Goal: Task Accomplishment & Management: Complete application form

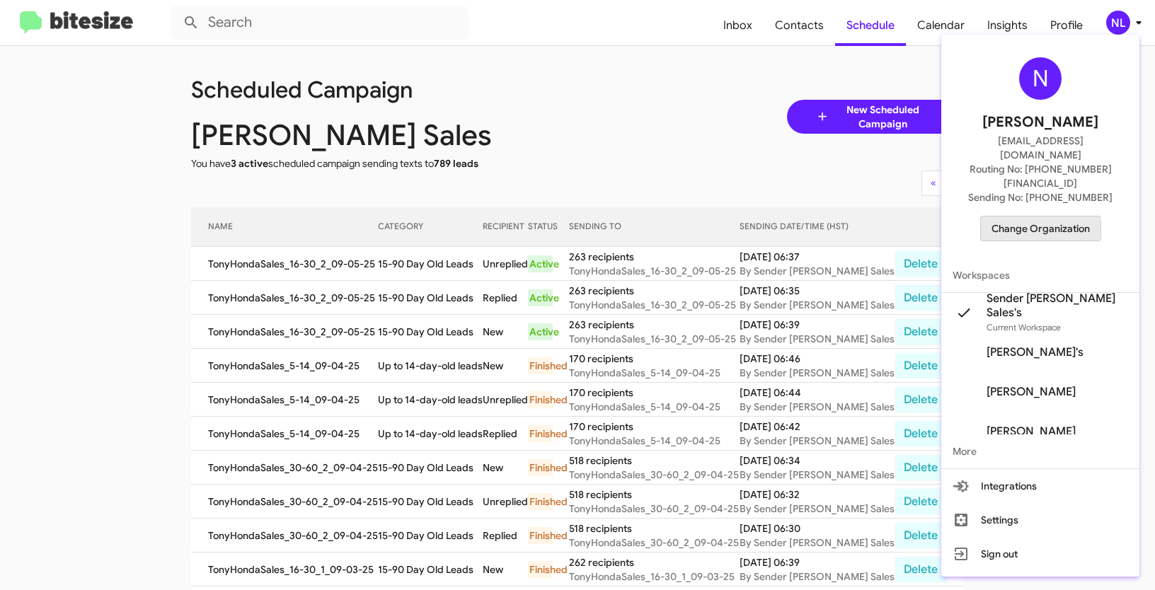
click at [1006, 217] on span "Change Organization" at bounding box center [1041, 229] width 98 height 24
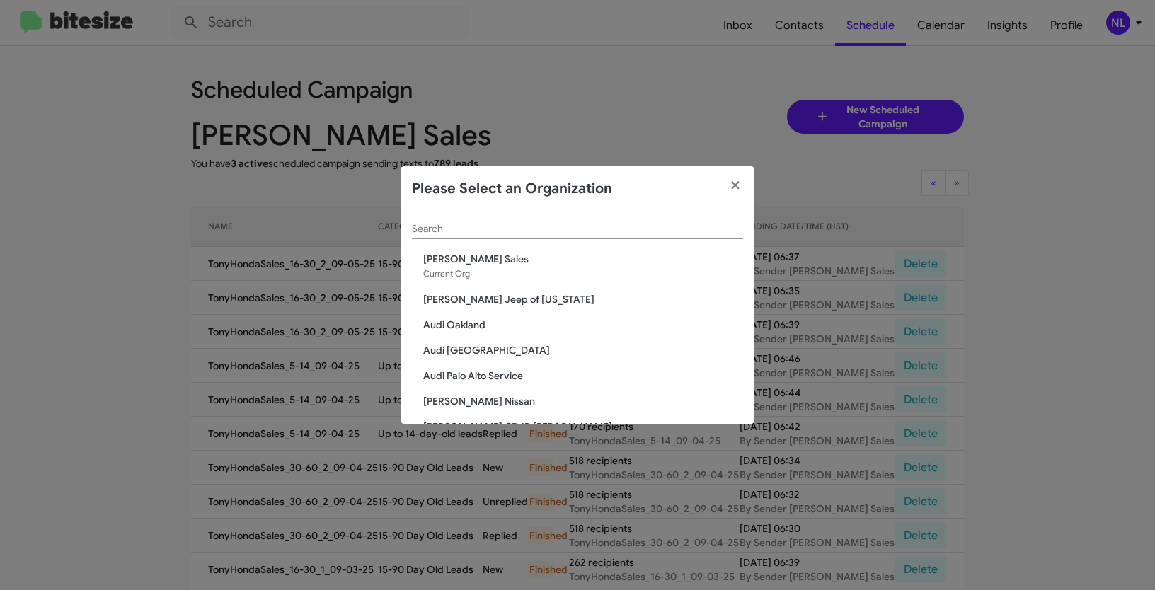
click at [640, 232] on input "Search" at bounding box center [577, 229] width 331 height 11
paste input "Toyota Marin"
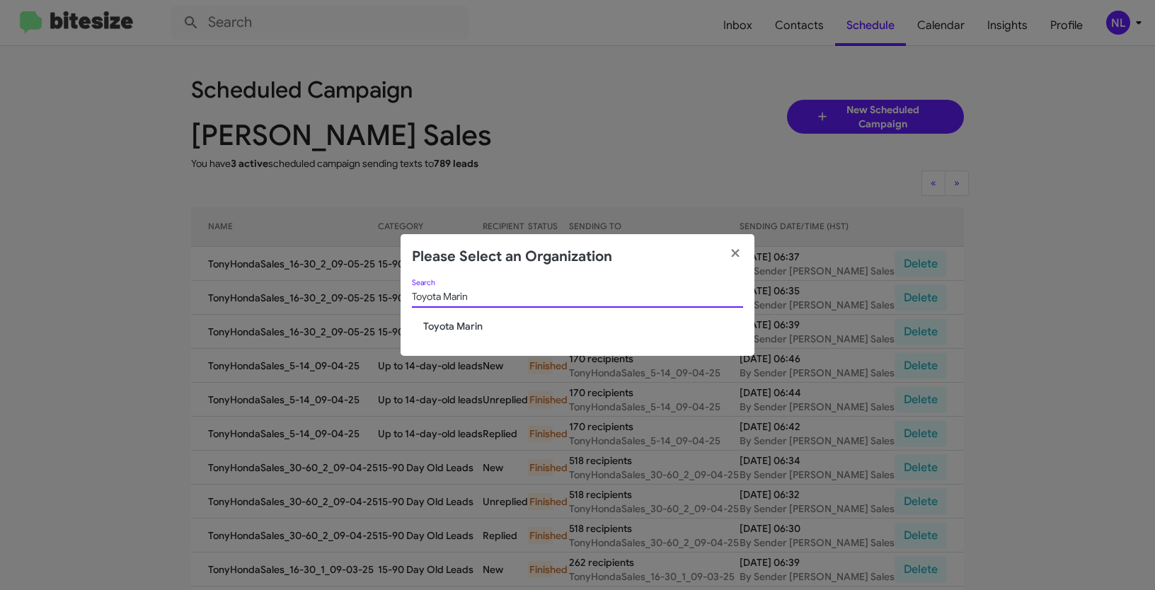
type input "Toyota Marin"
click at [449, 332] on span "Toyota Marin" at bounding box center [583, 326] width 320 height 14
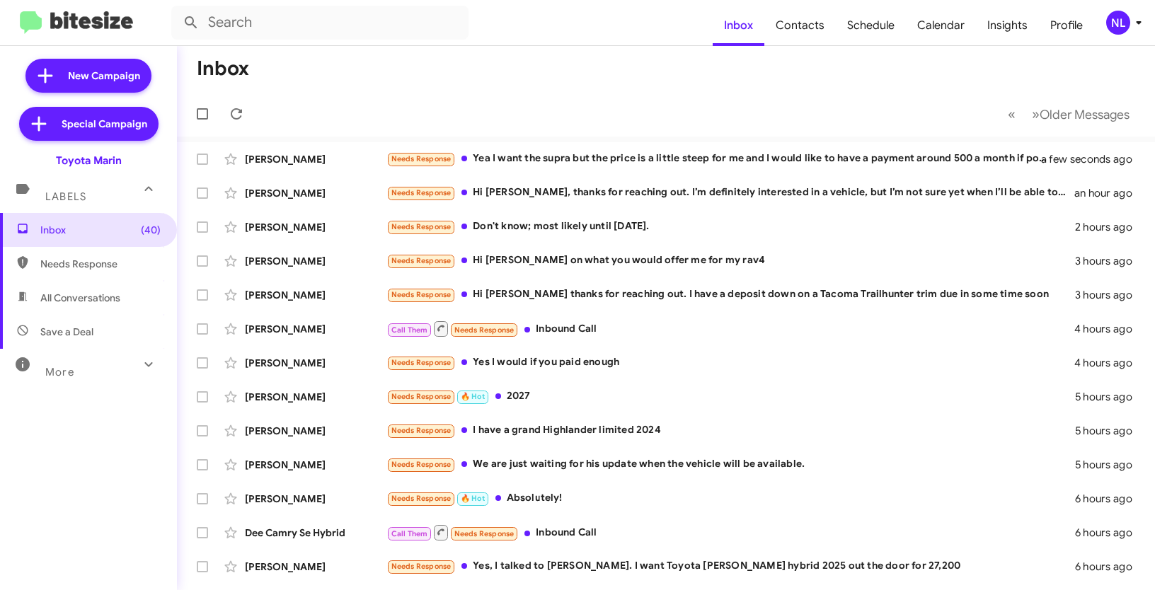
click at [1116, 25] on div "NL" at bounding box center [1118, 23] width 24 height 24
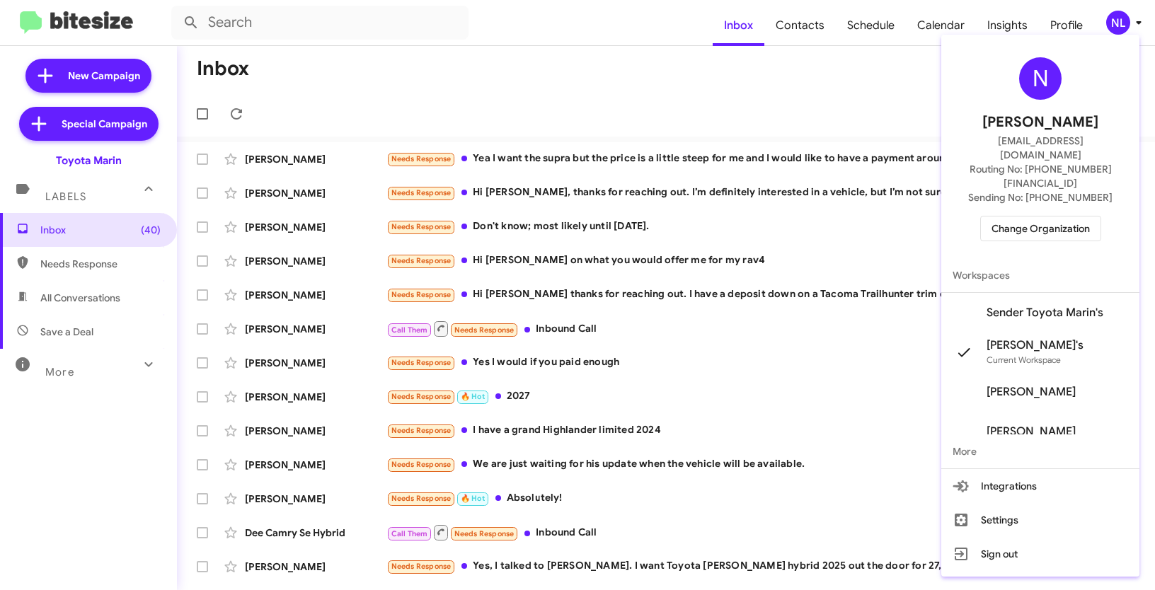
click at [1027, 306] on span "Sender Toyota Marin's" at bounding box center [1045, 313] width 117 height 14
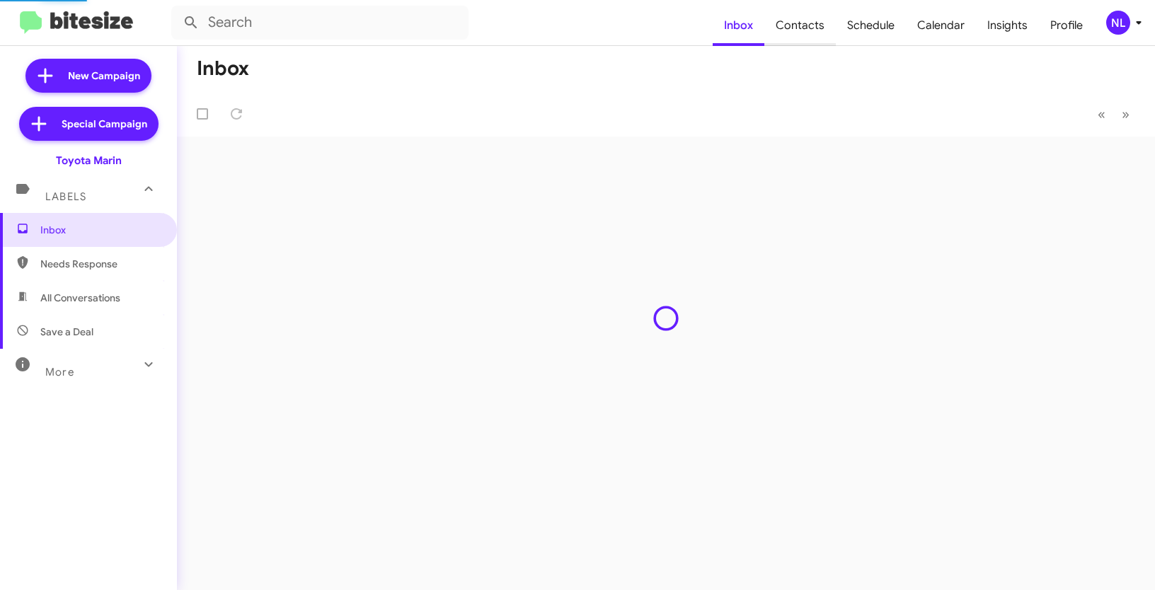
click at [800, 31] on span "Contacts" at bounding box center [799, 25] width 71 height 41
type input "in:groups"
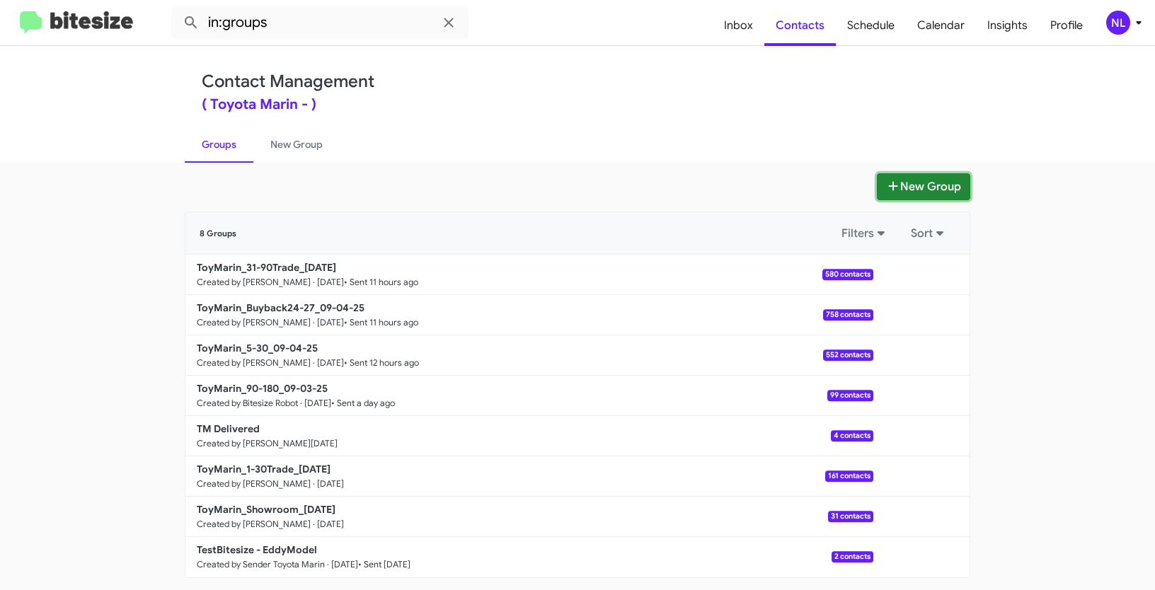
click at [912, 192] on button "New Group" at bounding box center [923, 186] width 93 height 27
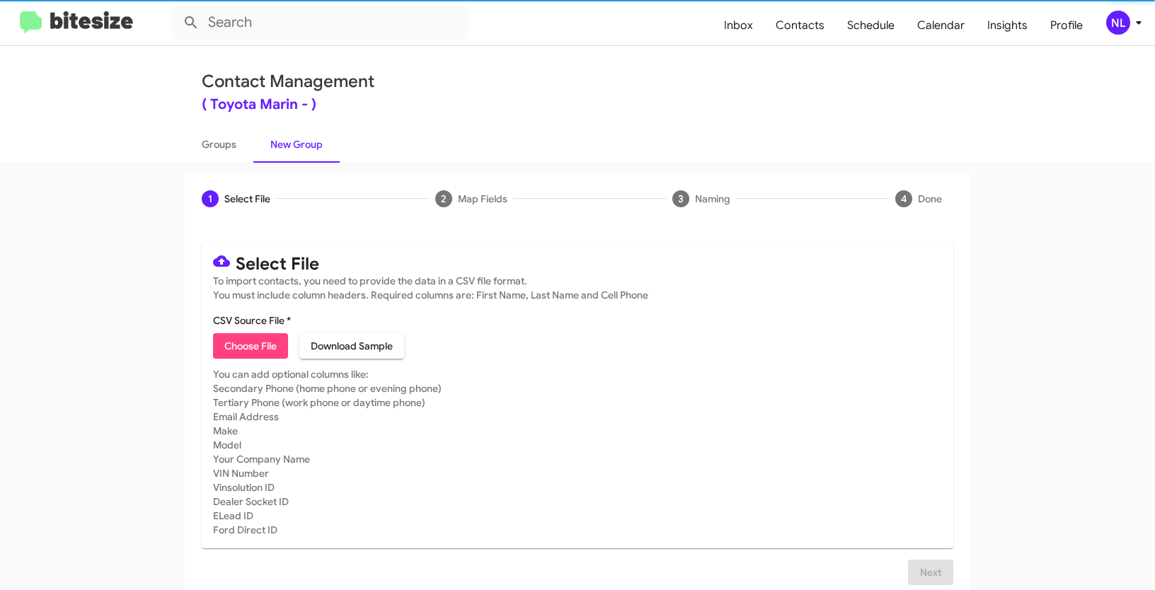
click at [239, 357] on span "Choose File" at bounding box center [250, 345] width 52 height 25
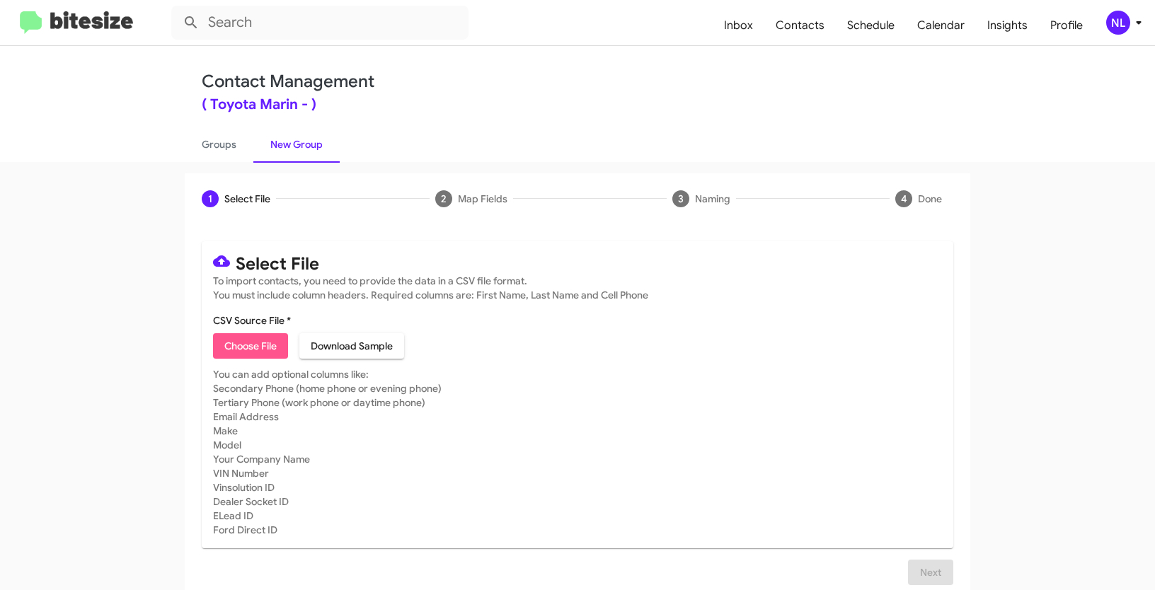
click at [234, 347] on span "Choose File" at bounding box center [250, 345] width 52 height 25
type input "Opt out open - Toyota Marin"
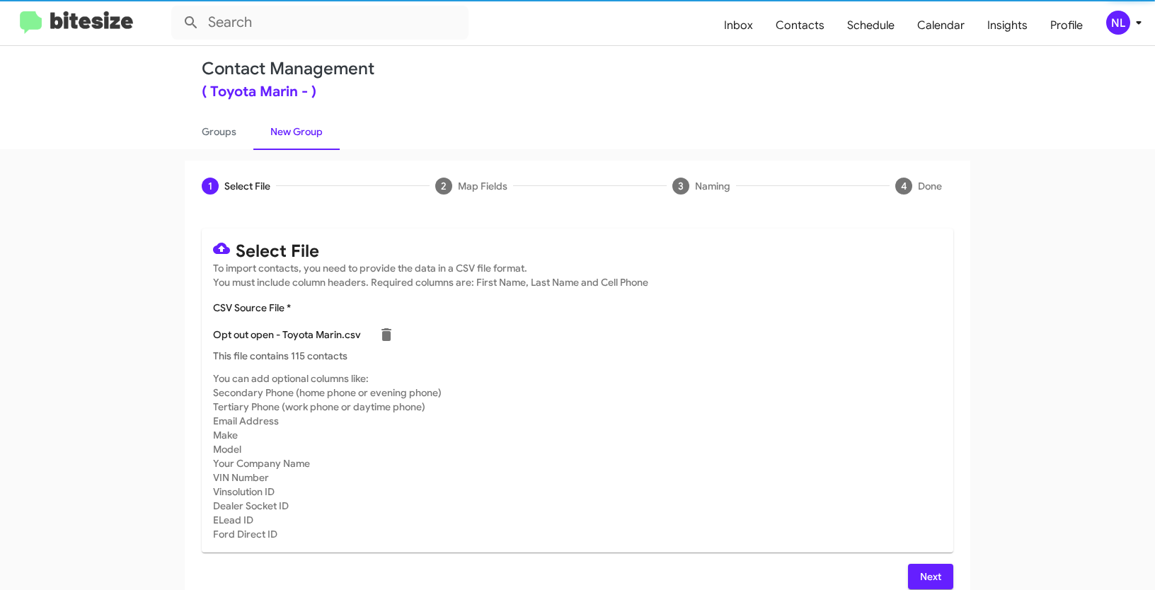
scroll to position [28, 0]
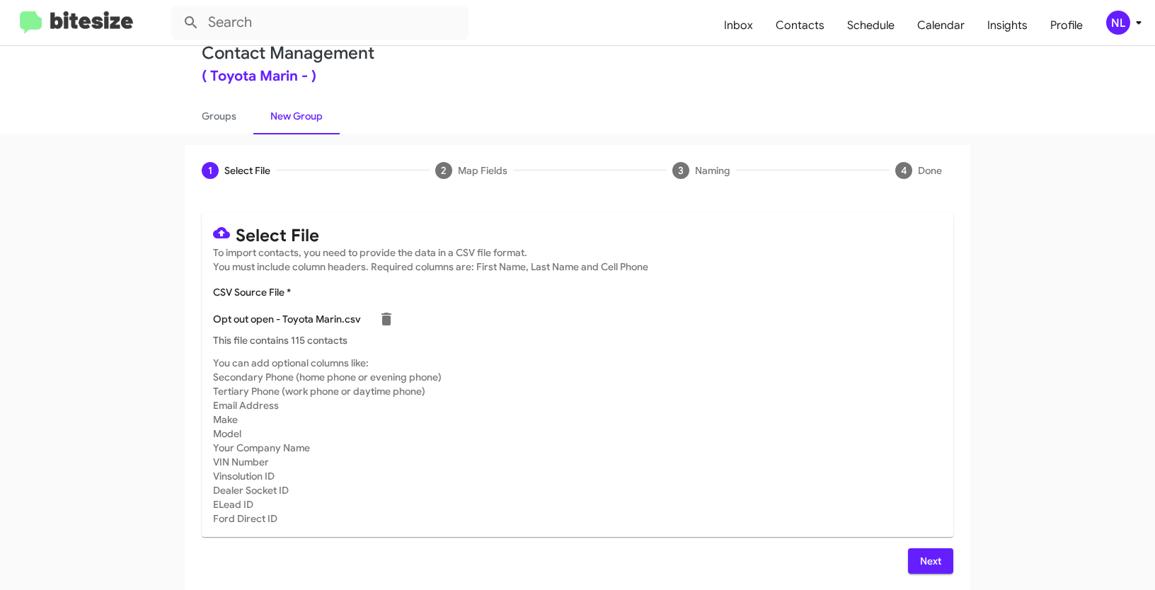
click at [941, 556] on button "Next" at bounding box center [930, 561] width 45 height 25
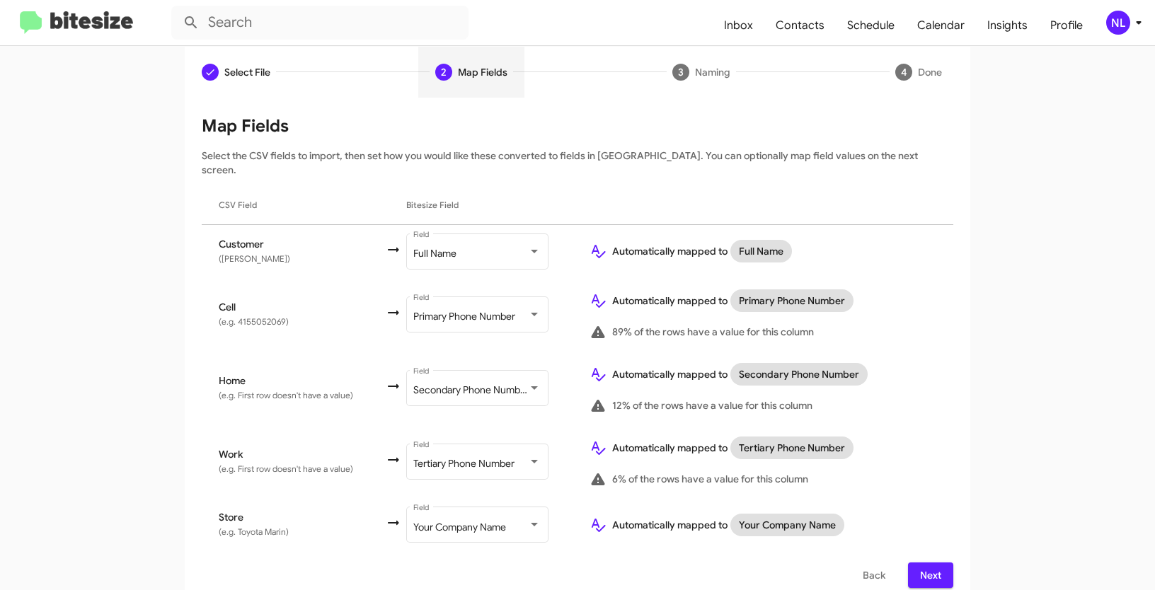
click at [934, 563] on span "Next" at bounding box center [930, 575] width 23 height 25
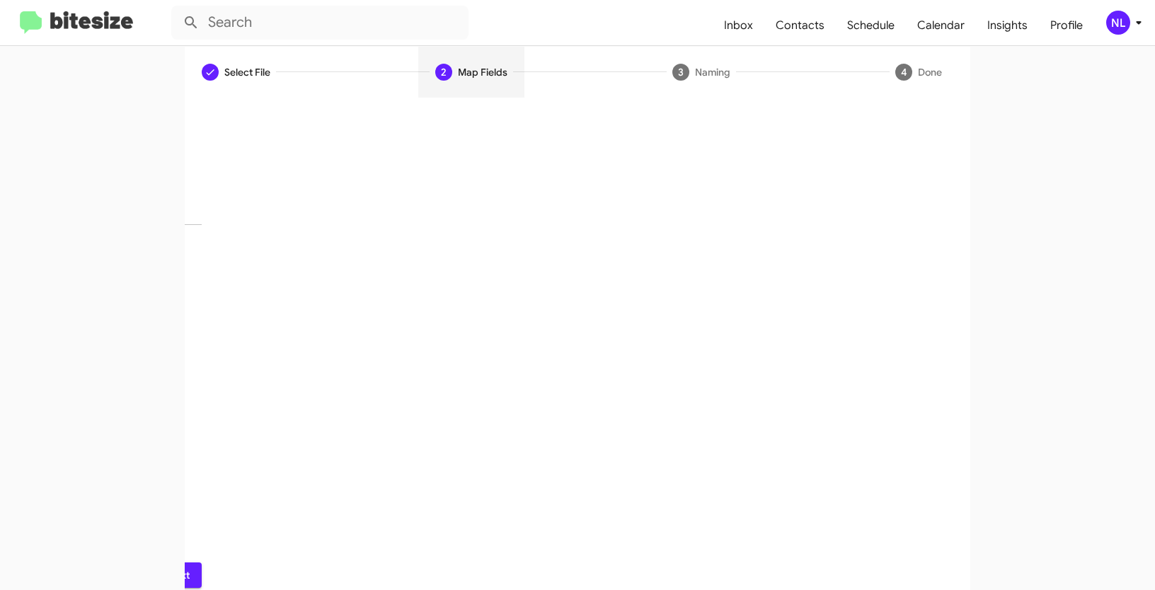
scroll to position [35, 0]
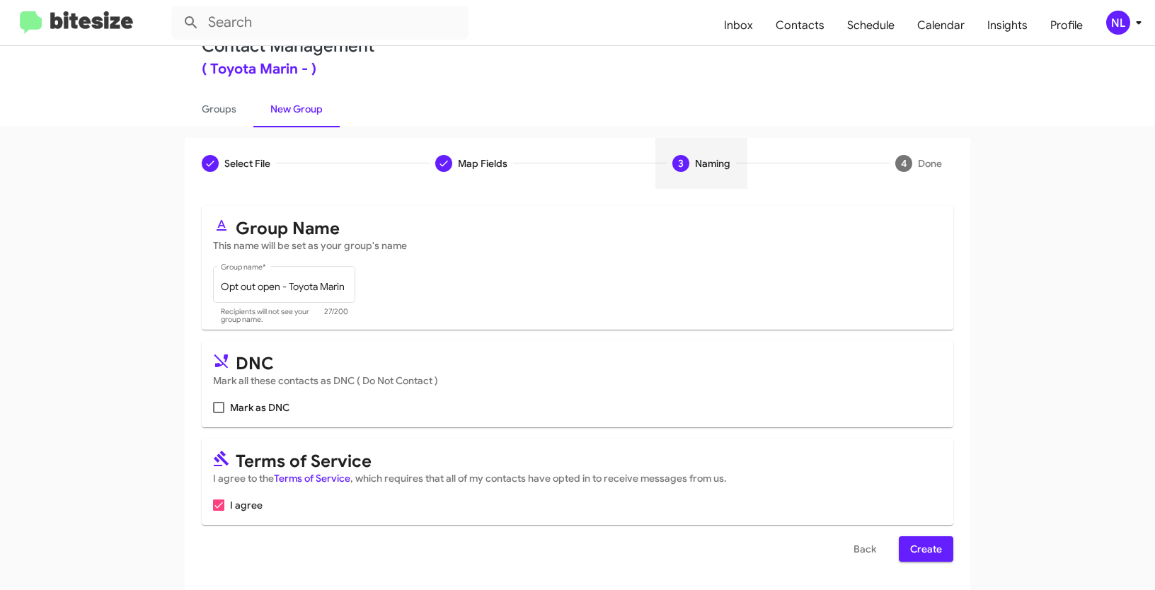
click at [219, 406] on span at bounding box center [218, 407] width 11 height 11
click at [219, 413] on input "Mark as DNC" at bounding box center [218, 413] width 1 height 1
checkbox input "true"
click at [934, 546] on span "Create" at bounding box center [926, 548] width 32 height 25
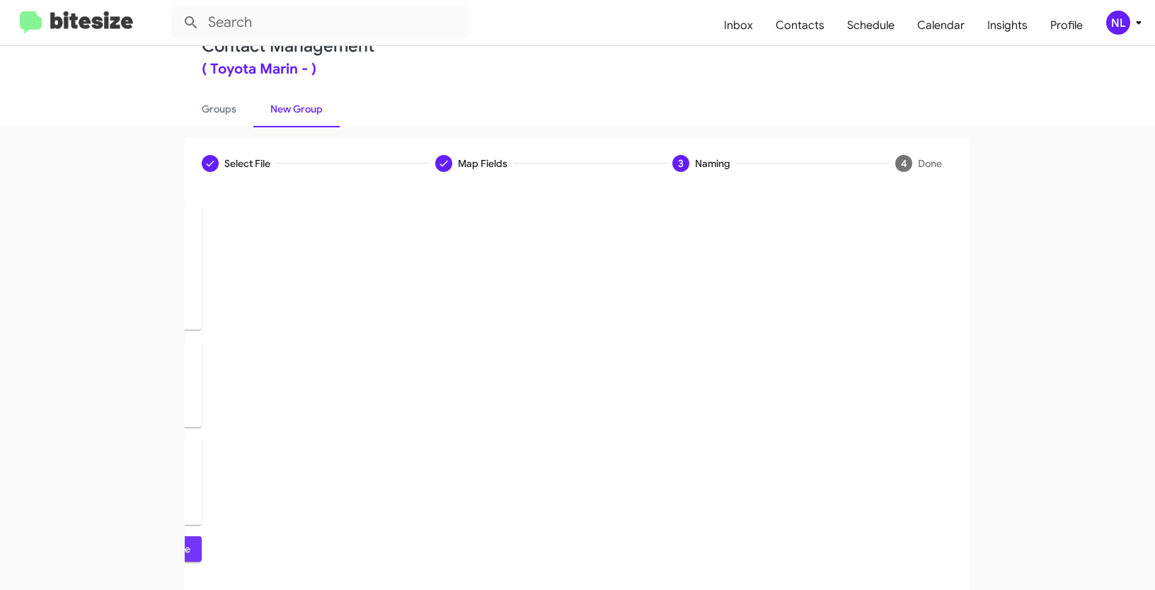
scroll to position [0, 0]
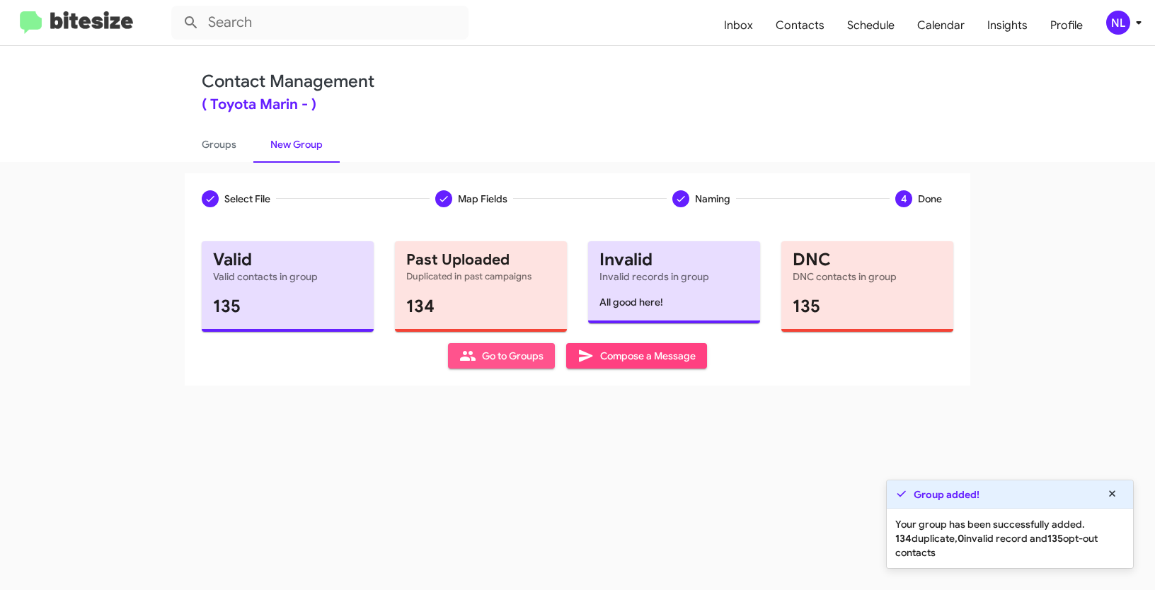
click at [503, 357] on span "Go to Groups" at bounding box center [501, 355] width 84 height 25
type input "in:groups"
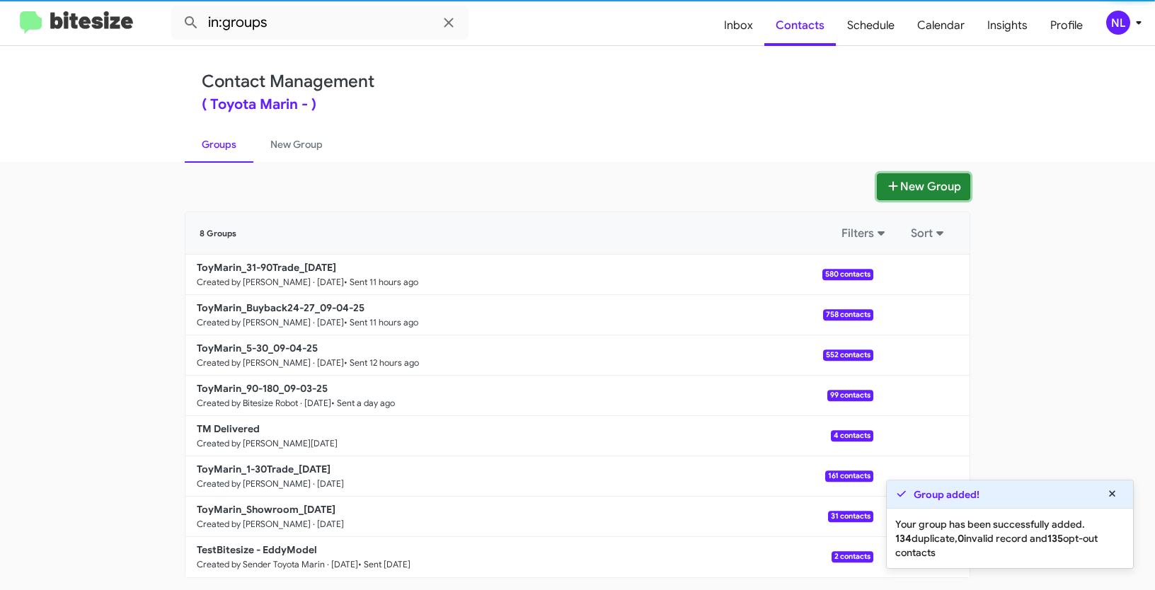
click at [938, 192] on button "New Group" at bounding box center [923, 186] width 93 height 27
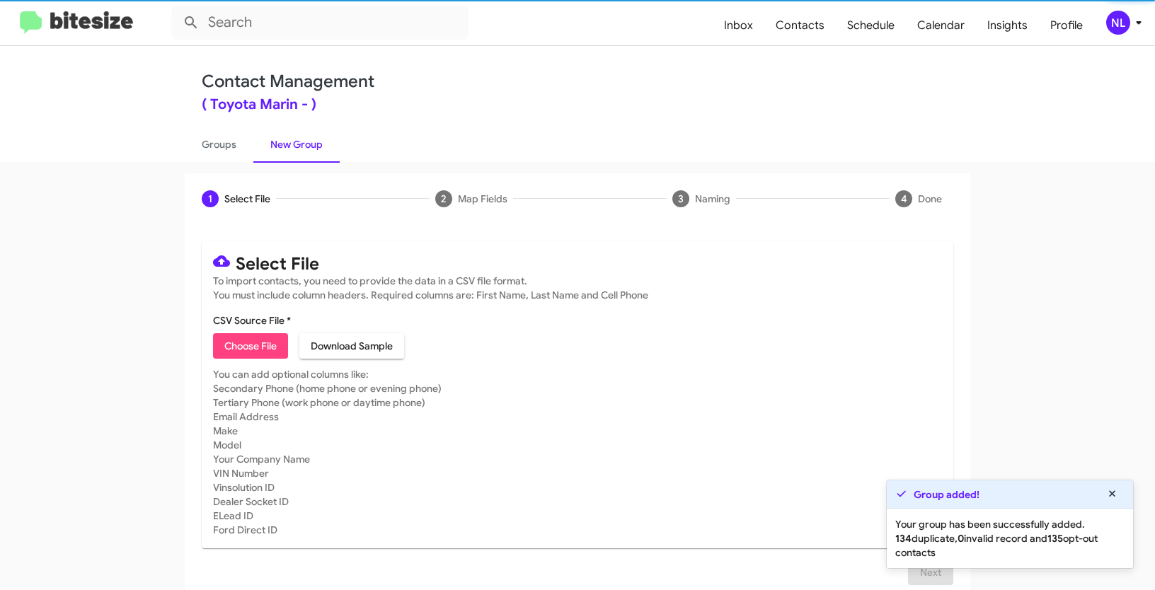
click at [263, 351] on span "Choose File" at bounding box center [250, 345] width 52 height 25
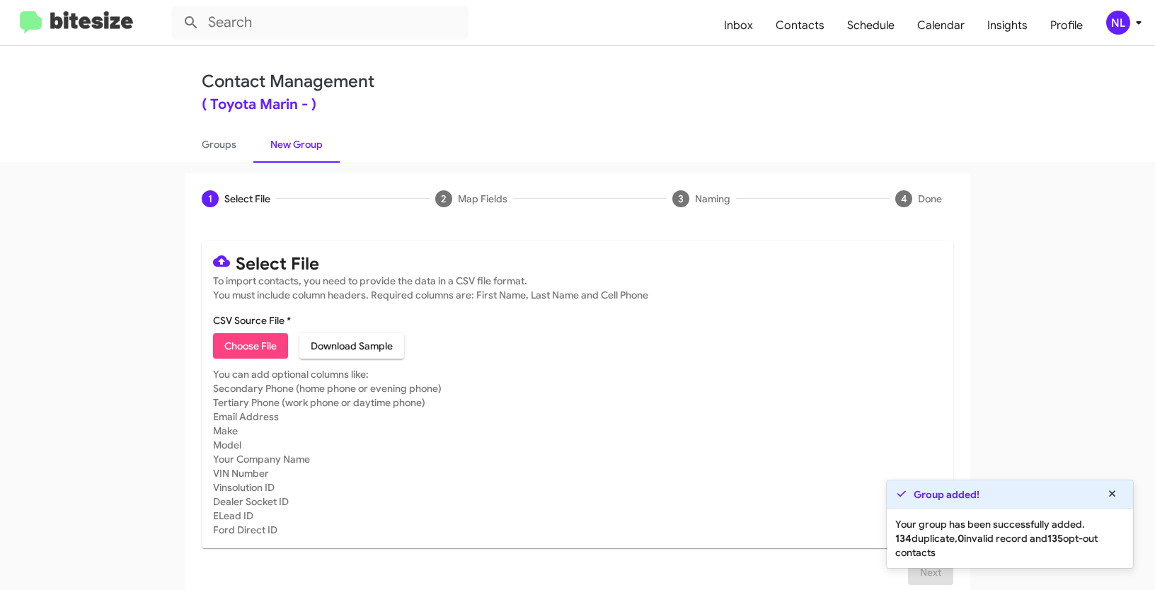
type input "Opt out dead - Toyota Marin"
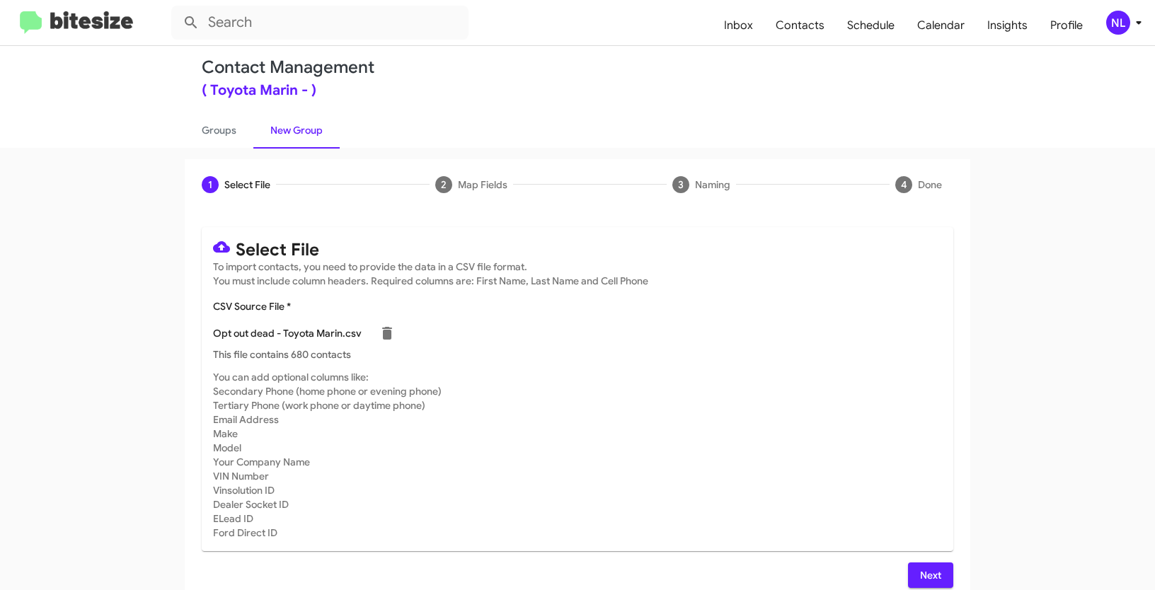
scroll to position [28, 0]
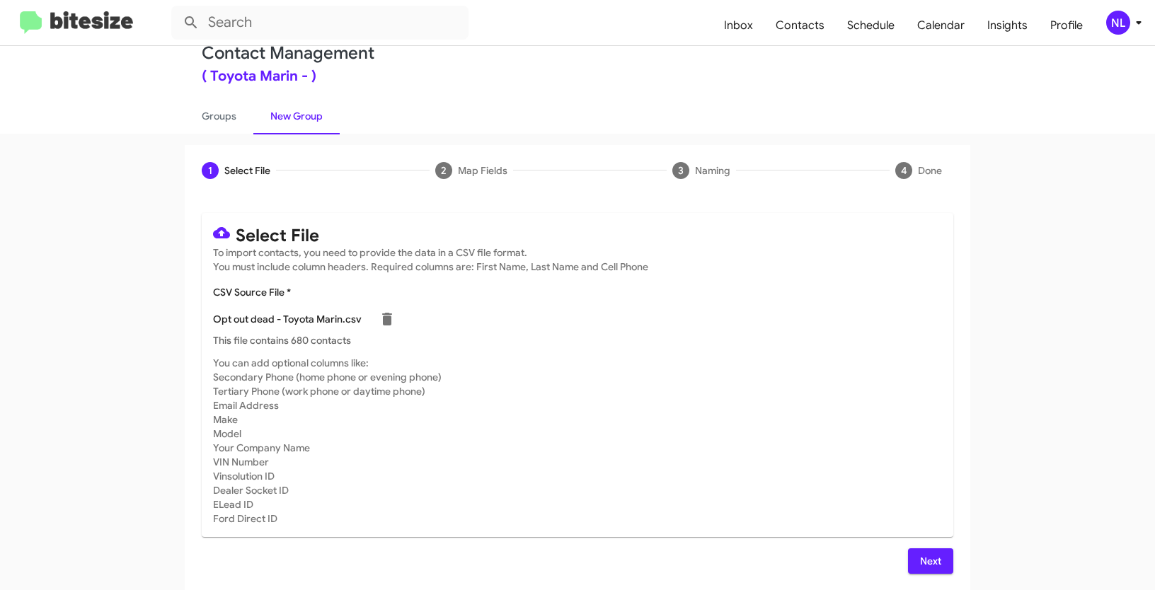
click at [921, 553] on span "Next" at bounding box center [930, 561] width 23 height 25
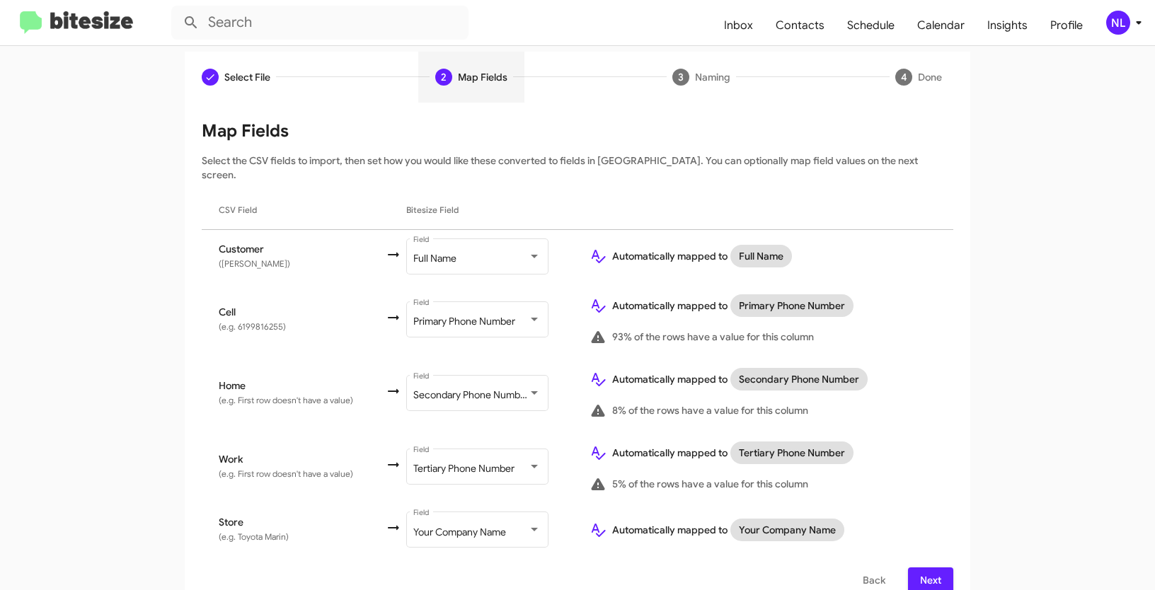
scroll to position [127, 0]
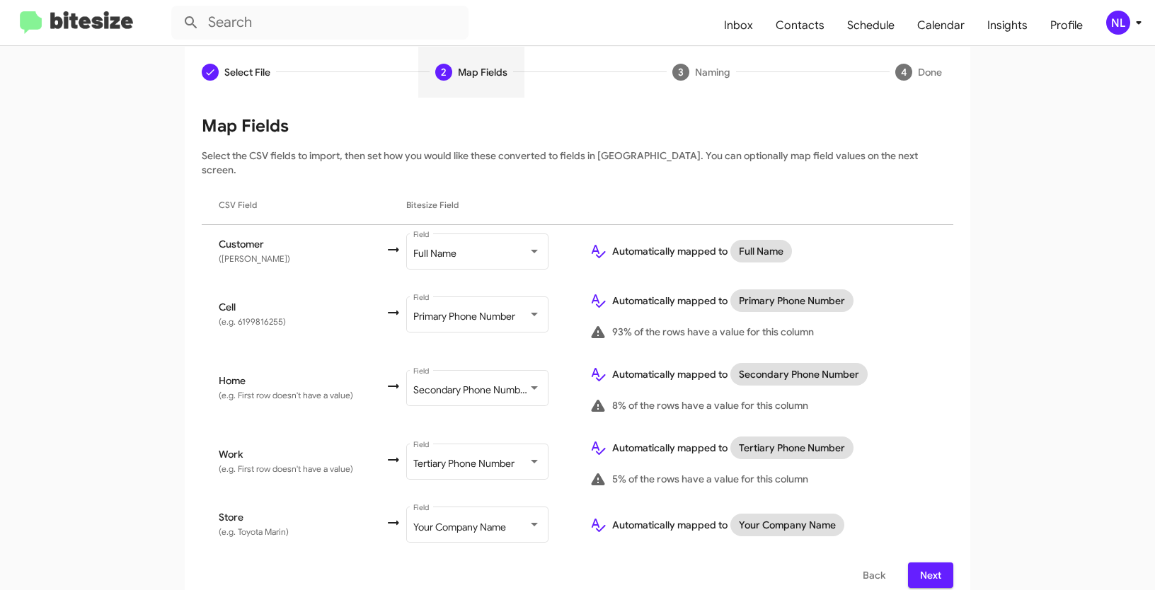
click at [927, 564] on span "Next" at bounding box center [930, 575] width 23 height 25
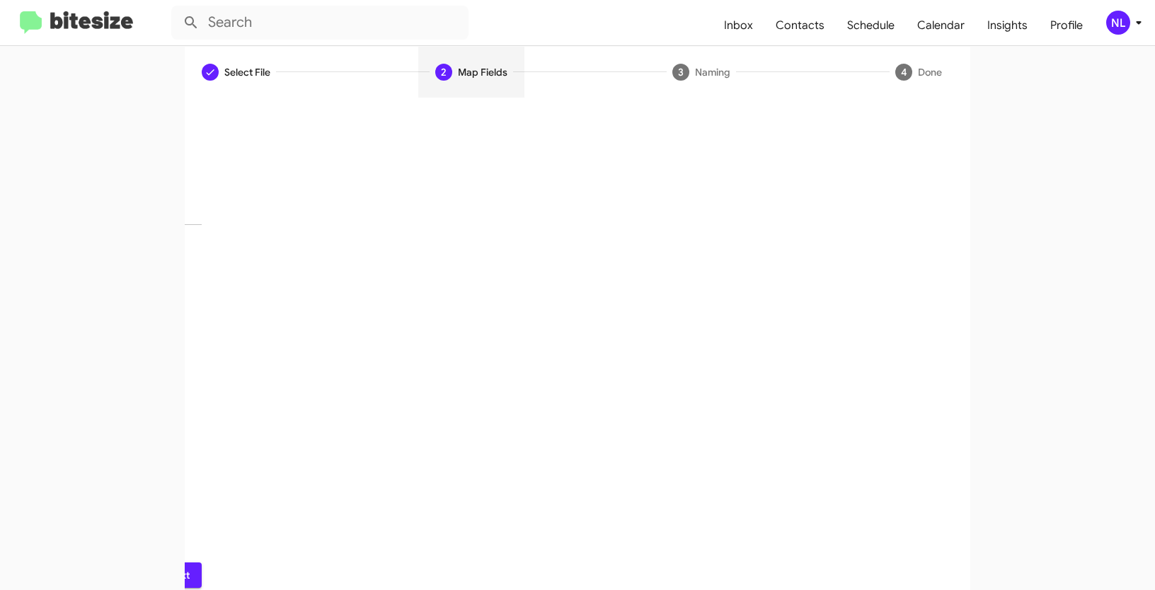
scroll to position [35, 0]
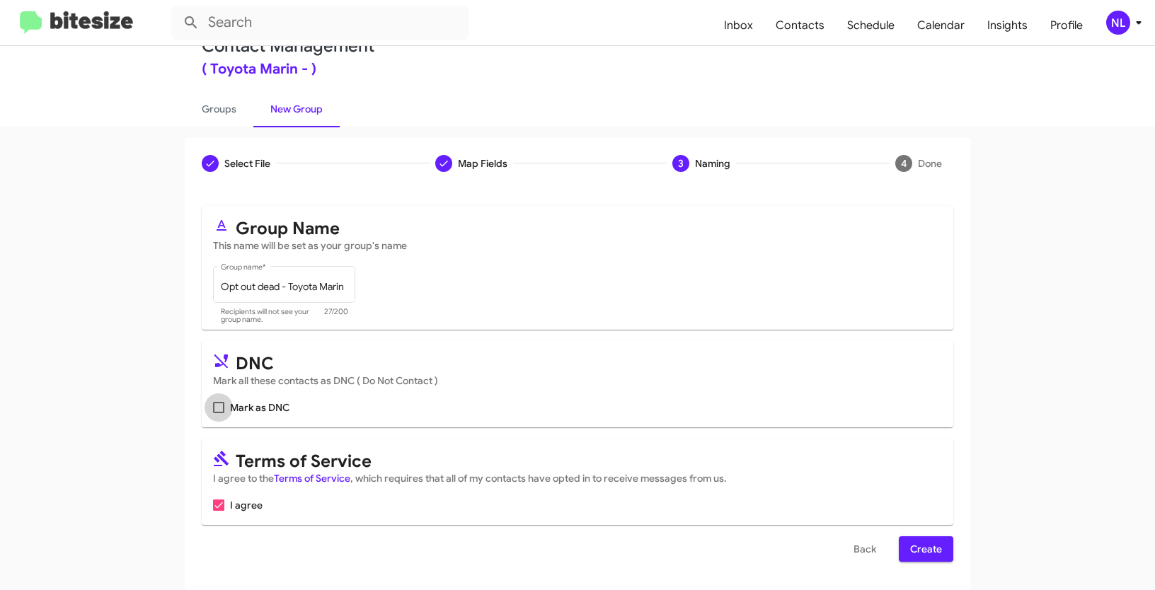
click at [217, 402] on span at bounding box center [218, 407] width 11 height 11
click at [218, 413] on input "Mark as DNC" at bounding box center [218, 413] width 1 height 1
checkbox input "true"
click at [922, 548] on span "Create" at bounding box center [926, 548] width 32 height 25
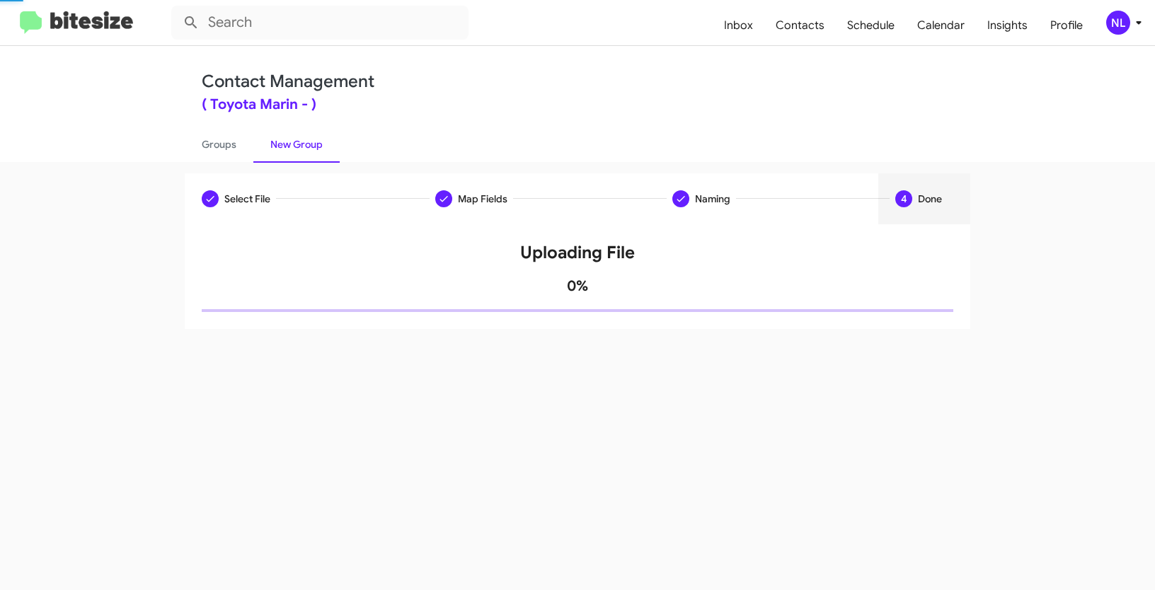
scroll to position [0, 0]
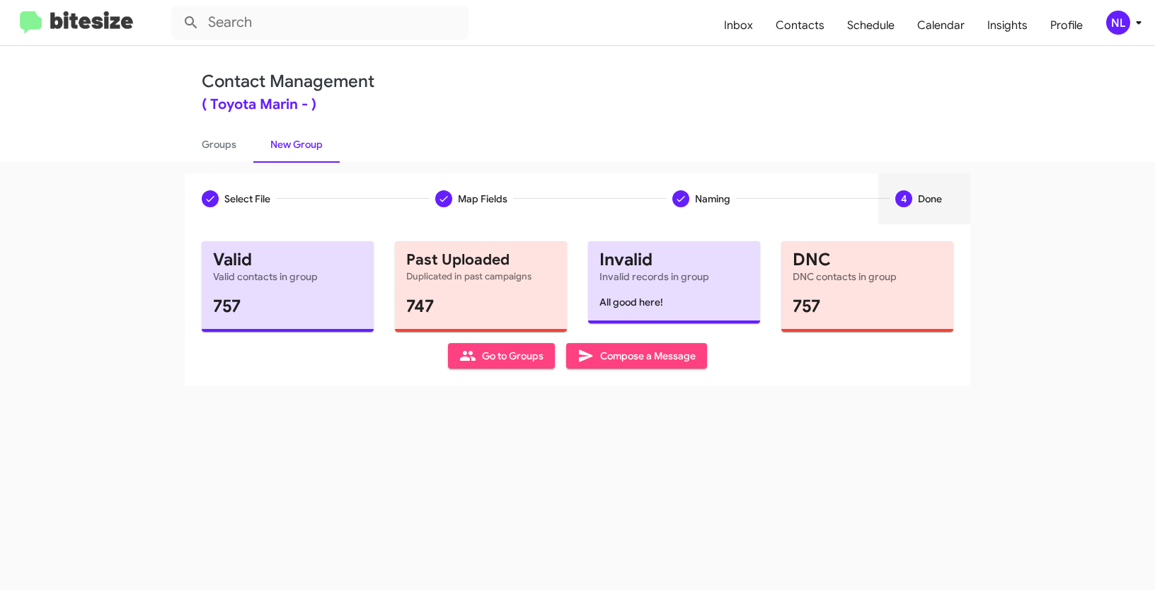
click at [523, 354] on span "Go to Groups" at bounding box center [501, 355] width 84 height 25
type input "in:groups"
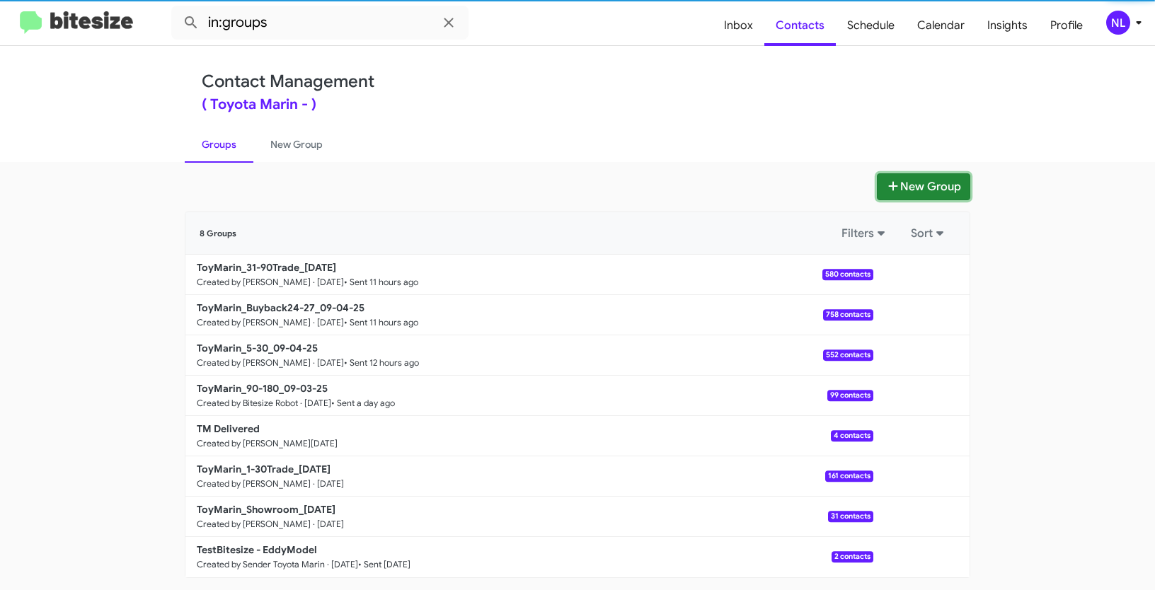
click at [909, 182] on button "New Group" at bounding box center [923, 186] width 93 height 27
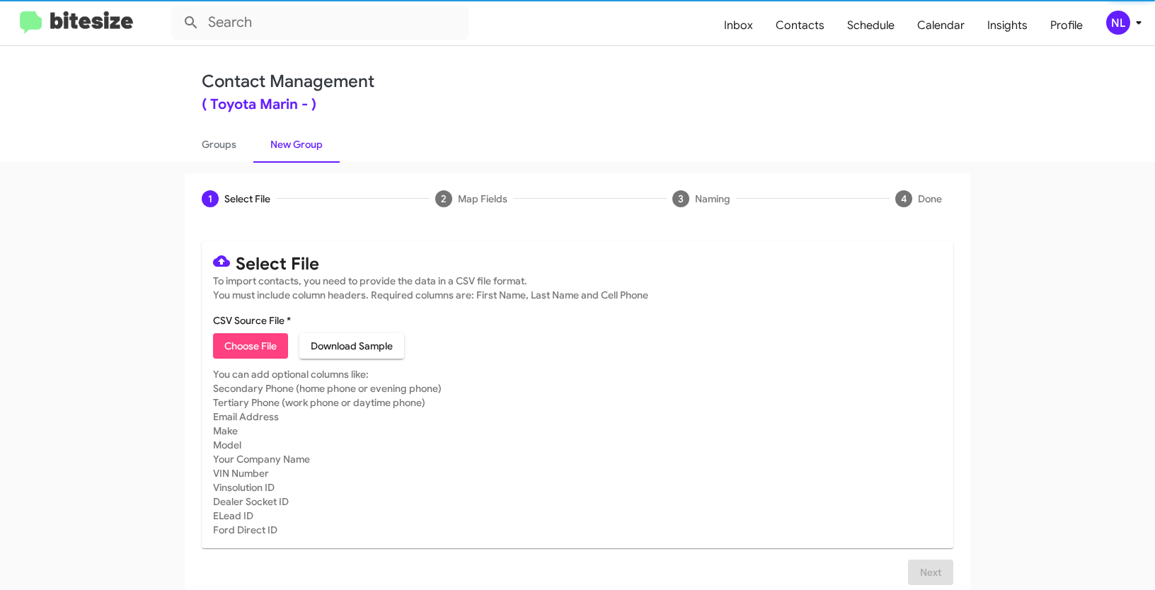
click at [229, 348] on span "Choose File" at bounding box center [250, 345] width 52 height 25
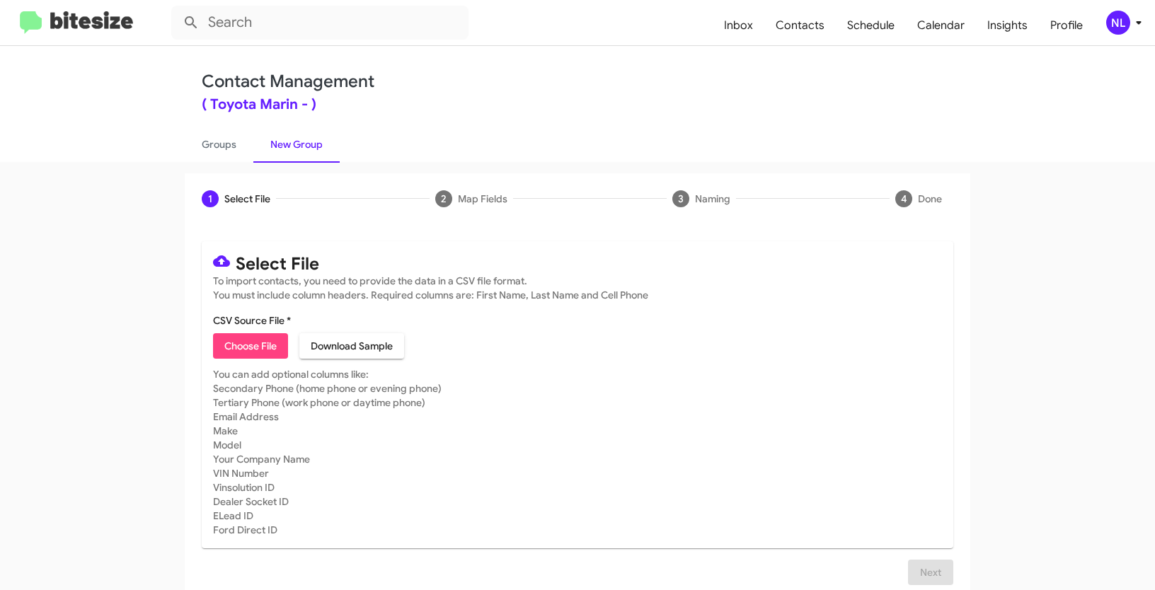
type input "Opt out delivered - Toyota Marin"
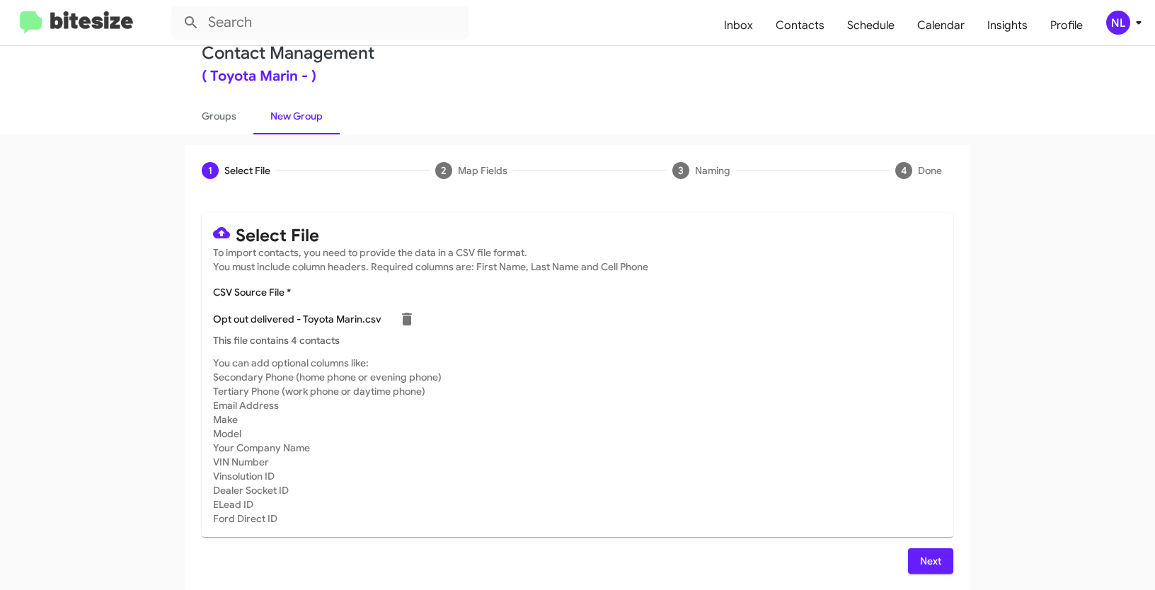
scroll to position [28, 0]
click at [807, 456] on mat-card-subtitle "You can add optional columns like: Secondary Phone (home phone or evening phone…" at bounding box center [577, 441] width 729 height 170
click at [950, 567] on div "Select File To import contacts, you need to provide the data in a CSV file form…" at bounding box center [578, 393] width 786 height 395
click at [934, 561] on span "Next" at bounding box center [930, 561] width 23 height 25
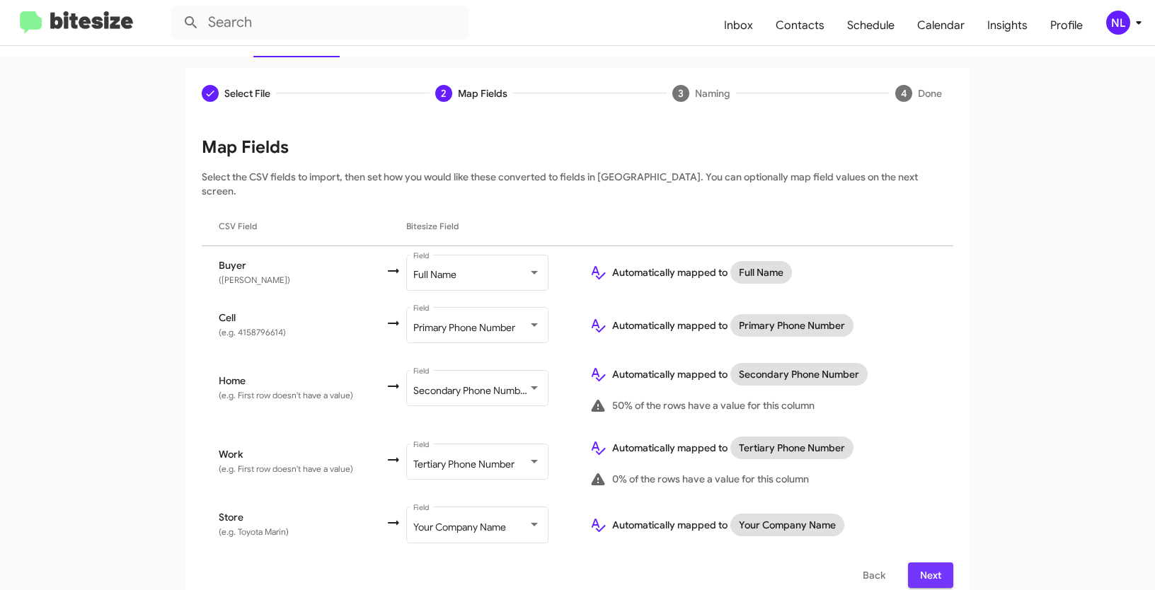
click at [924, 566] on span "Next" at bounding box center [930, 575] width 23 height 25
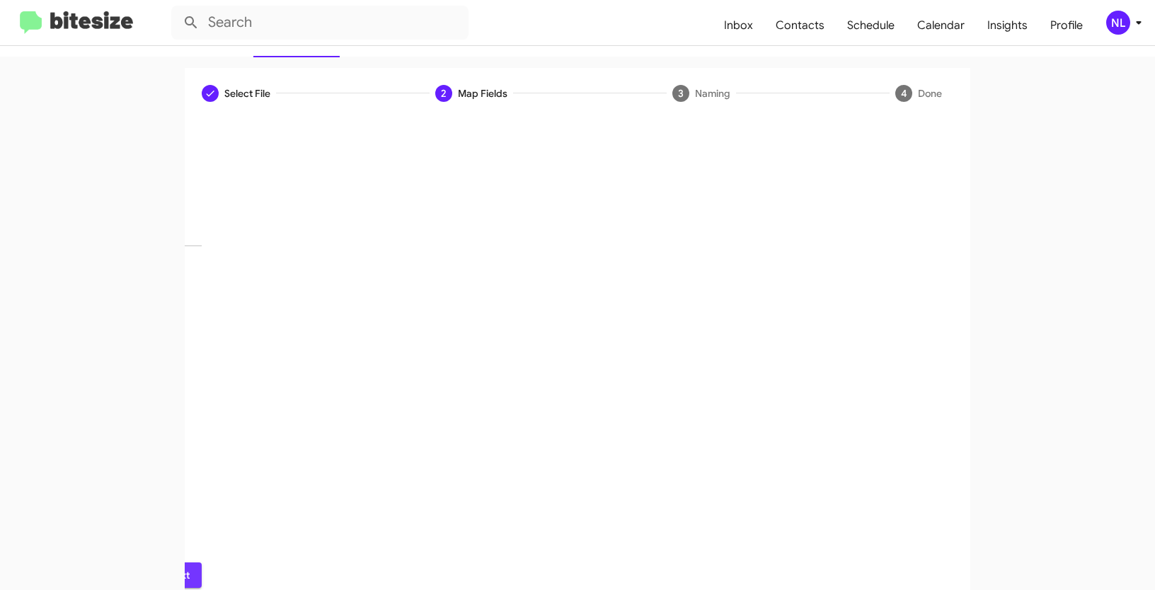
scroll to position [35, 0]
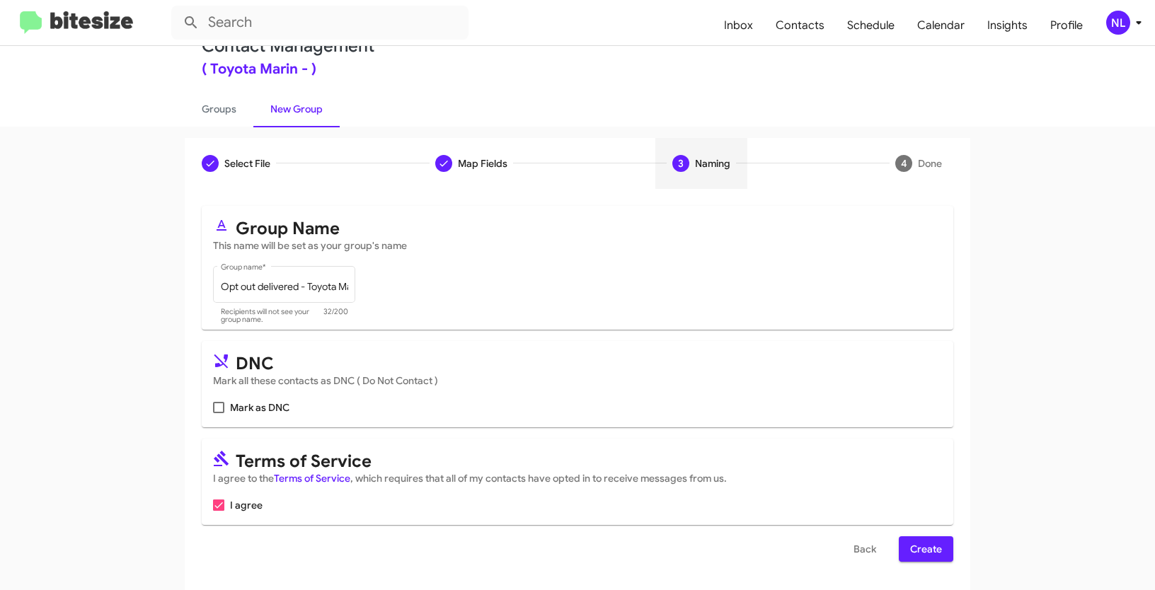
click at [213, 403] on span at bounding box center [218, 407] width 11 height 11
click at [218, 413] on input "Mark as DNC" at bounding box center [218, 413] width 1 height 1
checkbox input "true"
click at [934, 562] on div "Select File To import contacts, you need to provide the data in a CSV file form…" at bounding box center [578, 389] width 786 height 401
click at [933, 561] on span "Create" at bounding box center [926, 548] width 32 height 25
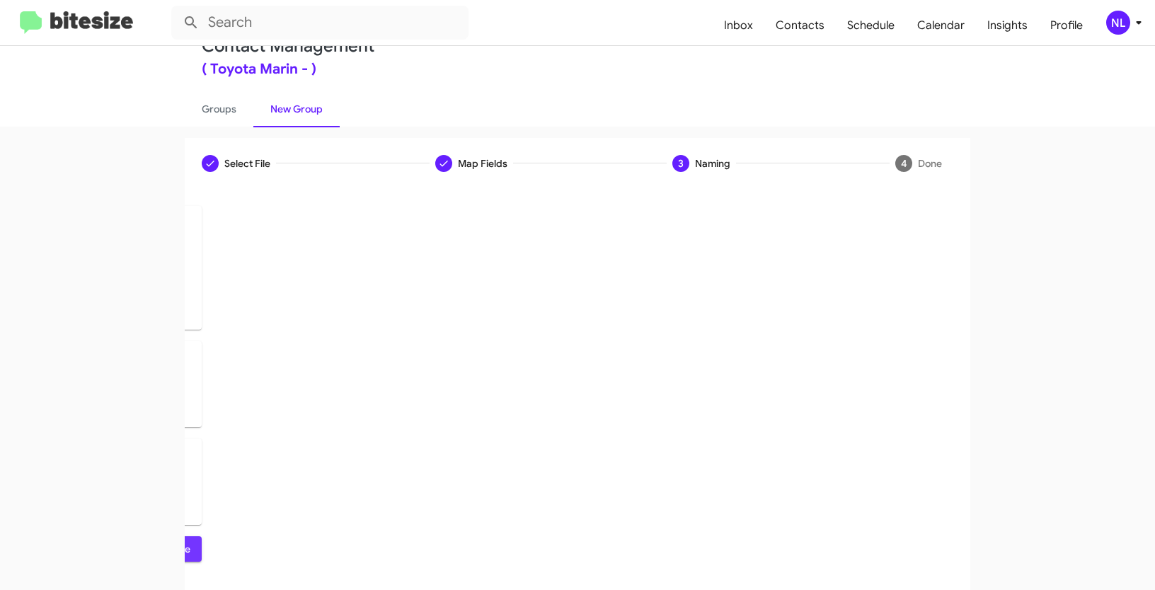
scroll to position [0, 0]
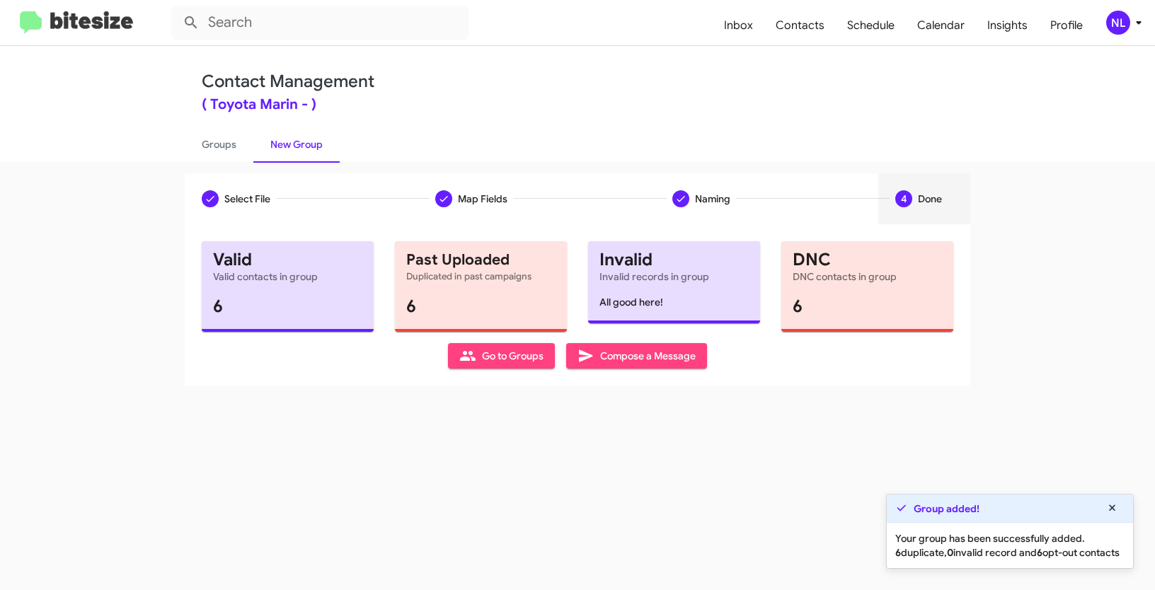
click at [515, 360] on span "Go to Groups" at bounding box center [501, 355] width 84 height 25
type input "in:groups"
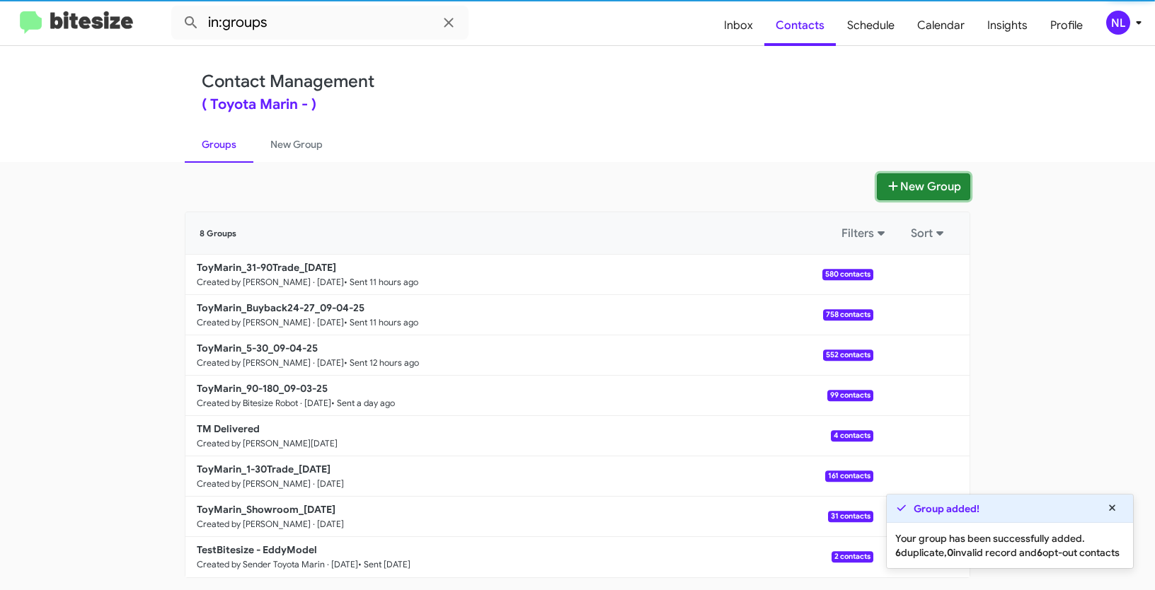
click at [923, 181] on button "New Group" at bounding box center [923, 186] width 93 height 27
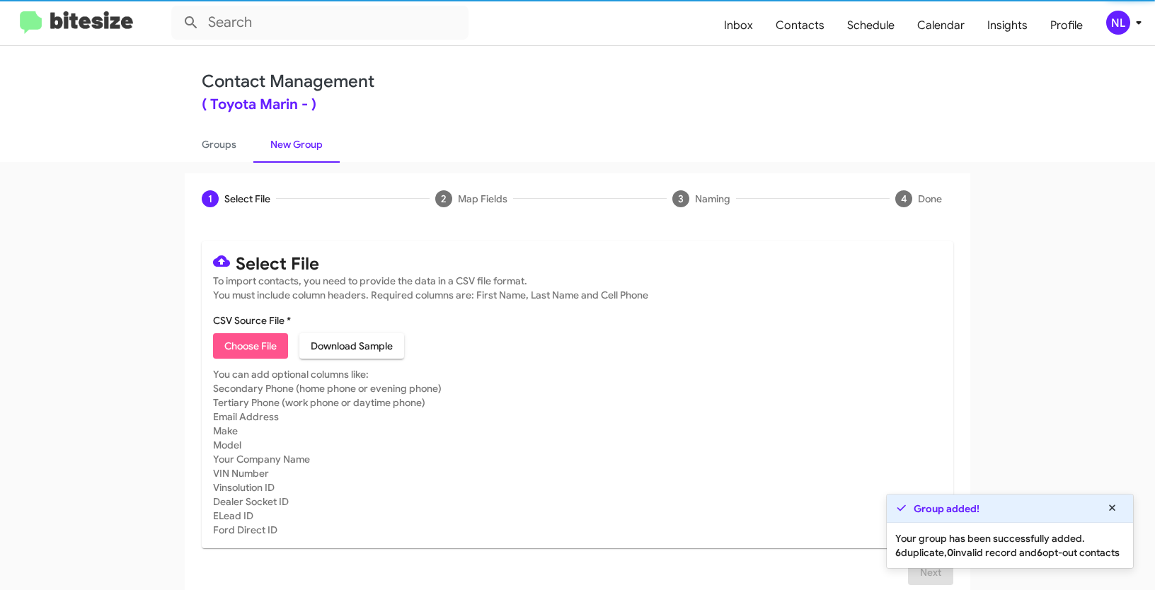
click at [263, 348] on span "Choose File" at bounding box center [250, 345] width 52 height 25
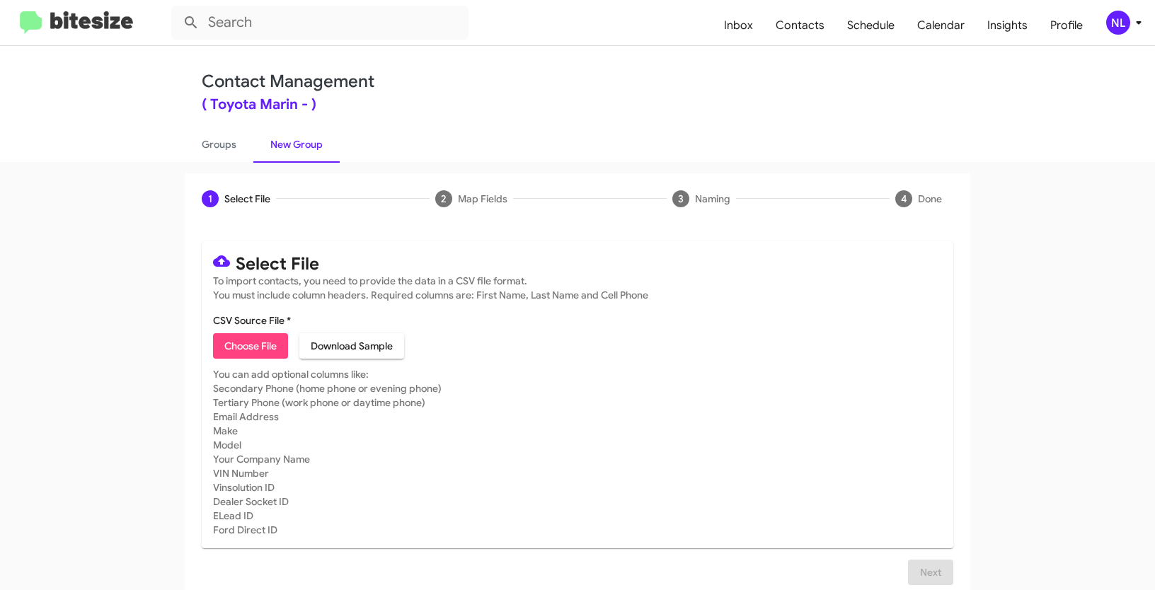
type input "ToyMarin_31-90Int_09-05-25"
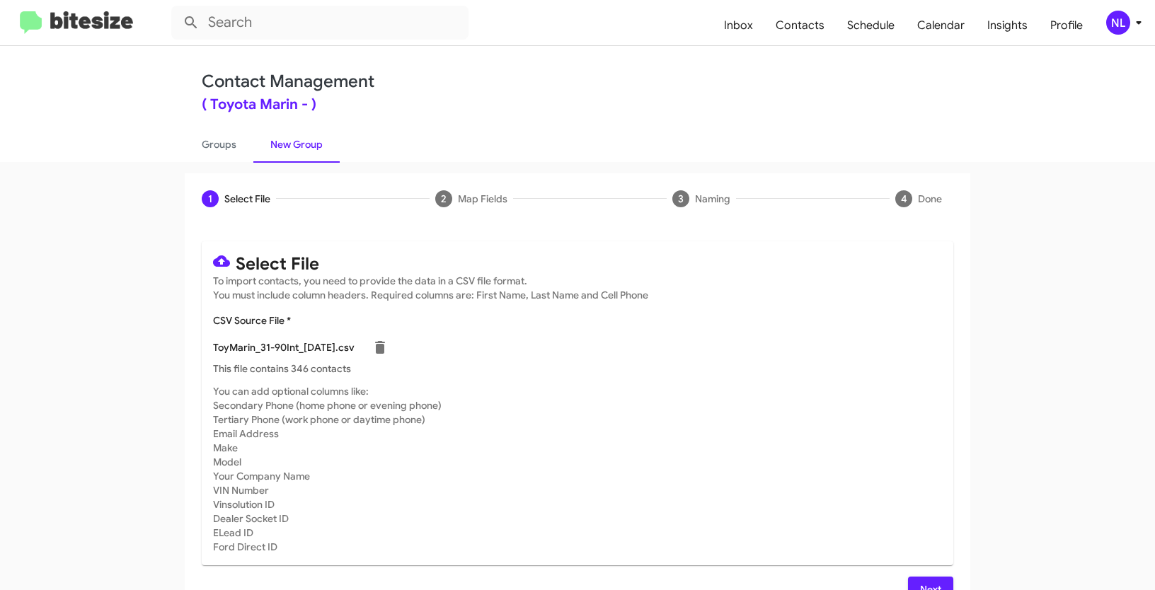
scroll to position [28, 0]
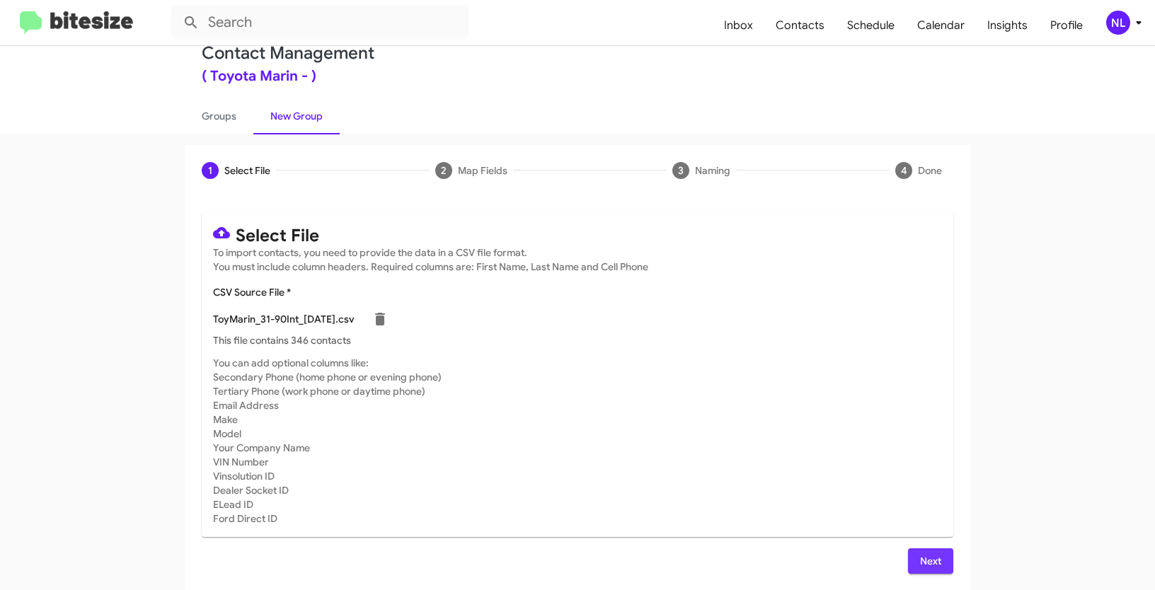
click at [919, 561] on span "Next" at bounding box center [930, 561] width 23 height 25
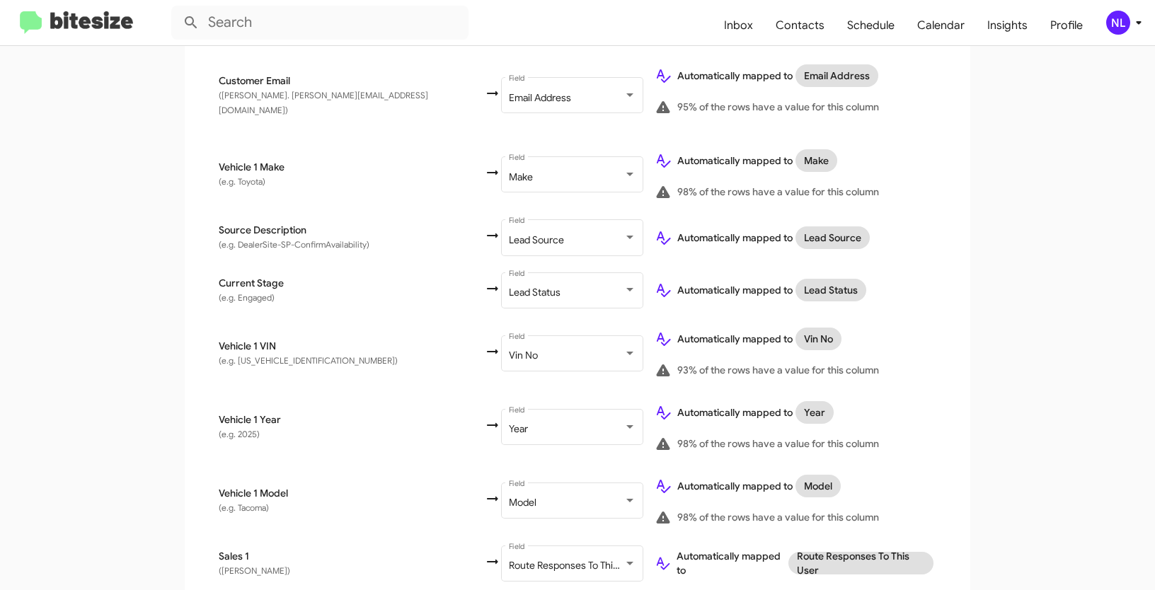
scroll to position [717, 0]
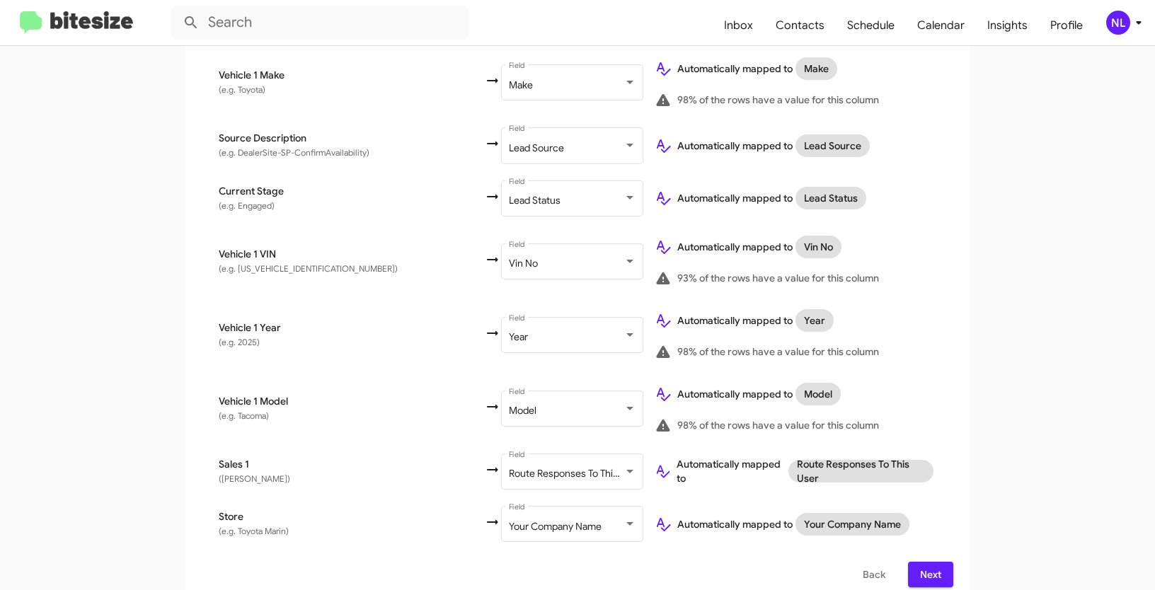
click at [936, 562] on span "Next" at bounding box center [930, 574] width 23 height 25
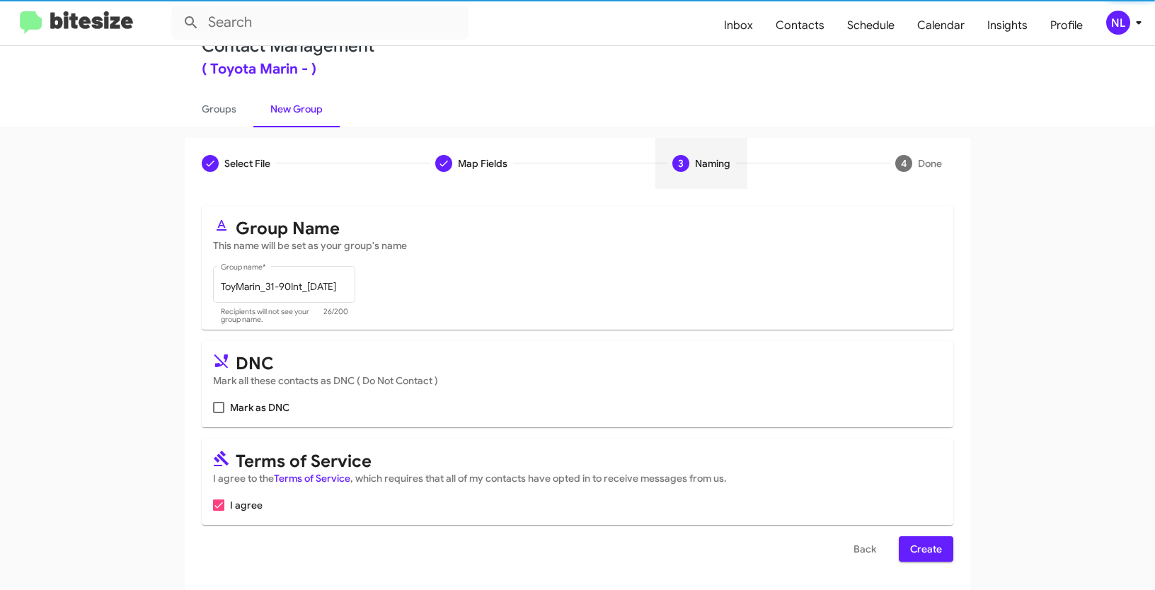
scroll to position [0, 0]
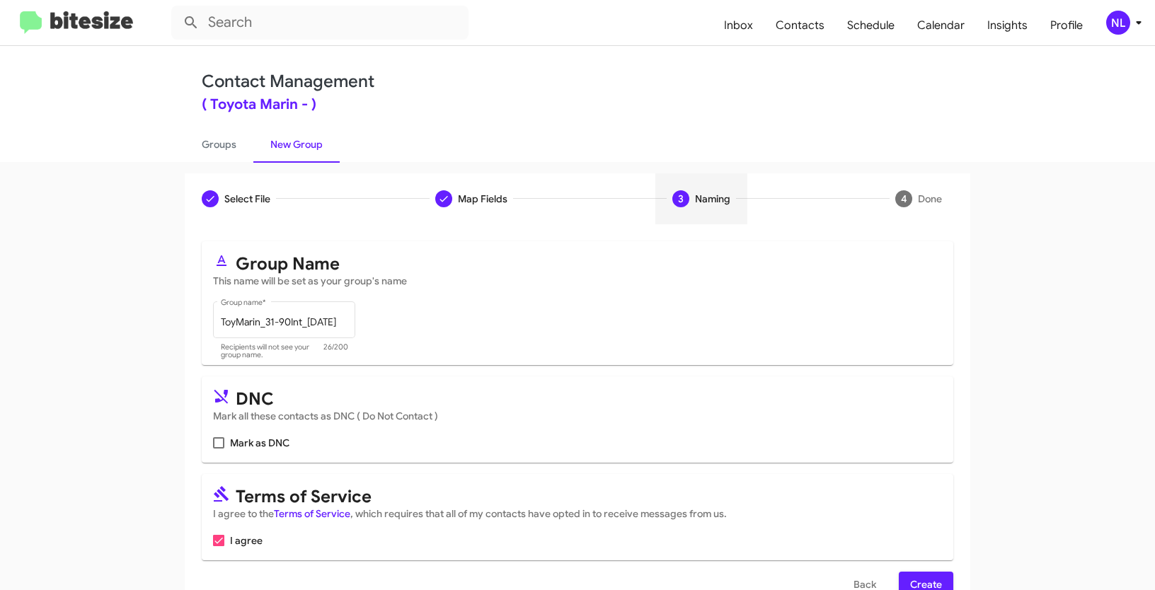
click at [928, 580] on span "Create" at bounding box center [926, 584] width 32 height 25
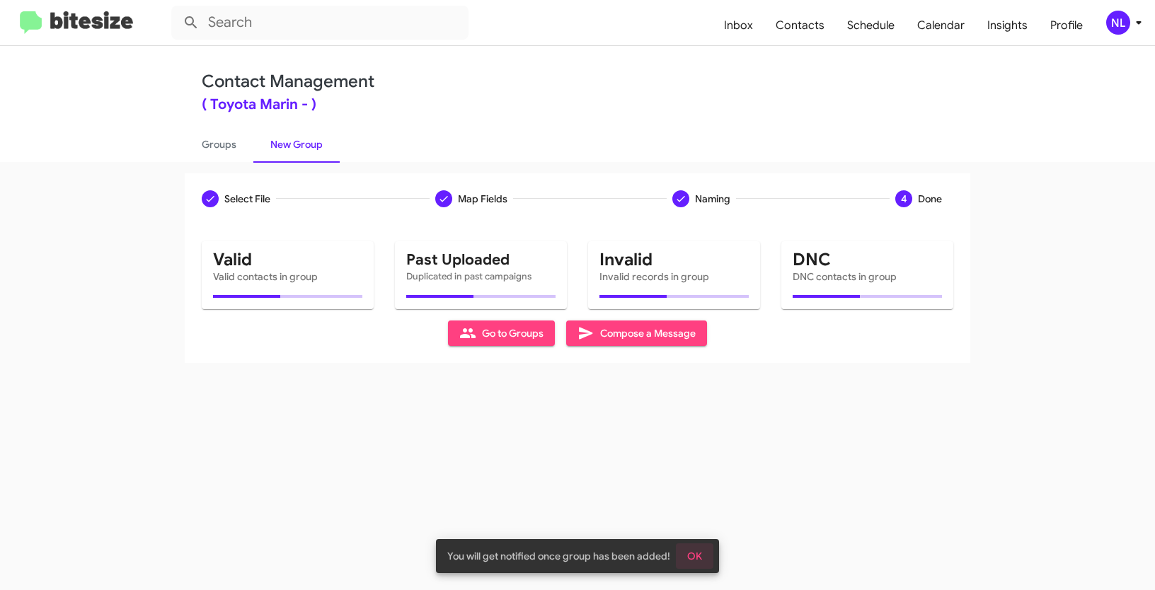
click at [699, 551] on span "OK" at bounding box center [694, 556] width 15 height 25
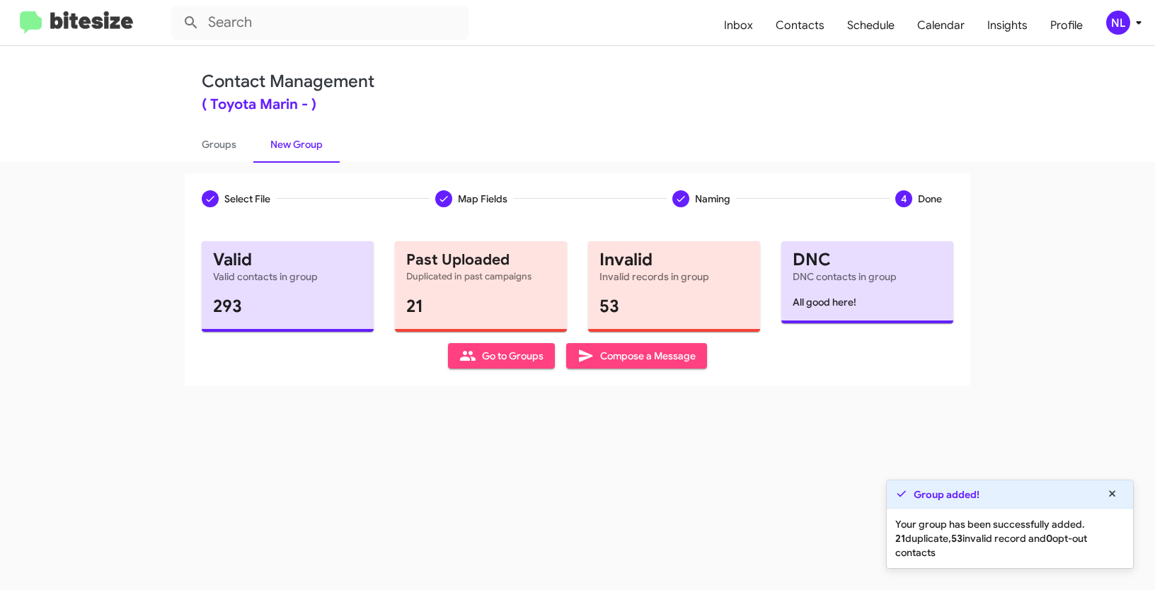
click at [480, 360] on span "Go to Groups" at bounding box center [501, 355] width 84 height 25
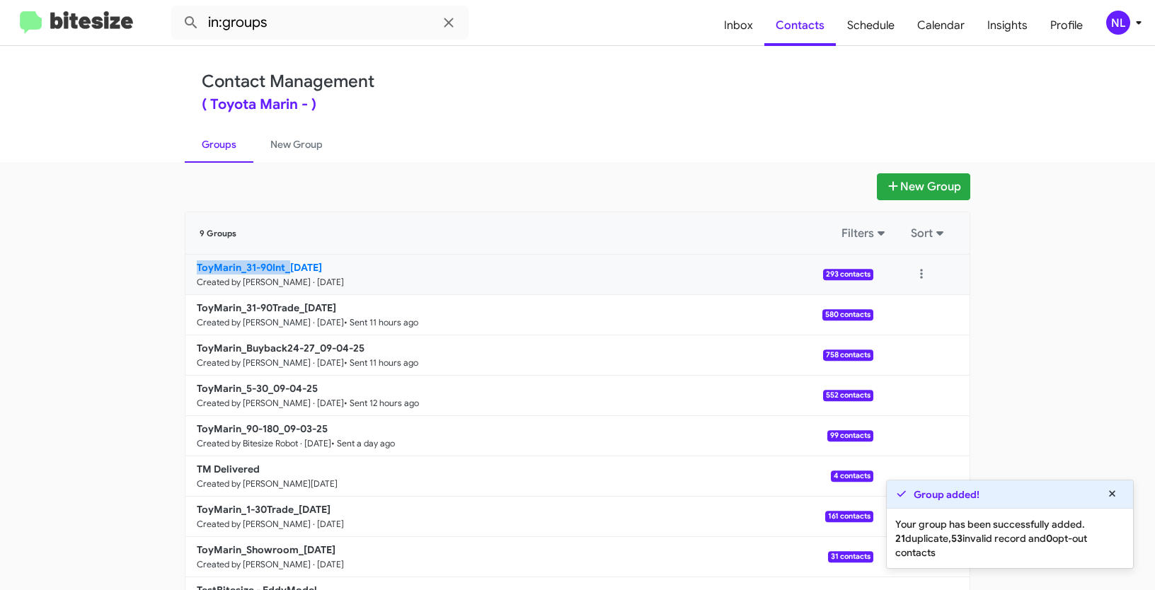
drag, startPoint x: 153, startPoint y: 272, endPoint x: 285, endPoint y: 268, distance: 132.4
click at [285, 268] on app-groups "New Group 9 Groups Filters Sort ToyMarin_31-90Int_09-05-25 Created by Nen Limba…" at bounding box center [577, 395] width 1155 height 445
copy b "ToyMarin_31-90Int_"
click at [308, 22] on input "in:groups" at bounding box center [319, 23] width 297 height 34
paste input "ToyMarin_31-90Int_"
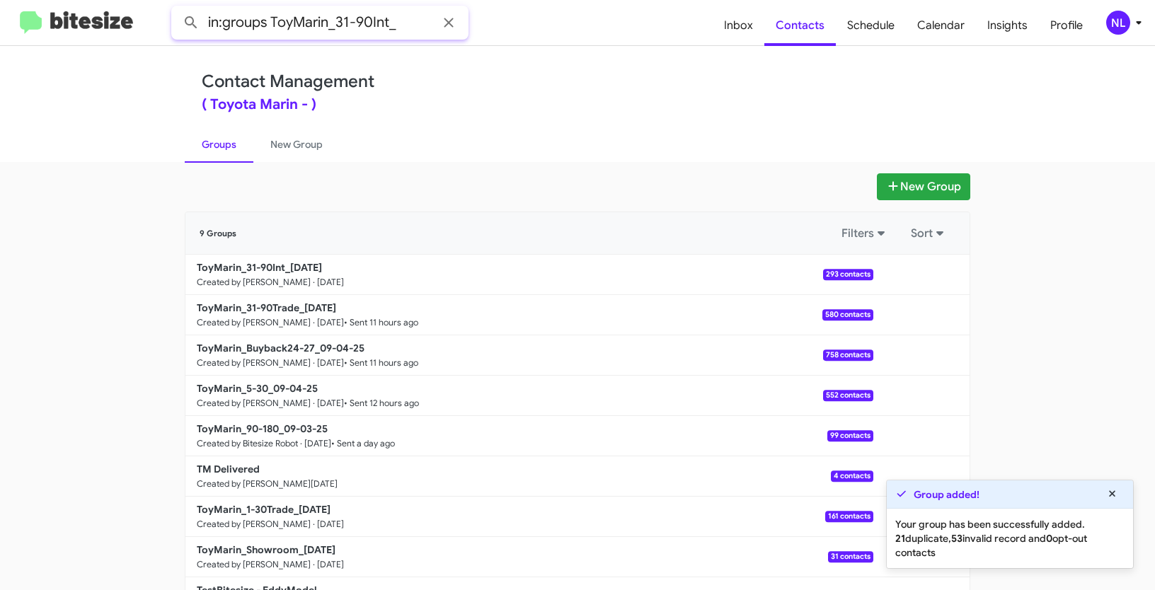
type input "in:groups ToyMarin_31-90Int_"
click at [177, 8] on button at bounding box center [191, 22] width 28 height 28
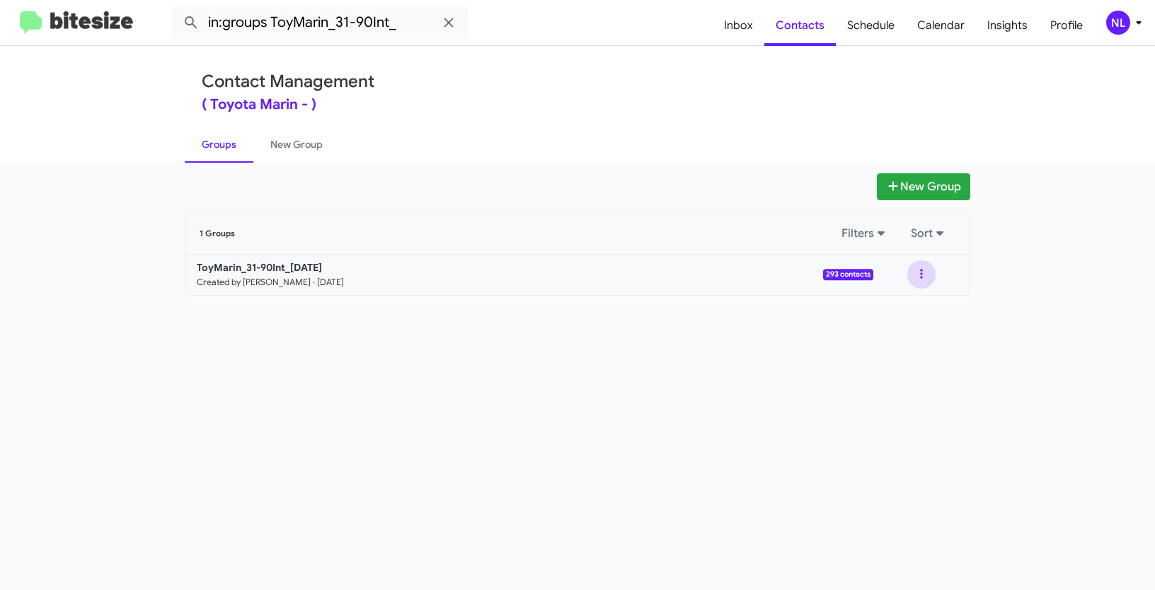
click at [924, 273] on button at bounding box center [921, 274] width 28 height 28
click at [902, 316] on button "View contacts" at bounding box center [878, 313] width 113 height 34
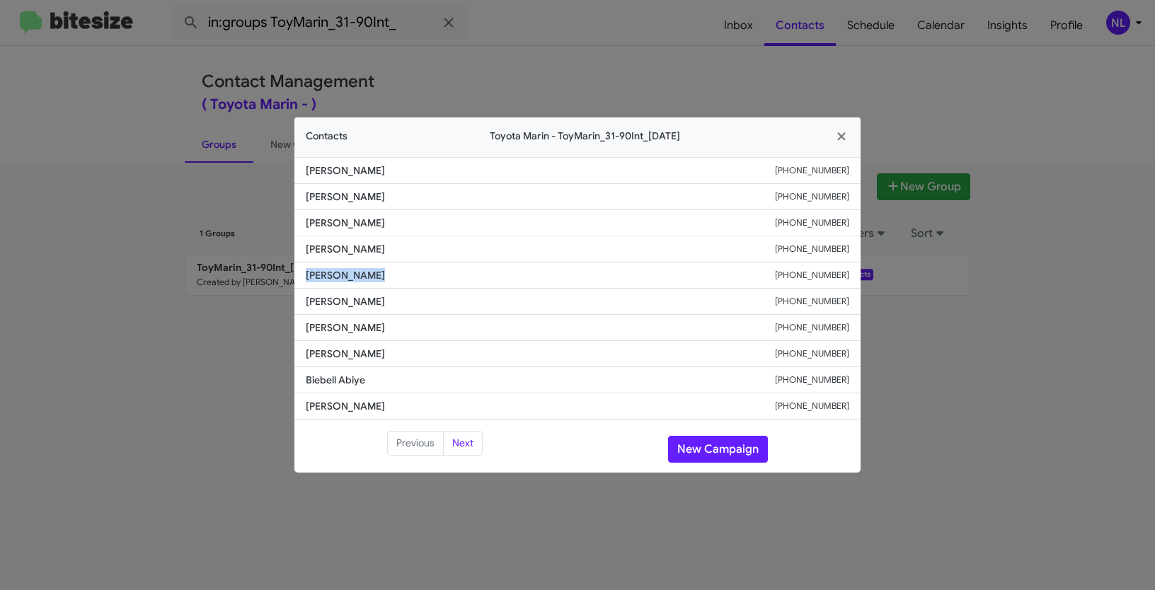
drag, startPoint x: 351, startPoint y: 274, endPoint x: 418, endPoint y: 280, distance: 67.5
click at [418, 280] on li "Mimi Mohammad +15104159743" at bounding box center [577, 276] width 566 height 26
copy span "Mimi Mohammad"
click at [687, 448] on button "New Campaign" at bounding box center [718, 449] width 100 height 27
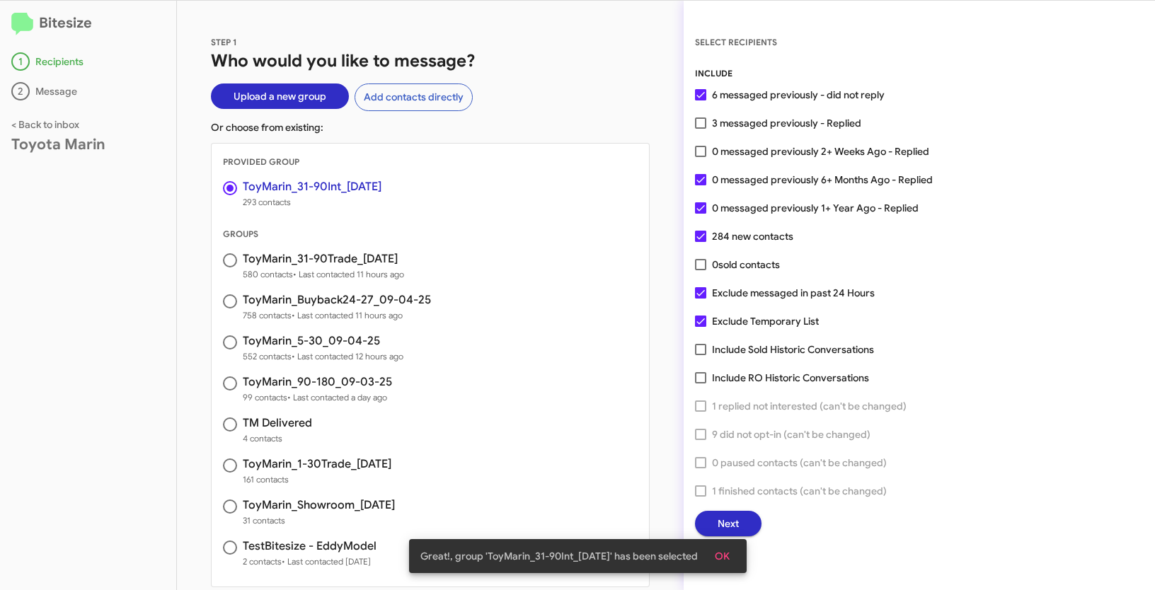
click at [728, 563] on span "OK" at bounding box center [722, 556] width 15 height 25
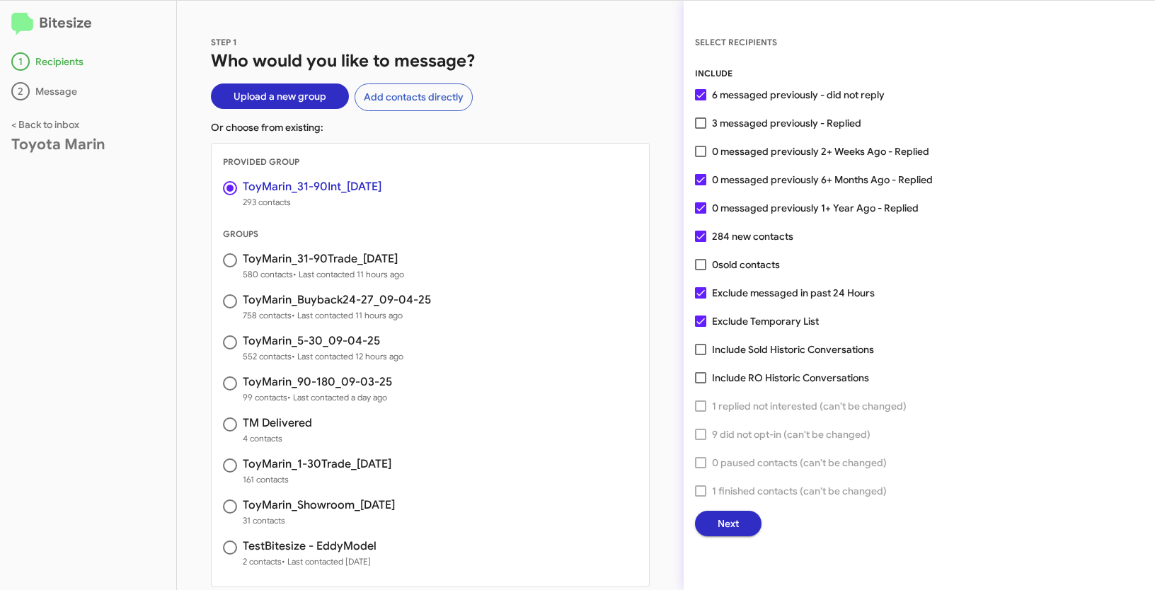
click at [730, 541] on div "SELECT RECIPIENTS INCLUDE 6 messaged previously - did not reply 3 messaged prev…" at bounding box center [919, 296] width 471 height 590
click at [728, 524] on span "Next" at bounding box center [728, 523] width 21 height 25
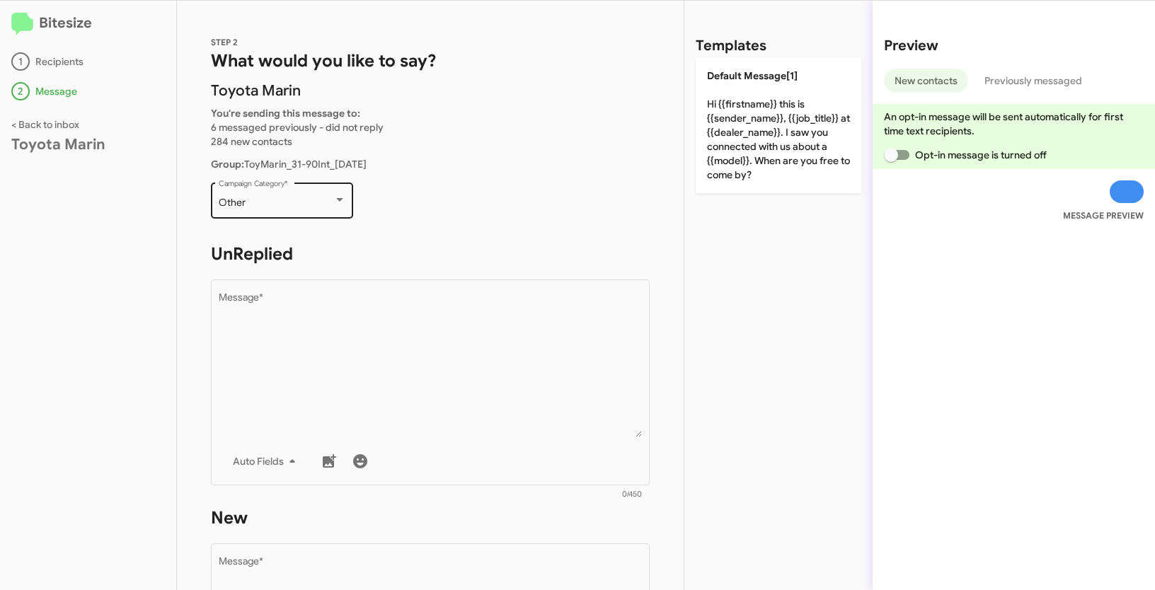
click at [306, 212] on div "Other Campaign Category *" at bounding box center [282, 199] width 127 height 39
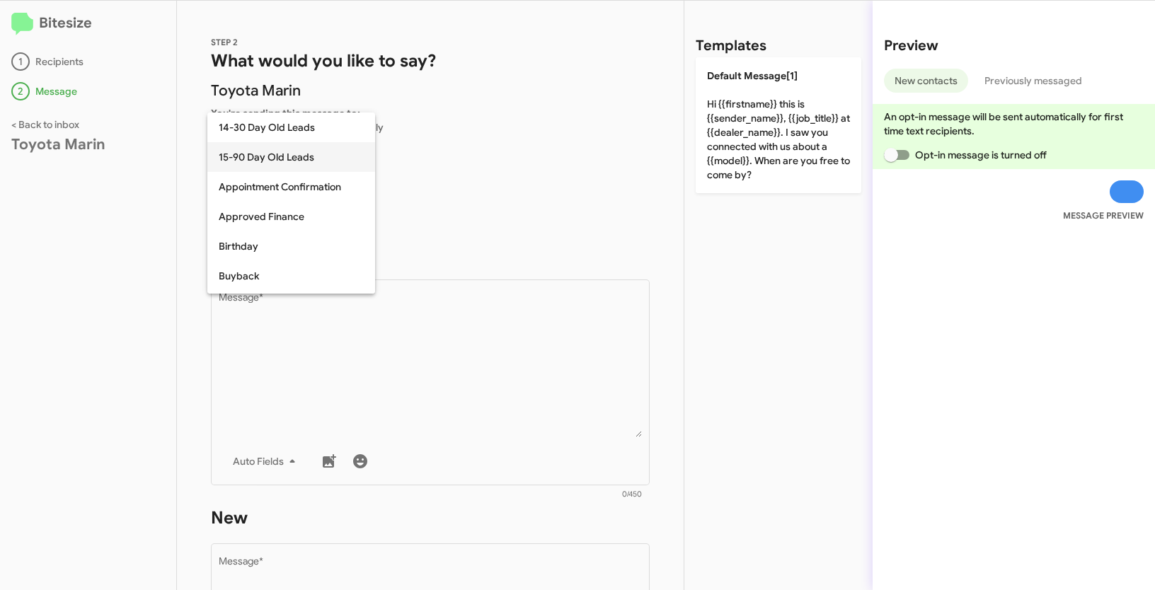
click at [274, 159] on span "15-90 Day Old Leads" at bounding box center [291, 157] width 145 height 30
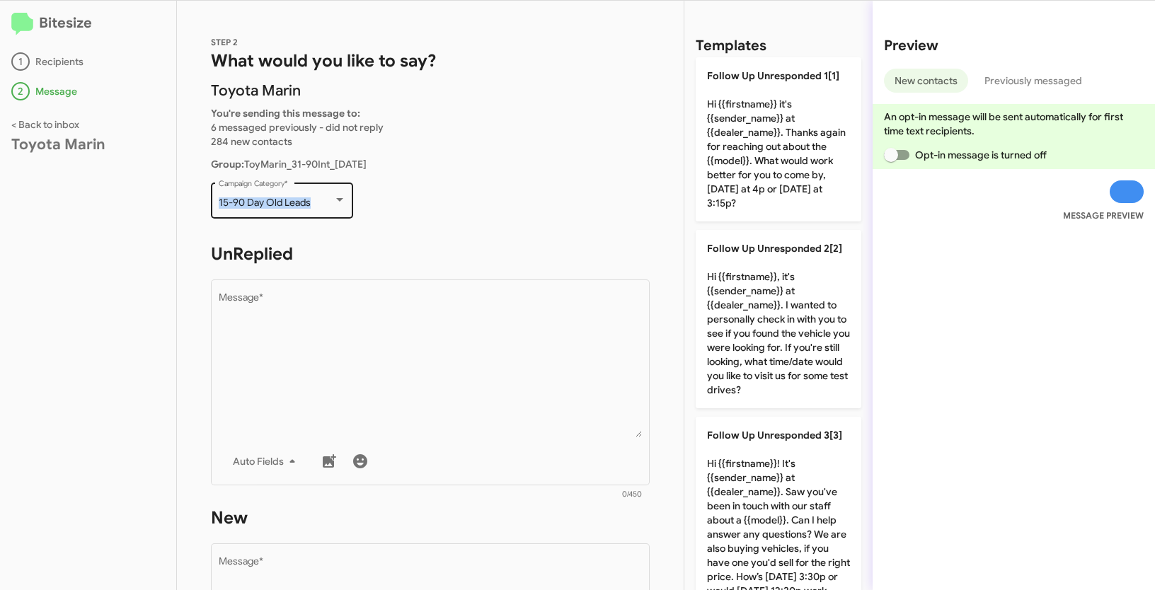
drag, startPoint x: 217, startPoint y: 205, endPoint x: 323, endPoint y: 210, distance: 106.3
click at [323, 210] on div "15-90 Day Old Leads Campaign Category *" at bounding box center [282, 199] width 142 height 39
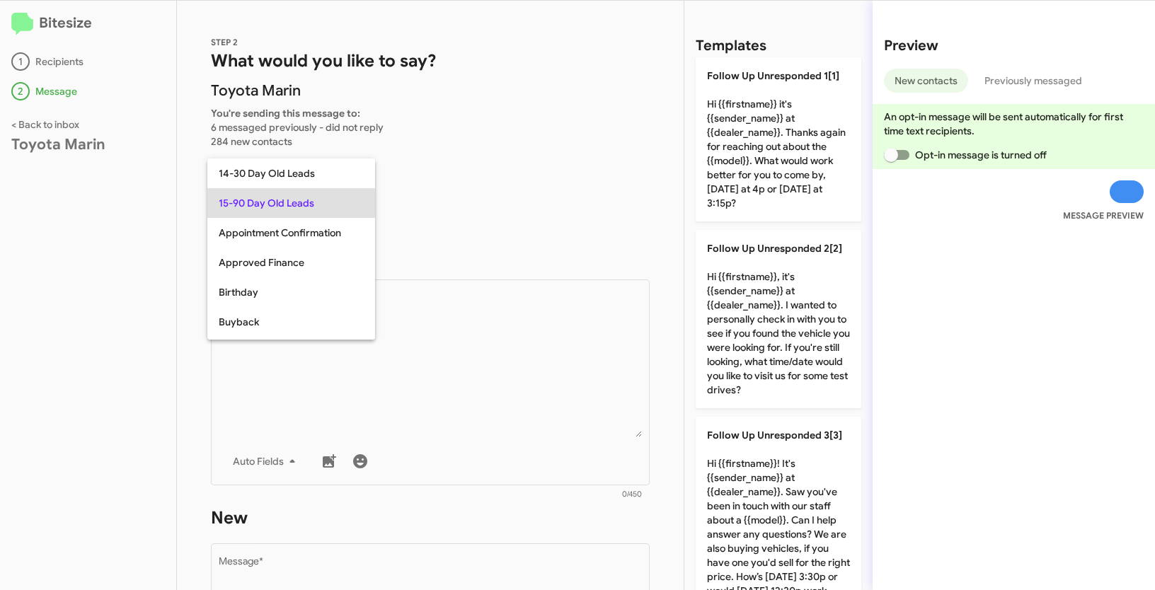
copy div "15-90 Day Old Leads"
click at [471, 360] on div at bounding box center [577, 295] width 1155 height 590
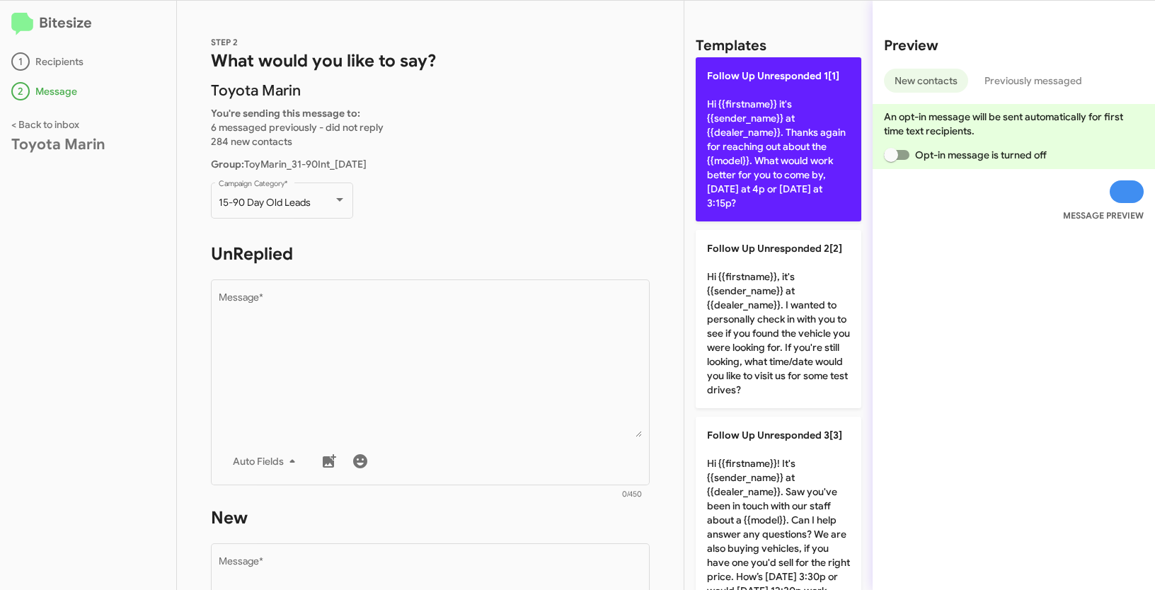
click at [754, 138] on p "Follow Up Unresponded 1[1] Hi {{firstname}} it's {{sender_name}} at {{dealer_na…" at bounding box center [779, 139] width 166 height 164
type textarea "Hi {{firstname}} it's {{sender_name}} at {{dealer_name}}. Thanks again for reac…"
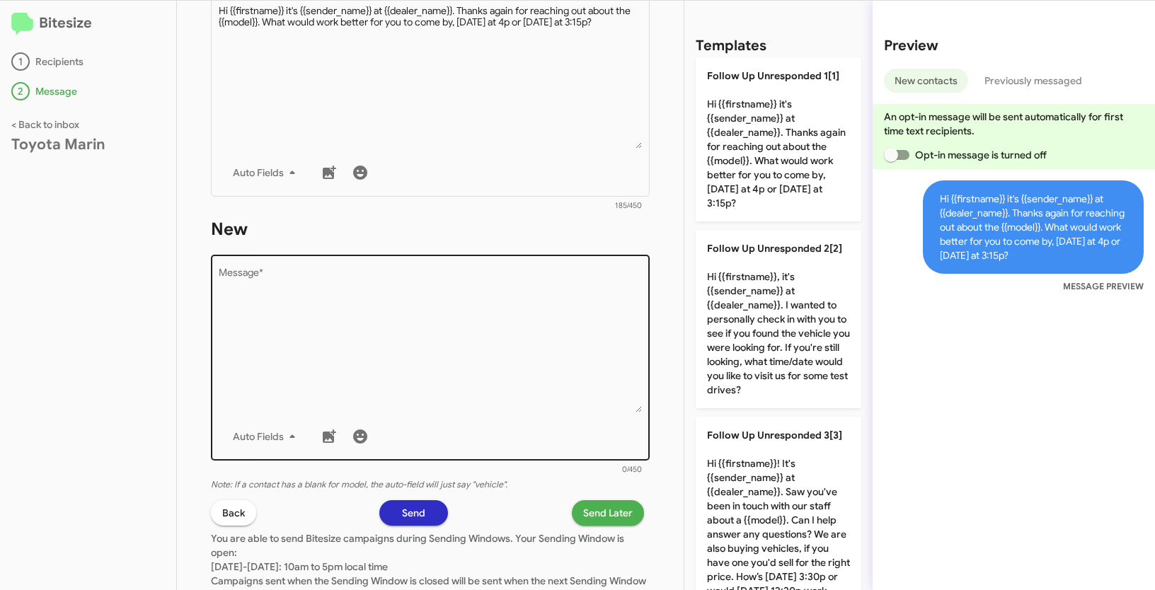
scroll to position [382, 0]
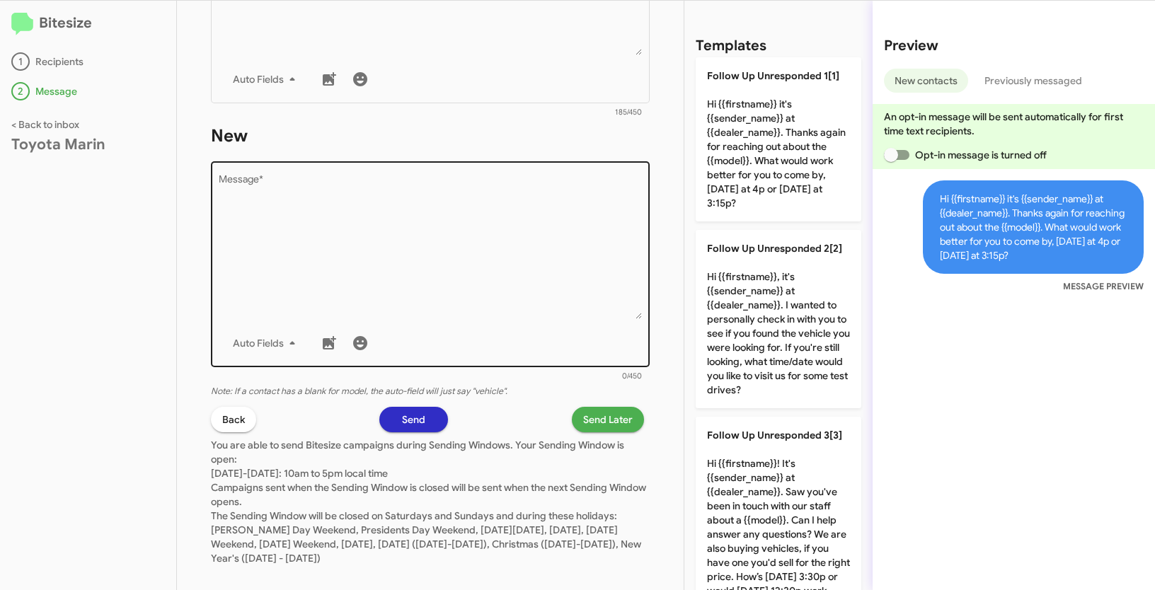
click at [457, 324] on div "Drop image here to insert Auto Fields Message *" at bounding box center [431, 263] width 424 height 209
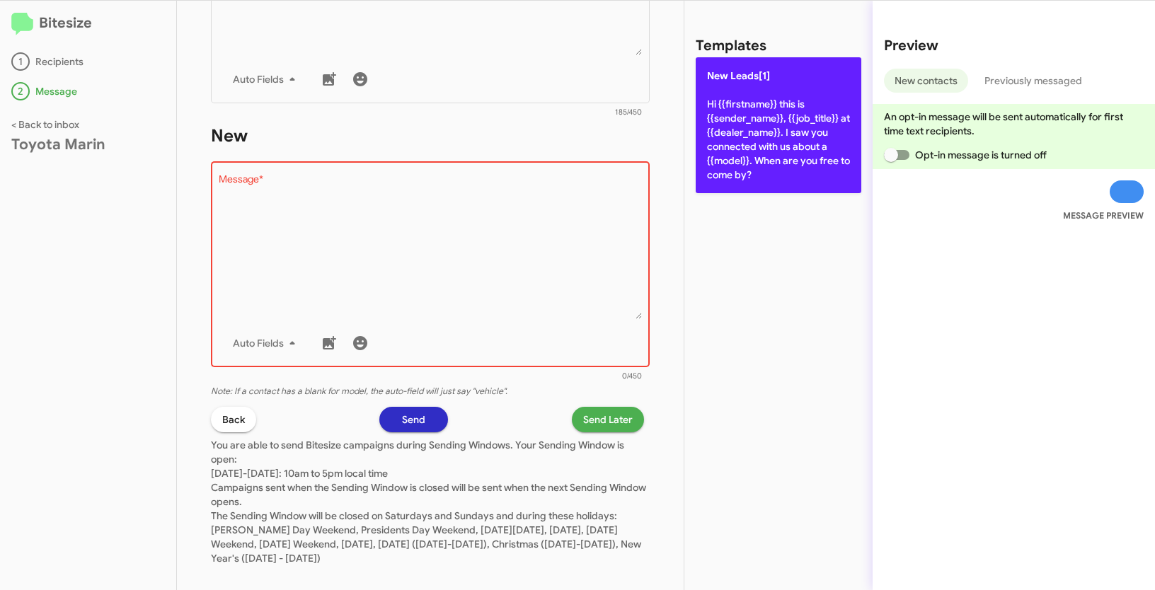
click at [779, 69] on p "New Leads[1] Hi {{firstname}} this is {{sender_name}}, {{job_title}} at {{deale…" at bounding box center [779, 125] width 166 height 136
type textarea "Hi {{firstname}} this is {{sender_name}}, {{job_title}} at {{dealer_name}}. I s…"
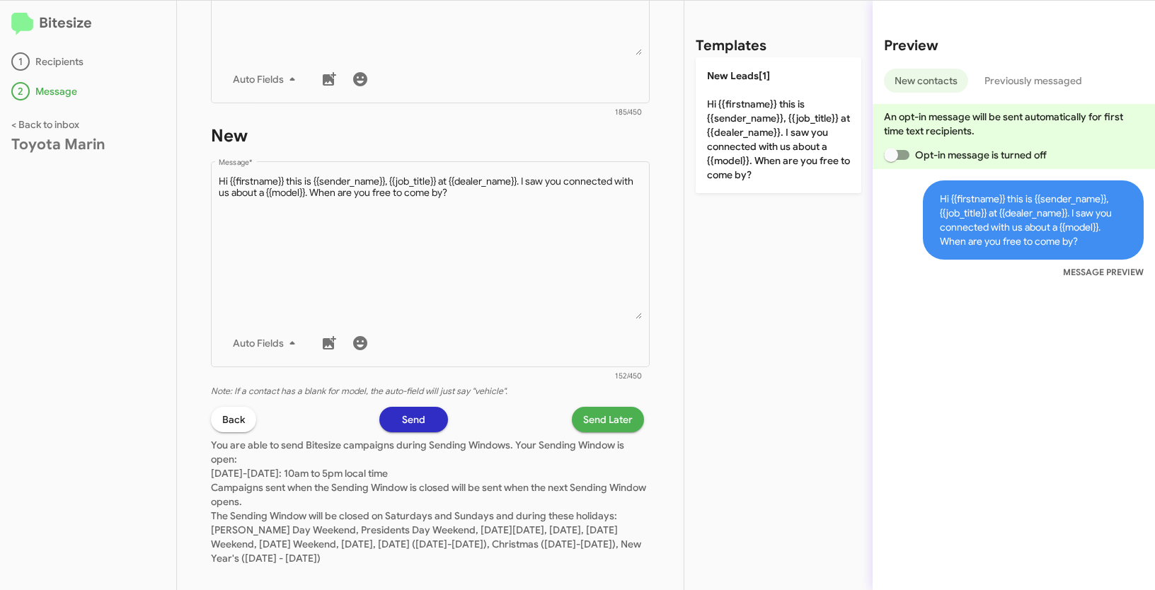
click at [583, 411] on span "Send Later" at bounding box center [608, 419] width 50 height 25
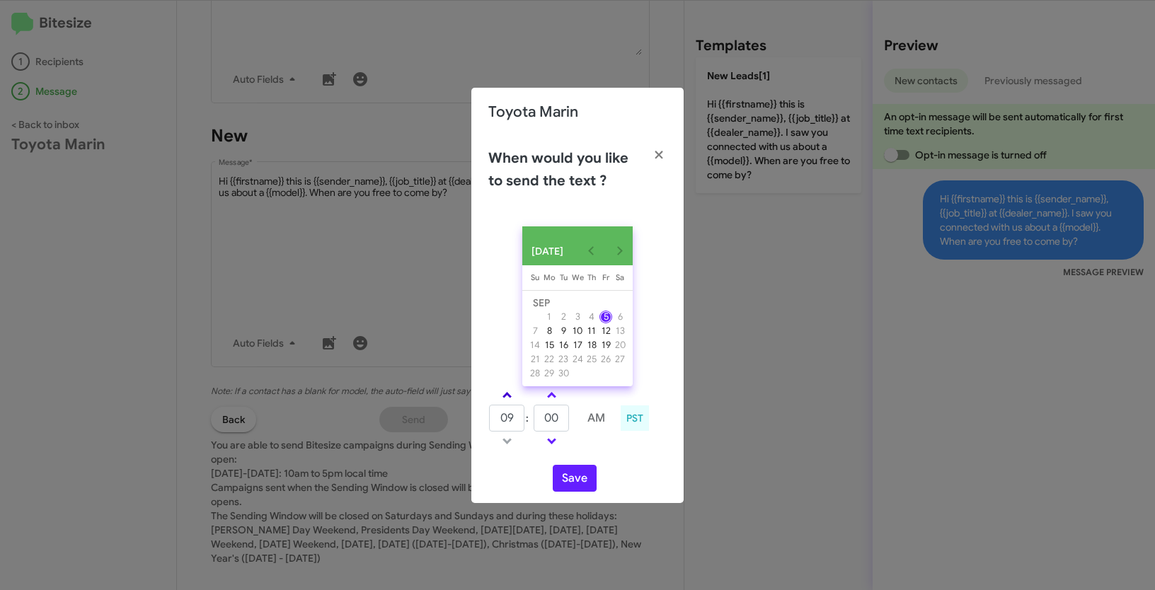
click at [512, 396] on link at bounding box center [507, 395] width 25 height 16
type input "10"
drag, startPoint x: 559, startPoint y: 430, endPoint x: 525, endPoint y: 425, distance: 34.2
click at [525, 425] on tr "10 : 00 AM" at bounding box center [551, 418] width 127 height 28
type input "17"
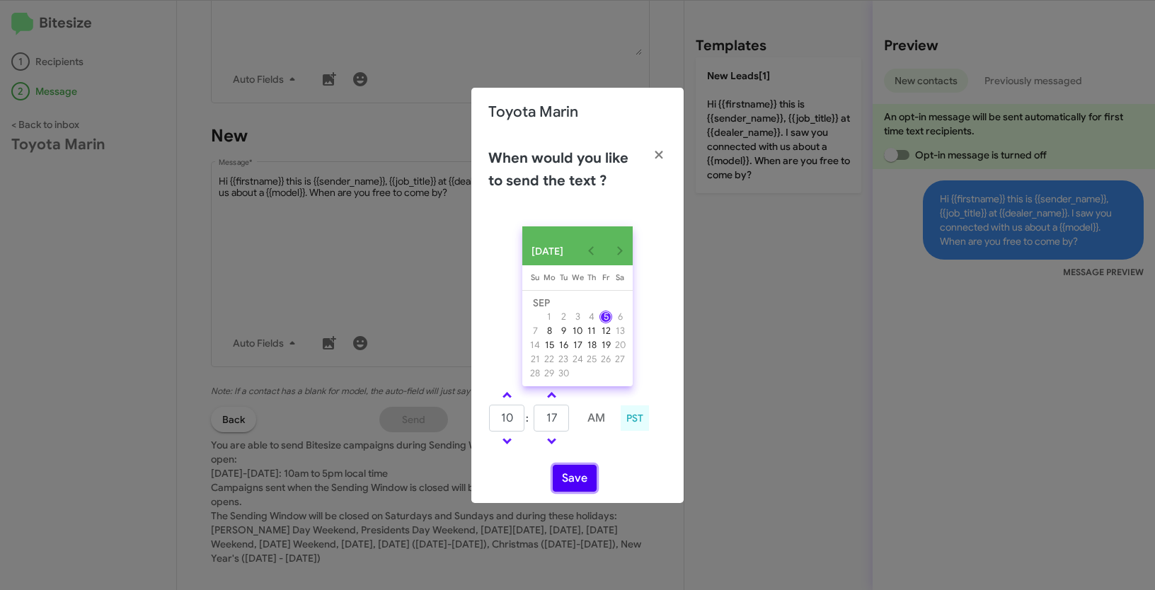
click at [578, 490] on button "Save" at bounding box center [575, 478] width 44 height 27
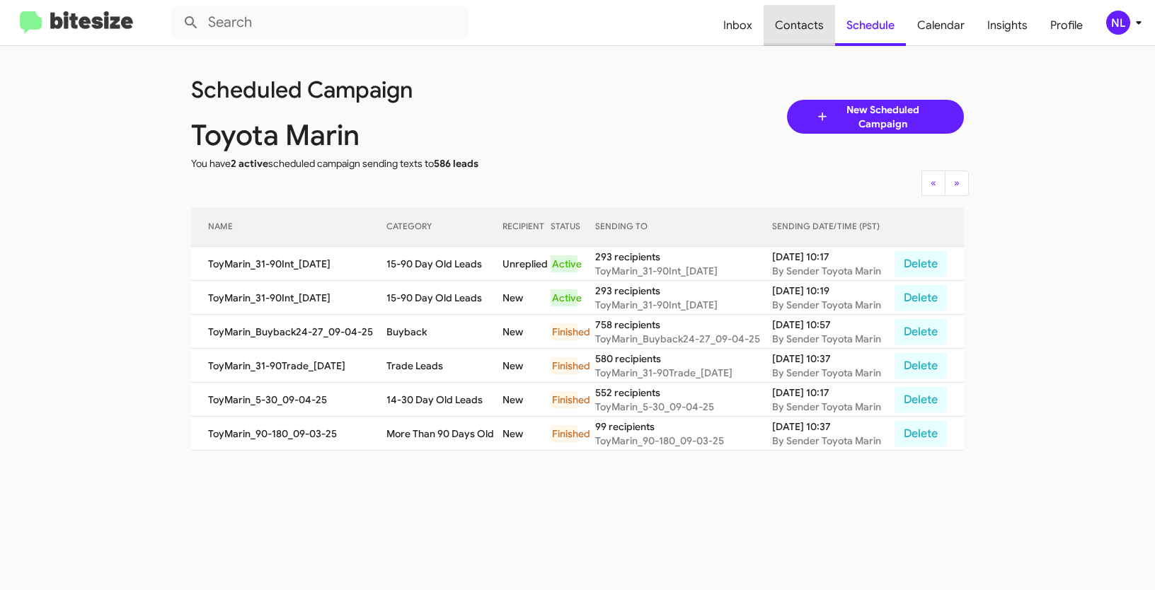
click at [806, 21] on span "Contacts" at bounding box center [799, 25] width 71 height 41
type input "in:groups"
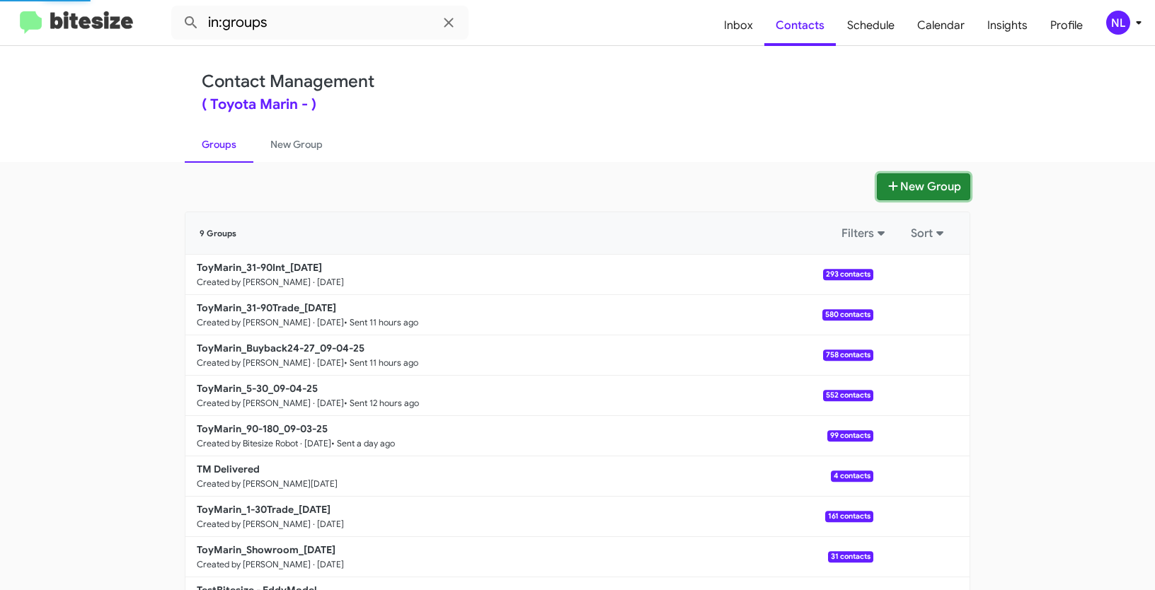
click at [914, 187] on button "New Group" at bounding box center [923, 186] width 93 height 27
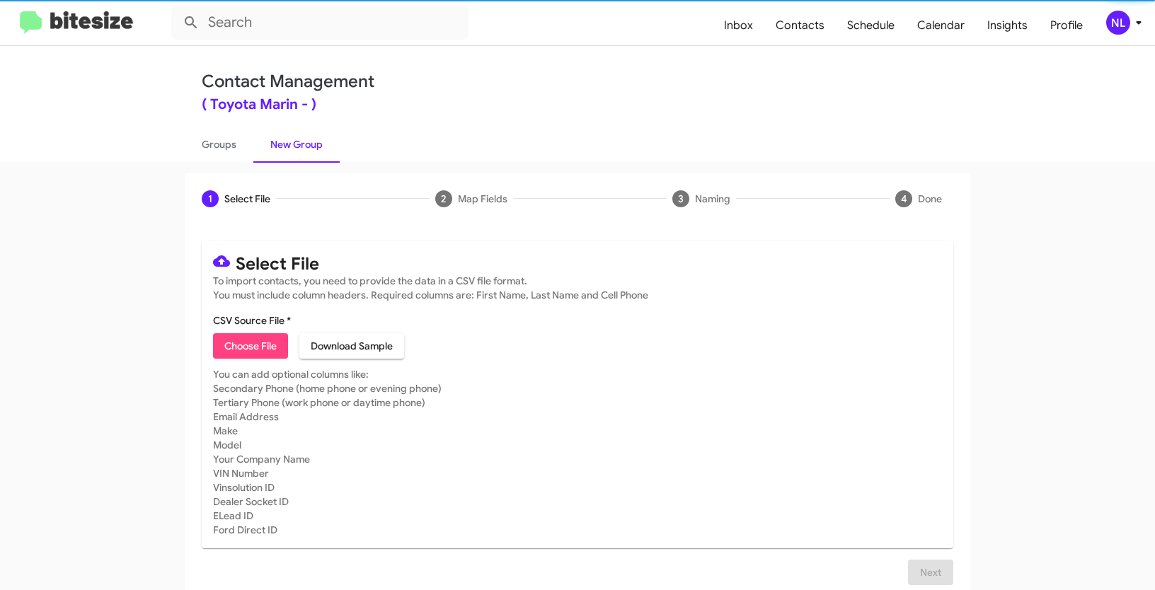
click at [229, 345] on span "Choose File" at bounding box center [250, 345] width 52 height 25
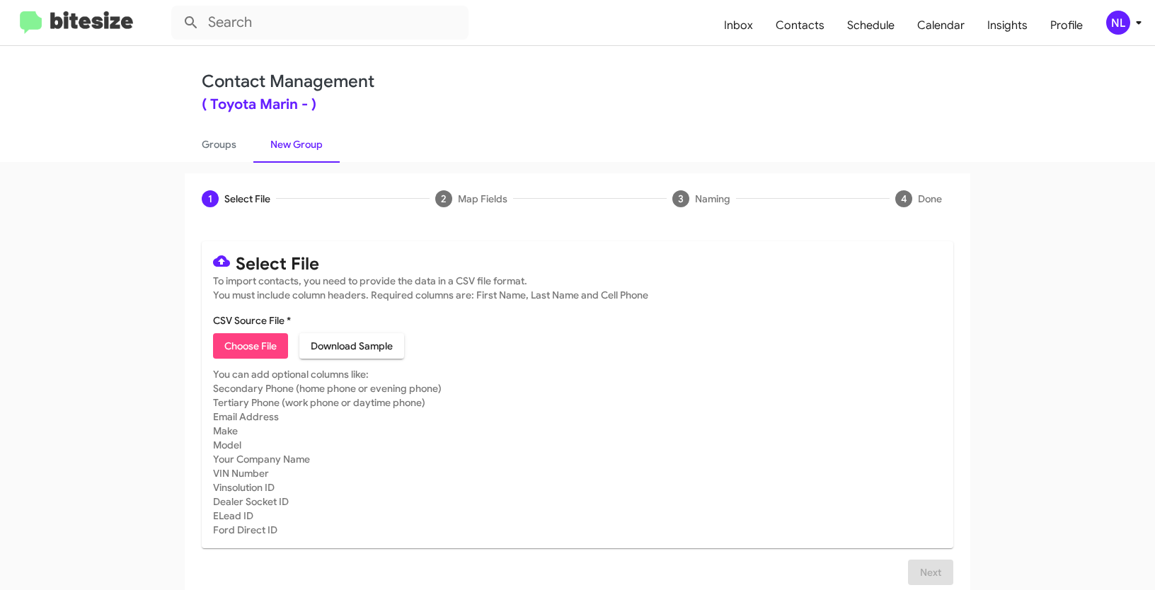
type input "ToyMarin_31-90PhoneWalk_09-05-25"
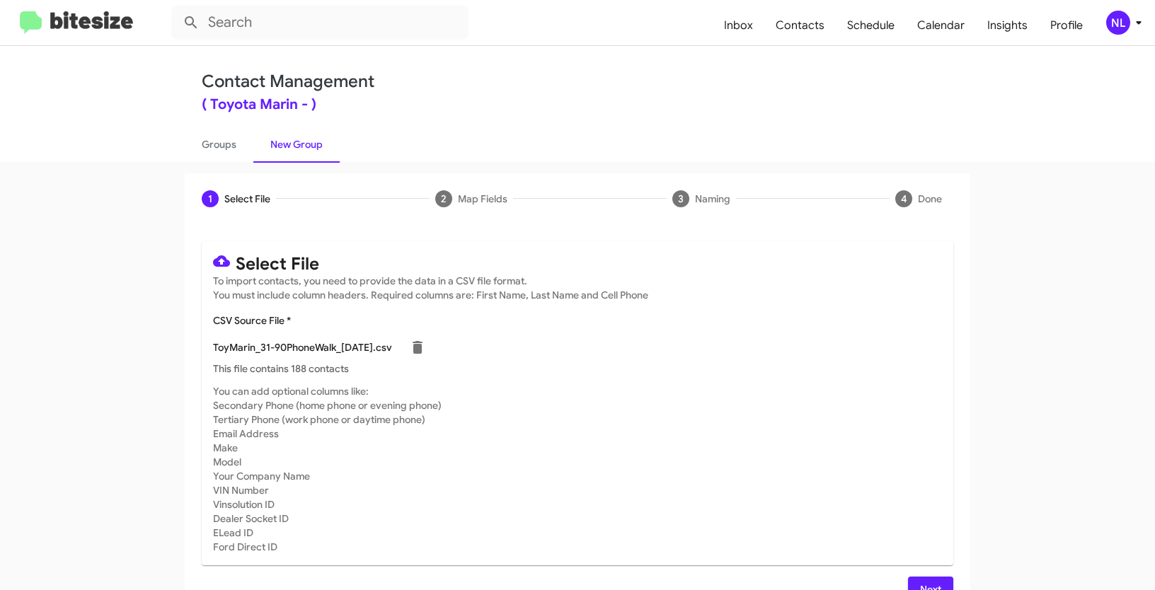
scroll to position [28, 0]
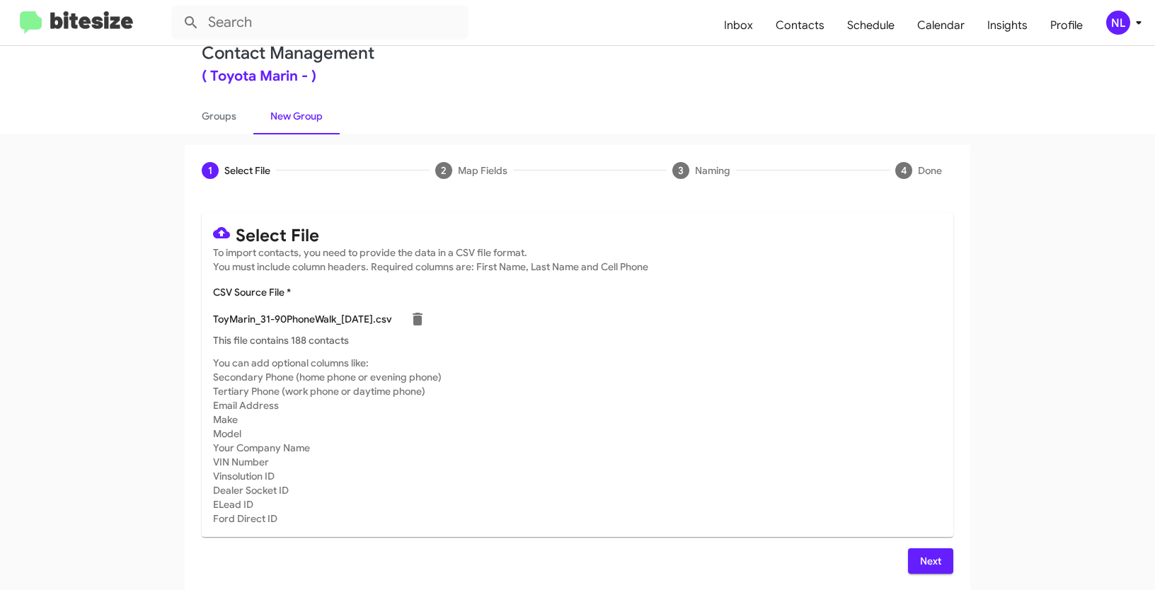
click at [929, 558] on span "Next" at bounding box center [930, 561] width 23 height 25
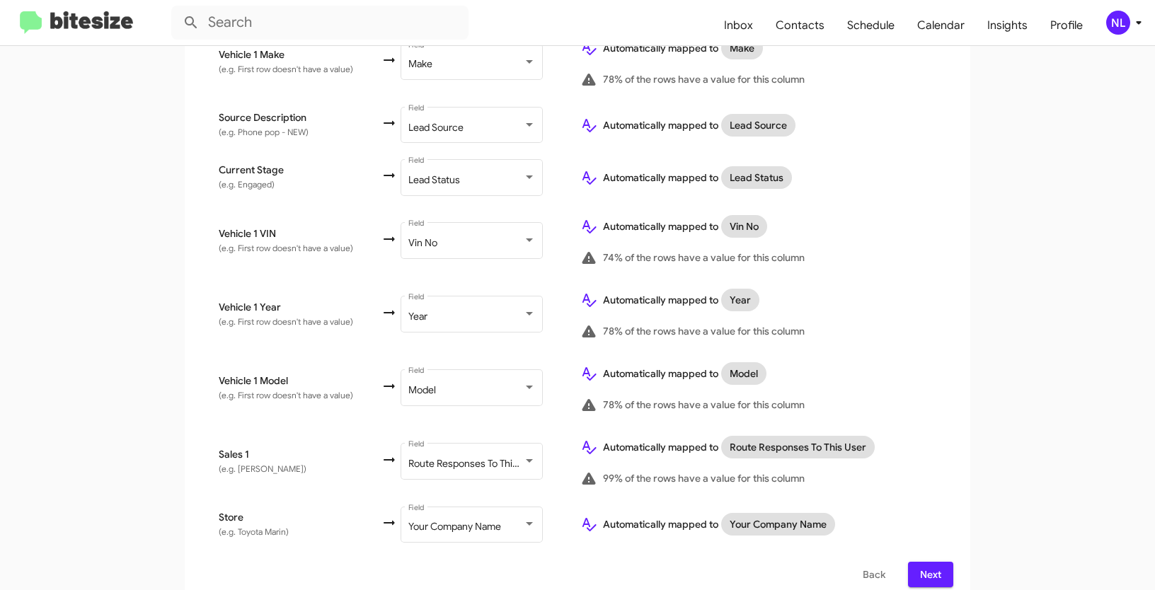
scroll to position [759, 0]
click at [943, 562] on button "Next" at bounding box center [930, 574] width 45 height 25
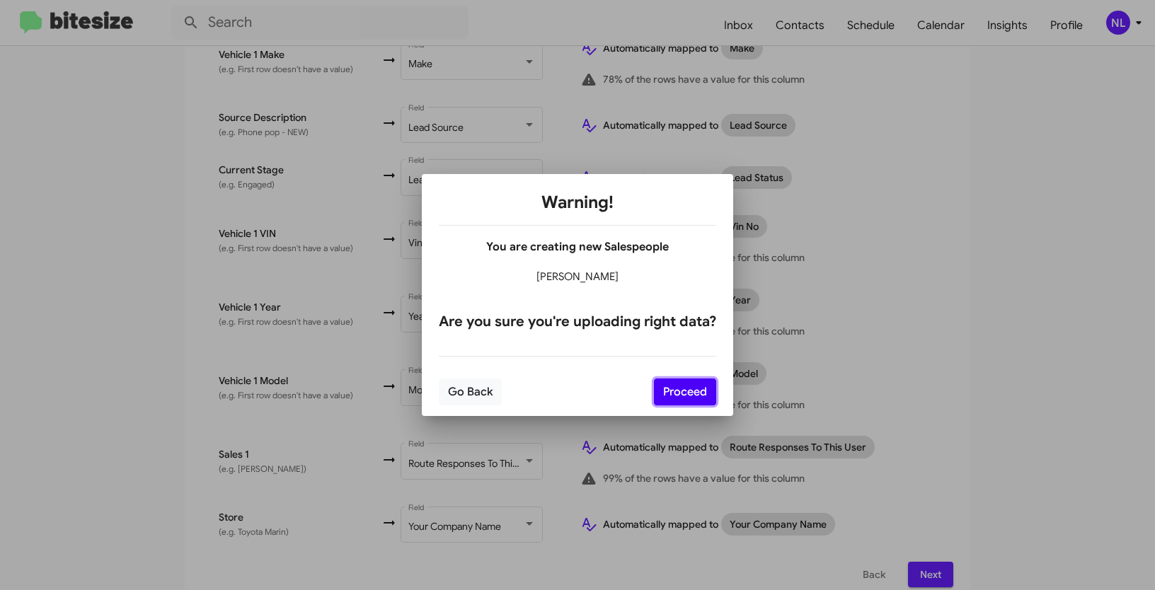
click at [699, 384] on button "Proceed" at bounding box center [685, 392] width 62 height 27
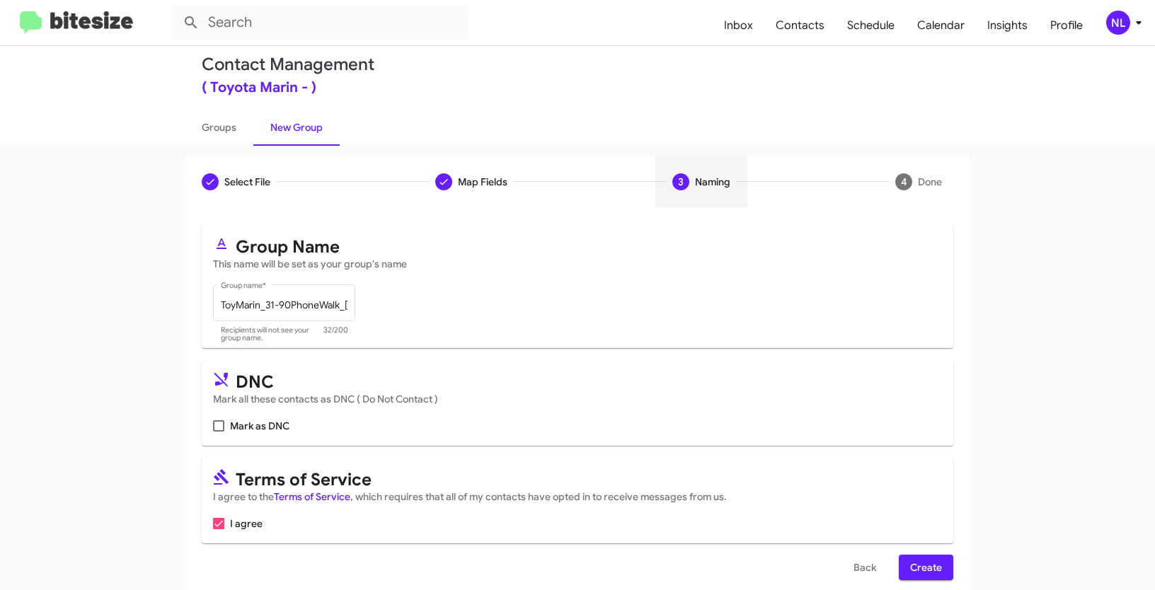
scroll to position [35, 0]
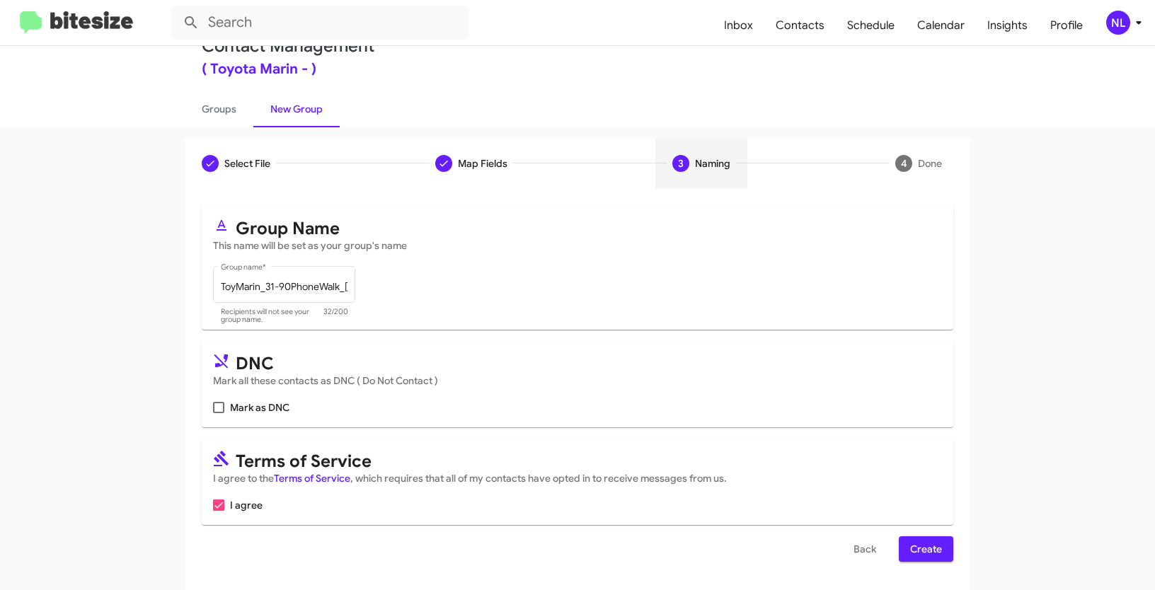
click at [936, 543] on span "Create" at bounding box center [926, 548] width 32 height 25
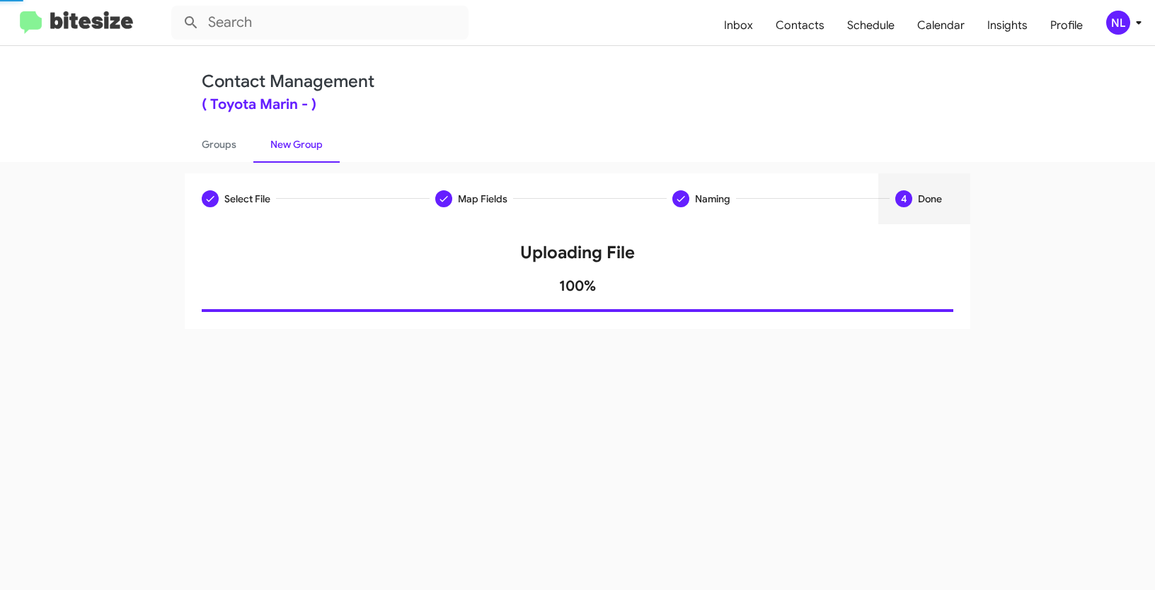
scroll to position [0, 0]
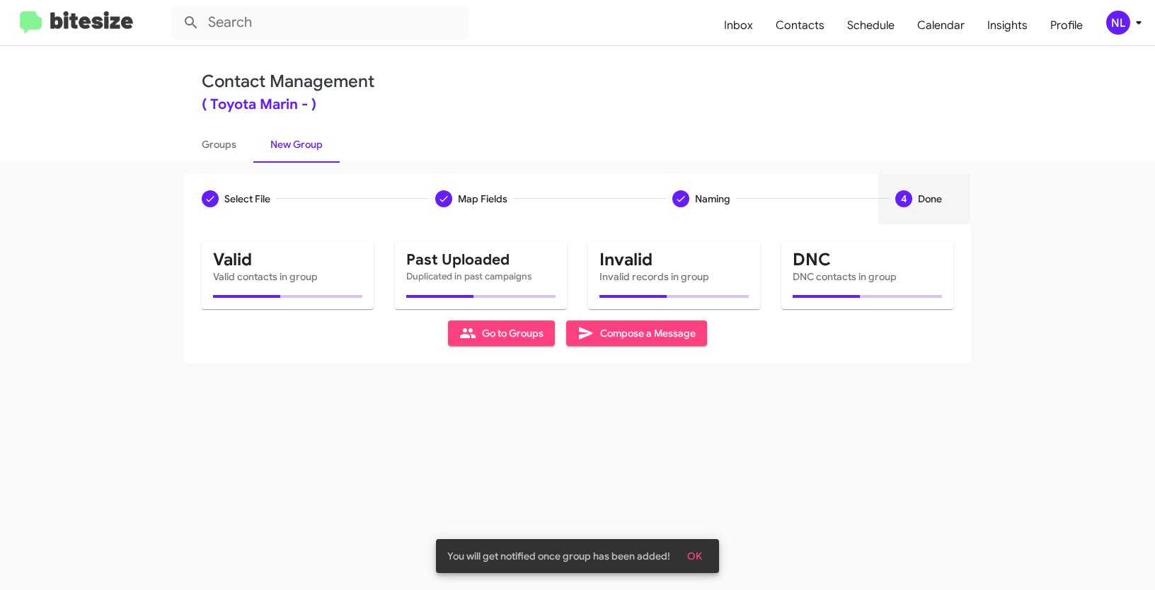
click at [692, 561] on span "OK" at bounding box center [694, 556] width 15 height 25
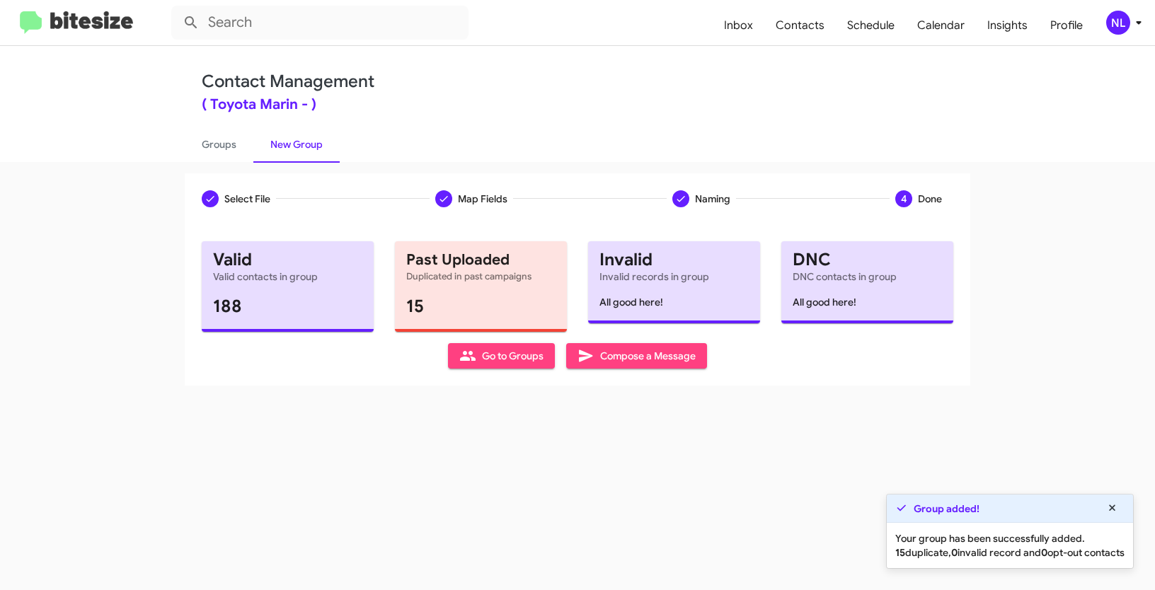
click at [477, 364] on span "Go to Groups" at bounding box center [501, 355] width 84 height 25
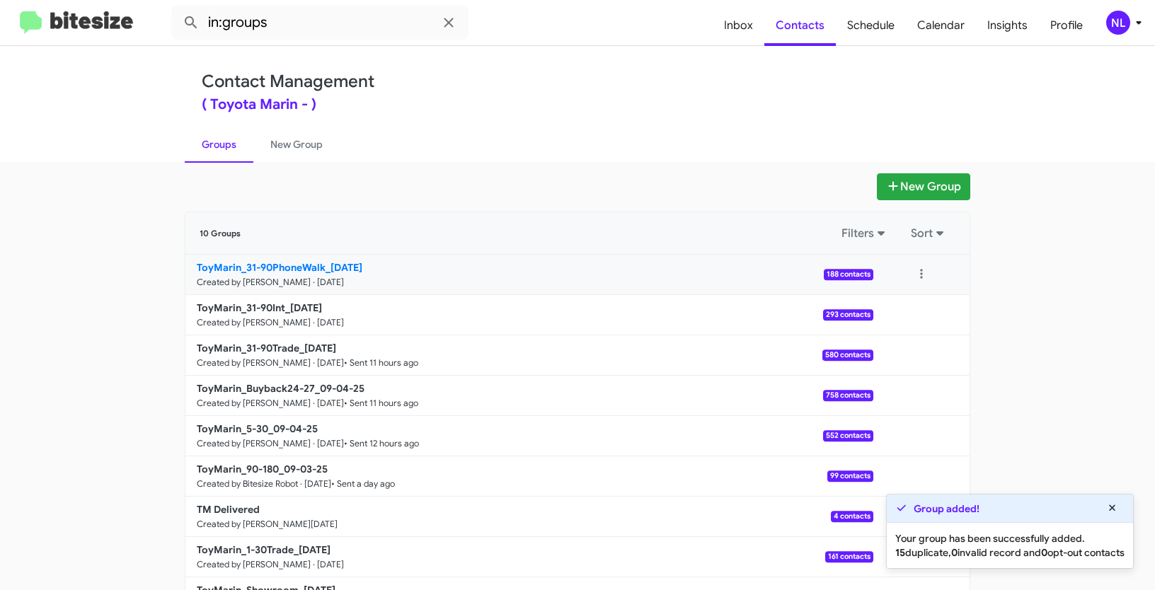
drag, startPoint x: 137, startPoint y: 265, endPoint x: 323, endPoint y: 260, distance: 186.2
click at [323, 260] on app-groups "New Group 10 Groups Filters Sort ToyMarin_31-90PhoneWalk_09-05-25 Created by Ne…" at bounding box center [577, 416] width 1155 height 486
copy div "Filters Sort ToyMarin_31-90PhoneWalk"
click at [328, 21] on input "in:groups" at bounding box center [319, 23] width 297 height 34
paste input "ToyMarin_31-90PhoneWalk"
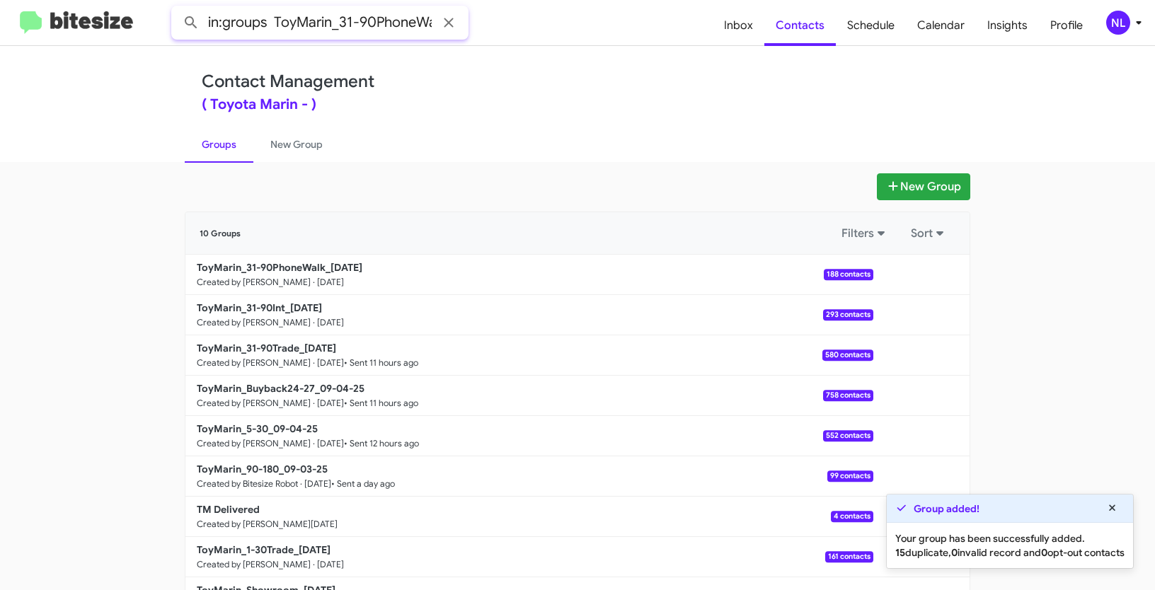
scroll to position [0, 13]
type input "in:groups ToyMarin_31-90PhoneWalk"
click at [177, 8] on button at bounding box center [191, 22] width 28 height 28
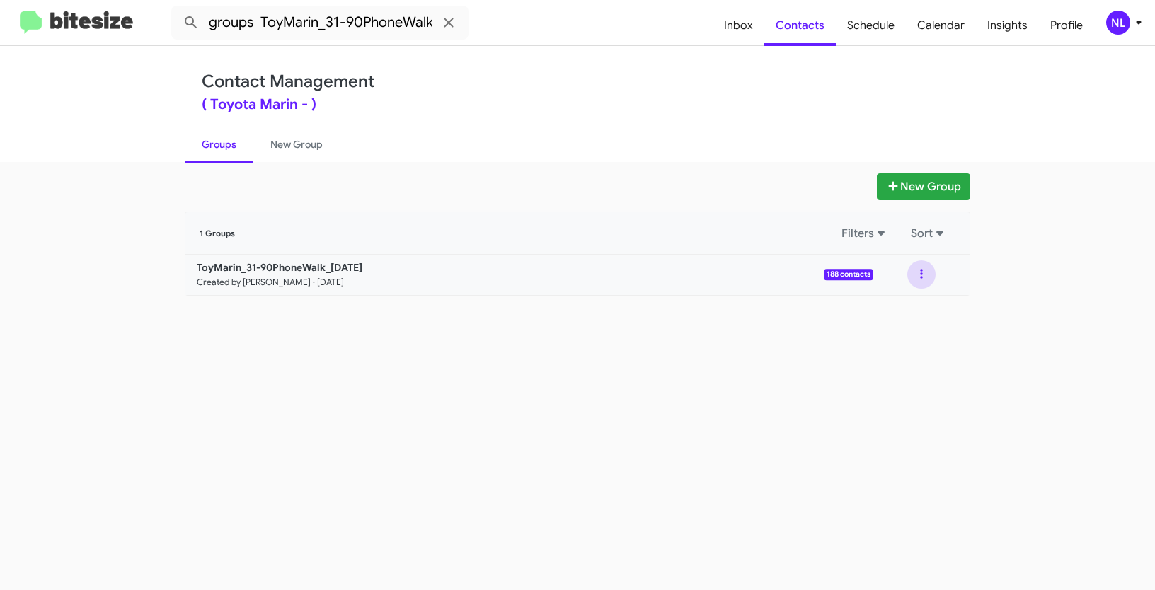
click at [922, 273] on button at bounding box center [921, 274] width 28 height 28
click at [898, 314] on button "View contacts" at bounding box center [878, 313] width 113 height 34
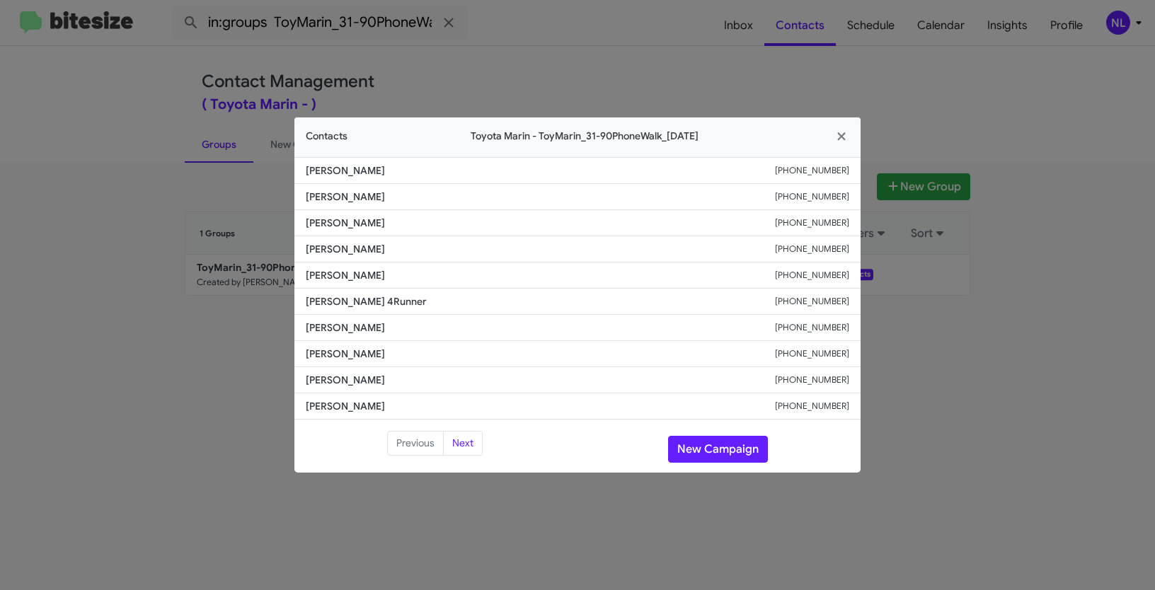
drag, startPoint x: 305, startPoint y: 278, endPoint x: 444, endPoint y: 281, distance: 138.7
click at [444, 281] on li "Josie Rosensteel +18136252451" at bounding box center [577, 276] width 566 height 26
copy span "Josie Rosensteel"
click at [733, 445] on button "New Campaign" at bounding box center [718, 449] width 100 height 27
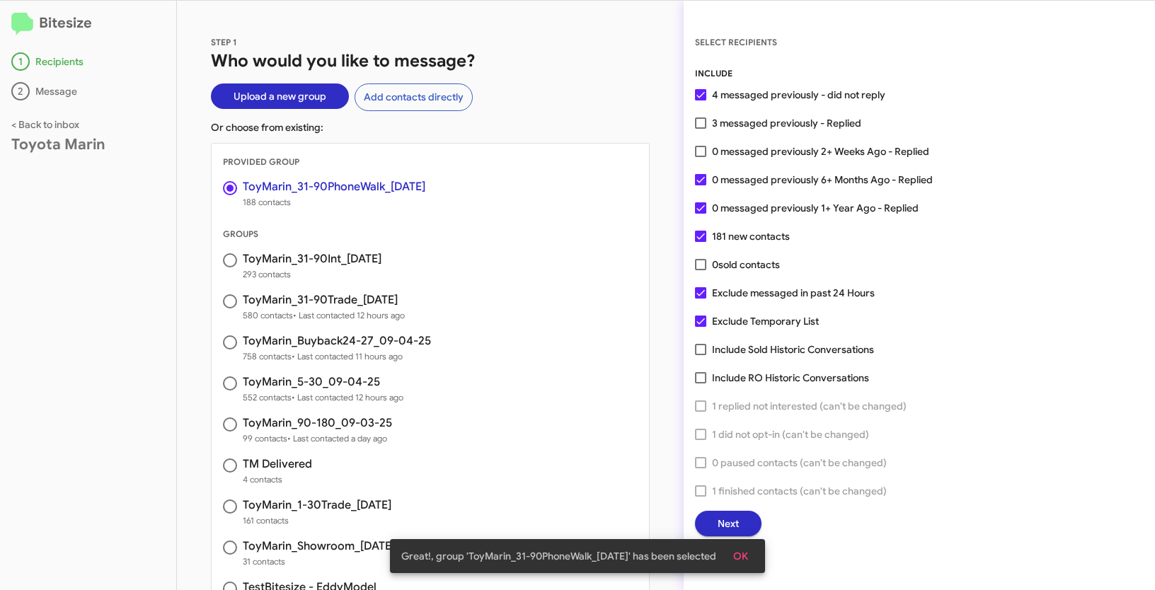
click at [753, 547] on button "OK" at bounding box center [741, 556] width 38 height 25
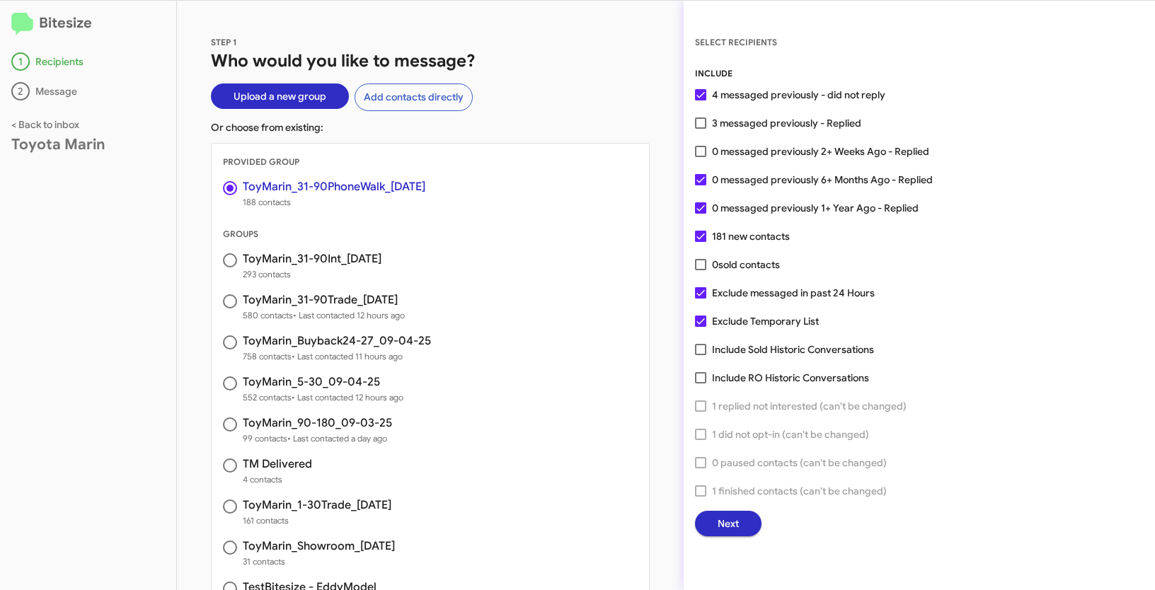
click at [742, 527] on button "Next" at bounding box center [728, 523] width 67 height 25
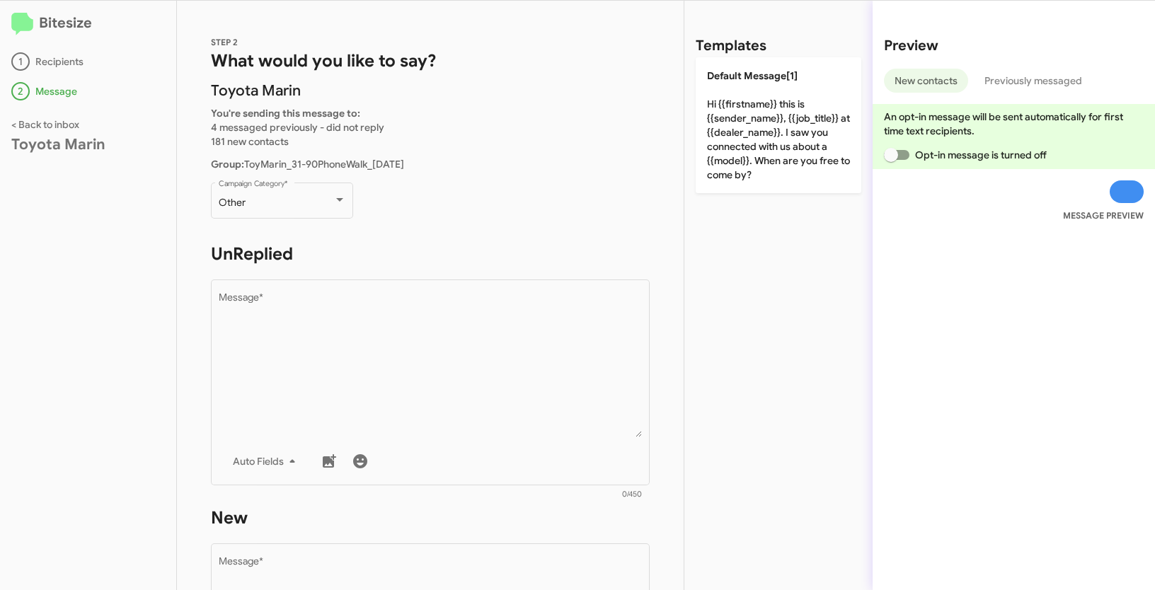
click at [290, 219] on div "Other Campaign Category *" at bounding box center [282, 208] width 142 height 50
click at [262, 195] on div "Other Campaign Category *" at bounding box center [282, 199] width 127 height 39
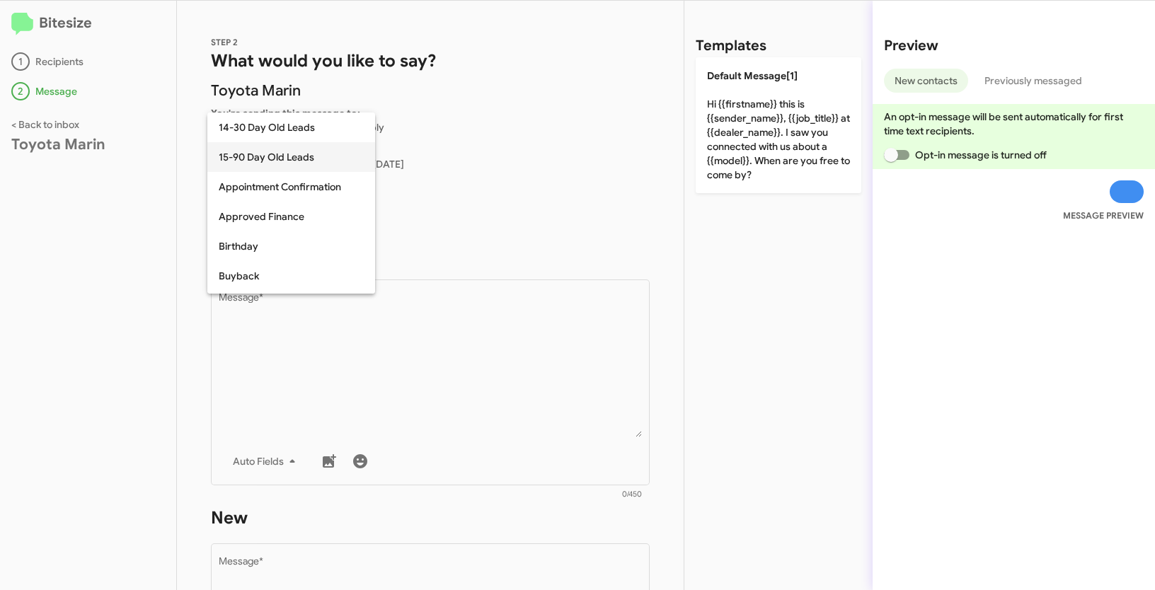
click at [260, 161] on span "15-90 Day Old Leads" at bounding box center [291, 157] width 145 height 30
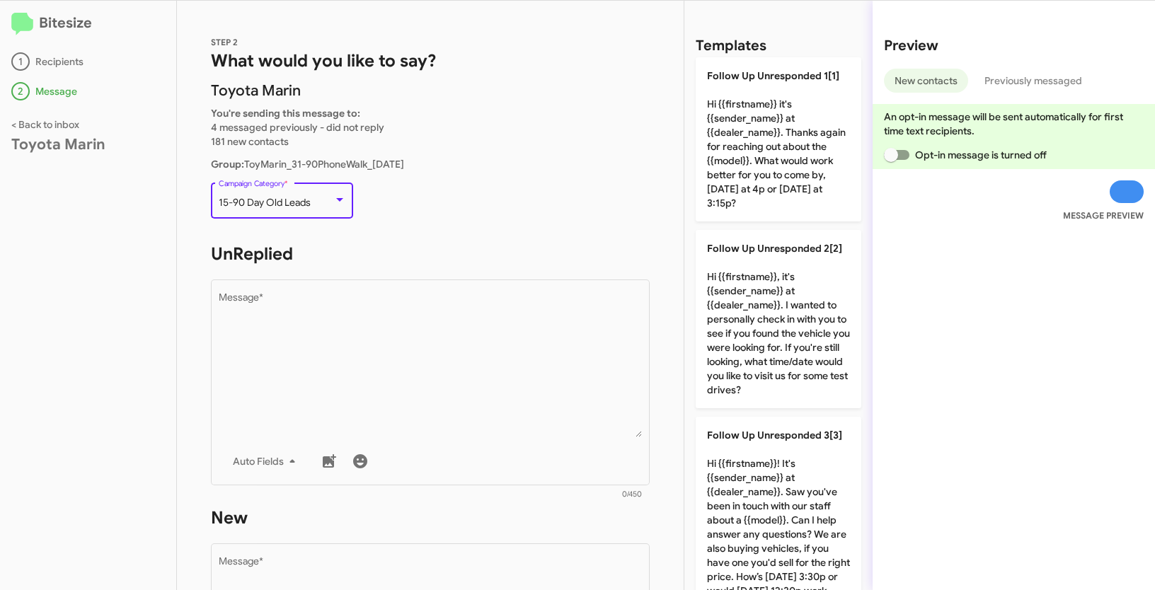
drag, startPoint x: 236, startPoint y: 200, endPoint x: 338, endPoint y: 205, distance: 102.8
click at [338, 205] on div "15-90 Day Old Leads" at bounding box center [282, 202] width 127 height 11
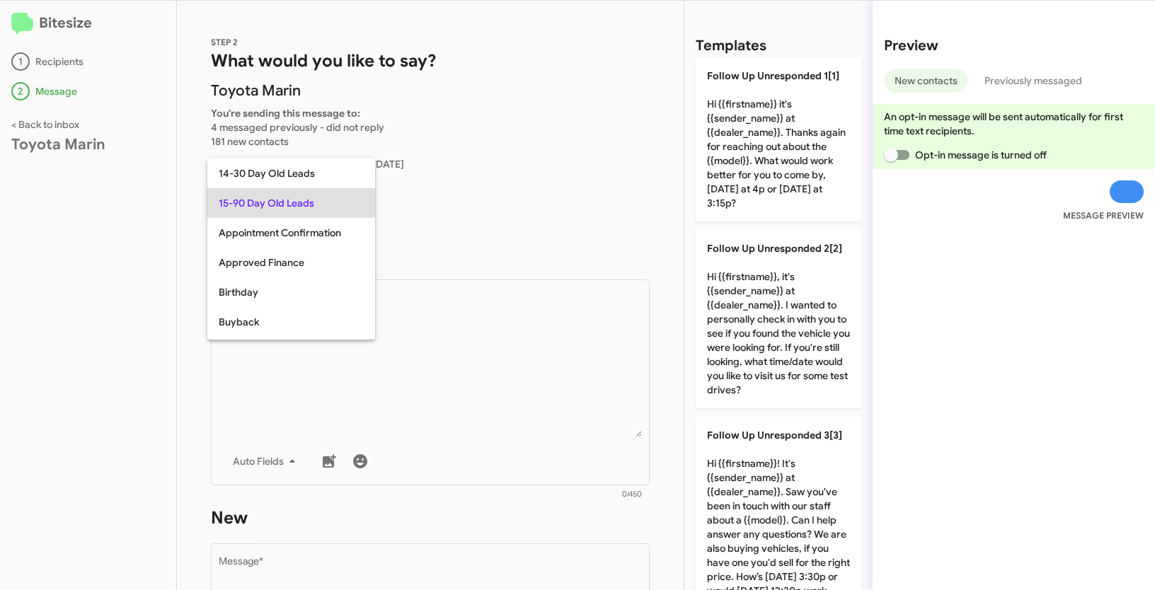
copy span "15-90 Day Old Leads"
click at [459, 328] on div at bounding box center [577, 295] width 1155 height 590
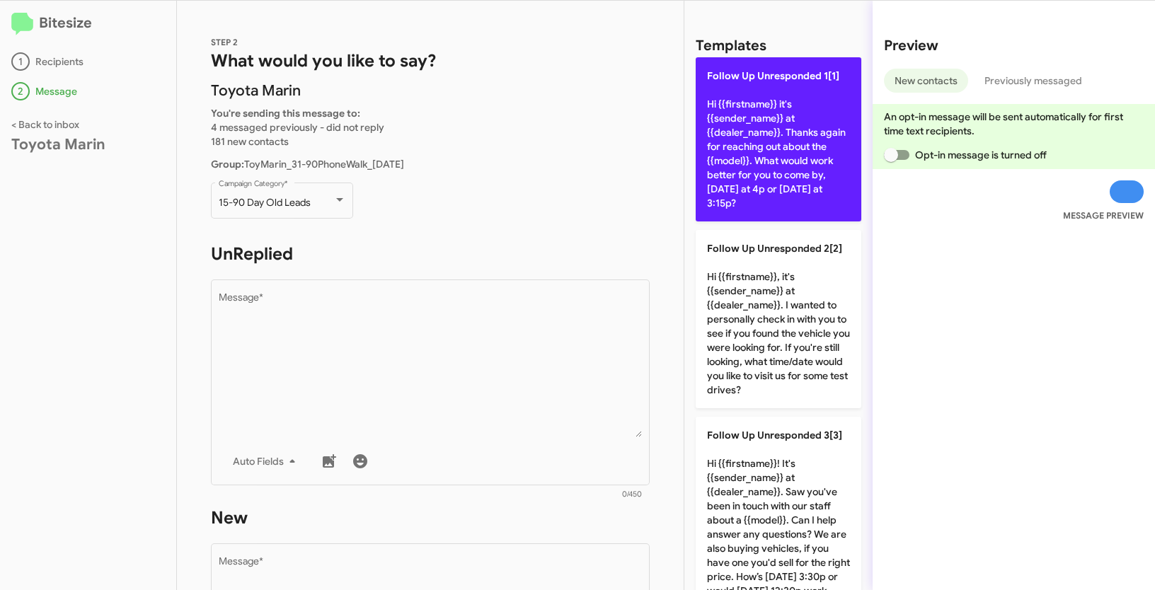
click at [777, 112] on p "Follow Up Unresponded 1[1] Hi {{firstname}} it's {{sender_name}} at {{dealer_na…" at bounding box center [779, 139] width 166 height 164
type textarea "Hi {{firstname}} it's {{sender_name}} at {{dealer_name}}. Thanks again for reac…"
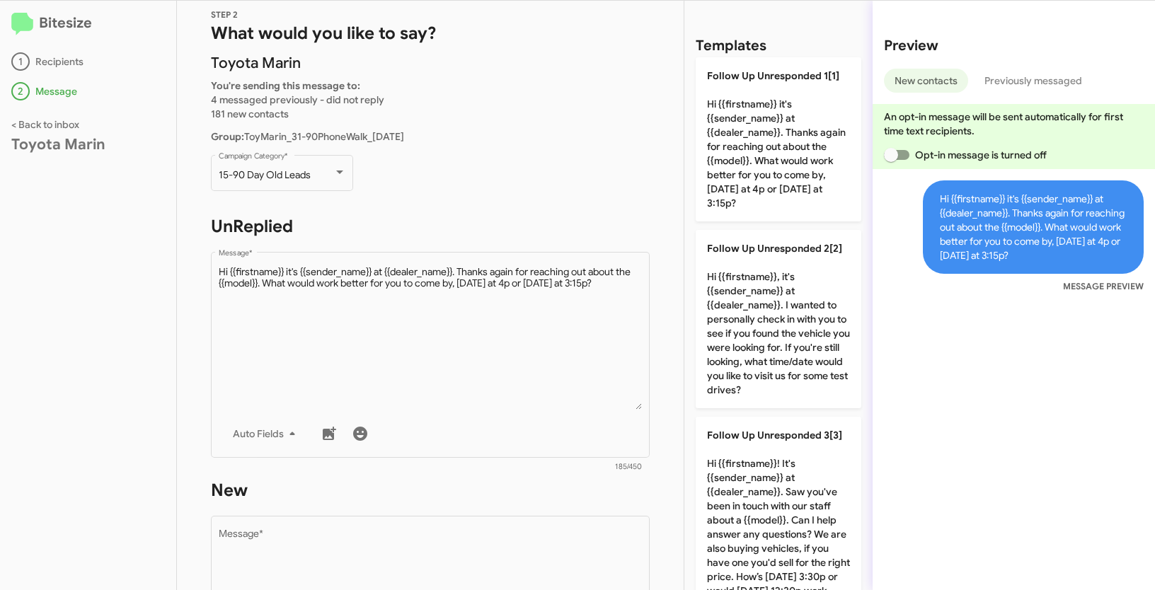
scroll to position [110, 0]
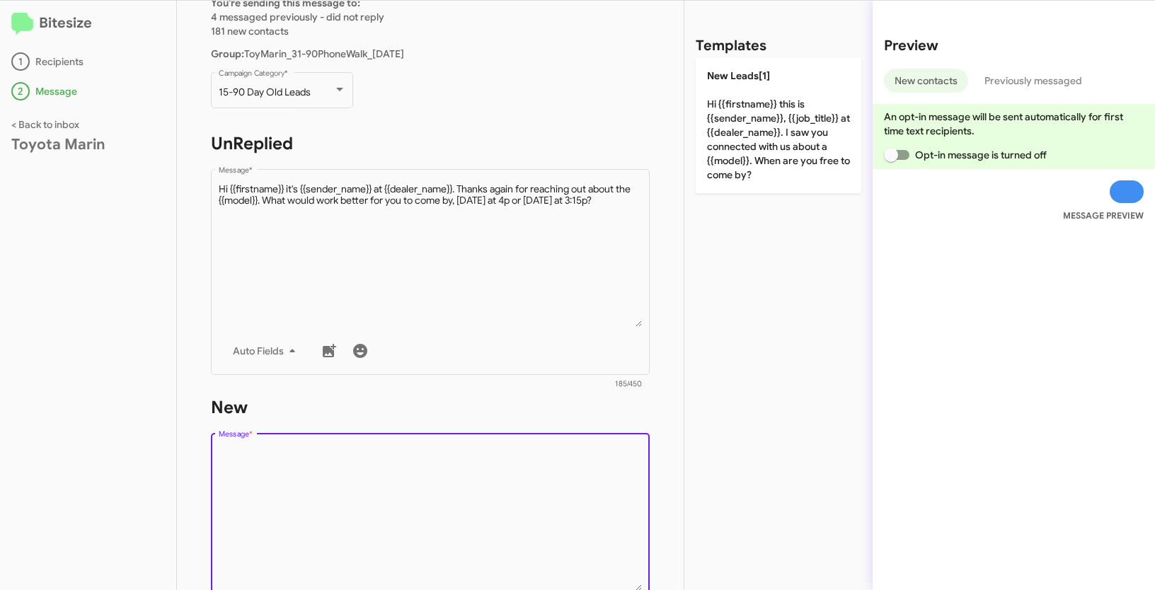
click at [405, 483] on textarea "Message *" at bounding box center [431, 519] width 424 height 144
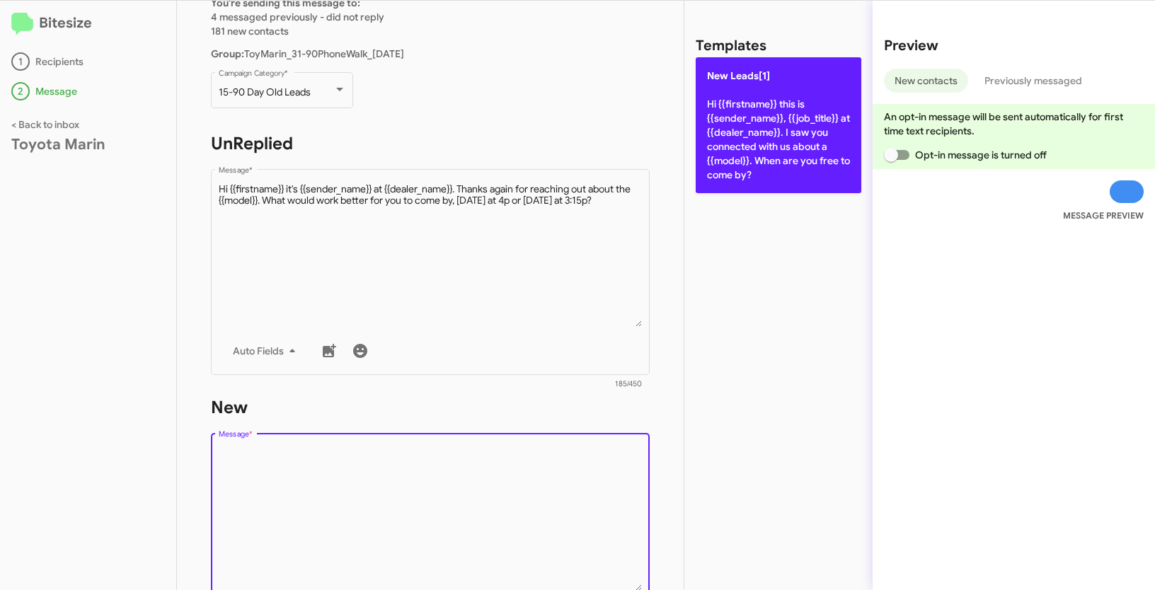
click at [747, 120] on p "New Leads[1] Hi {{firstname}} this is {{sender_name}}, {{job_title}} at {{deale…" at bounding box center [779, 125] width 166 height 136
type textarea "Hi {{firstname}} this is {{sender_name}}, {{job_title}} at {{dealer_name}}. I s…"
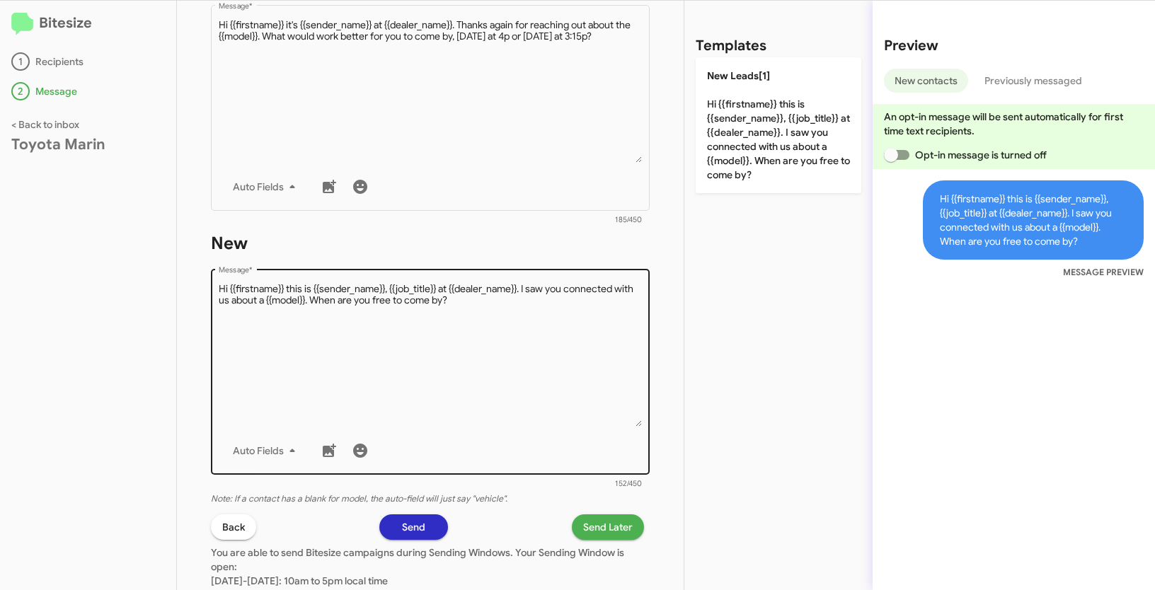
scroll to position [353, 0]
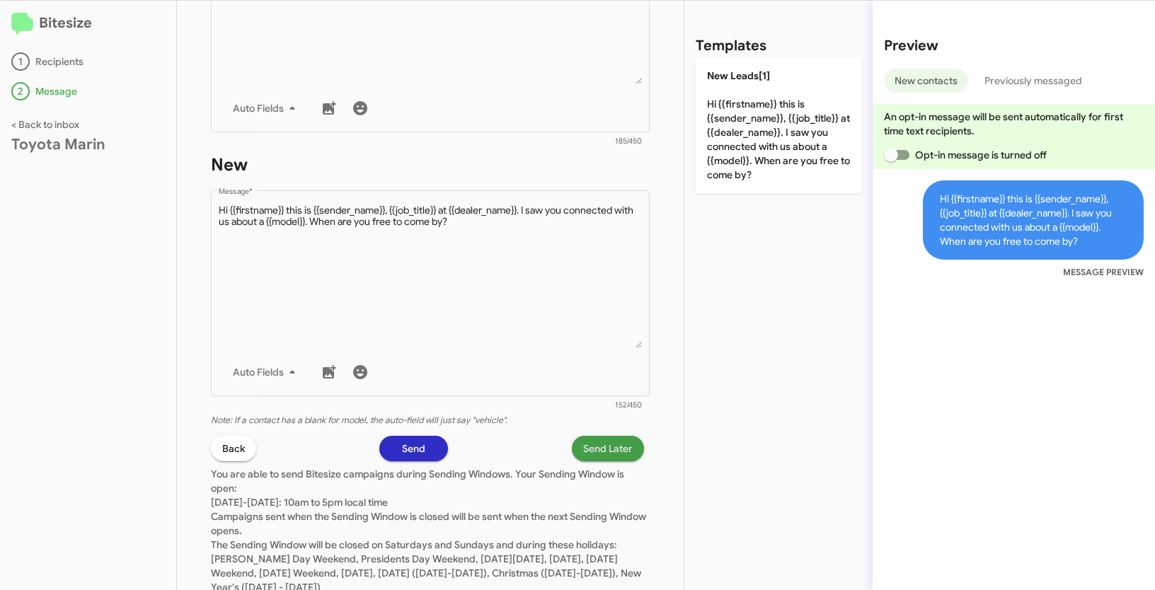
click at [583, 448] on span "Send Later" at bounding box center [608, 448] width 50 height 25
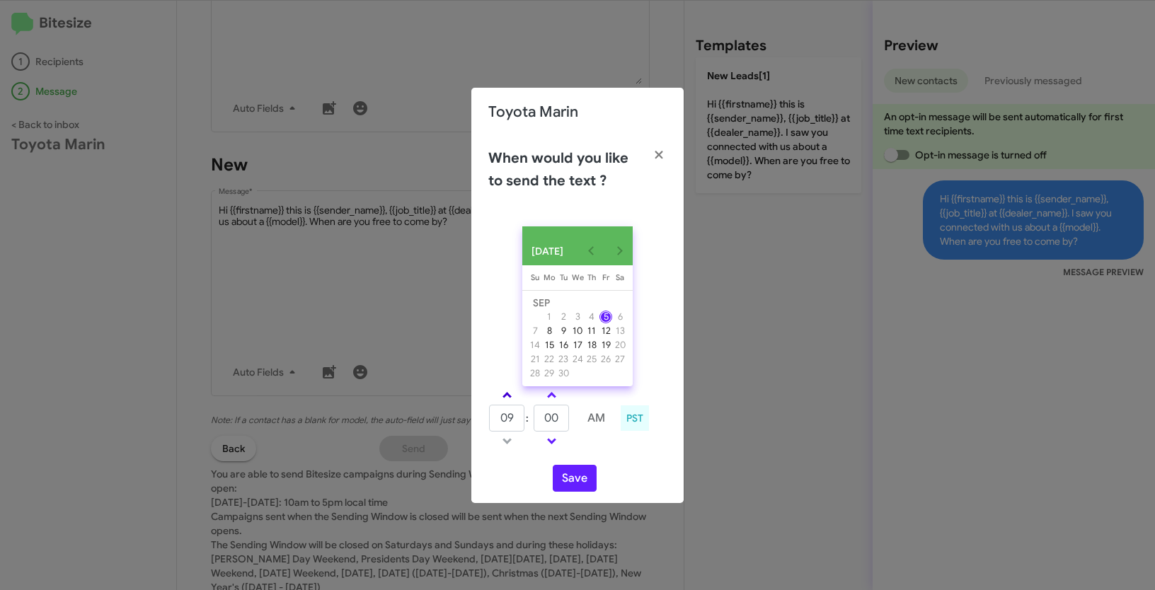
click at [505, 396] on link at bounding box center [507, 395] width 25 height 16
type input "10"
drag, startPoint x: 561, startPoint y: 425, endPoint x: 541, endPoint y: 420, distance: 20.4
click at [541, 420] on input "00" at bounding box center [551, 418] width 35 height 27
type input "27"
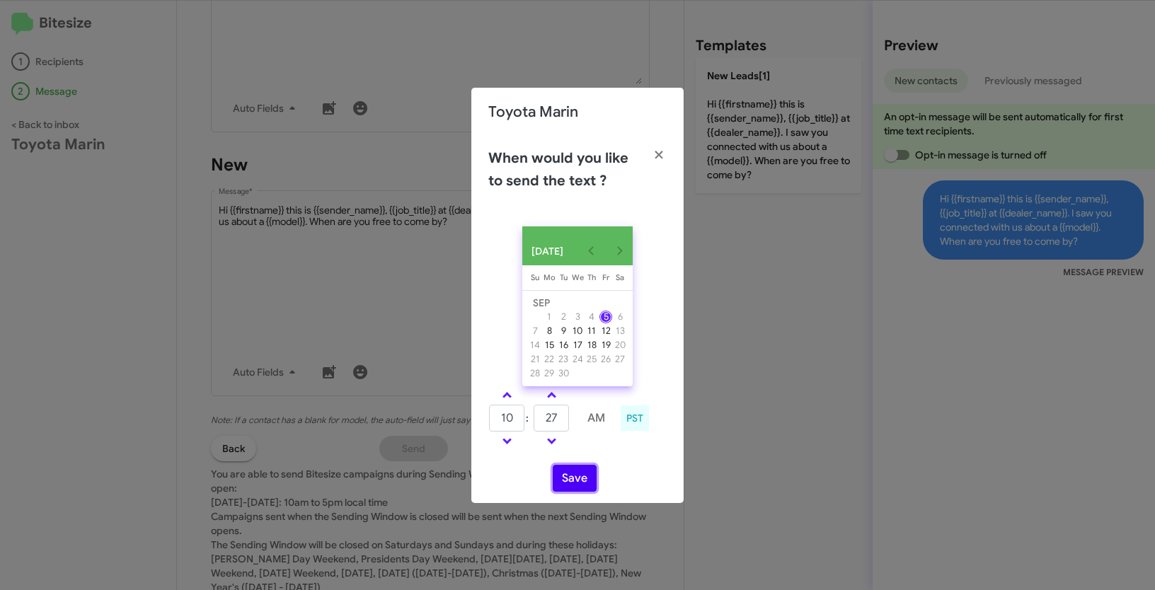
click at [572, 492] on button "Save" at bounding box center [575, 478] width 44 height 27
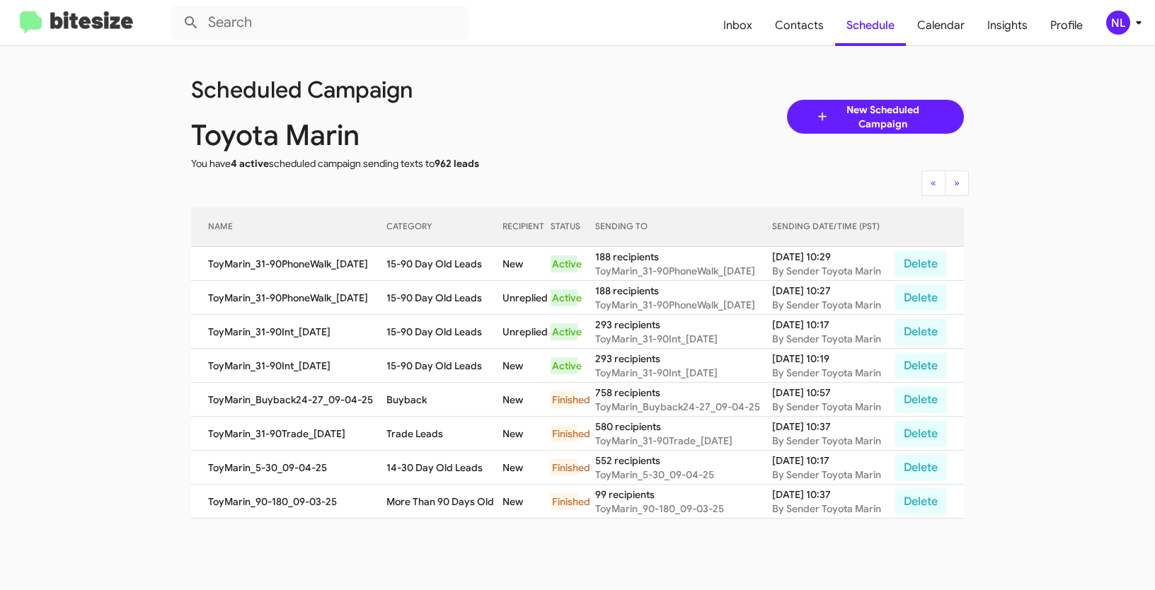
click at [1120, 18] on div "NL" at bounding box center [1118, 23] width 24 height 24
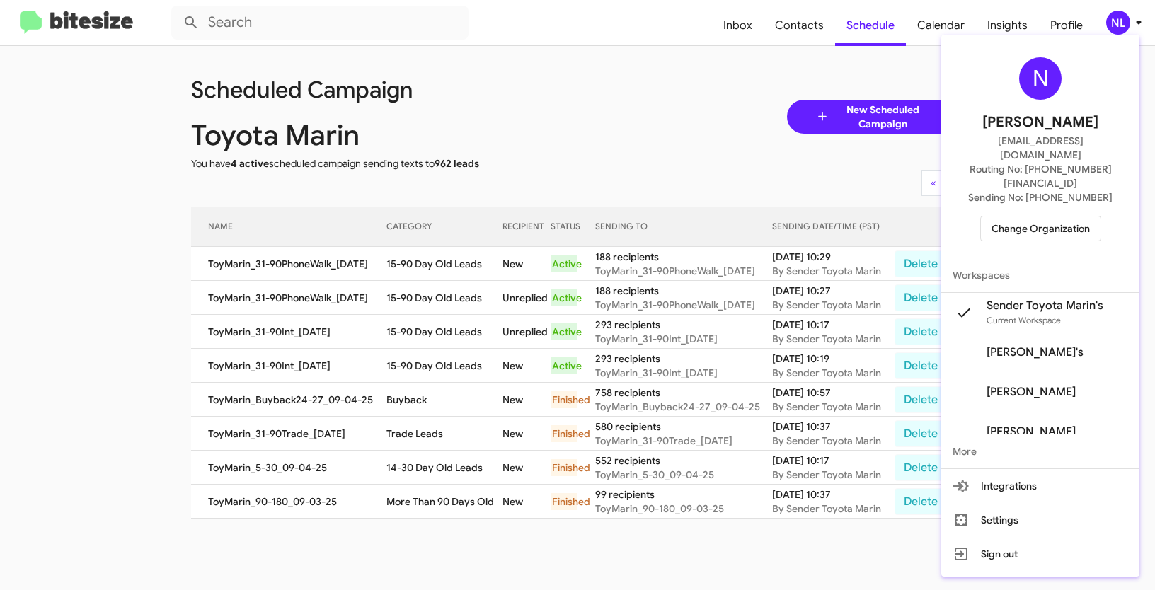
click at [1017, 217] on span "Change Organization" at bounding box center [1041, 229] width 98 height 24
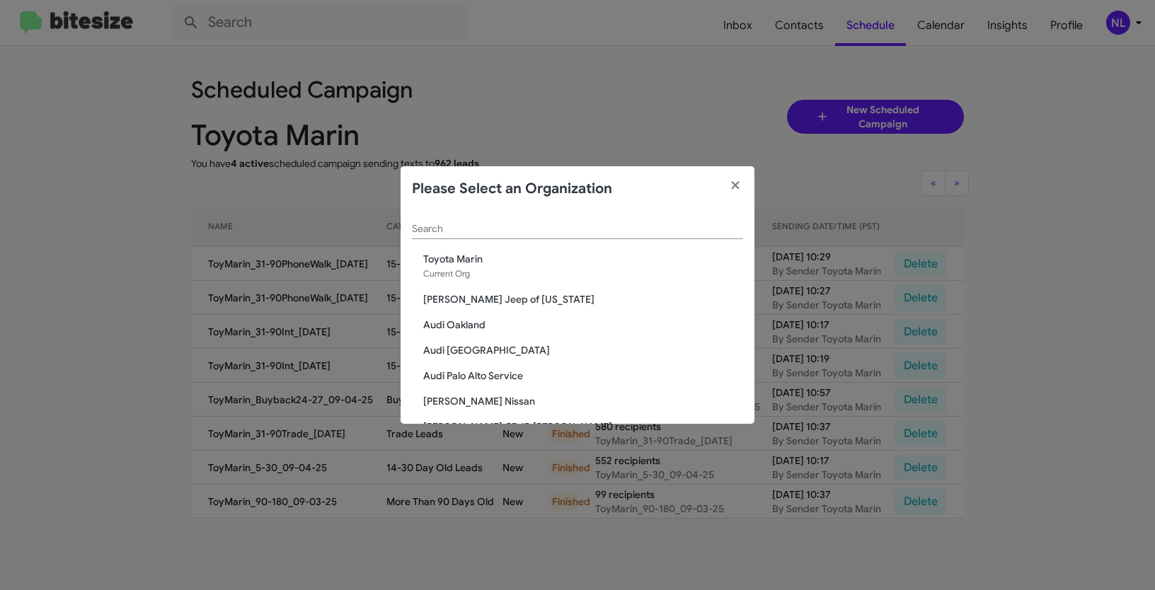
click at [526, 223] on div "Search" at bounding box center [577, 226] width 331 height 28
paste input "DONE"
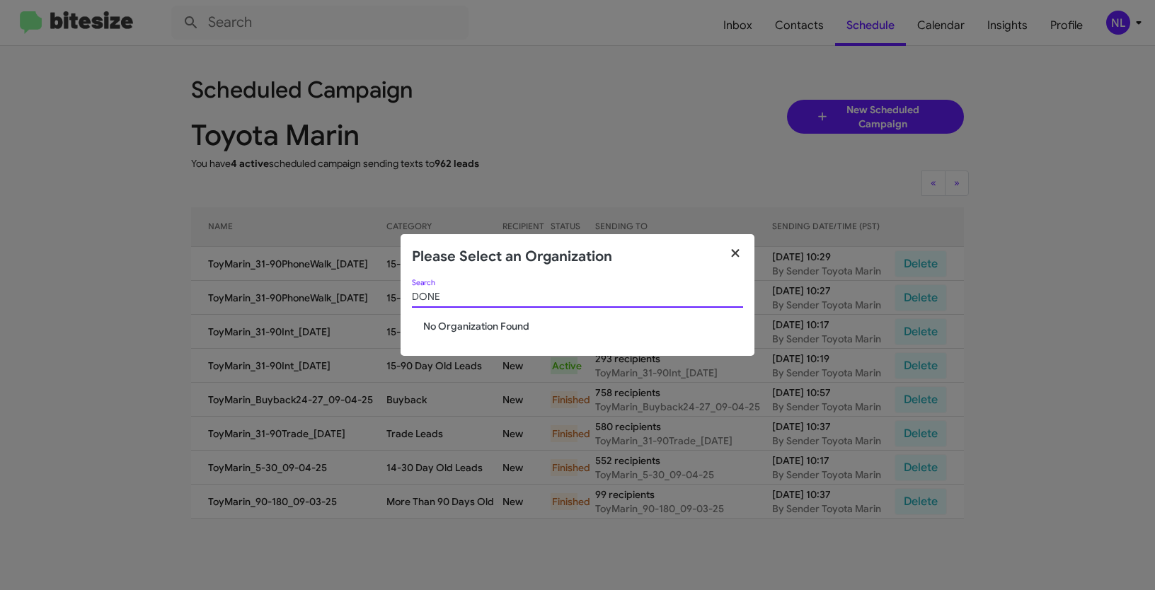
type input "DONE"
click at [740, 251] on icon "button" at bounding box center [736, 253] width 16 height 13
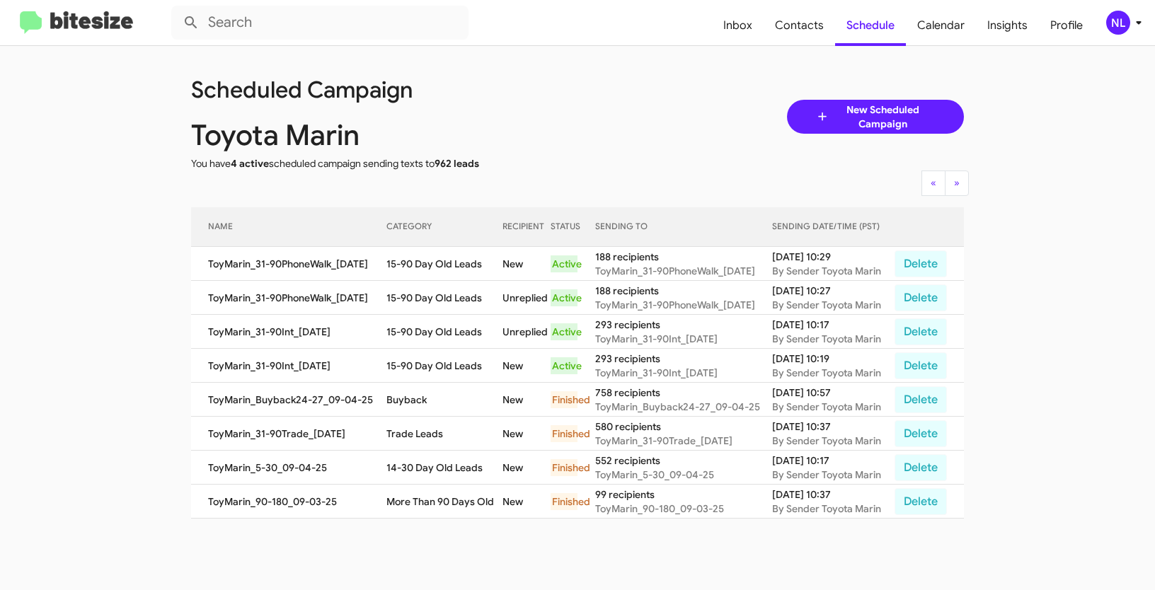
click at [1111, 25] on div "NL" at bounding box center [1118, 23] width 24 height 24
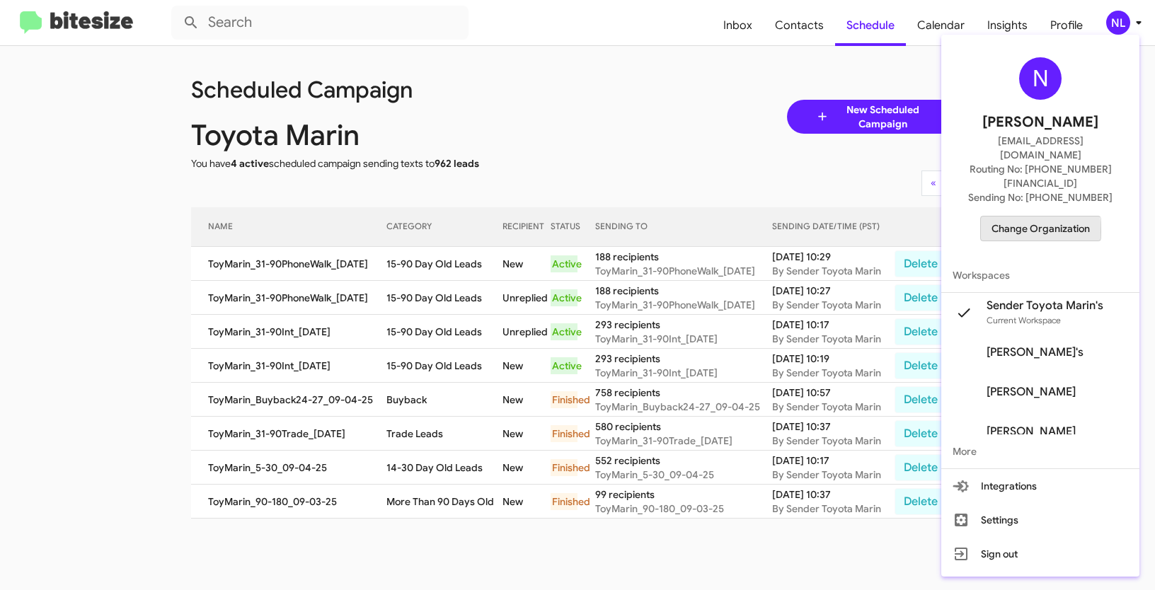
click at [1019, 217] on span "Change Organization" at bounding box center [1041, 229] width 98 height 24
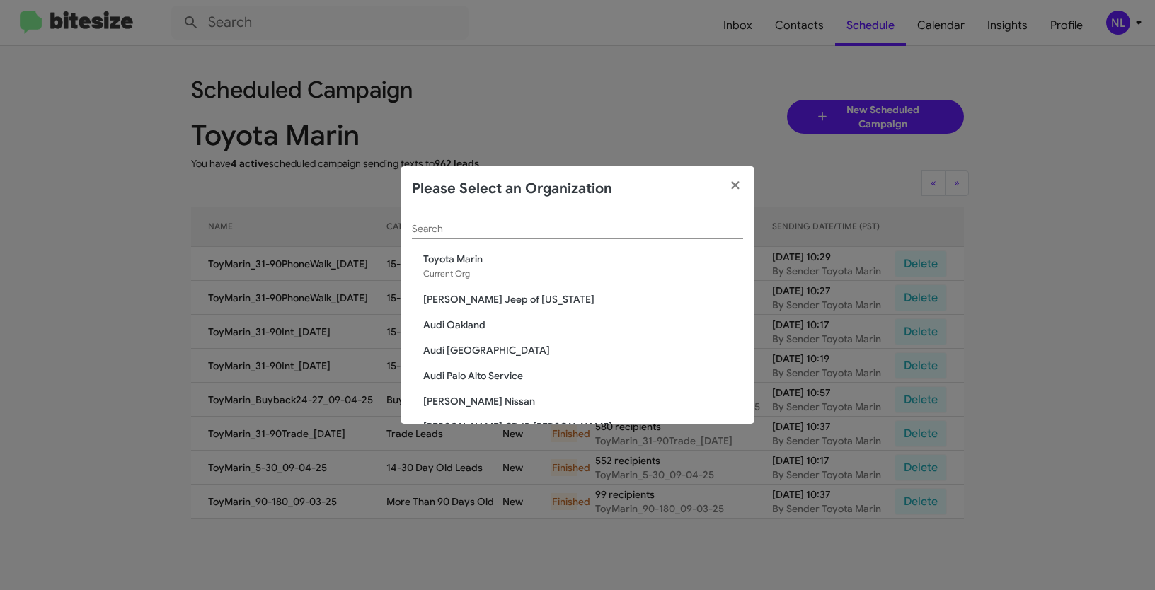
click at [483, 243] on div "Search" at bounding box center [577, 232] width 331 height 40
click at [464, 231] on input "Search" at bounding box center [577, 229] width 331 height 11
paste input "Vin Devers Autohaus"
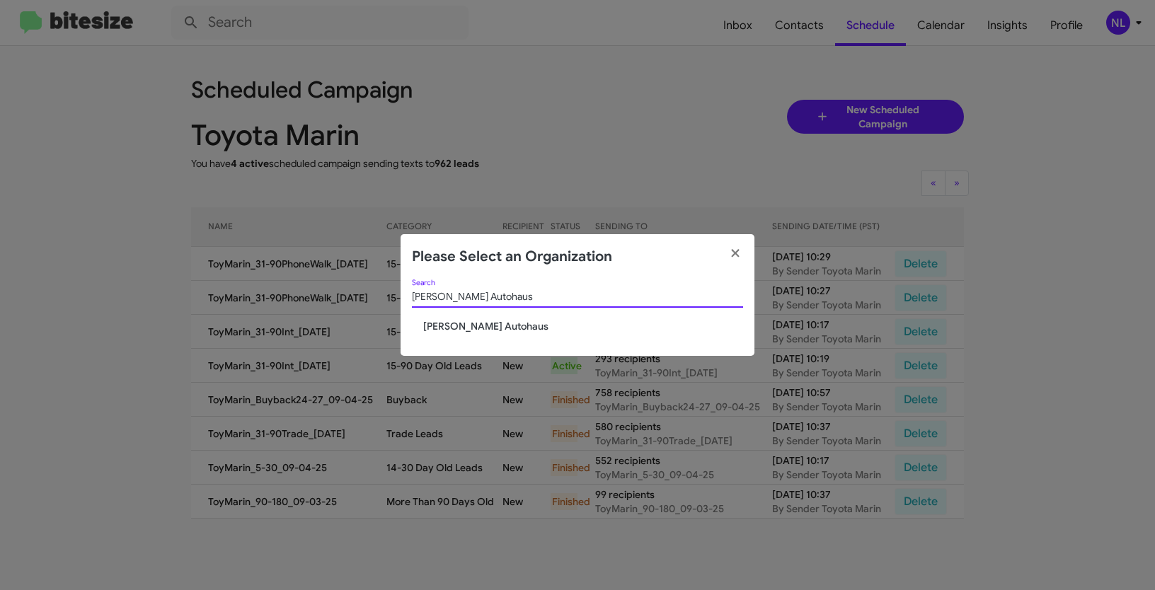
type input "Vin Devers Autohaus"
click at [448, 329] on span "Vin Devers Autohaus" at bounding box center [583, 326] width 320 height 14
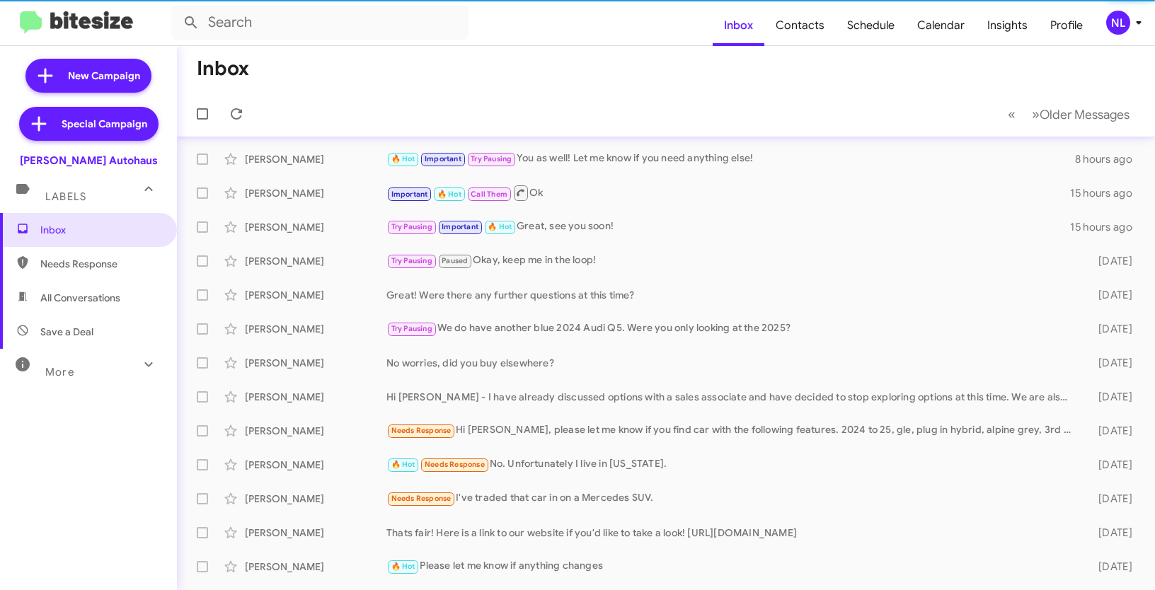
scroll to position [2, 0]
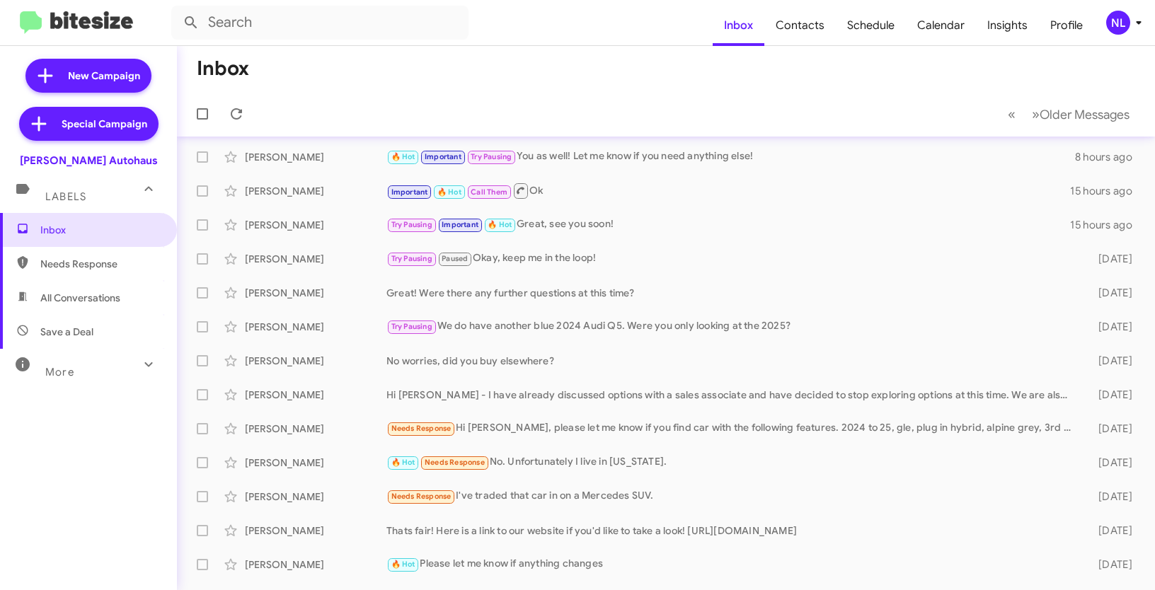
click at [1123, 28] on div "NL" at bounding box center [1118, 23] width 24 height 24
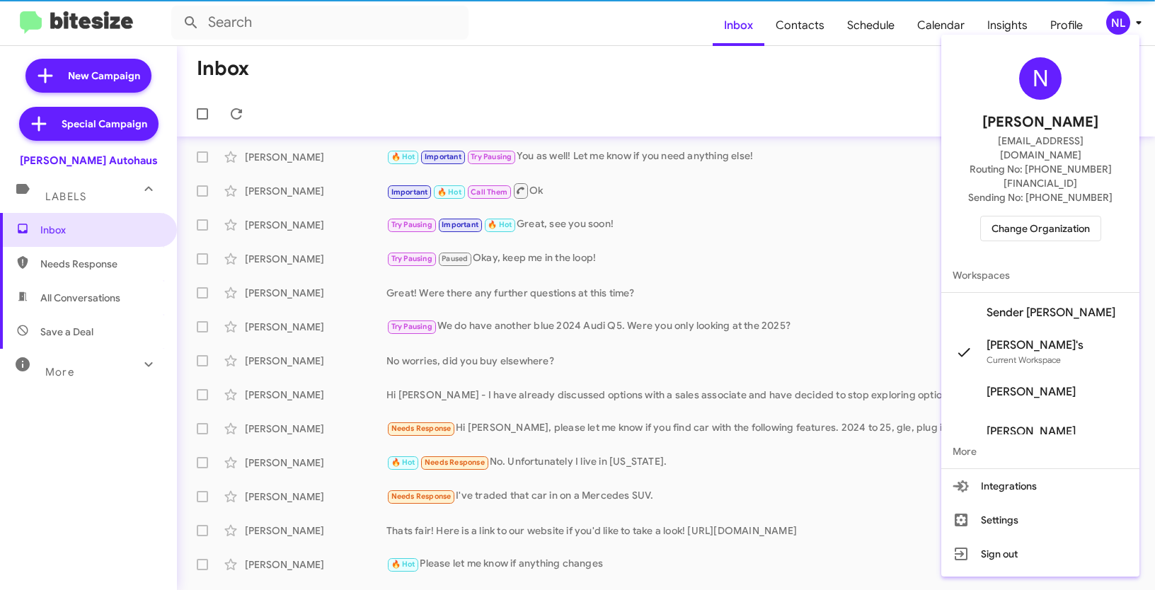
click at [1026, 293] on span "Sender Vin Devers's" at bounding box center [1040, 313] width 198 height 40
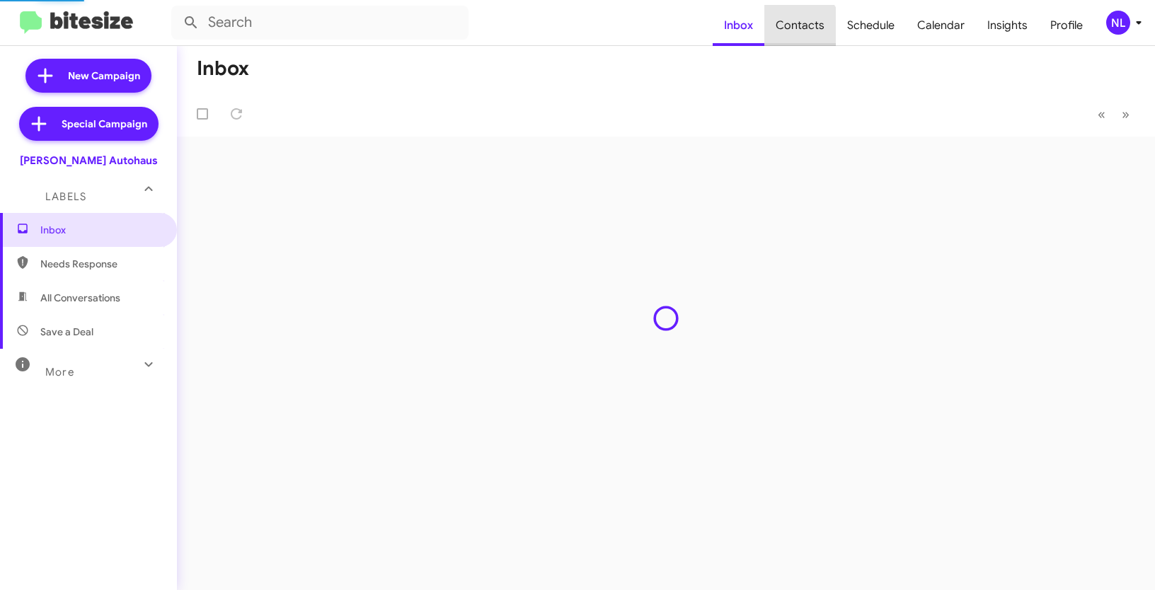
click at [805, 27] on span "Contacts" at bounding box center [799, 25] width 71 height 41
type input "in:groups"
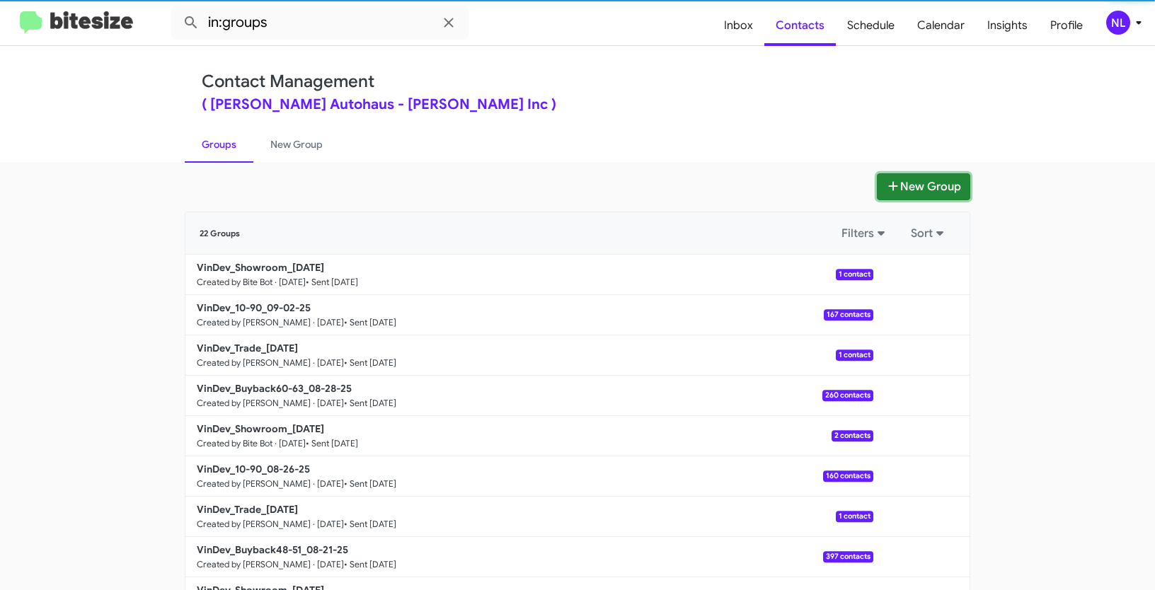
click at [929, 190] on button "New Group" at bounding box center [923, 186] width 93 height 27
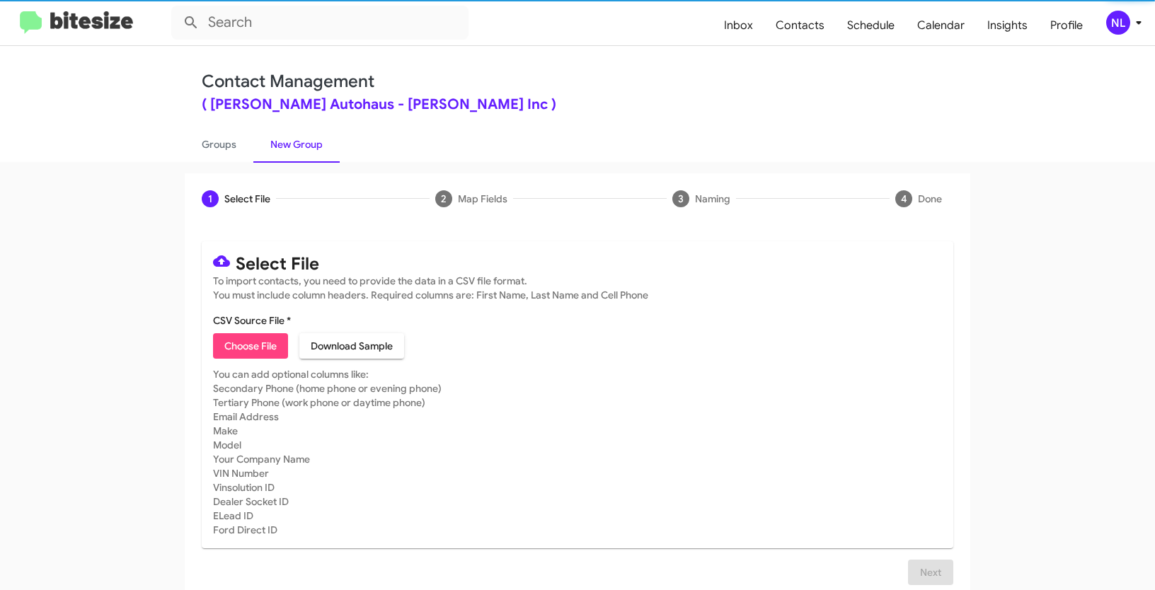
click at [234, 343] on span "Choose File" at bounding box center [250, 345] width 52 height 25
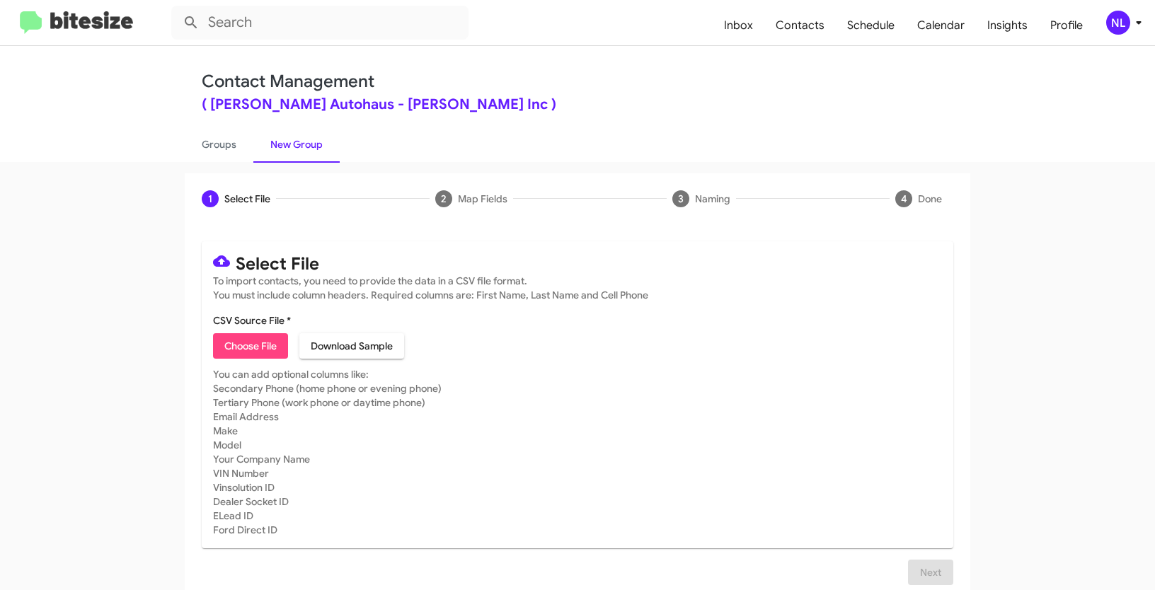
type input "VinDev_Trade_[DATE]"
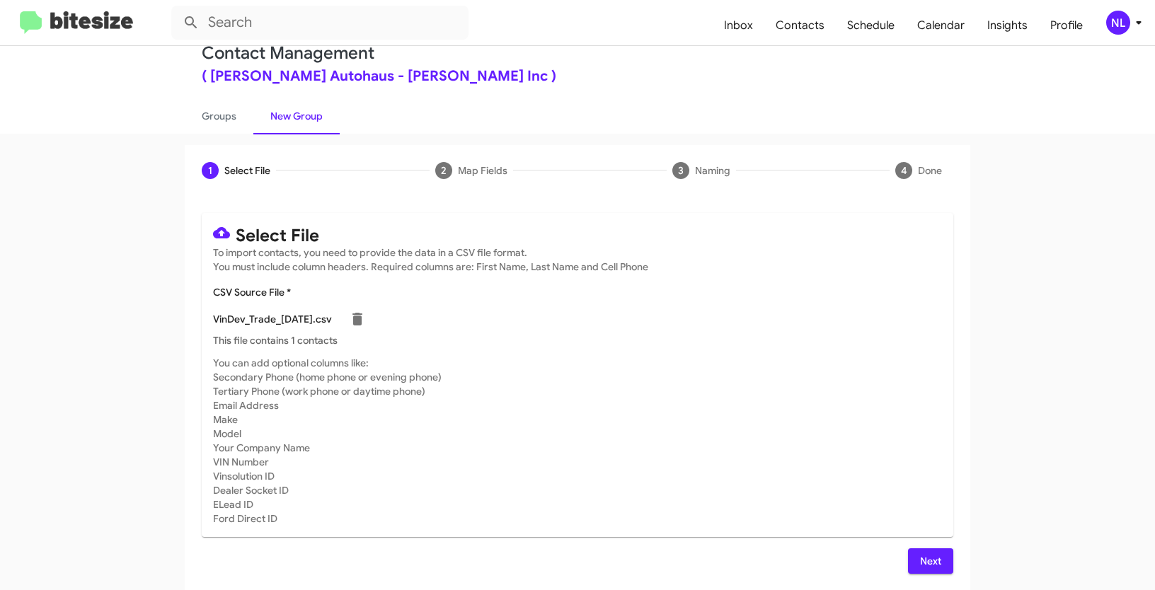
scroll to position [28, 0]
click at [930, 563] on span "Next" at bounding box center [930, 561] width 23 height 25
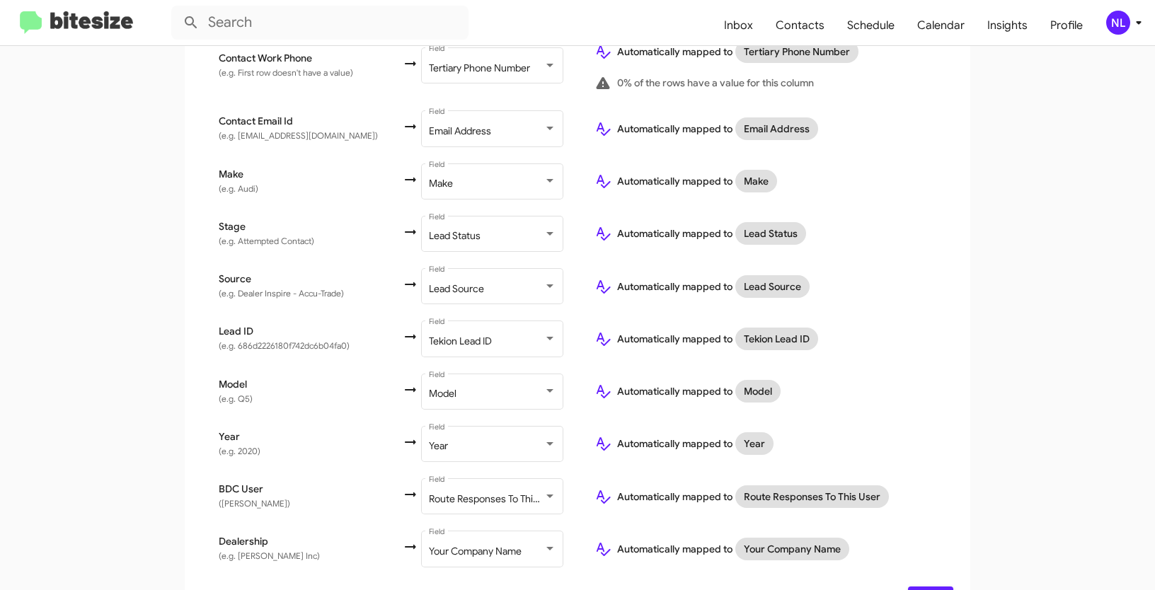
scroll to position [527, 0]
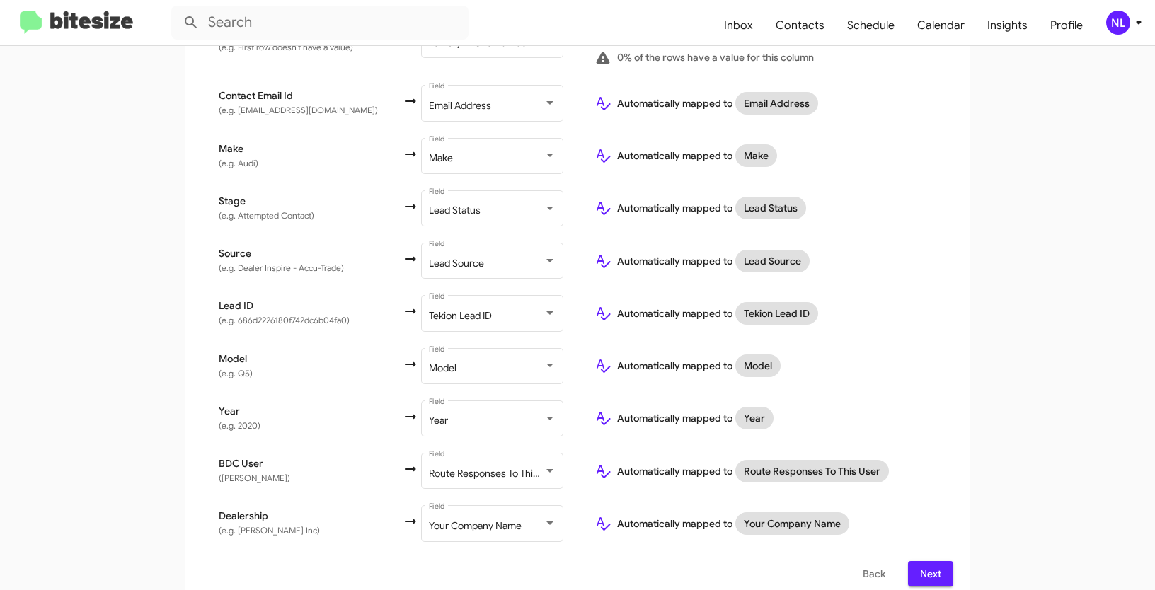
click at [926, 561] on span "Next" at bounding box center [930, 573] width 23 height 25
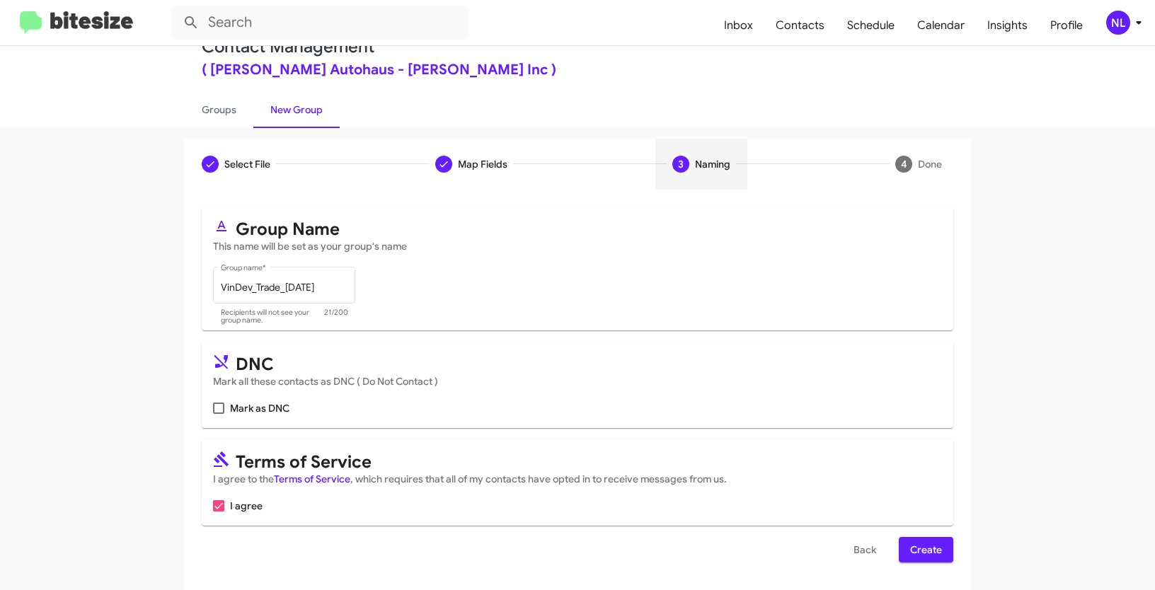
scroll to position [35, 0]
click at [929, 553] on span "Create" at bounding box center [926, 548] width 32 height 25
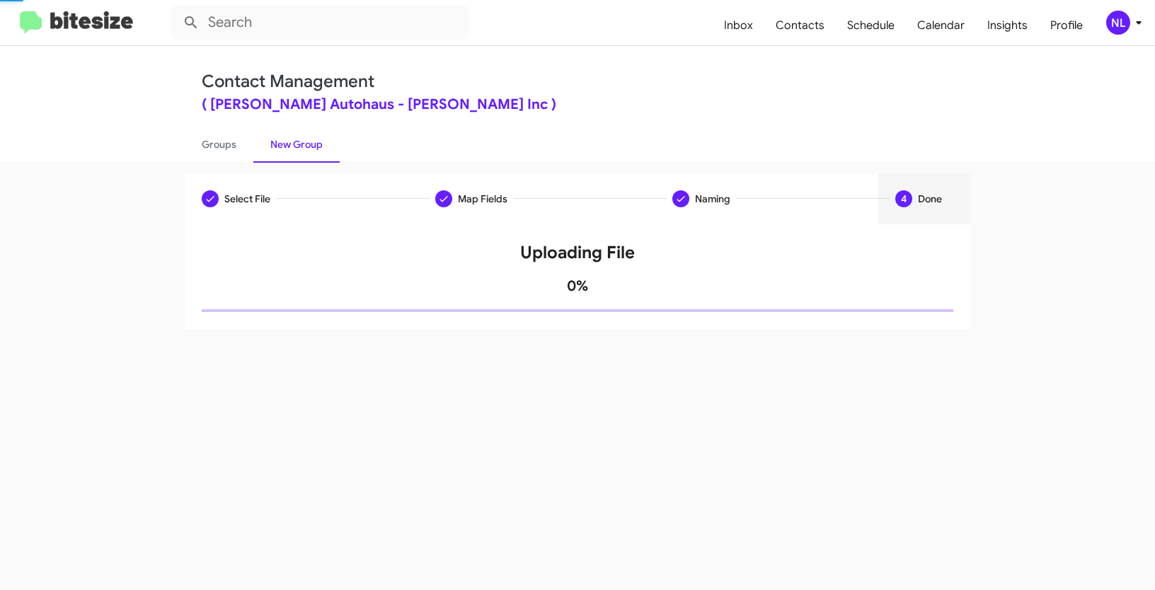
scroll to position [0, 0]
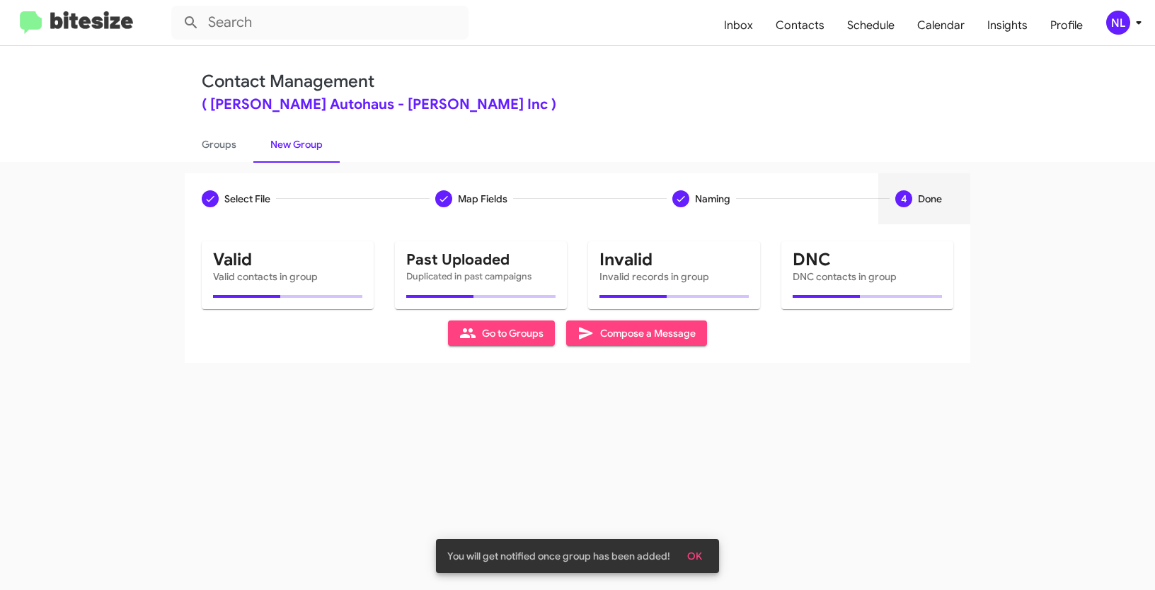
click at [701, 550] on button "OK" at bounding box center [695, 556] width 38 height 25
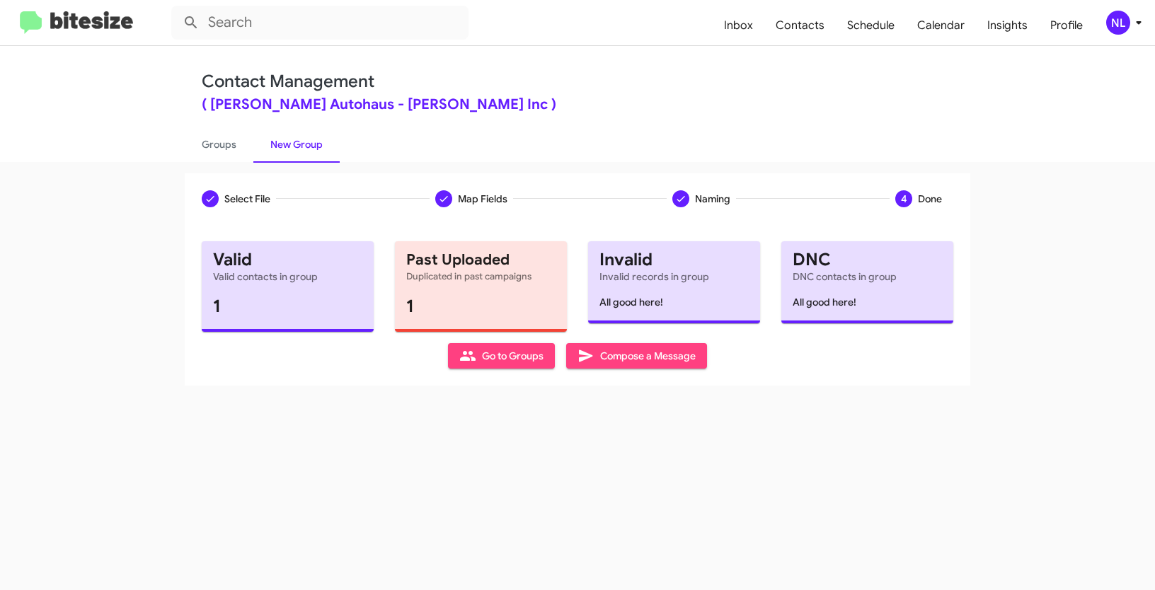
click at [499, 364] on span "Go to Groups" at bounding box center [501, 355] width 84 height 25
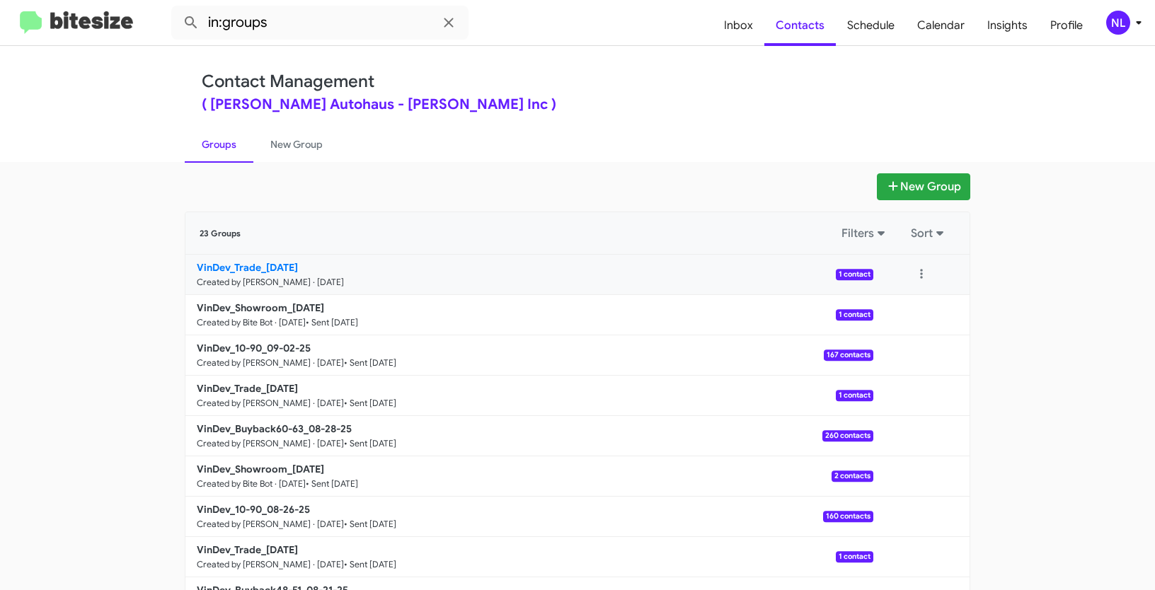
drag, startPoint x: 117, startPoint y: 260, endPoint x: 257, endPoint y: 261, distance: 140.1
click at [257, 261] on app-groups "New Group 23 Groups Filters Sort VinDev_Trade_09-05-25 Created by Nen Limbauan …" at bounding box center [577, 434] width 1155 height 522
copy div "Filters Sort VinDev_Trade"
click at [292, 23] on input "in:groups" at bounding box center [319, 23] width 297 height 34
paste input "VinDev_Trade"
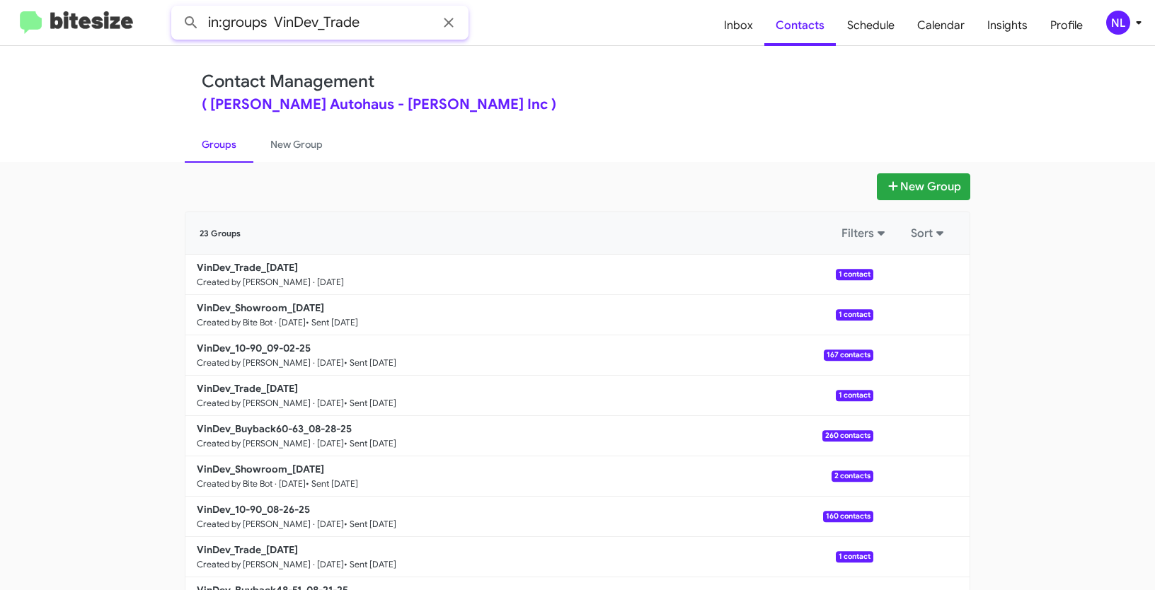
type input "in:groups VinDev_Trade"
click at [177, 8] on button at bounding box center [191, 22] width 28 height 28
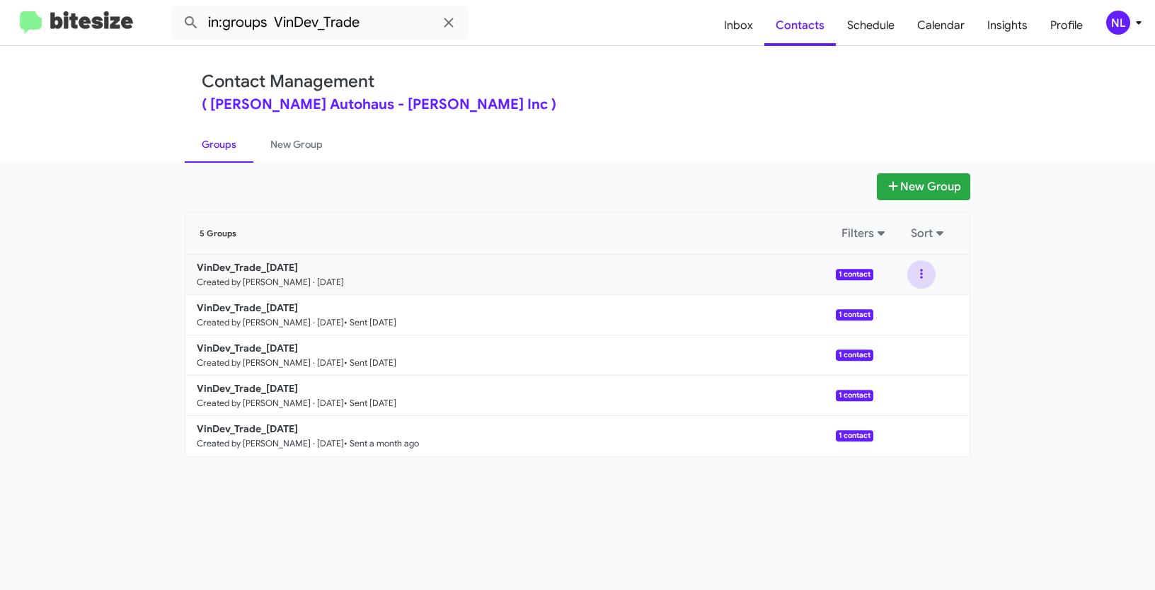
click at [919, 278] on button at bounding box center [921, 274] width 28 height 28
click at [894, 316] on button "View contacts" at bounding box center [878, 313] width 113 height 34
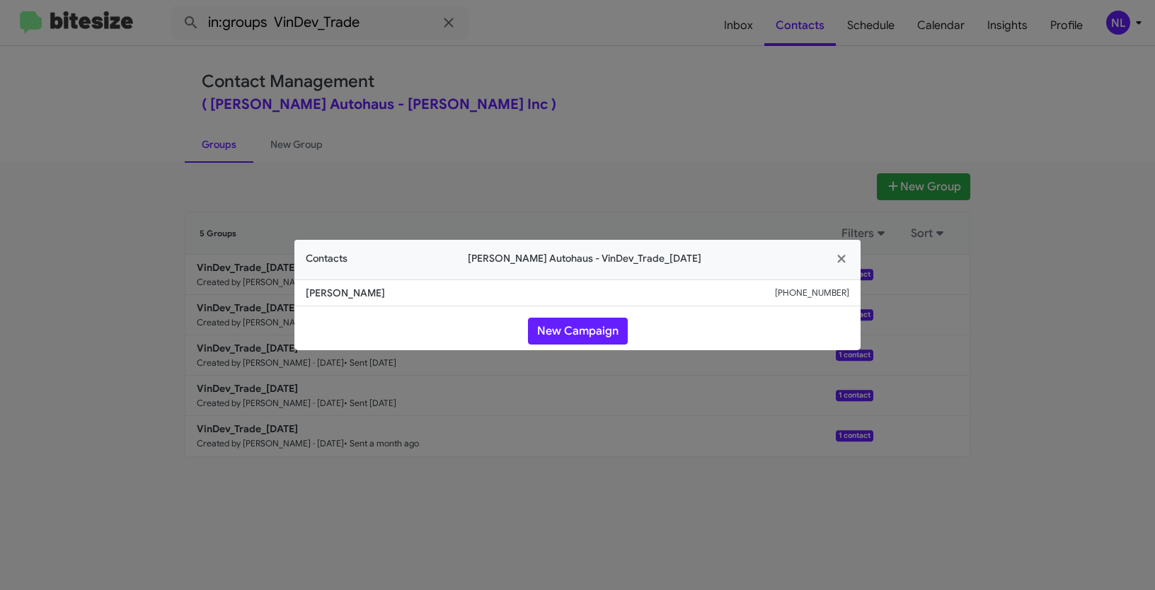
click at [1047, 265] on modal-container "Contacts Vin Devers Autohaus - VinDev_Trade_09-05-25 Amy Busse +14193516146 New…" at bounding box center [577, 295] width 1155 height 590
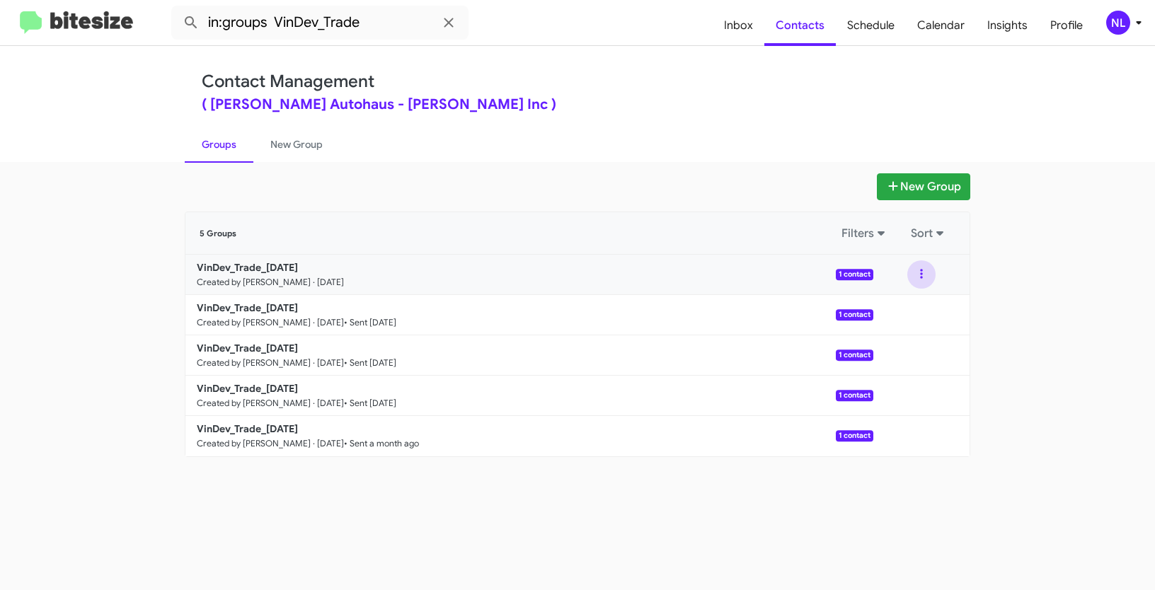
click at [914, 277] on button at bounding box center [921, 274] width 28 height 28
click at [895, 315] on button "View contacts" at bounding box center [878, 313] width 113 height 34
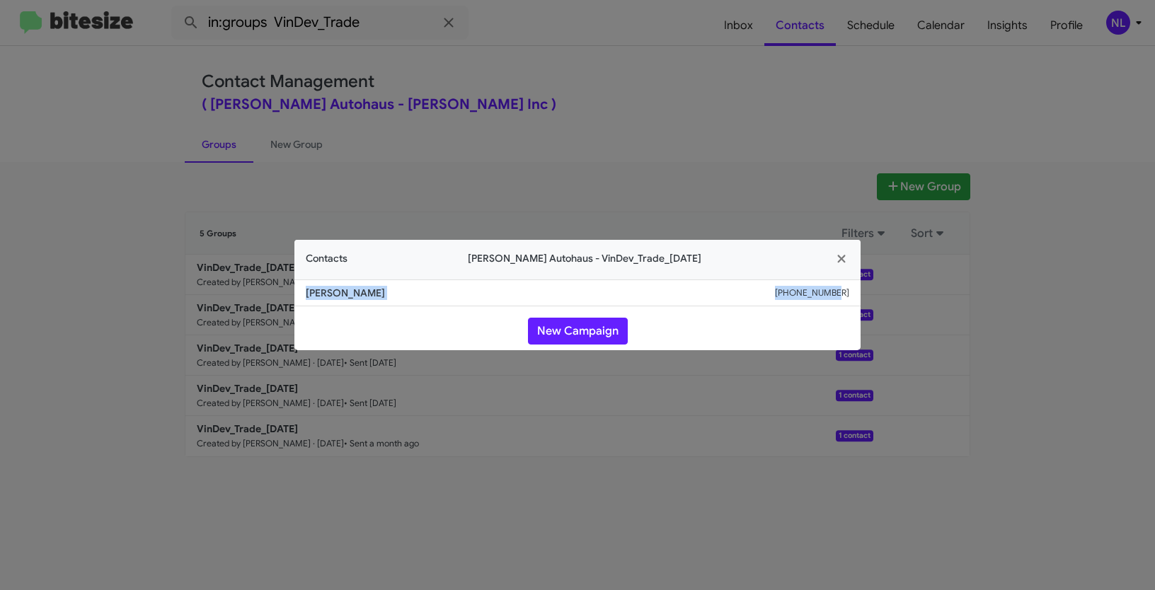
drag, startPoint x: 297, startPoint y: 291, endPoint x: 858, endPoint y: 299, distance: 561.3
click at [858, 299] on li "Amy Busse +14193516146" at bounding box center [577, 293] width 566 height 27
copy div "Amy Busse +14193516146"
click at [589, 334] on button "New Campaign" at bounding box center [578, 331] width 100 height 27
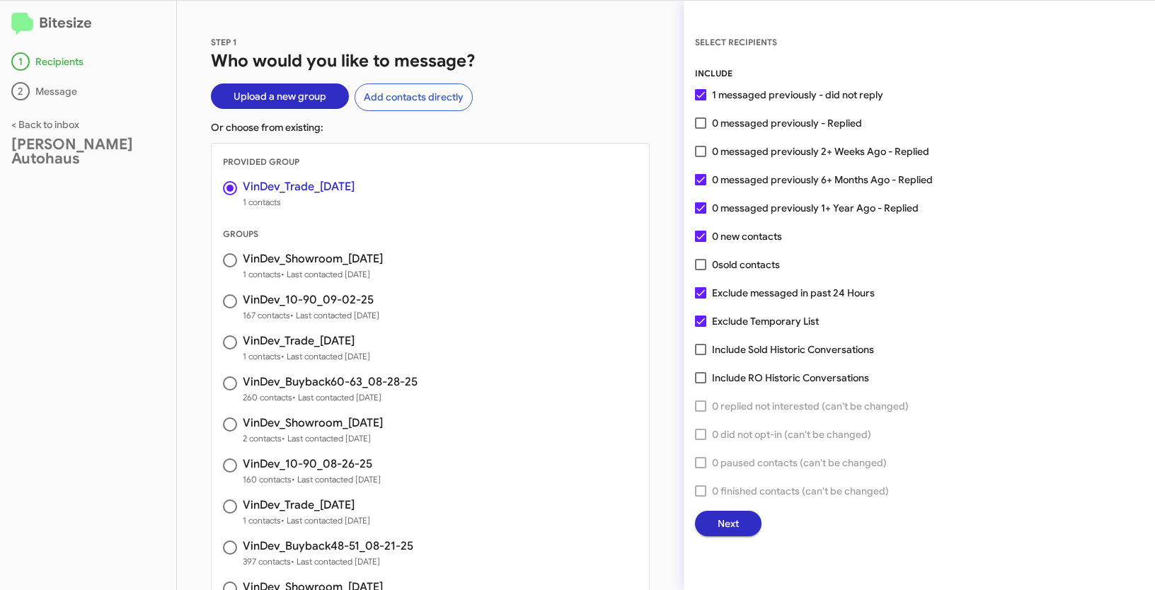
click at [701, 154] on span at bounding box center [700, 151] width 11 height 11
click at [701, 157] on input "0 messaged previously 2+ Weeks Ago - Replied" at bounding box center [700, 157] width 1 height 1
checkbox input "true"
click at [738, 522] on span "Next" at bounding box center [728, 523] width 21 height 25
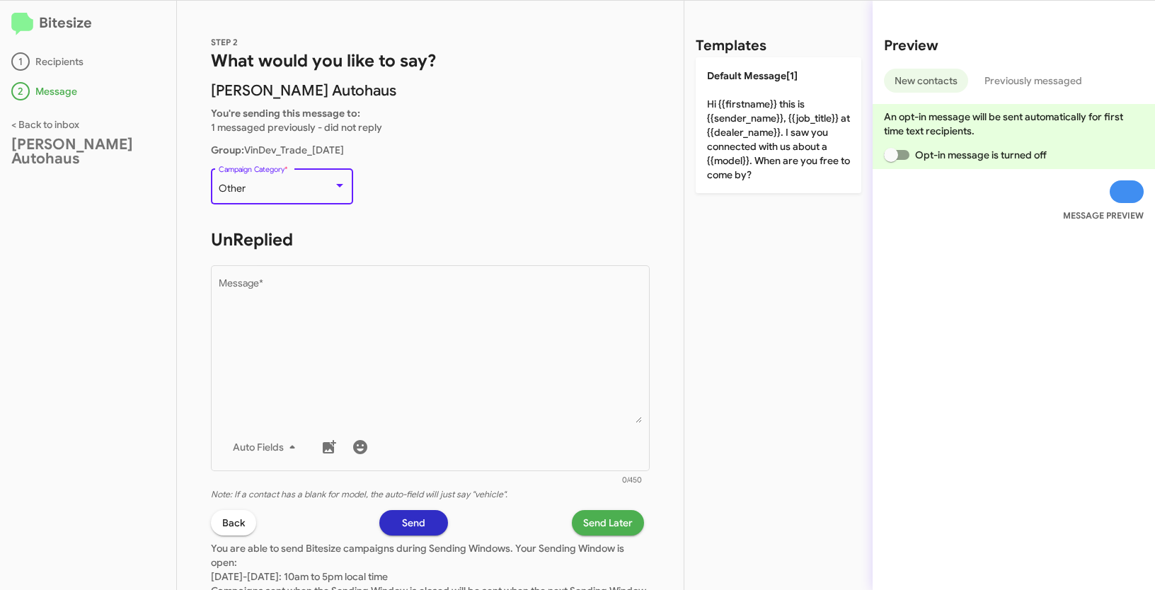
click at [306, 183] on div "Other" at bounding box center [276, 188] width 115 height 11
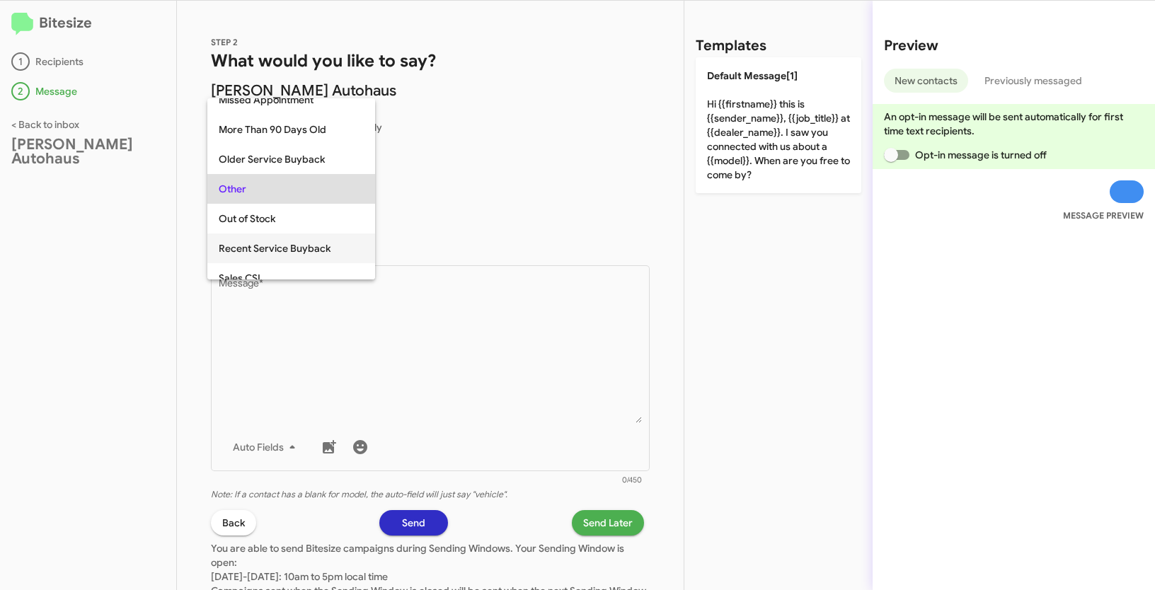
scroll to position [538, 0]
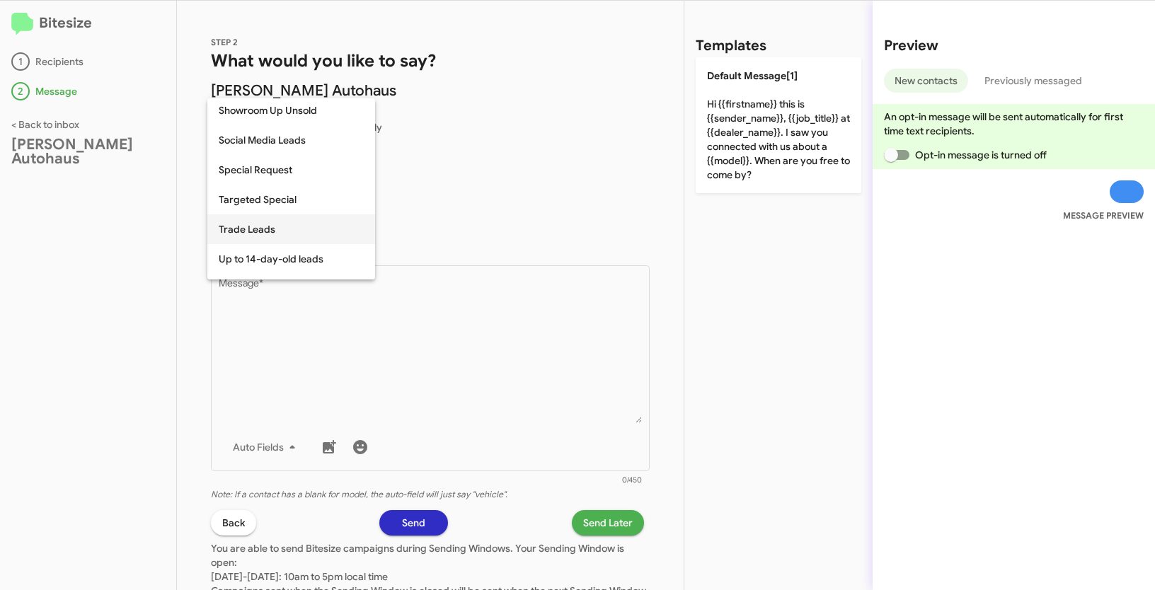
click at [276, 231] on span "Trade Leads" at bounding box center [291, 229] width 145 height 30
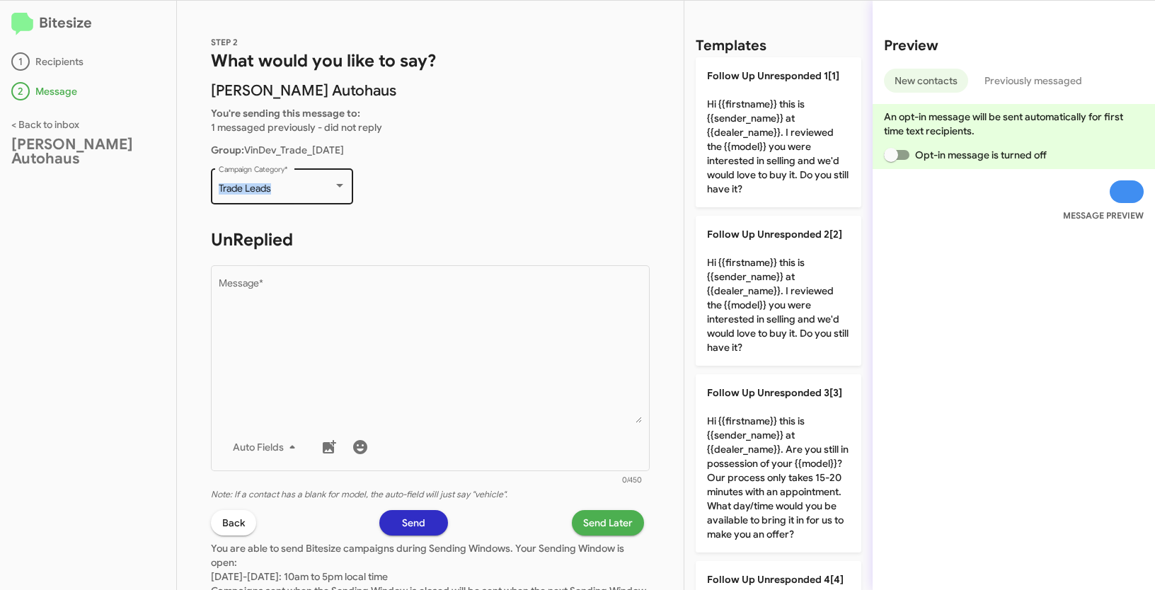
drag, startPoint x: 215, startPoint y: 188, endPoint x: 292, endPoint y: 194, distance: 76.7
click at [292, 194] on div "Trade Leads Campaign Category *" at bounding box center [282, 185] width 142 height 39
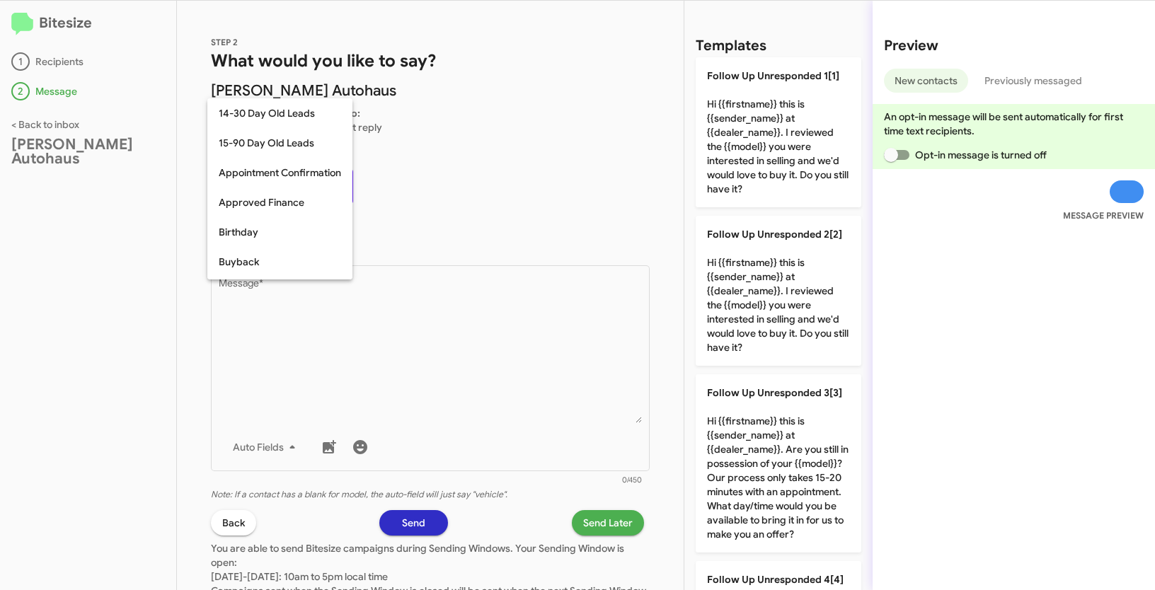
scroll to position [578, 0]
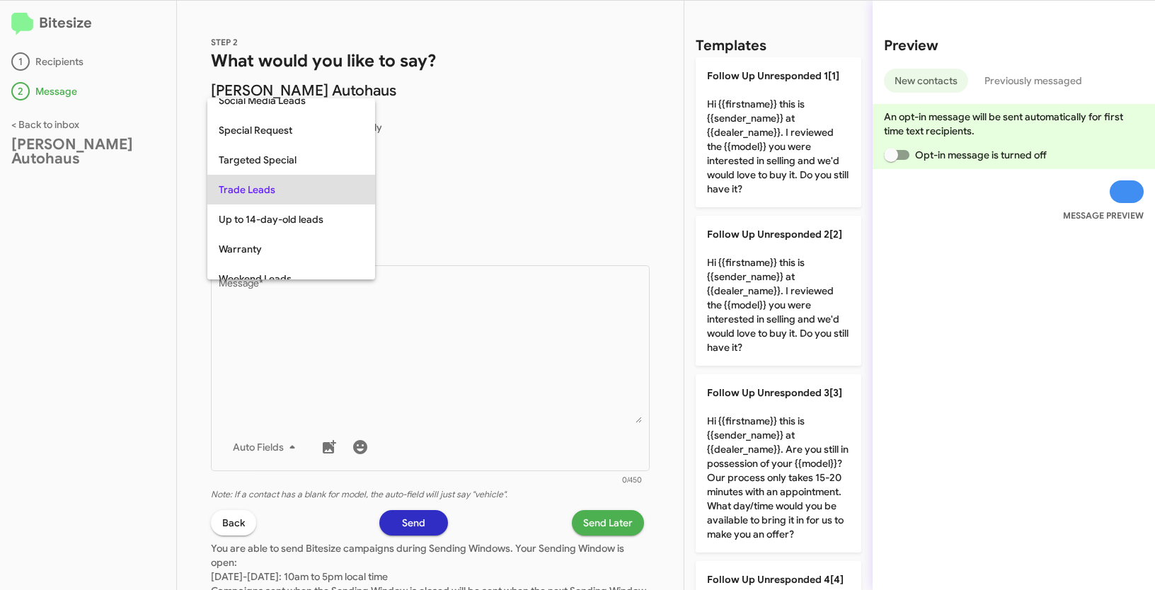
copy span "Trade Leads"
click at [487, 401] on div at bounding box center [577, 295] width 1155 height 590
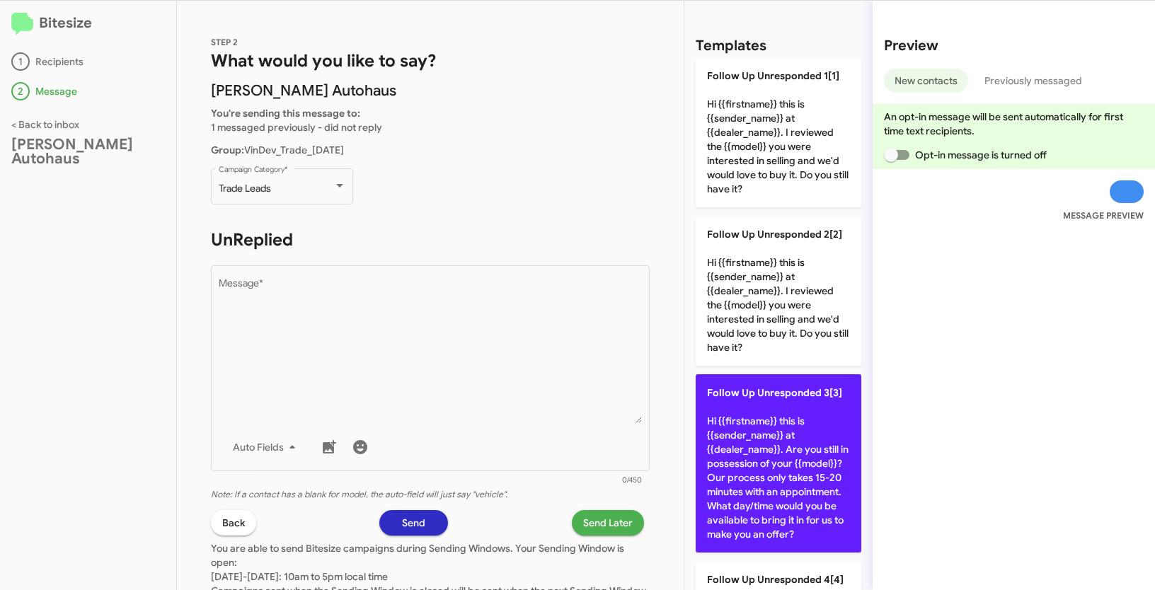
click at [774, 410] on p "Follow Up Unresponded 3[3] Hi {{firstname}} this is {{sender_name}} at {{dealer…" at bounding box center [779, 463] width 166 height 178
type textarea "Hi {{firstname}} this is {{sender_name}} at {{dealer_name}}. Are you still in p…"
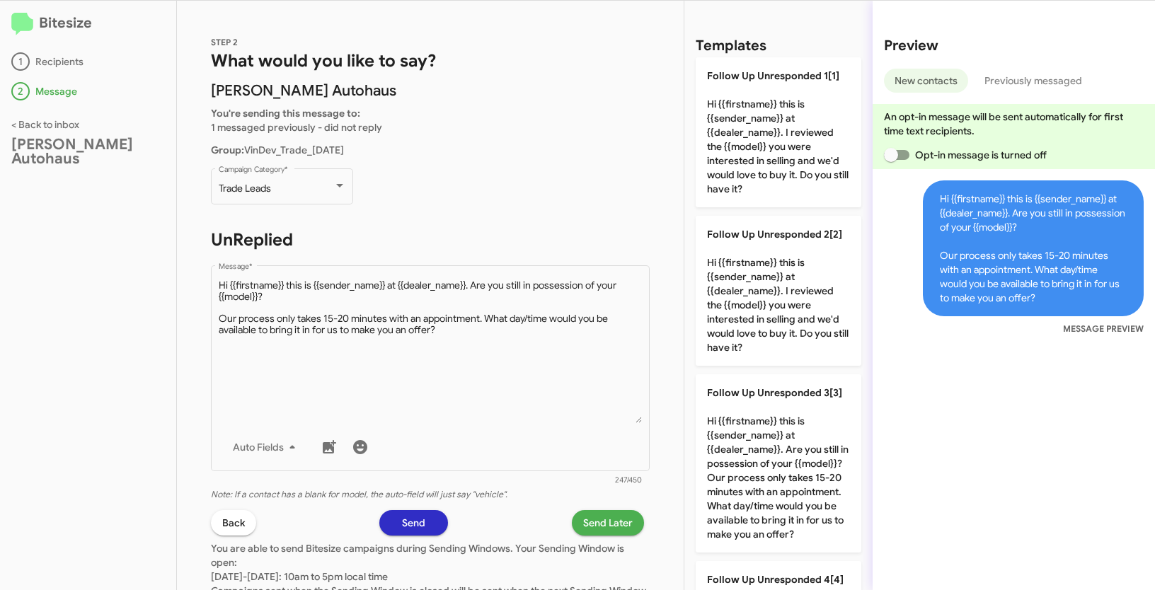
scroll to position [120, 0]
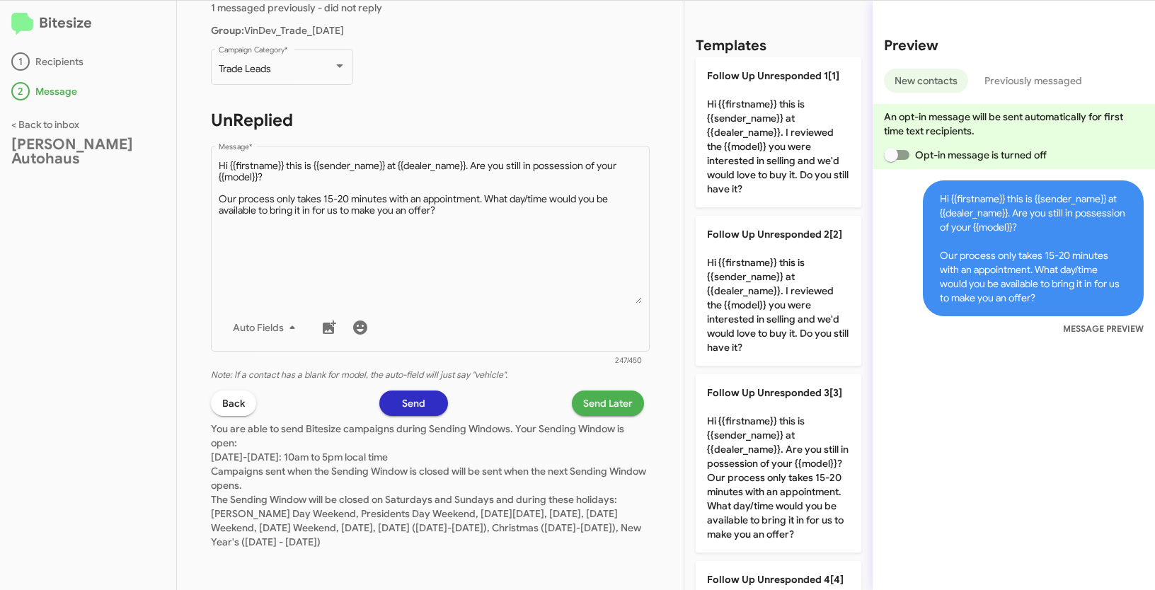
click at [604, 398] on span "Send Later" at bounding box center [608, 403] width 50 height 25
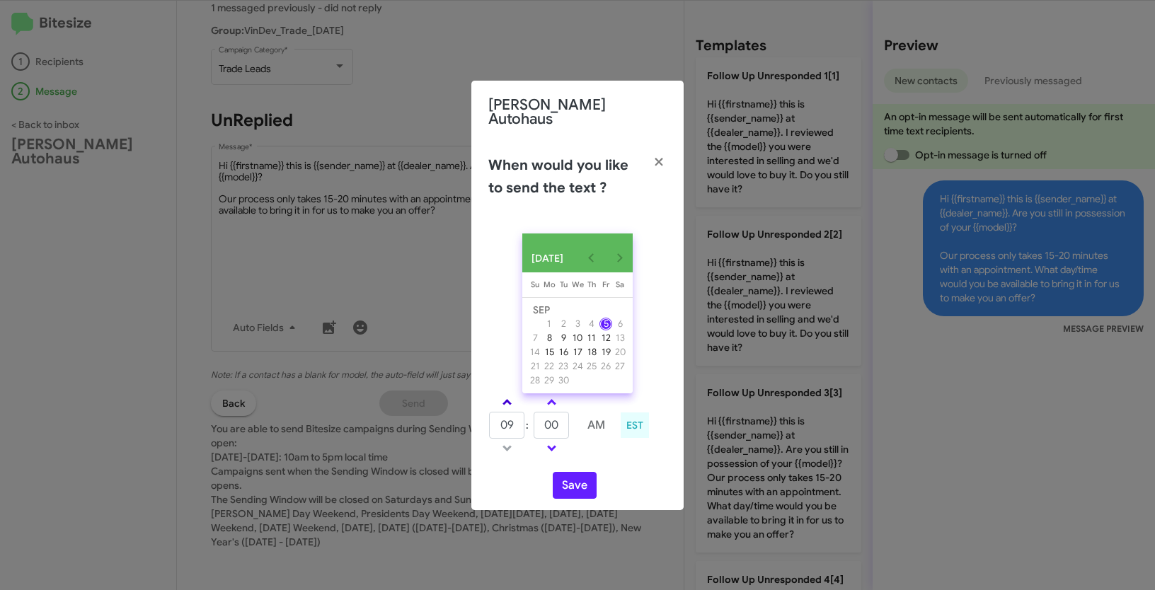
click at [510, 401] on span at bounding box center [507, 403] width 9 height 9
type input "10"
drag, startPoint x: 566, startPoint y: 429, endPoint x: 533, endPoint y: 418, distance: 34.9
click at [533, 418] on tr "10 : 00 AM" at bounding box center [551, 425] width 127 height 28
type input "21"
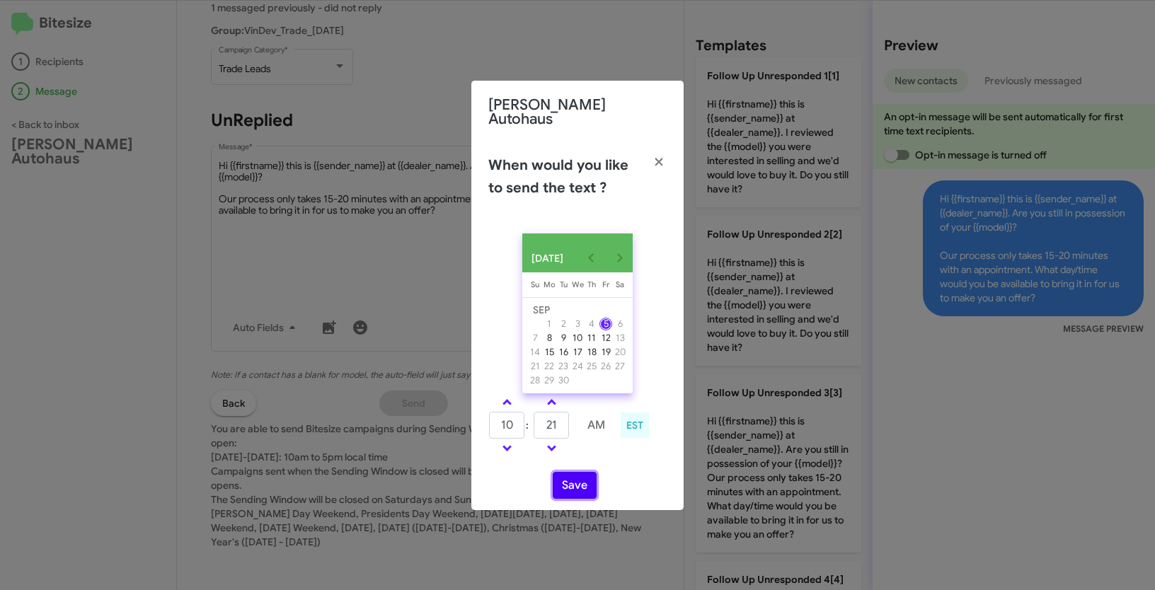
click at [576, 480] on button "Save" at bounding box center [575, 485] width 44 height 27
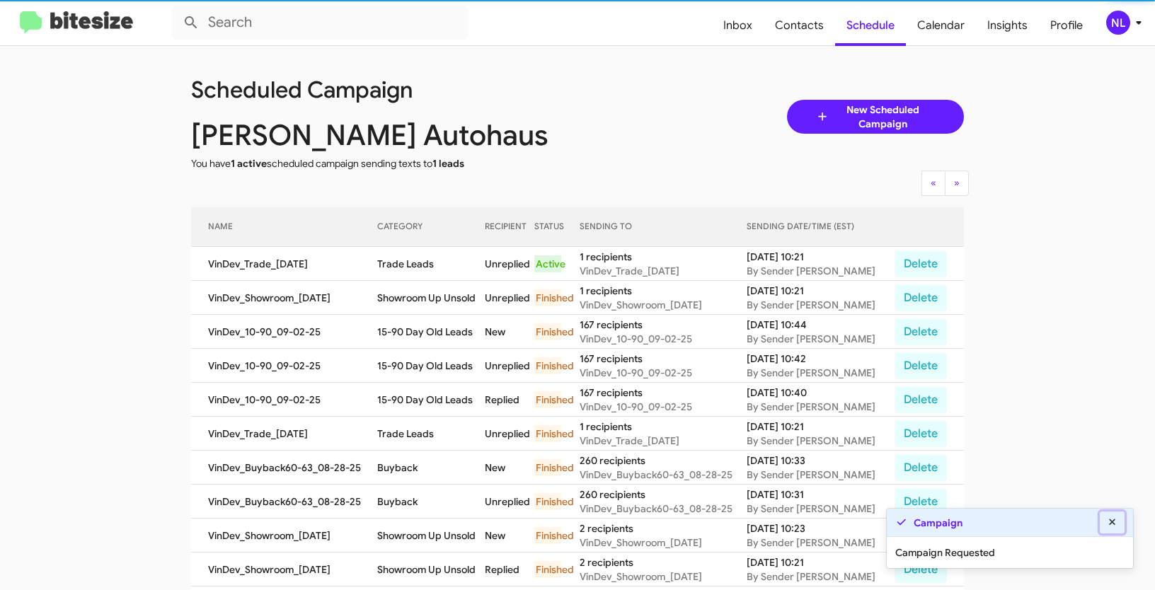
click at [1113, 522] on icon at bounding box center [1112, 522] width 13 height 10
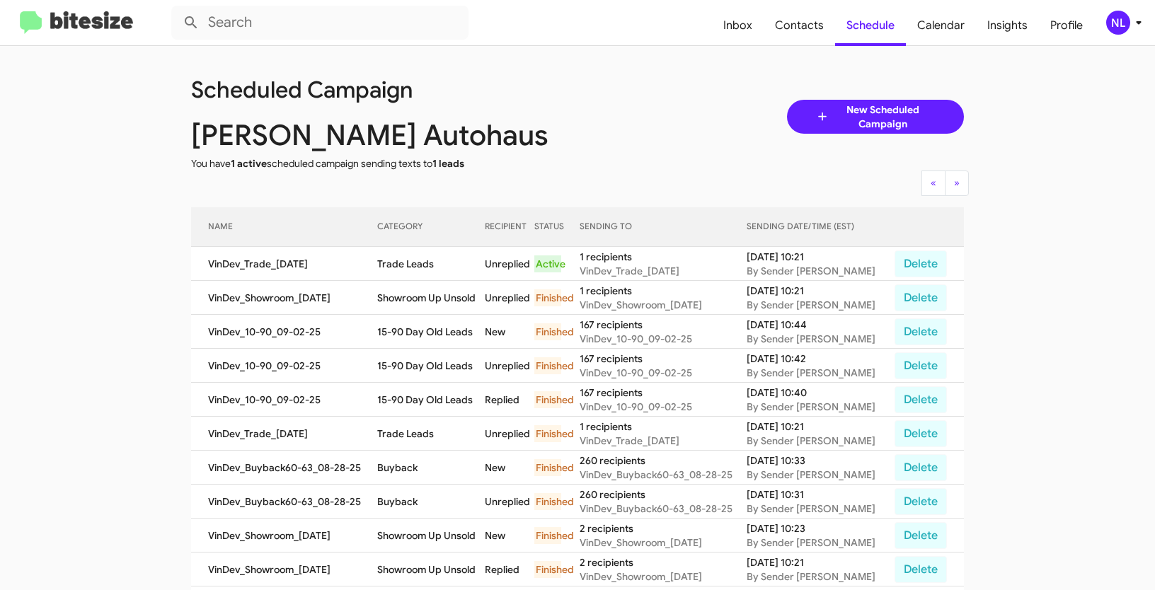
click at [1118, 16] on div "NL" at bounding box center [1118, 23] width 24 height 24
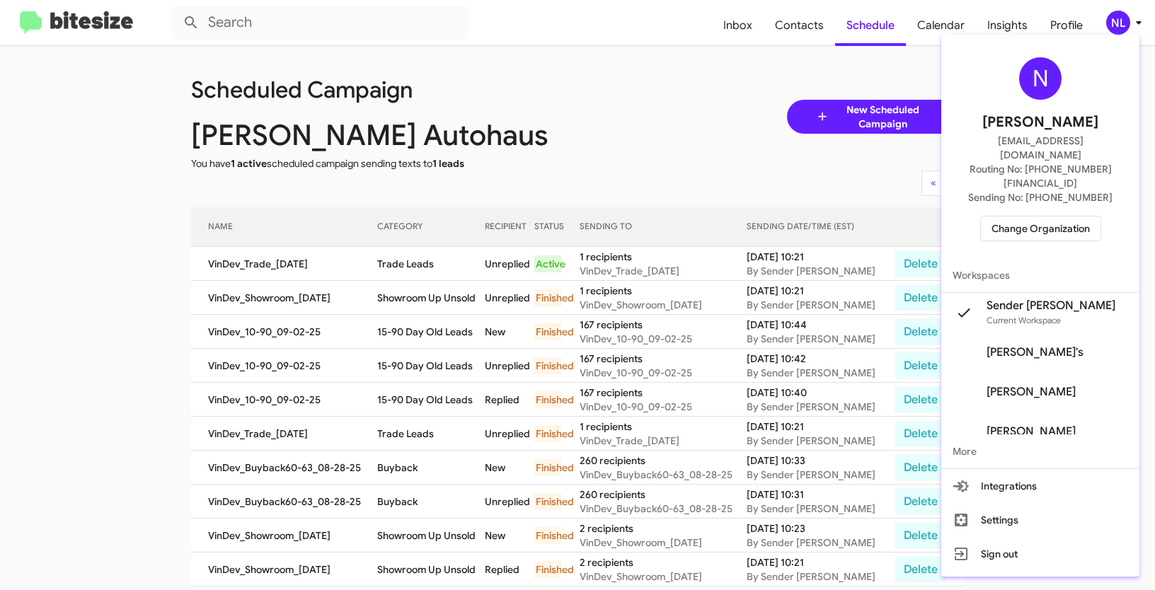
click at [1027, 217] on span "Change Organization" at bounding box center [1041, 229] width 98 height 24
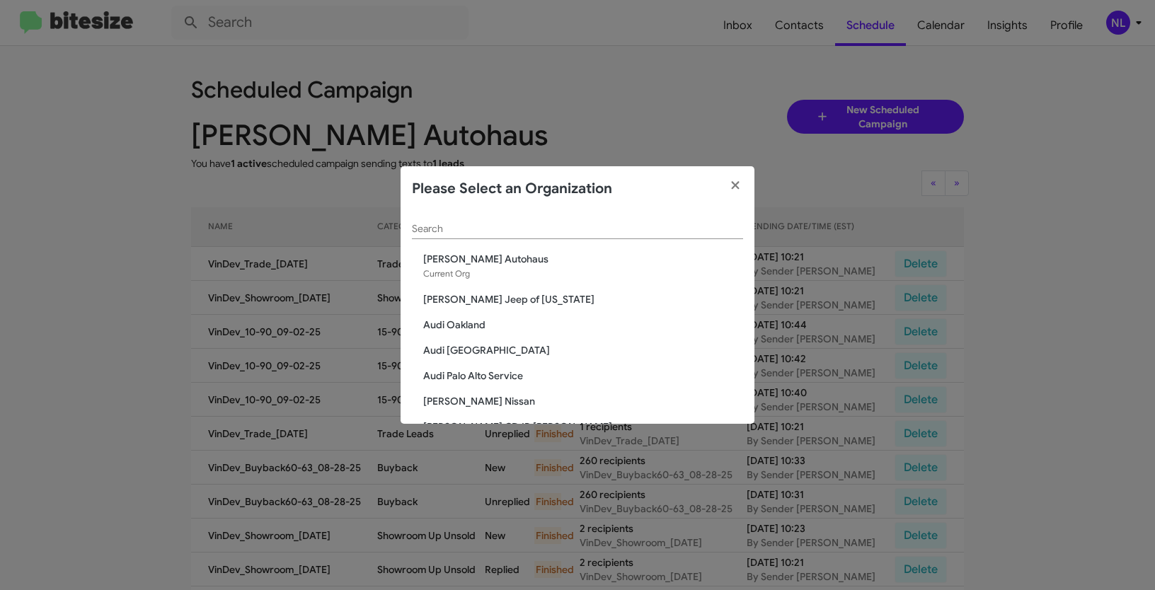
click at [482, 230] on input "Search" at bounding box center [577, 229] width 331 height 11
paste input "SERVICE: Mercedes Marin"
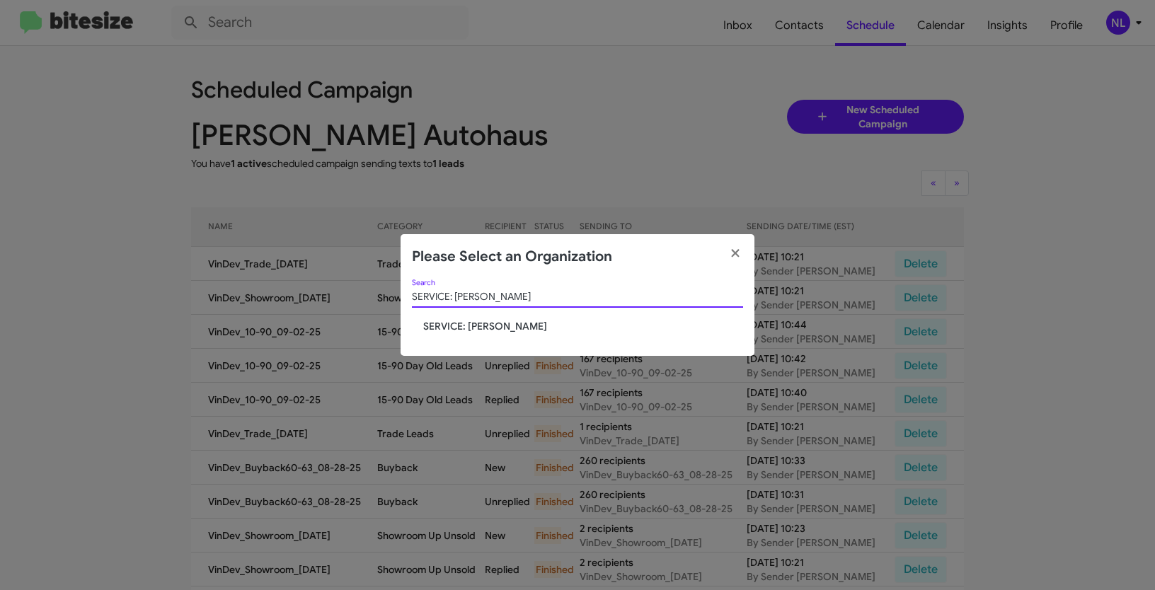
type input "SERVICE: Mercedes Marin"
click at [431, 330] on span "SERVICE: Mercedes Marin" at bounding box center [583, 326] width 320 height 14
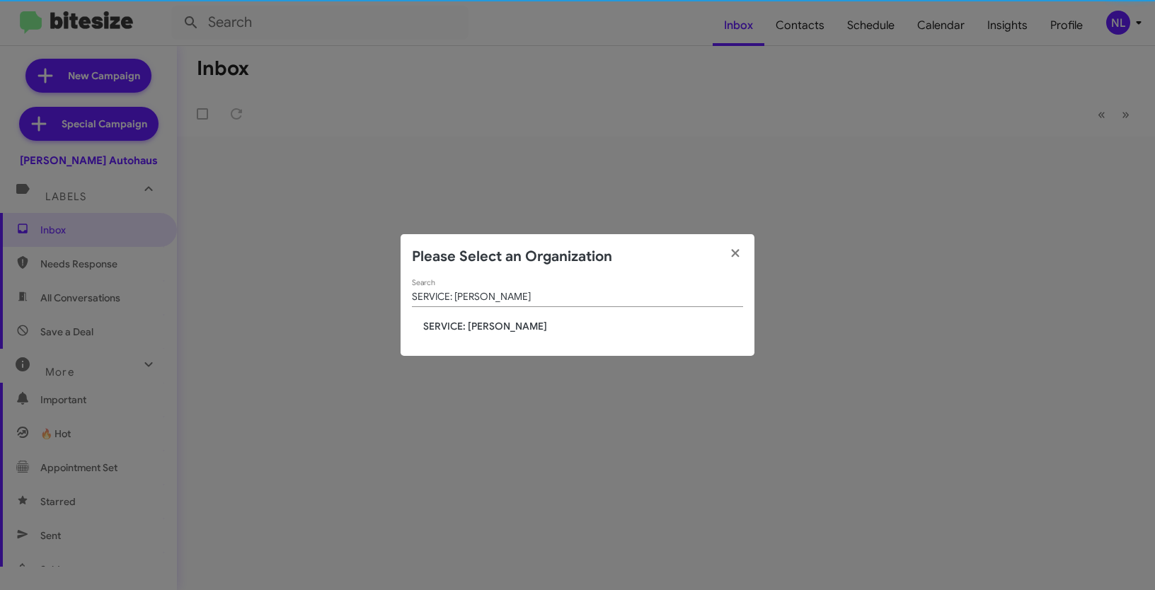
click at [466, 327] on span "SERVICE: Mercedes Marin" at bounding box center [583, 326] width 320 height 14
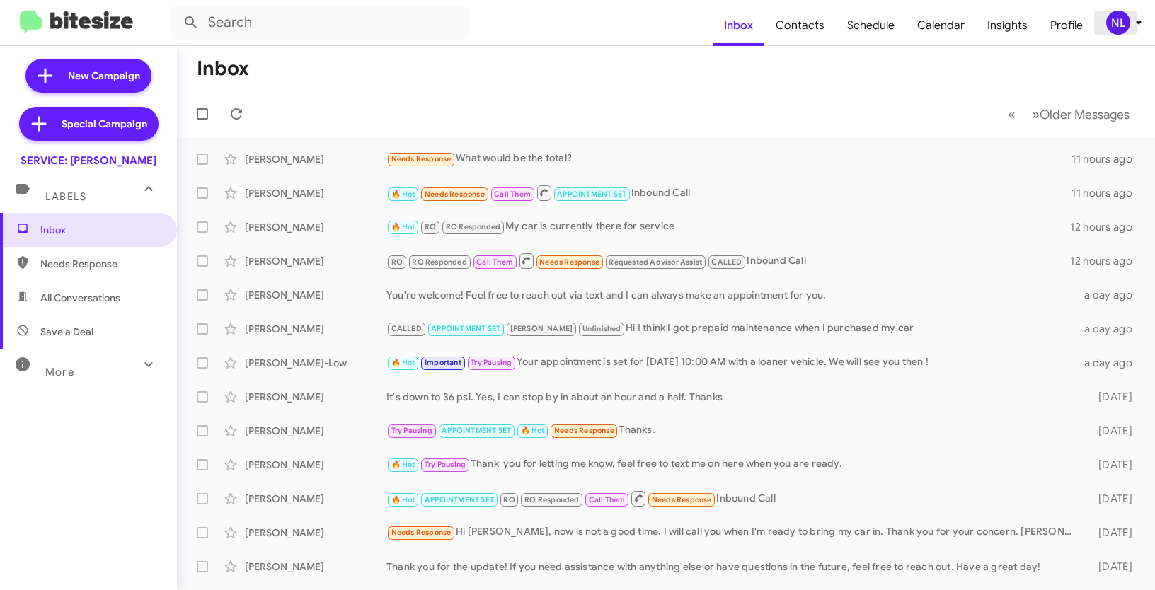
click at [1120, 26] on div "NL" at bounding box center [1118, 23] width 24 height 24
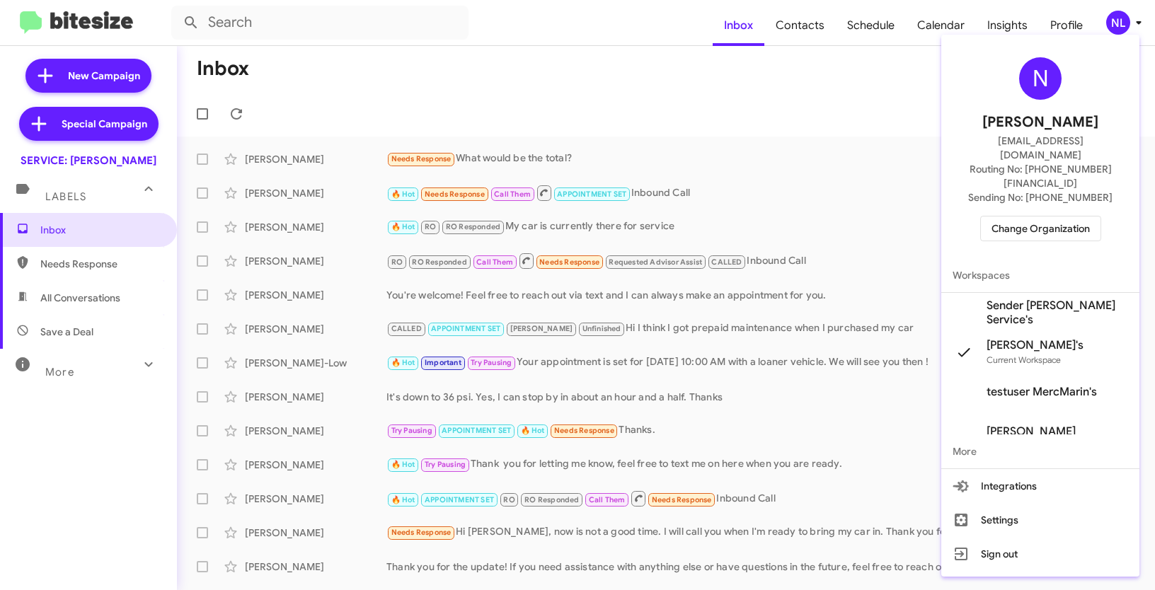
click at [1031, 299] on span "Sender [PERSON_NAME] Service's" at bounding box center [1058, 313] width 142 height 28
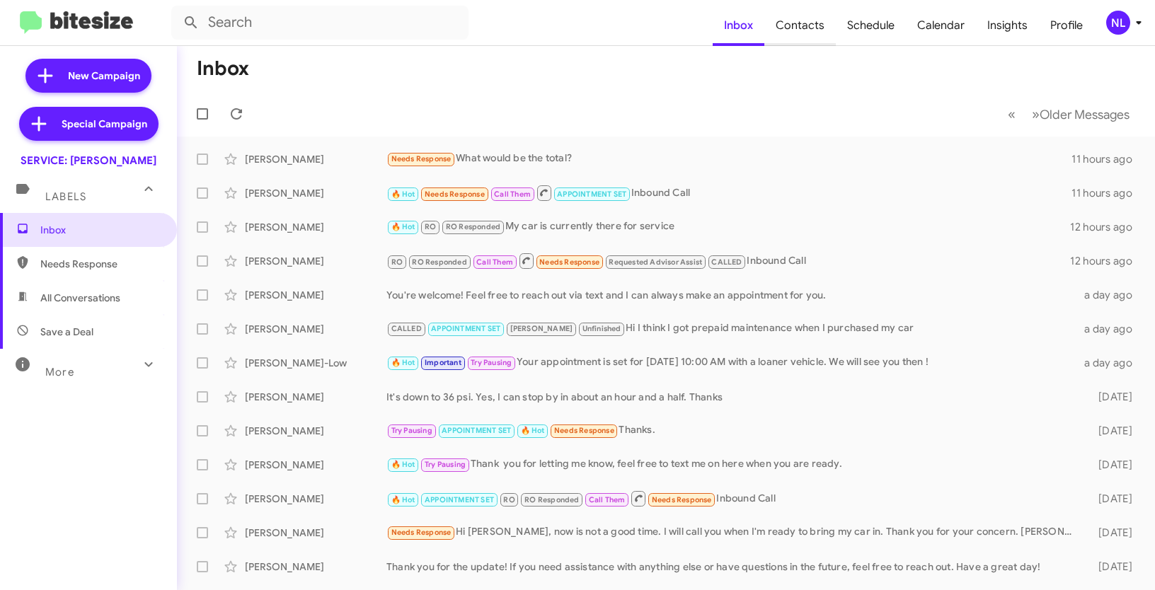
click at [815, 16] on span "Contacts" at bounding box center [799, 25] width 71 height 41
click at [825, 33] on span "Contacts" at bounding box center [799, 25] width 71 height 41
type input "in:groups"
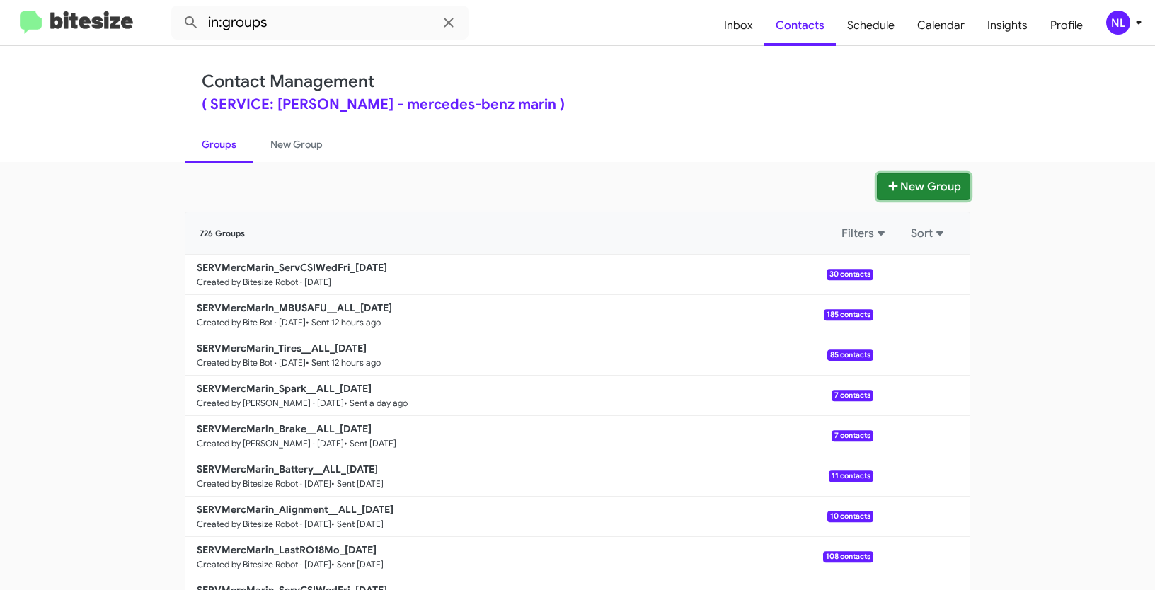
click at [907, 184] on button "New Group" at bounding box center [923, 186] width 93 height 27
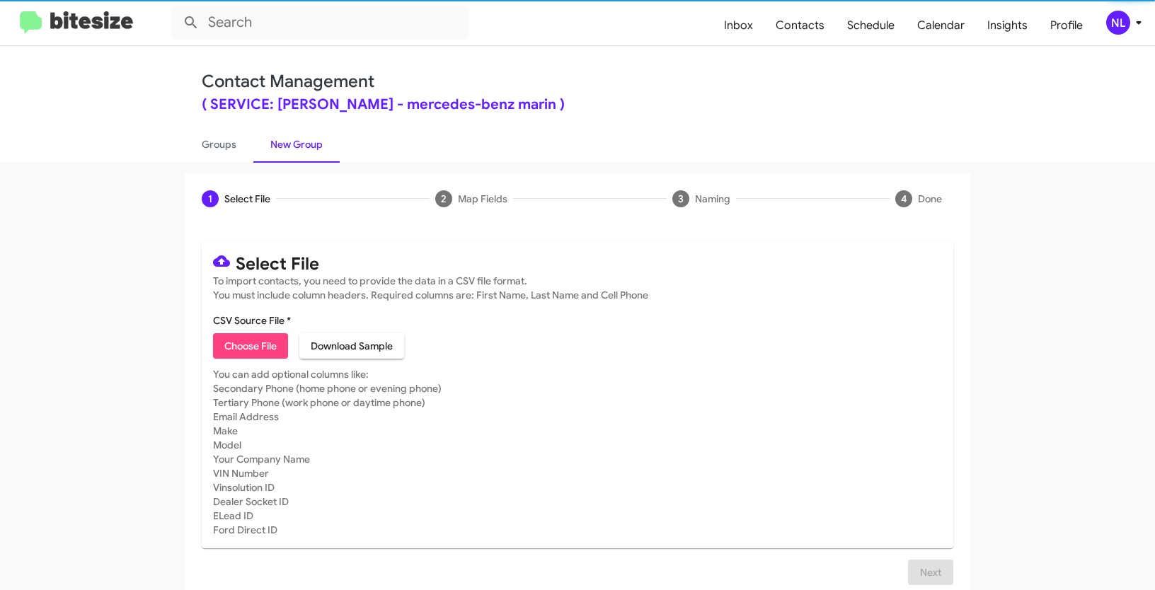
click at [229, 348] on span "Choose File" at bounding box center [250, 345] width 52 height 25
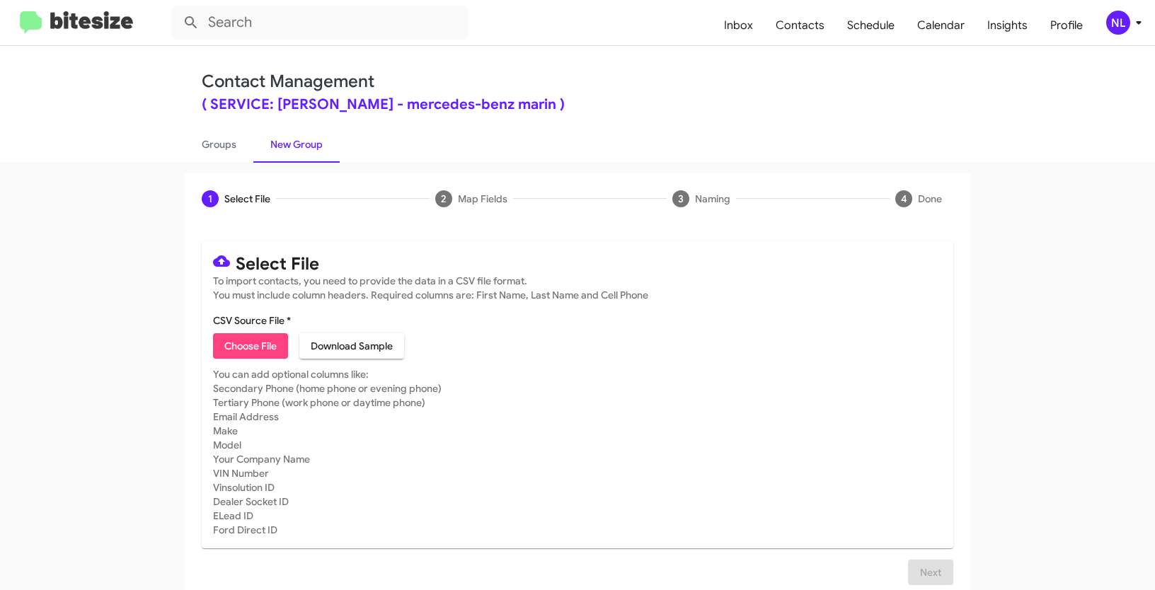
type input "SERVMercMarin_Tires__ALL_09-05-25"
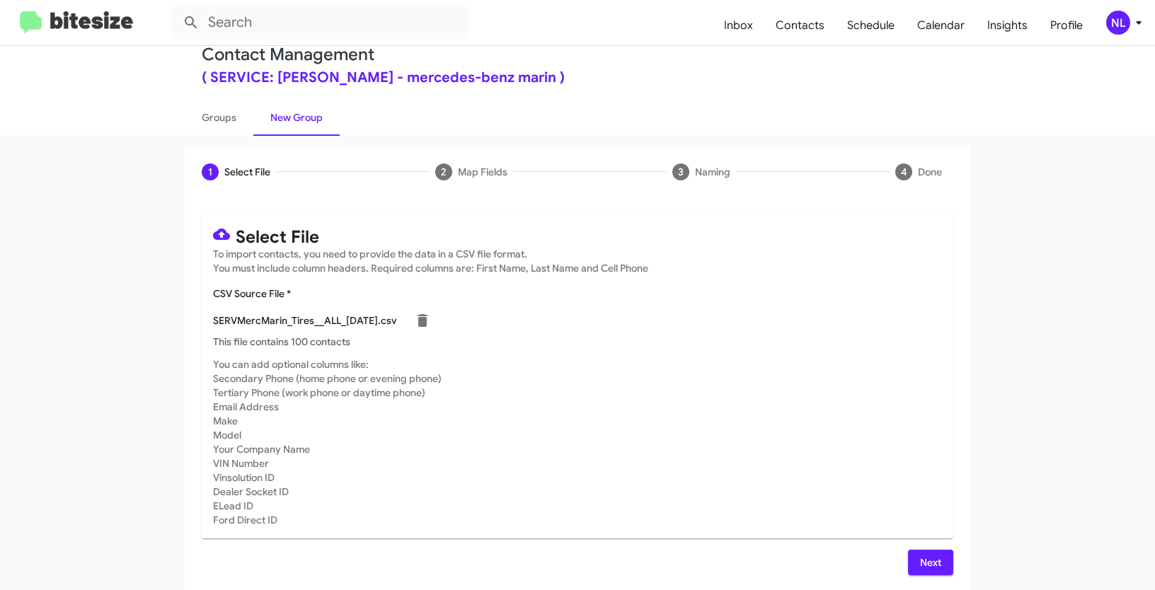
scroll to position [28, 0]
click at [926, 562] on span "Next" at bounding box center [930, 561] width 23 height 25
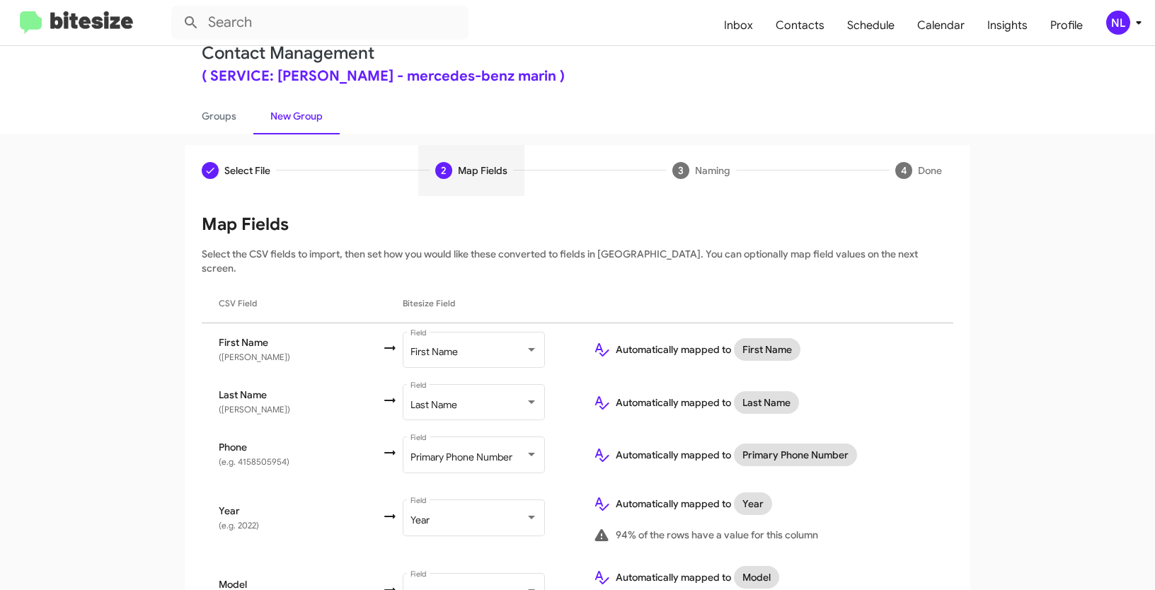
scroll to position [159, 0]
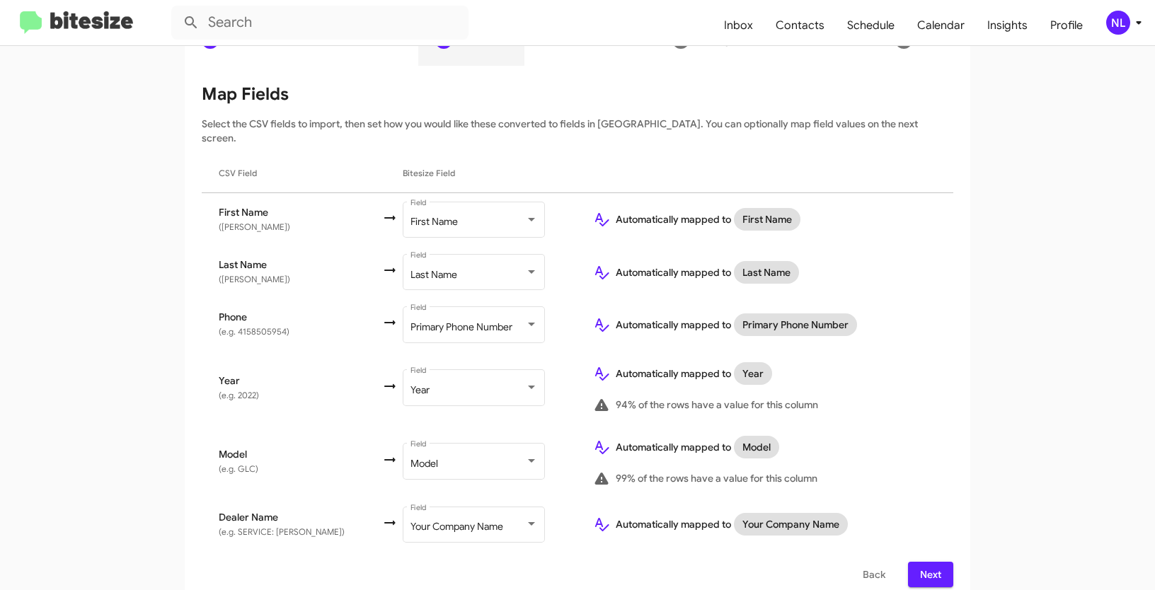
click at [927, 565] on span "Next" at bounding box center [930, 574] width 23 height 25
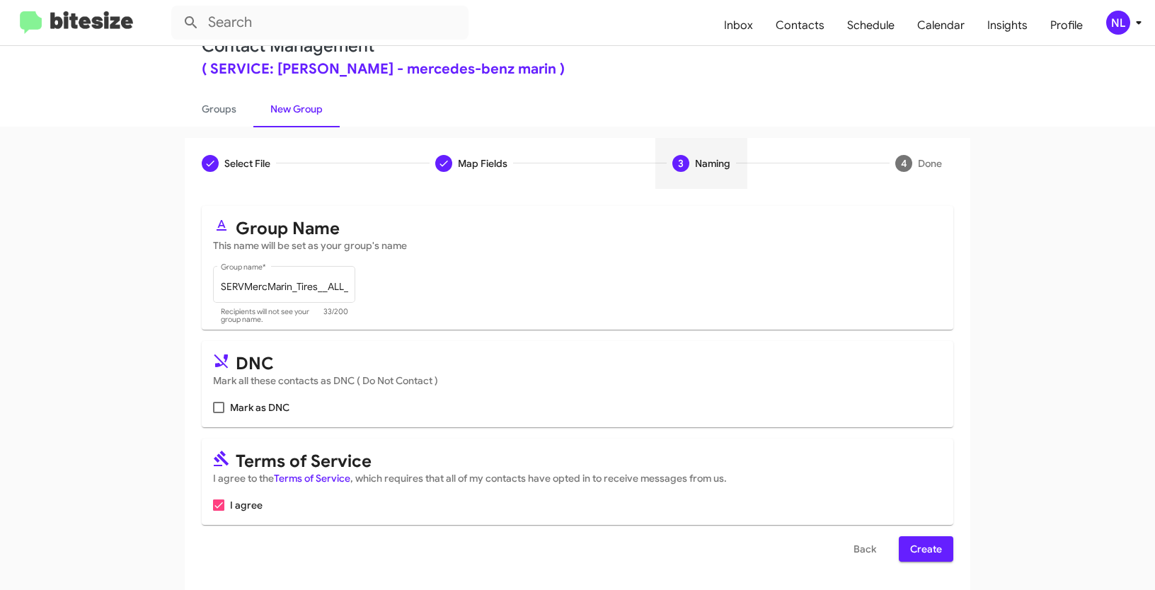
scroll to position [35, 0]
click at [929, 559] on span "Create" at bounding box center [926, 548] width 32 height 25
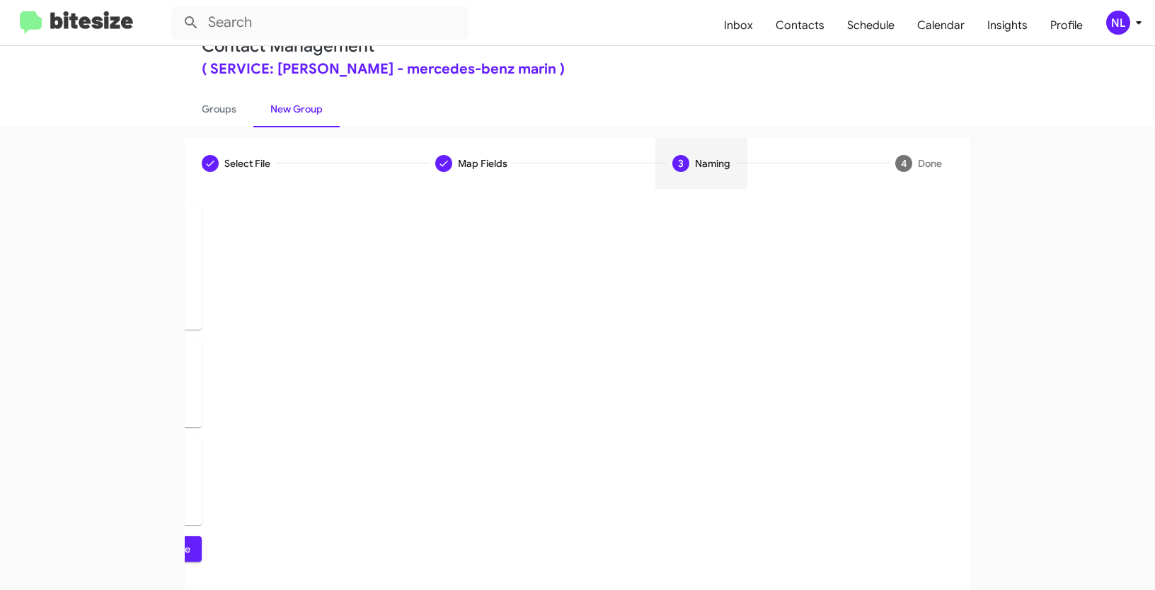
scroll to position [0, 0]
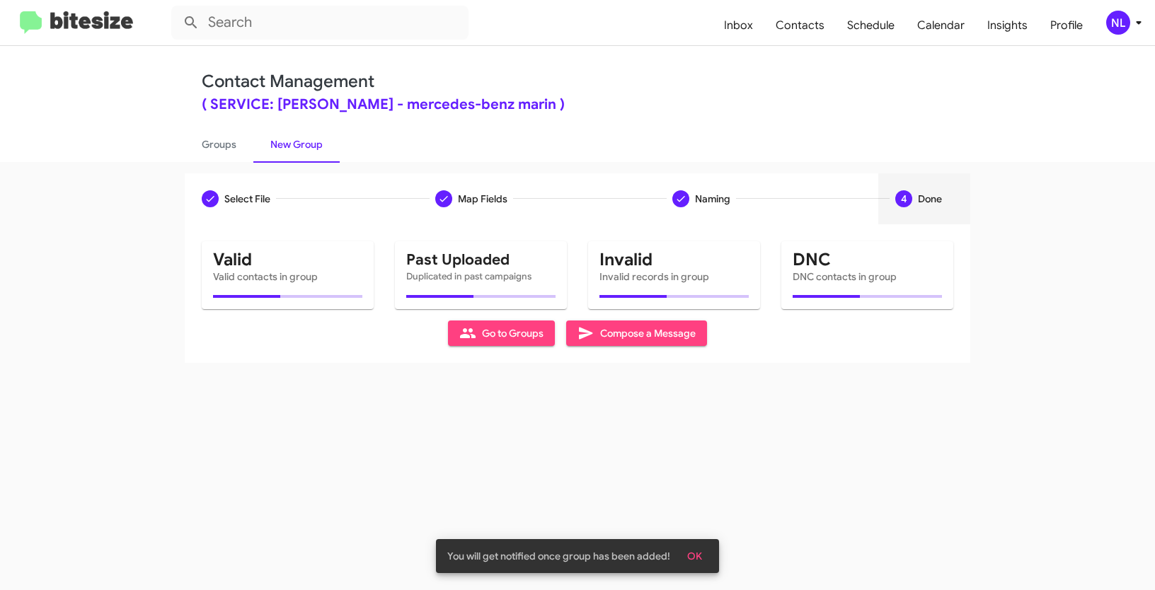
click at [694, 553] on span "OK" at bounding box center [694, 556] width 15 height 25
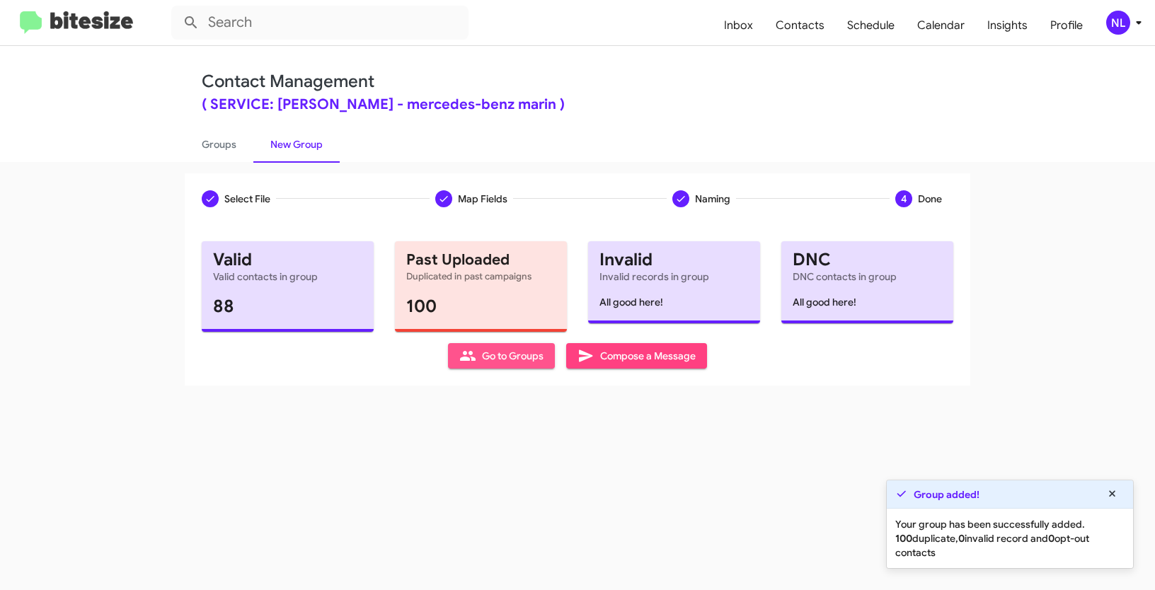
click at [475, 351] on icon at bounding box center [467, 356] width 17 height 17
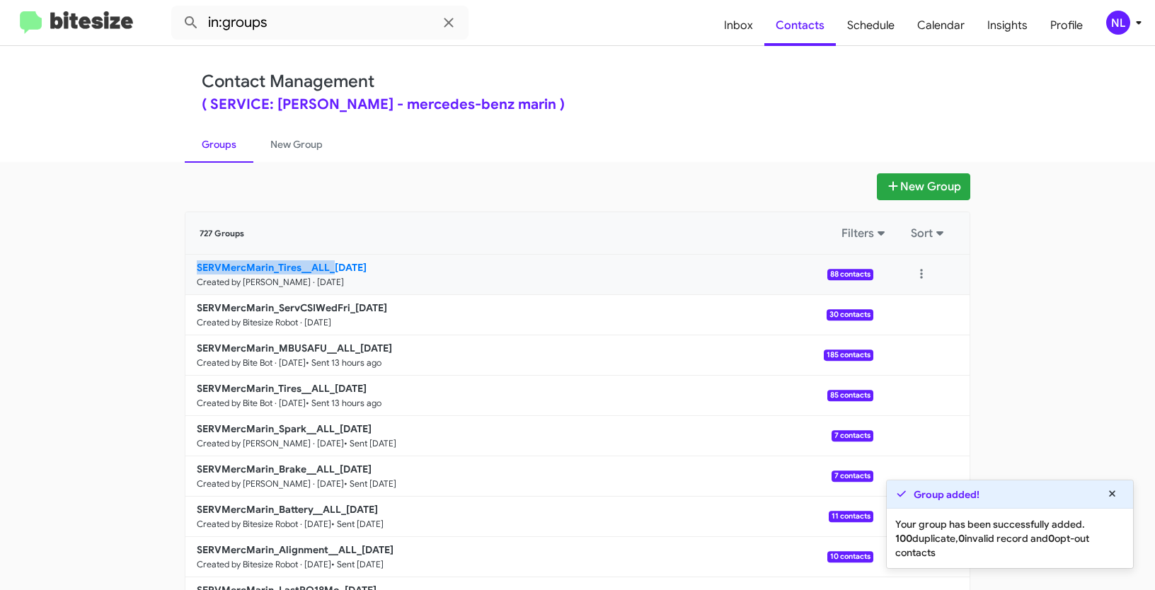
drag, startPoint x: 155, startPoint y: 271, endPoint x: 328, endPoint y: 272, distance: 172.7
click at [328, 272] on app-groups "New Group 727 Groups Filters Sort SERVMercMarin_Tires__ALL_09-05-25 Created by …" at bounding box center [577, 434] width 1155 height 522
copy b "SERVMercMarin_Tires__ALL_"
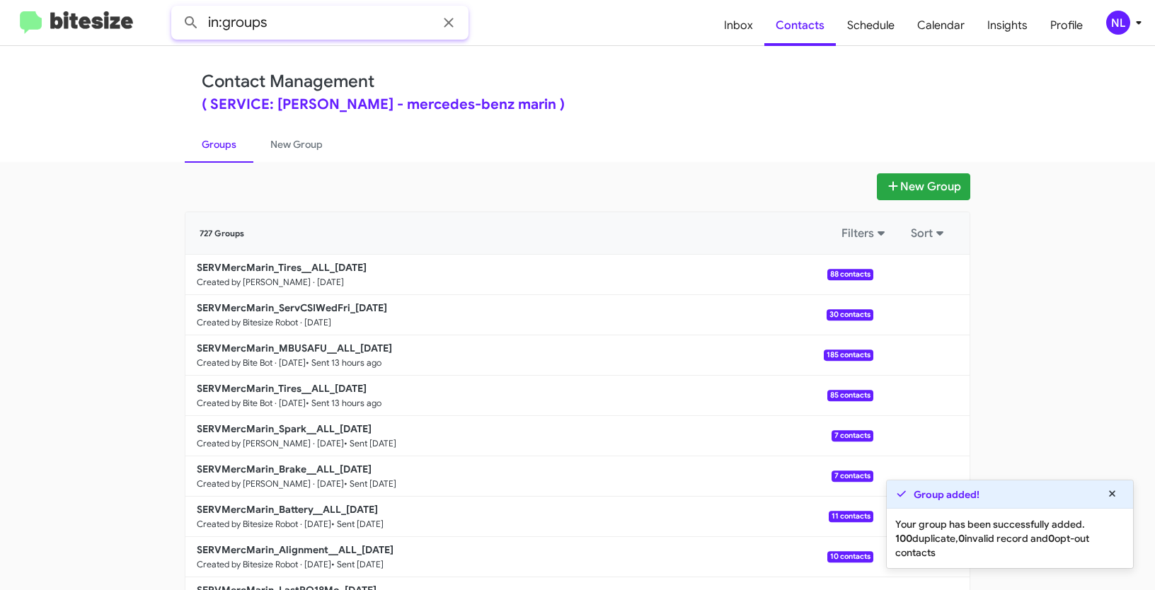
click at [316, 25] on input "in:groups" at bounding box center [319, 23] width 297 height 34
paste input "SERVMercMarin_Tires__ALL_"
type input "in:groups SERVMercMarin_Tires__ALL_"
click at [177, 8] on button at bounding box center [191, 22] width 28 height 28
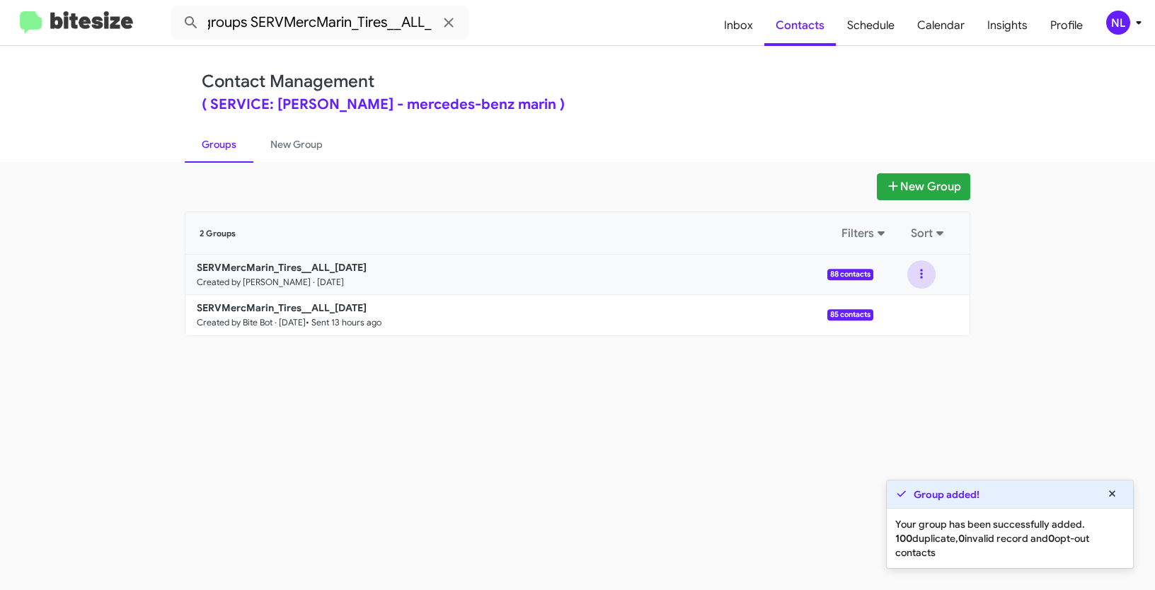
click at [923, 270] on button at bounding box center [921, 274] width 28 height 28
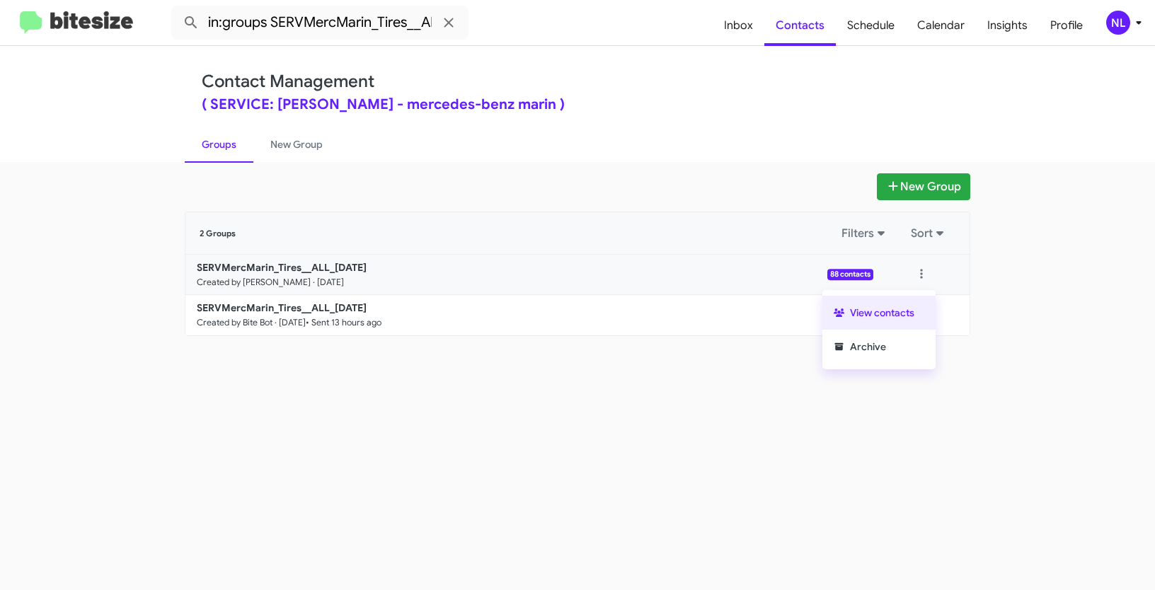
click at [909, 314] on button "View contacts" at bounding box center [878, 313] width 113 height 34
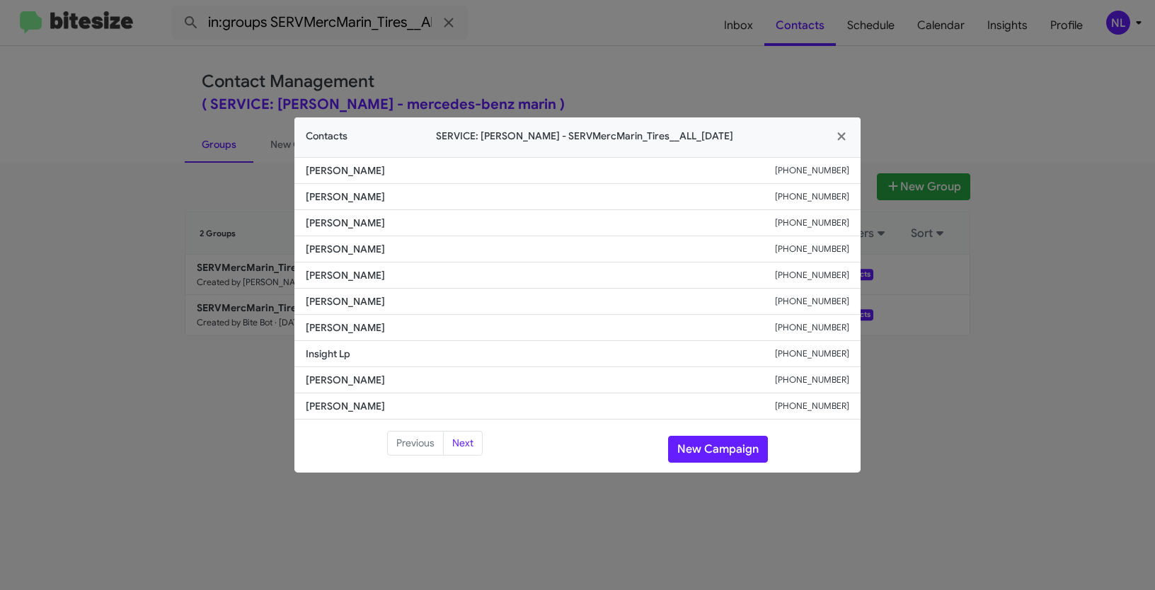
drag, startPoint x: 356, startPoint y: 329, endPoint x: 427, endPoint y: 329, distance: 71.5
click at [427, 329] on span "Maximilien Lofaro" at bounding box center [540, 328] width 469 height 14
click at [306, 331] on span "Maximilien Lofaro" at bounding box center [540, 328] width 469 height 14
drag, startPoint x: 304, startPoint y: 330, endPoint x: 351, endPoint y: 331, distance: 46.7
click at [351, 331] on li "Maximilien Lofaro +17075925785" at bounding box center [577, 328] width 566 height 26
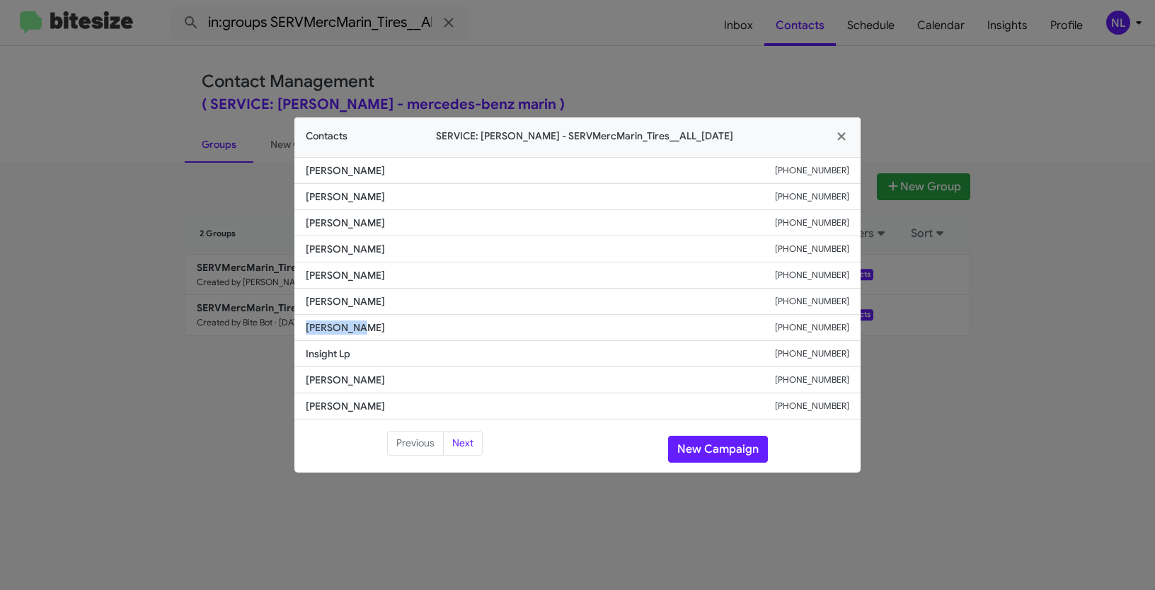
copy span "Maximilien"
click at [719, 447] on button "New Campaign" at bounding box center [718, 449] width 100 height 27
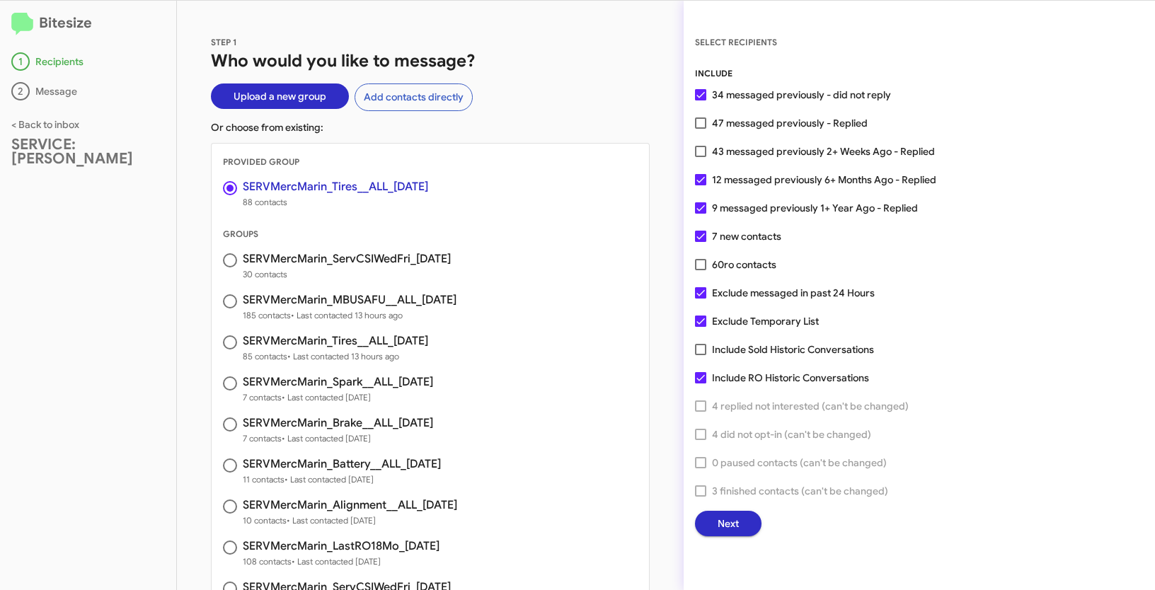
click at [699, 122] on span at bounding box center [700, 122] width 11 height 11
click at [700, 129] on input "47 messaged previously - Replied" at bounding box center [700, 129] width 1 height 1
checkbox input "true"
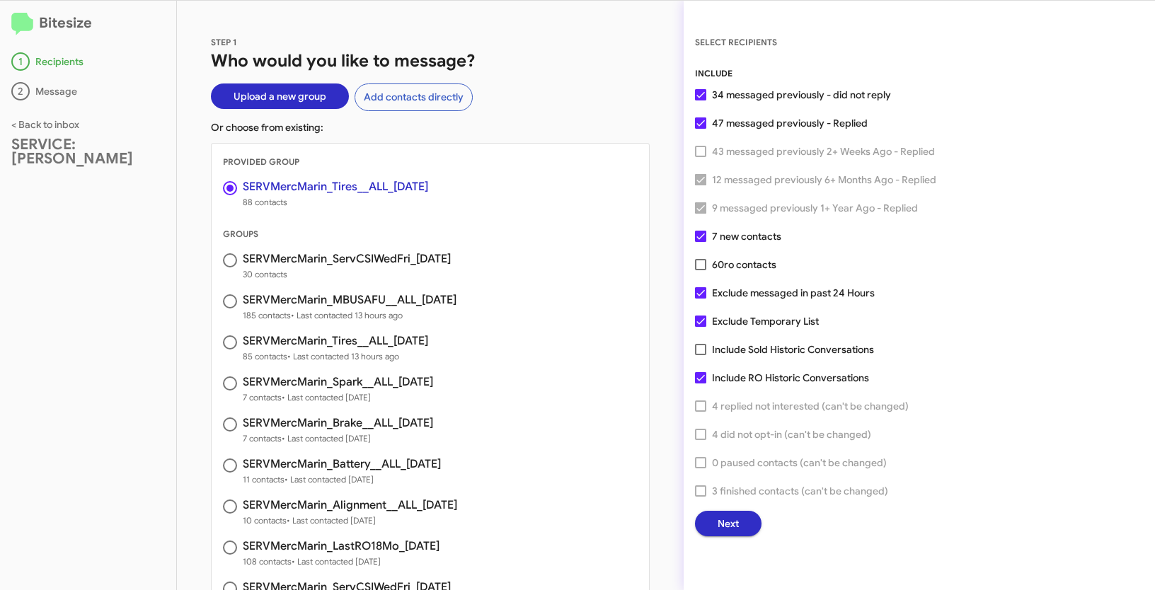
click at [699, 317] on span at bounding box center [700, 321] width 11 height 11
click at [700, 327] on input "Exclude Temporary List" at bounding box center [700, 327] width 1 height 1
checkbox input "false"
click at [737, 524] on span "Next" at bounding box center [728, 523] width 21 height 25
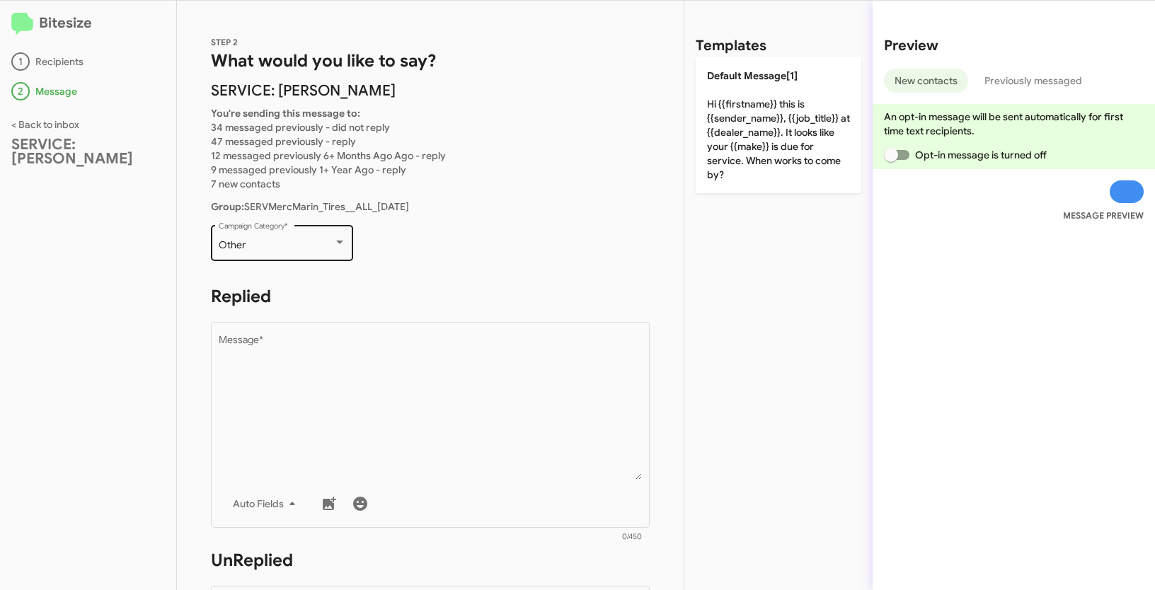
click at [280, 250] on div "Other" at bounding box center [276, 245] width 115 height 11
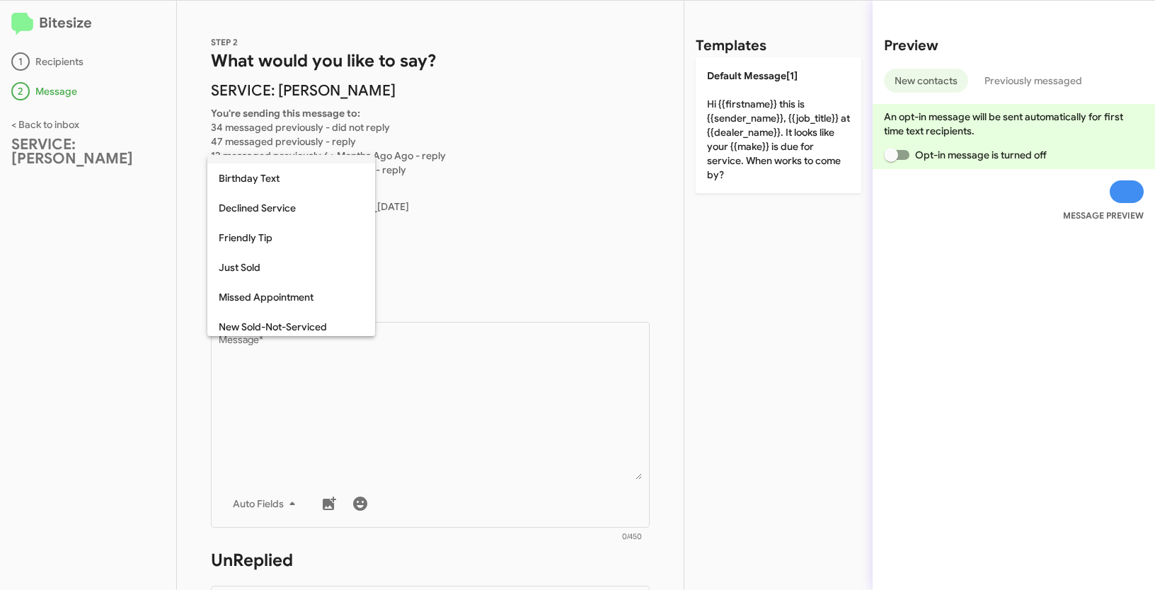
scroll to position [201, 0]
click at [285, 214] on span "Declined Service" at bounding box center [291, 207] width 145 height 30
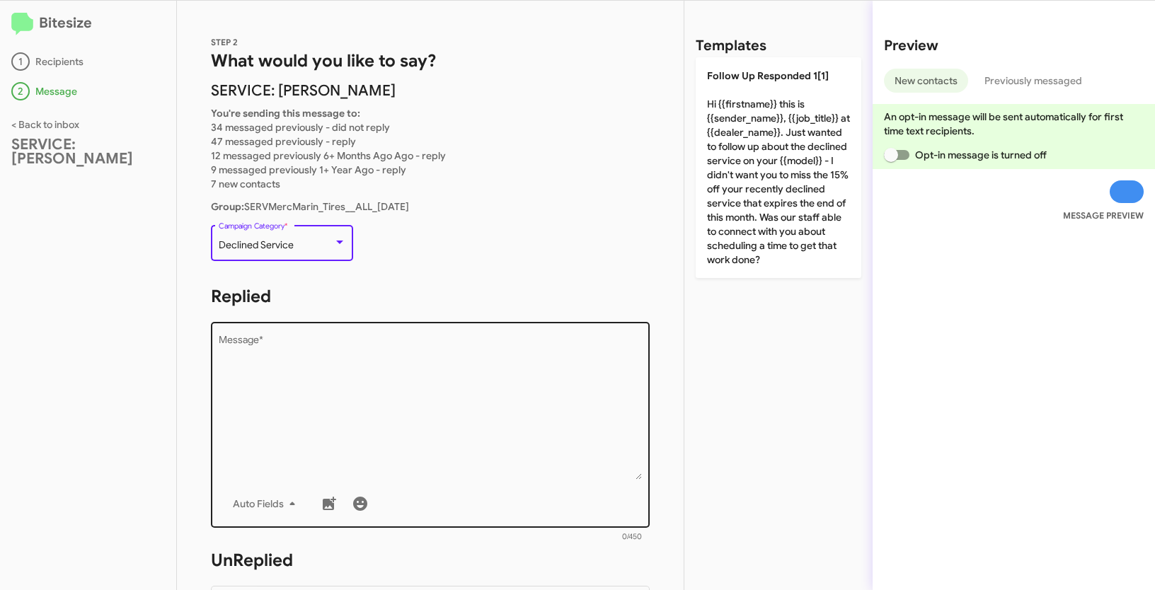
click at [430, 434] on textarea "Message *" at bounding box center [431, 407] width 424 height 144
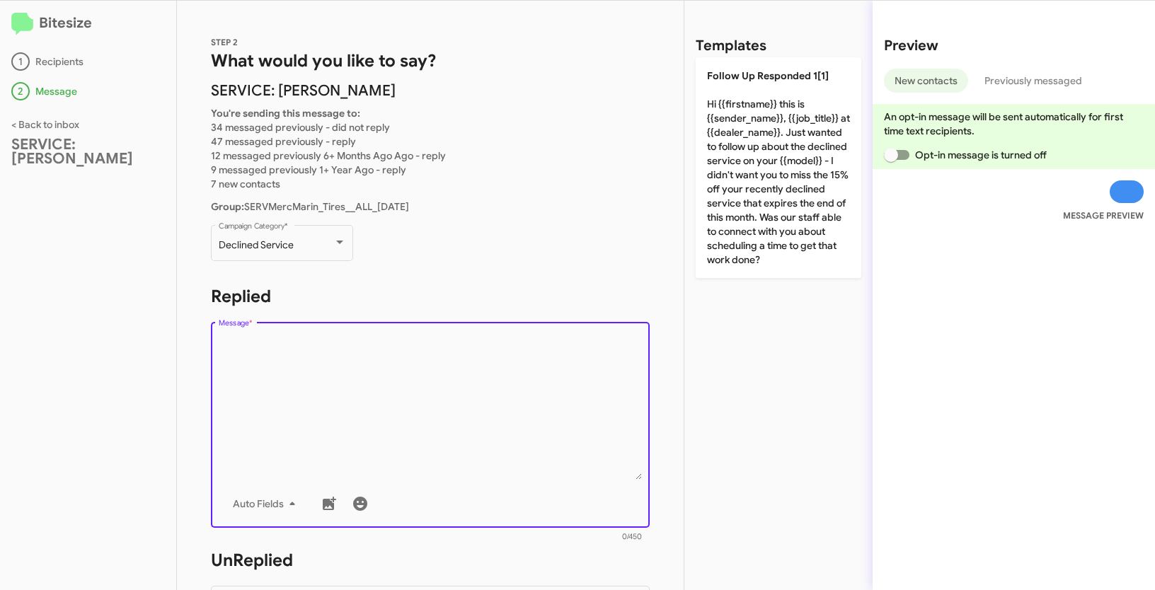
paste textarea ""Hi {{firstname}} it's {{sender_name}}, at {{dealer_name}}. Thanks for being ou…"
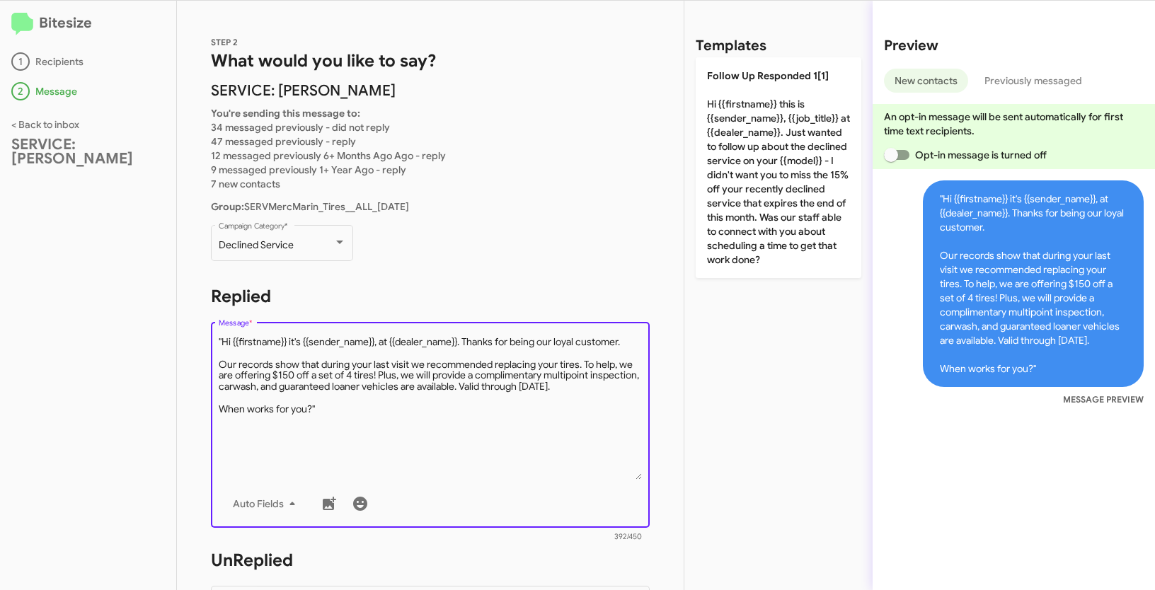
click at [222, 340] on textarea "Message *" at bounding box center [431, 407] width 424 height 144
click at [379, 406] on textarea "Message *" at bounding box center [431, 407] width 424 height 144
type textarea "Hi {{firstname}} it's {{sender_name}}, at {{dealer_name}}. Thanks for being our…"
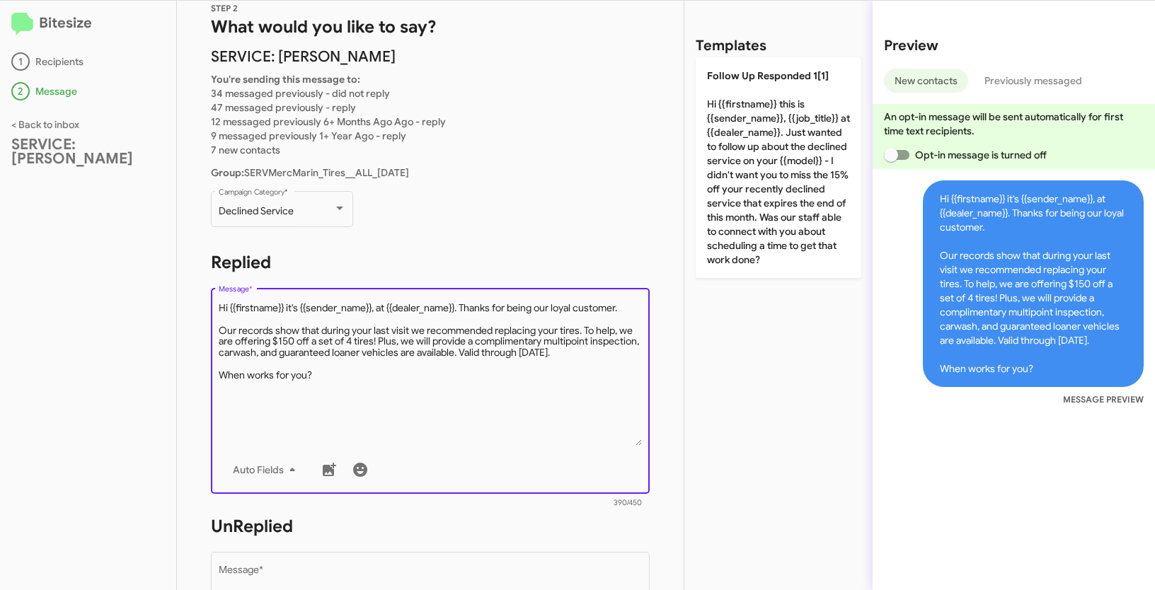
scroll to position [229, 0]
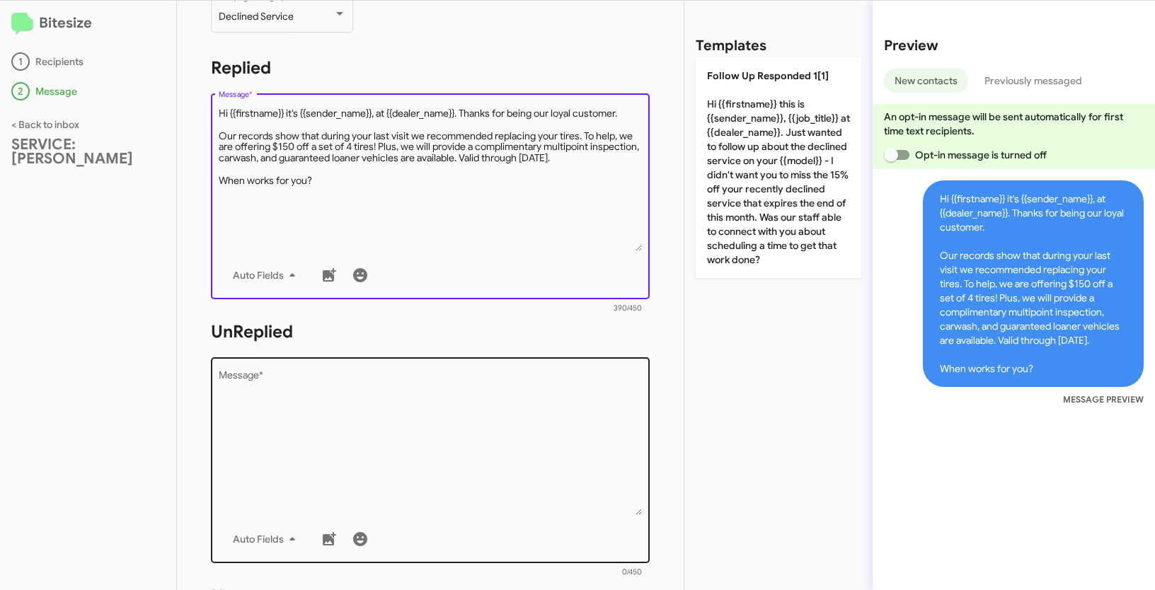
click at [358, 425] on textarea "Message *" at bounding box center [431, 443] width 424 height 144
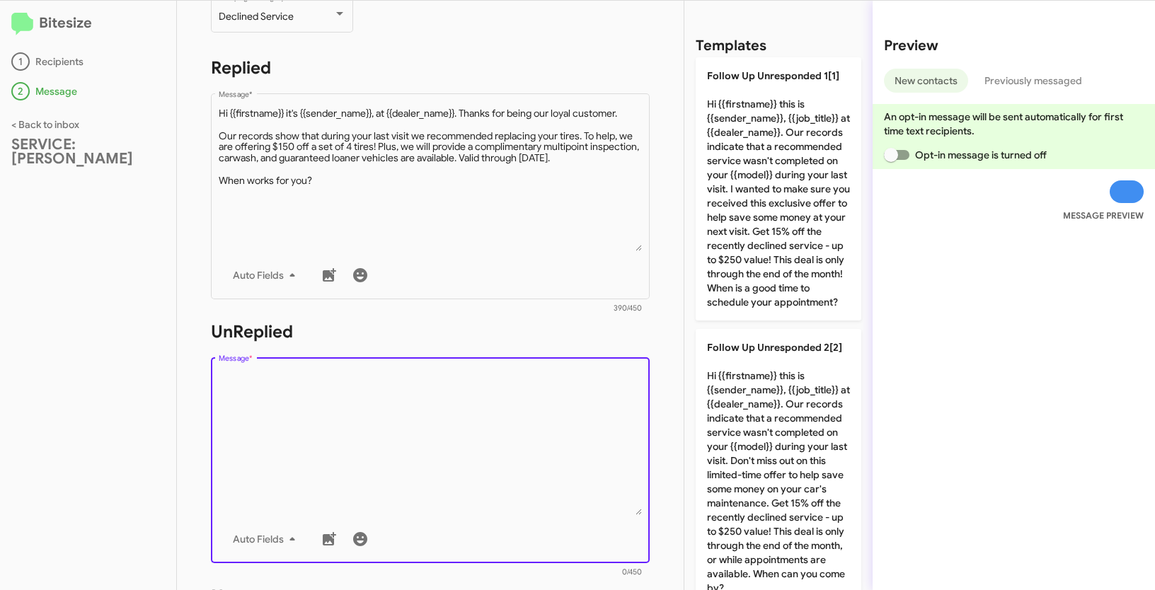
paste textarea ""Hi {{firstname}} it's {{sender_name}}, {{job_title}} at {{dealer_name}}. Thank…"
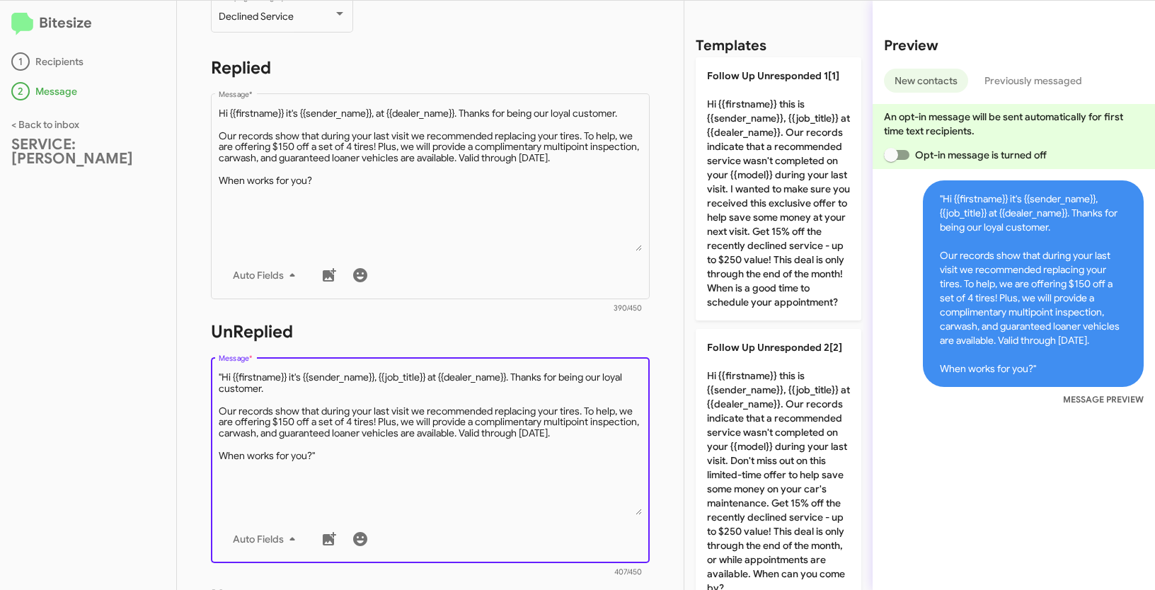
drag, startPoint x: 224, startPoint y: 377, endPoint x: 231, endPoint y: 370, distance: 10.1
click at [224, 377] on textarea "Message *" at bounding box center [431, 443] width 424 height 144
click at [360, 457] on textarea "Message *" at bounding box center [431, 443] width 424 height 144
type textarea "Hi {{firstname}} it's {{sender_name}}, {{job_title}} at {{dealer_name}}. Thanks…"
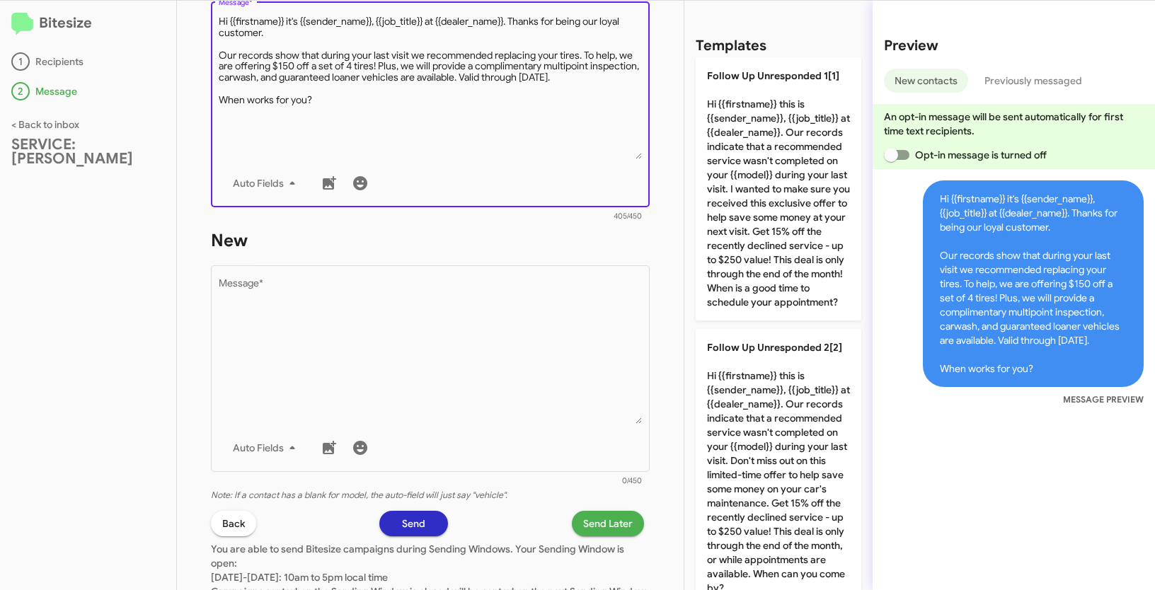
scroll to position [587, 0]
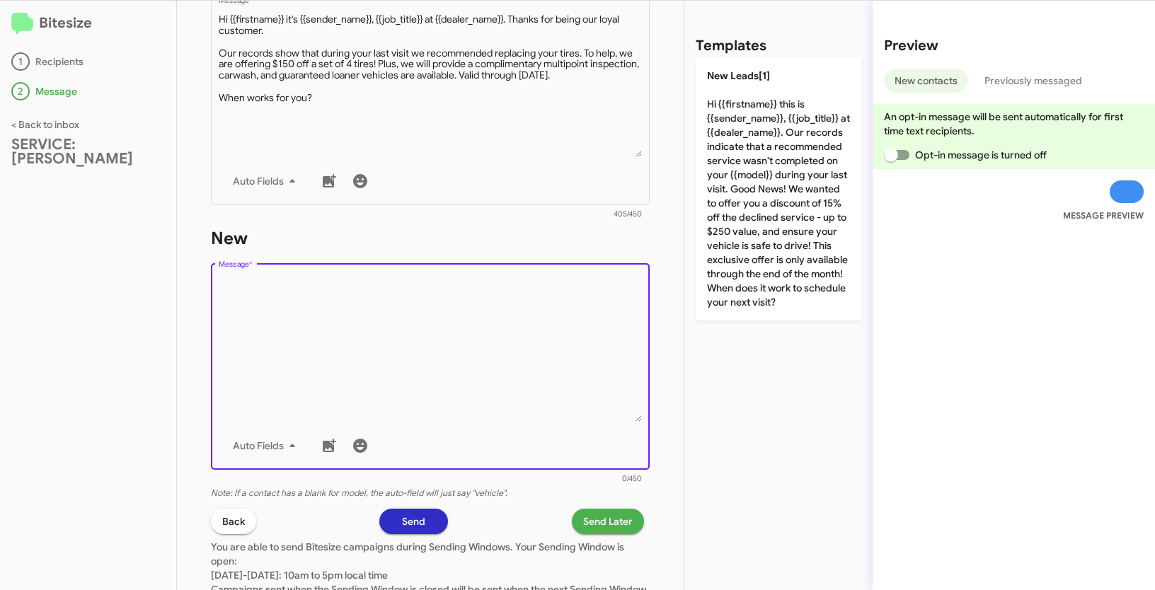
click at [381, 311] on textarea "Message *" at bounding box center [431, 349] width 424 height 144
paste textarea ""Hi {{firstname}} it's {{sender_name}}, {{job_title}} at {{dealer_name}}. Thank…"
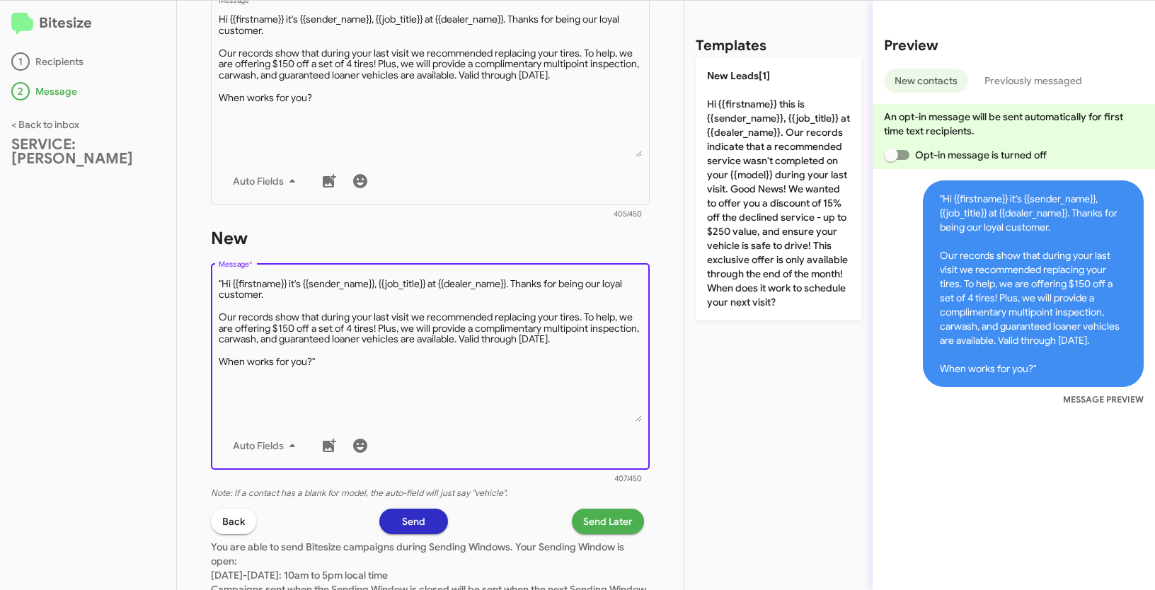
click at [223, 280] on textarea "Message *" at bounding box center [431, 349] width 424 height 144
click at [348, 362] on textarea "Message *" at bounding box center [431, 349] width 424 height 144
type textarea "Hi {{firstname}} it's {{sender_name}}, {{job_title}} at {{dealer_name}}. Thanks…"
click at [605, 517] on span "Send Later" at bounding box center [608, 521] width 50 height 25
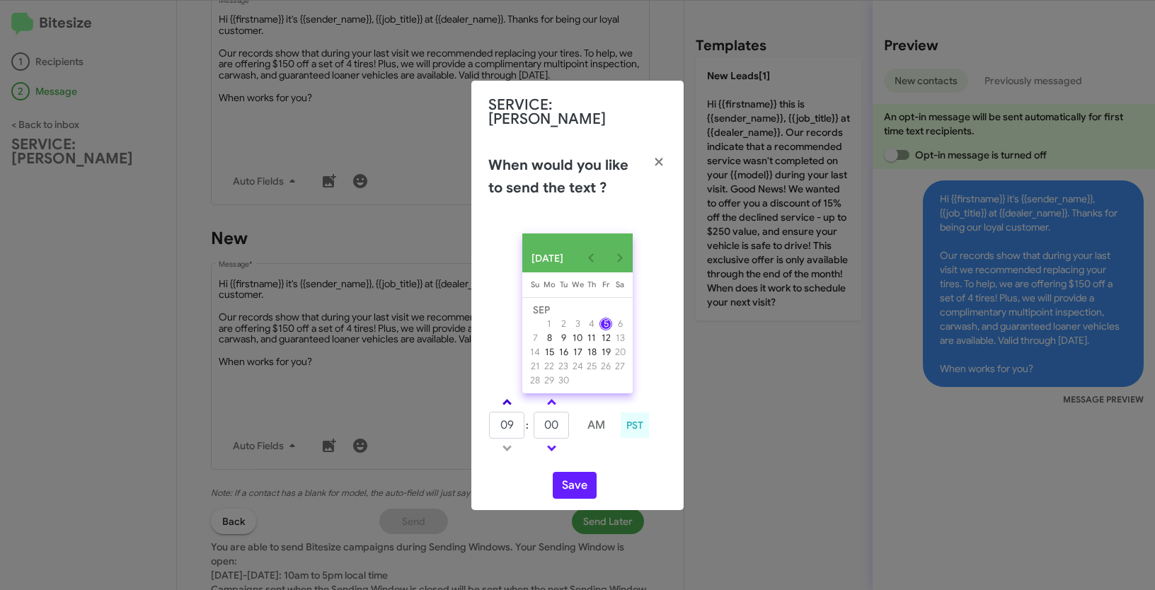
click at [507, 403] on span at bounding box center [507, 403] width 9 height 9
type input "10"
click at [576, 488] on button "Save" at bounding box center [575, 485] width 44 height 27
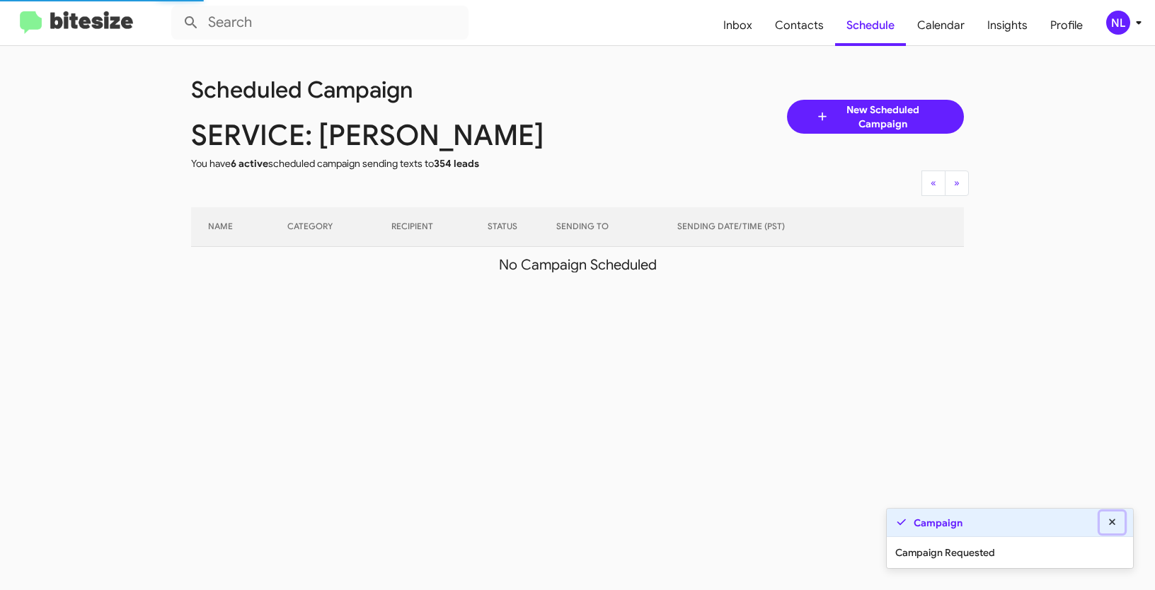
click at [1117, 524] on icon at bounding box center [1112, 522] width 13 height 10
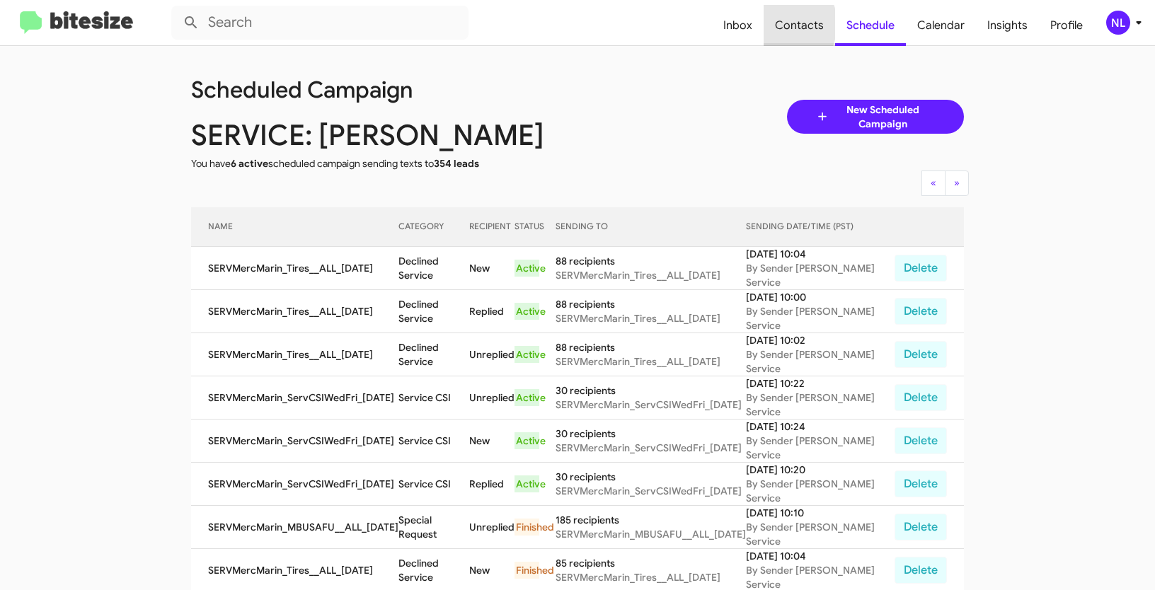
click at [786, 24] on span "Contacts" at bounding box center [799, 25] width 71 height 41
type input "in:groups"
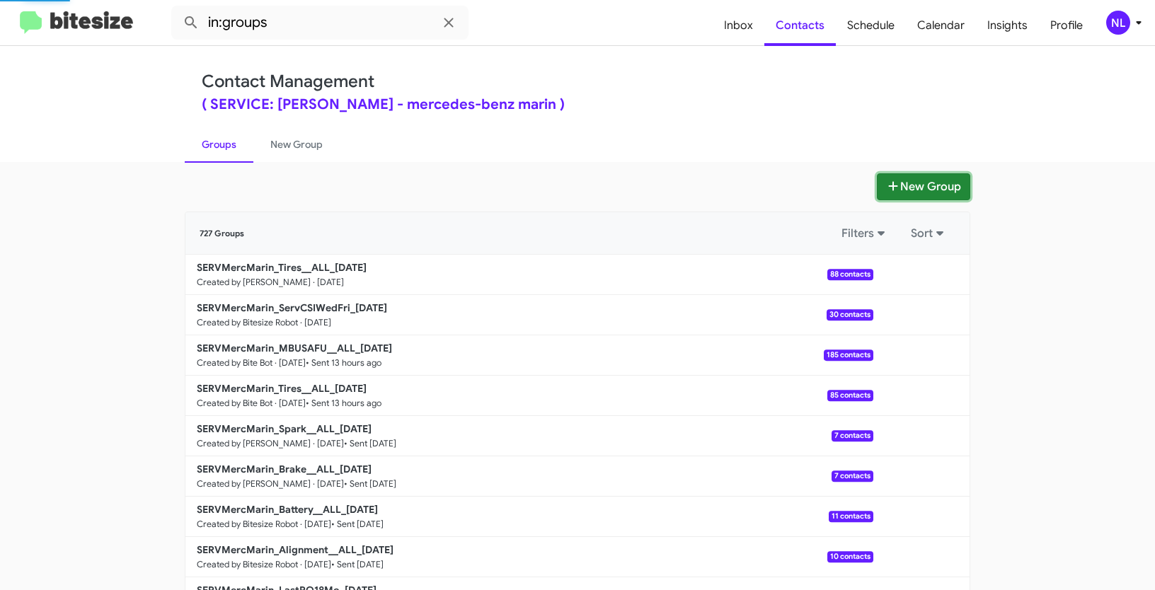
click at [927, 182] on button "New Group" at bounding box center [923, 186] width 93 height 27
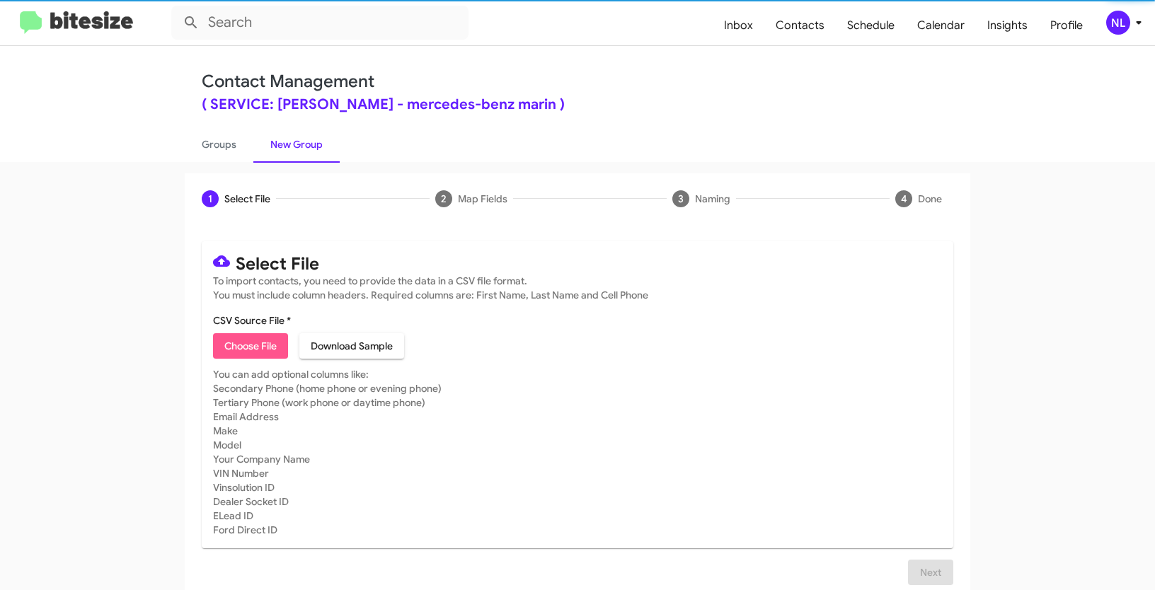
click at [228, 341] on span "Choose File" at bounding box center [250, 345] width 52 height 25
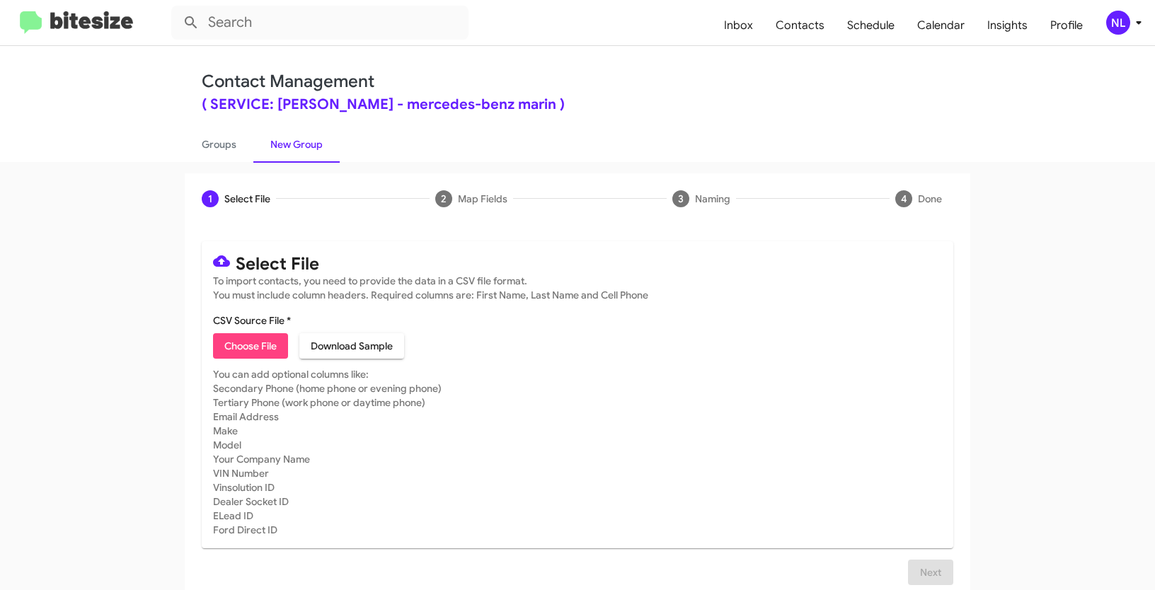
type input "SERVMercMarin_MBUSAFU__ALL_09-05-25"
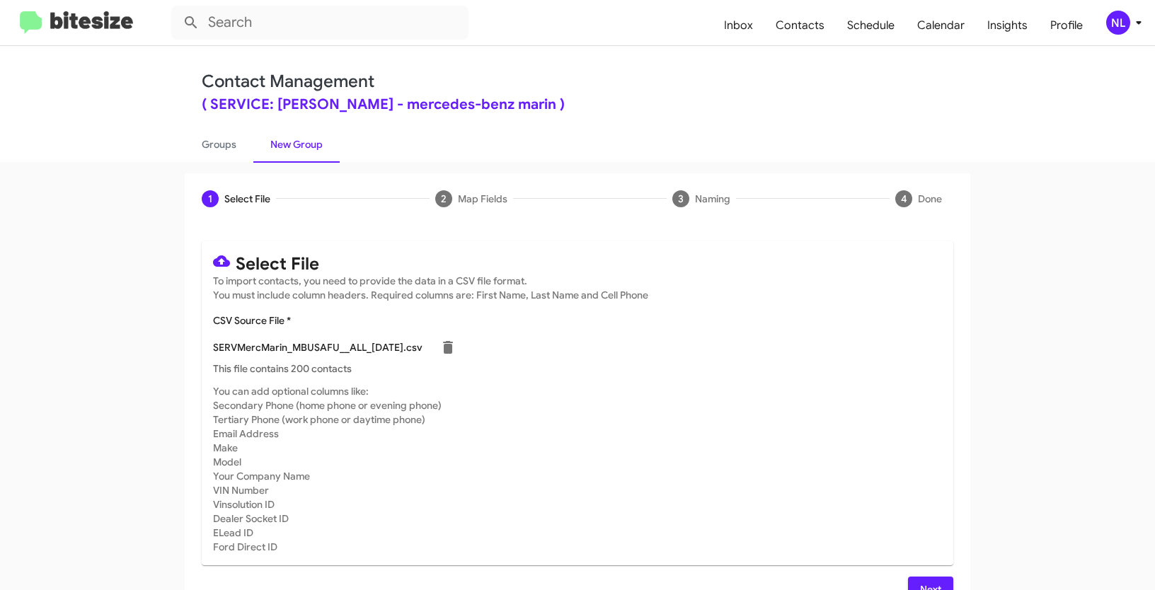
scroll to position [28, 0]
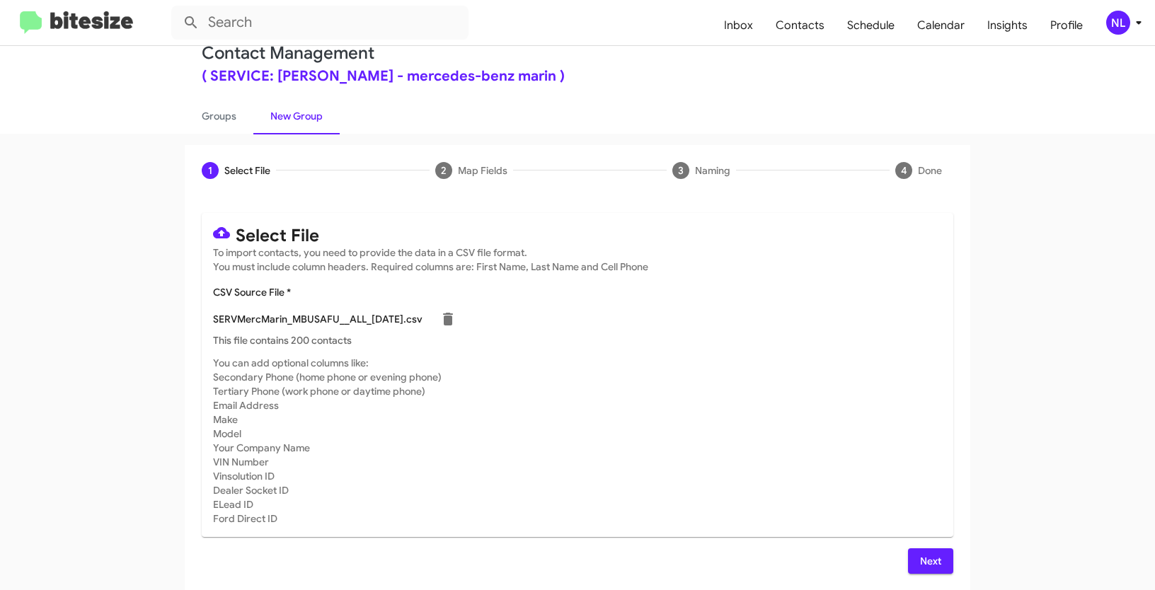
click at [930, 553] on span "Next" at bounding box center [930, 561] width 23 height 25
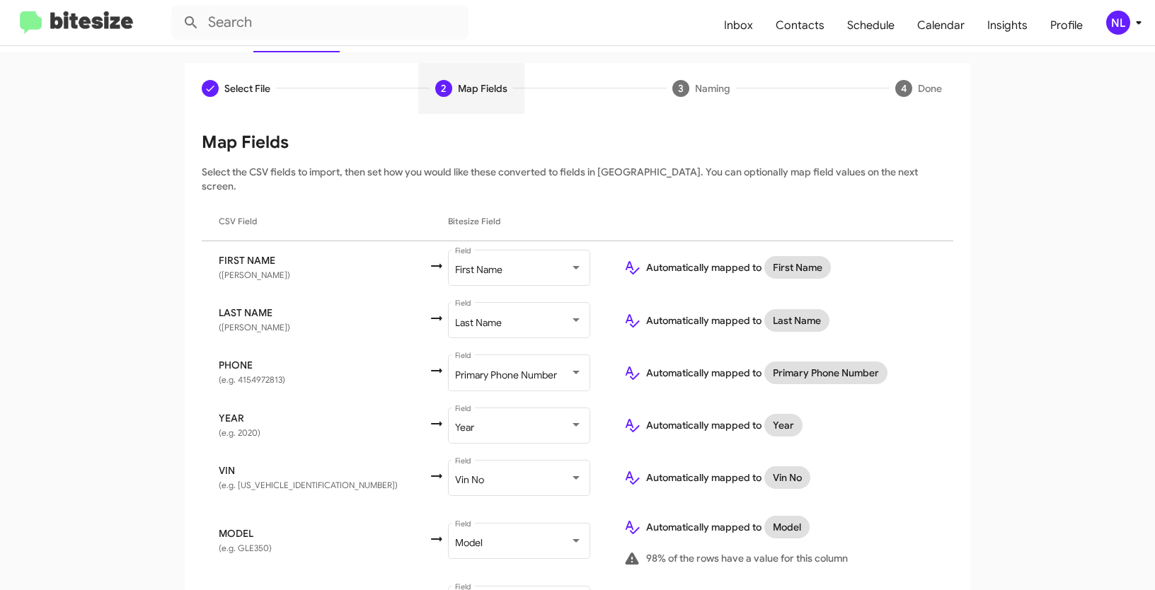
scroll to position [190, 0]
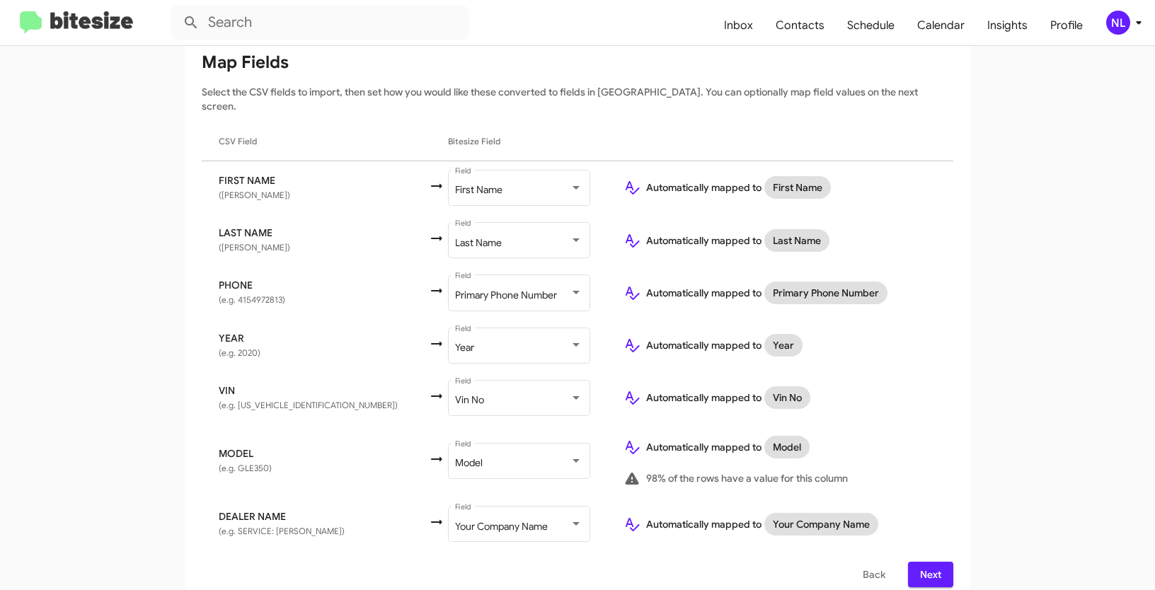
click at [929, 562] on span "Next" at bounding box center [930, 574] width 23 height 25
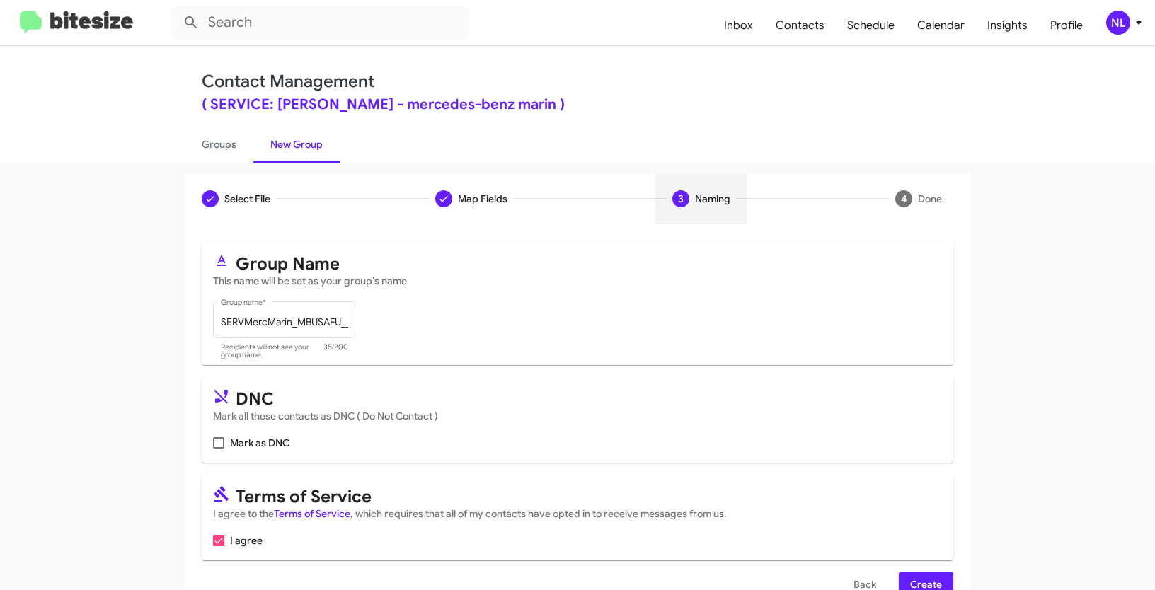
scroll to position [35, 0]
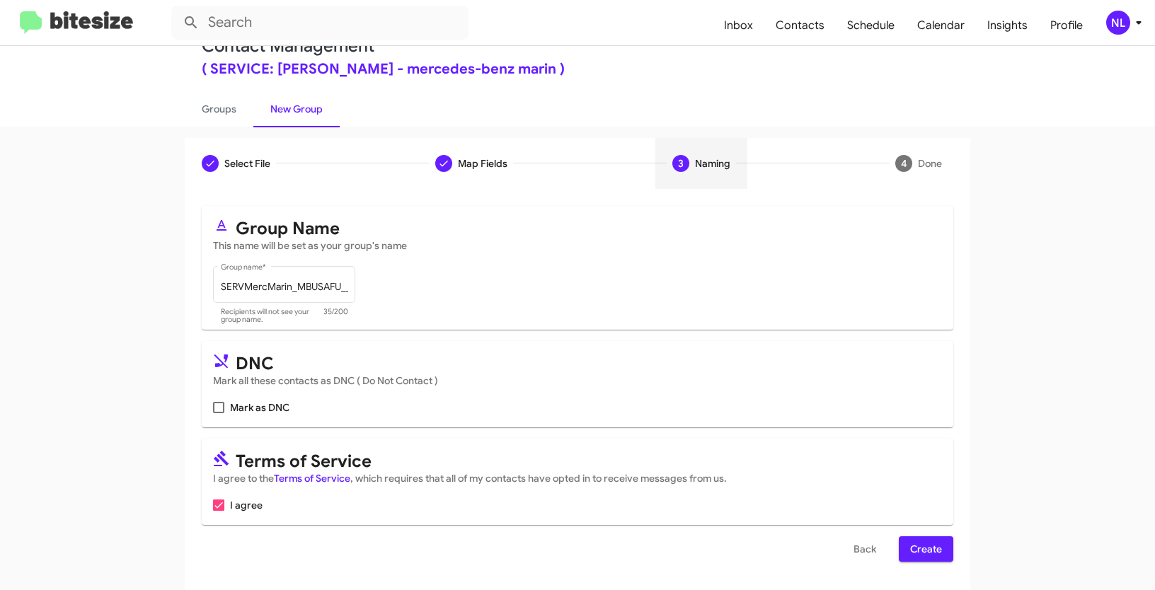
click at [929, 556] on span "Create" at bounding box center [926, 548] width 32 height 25
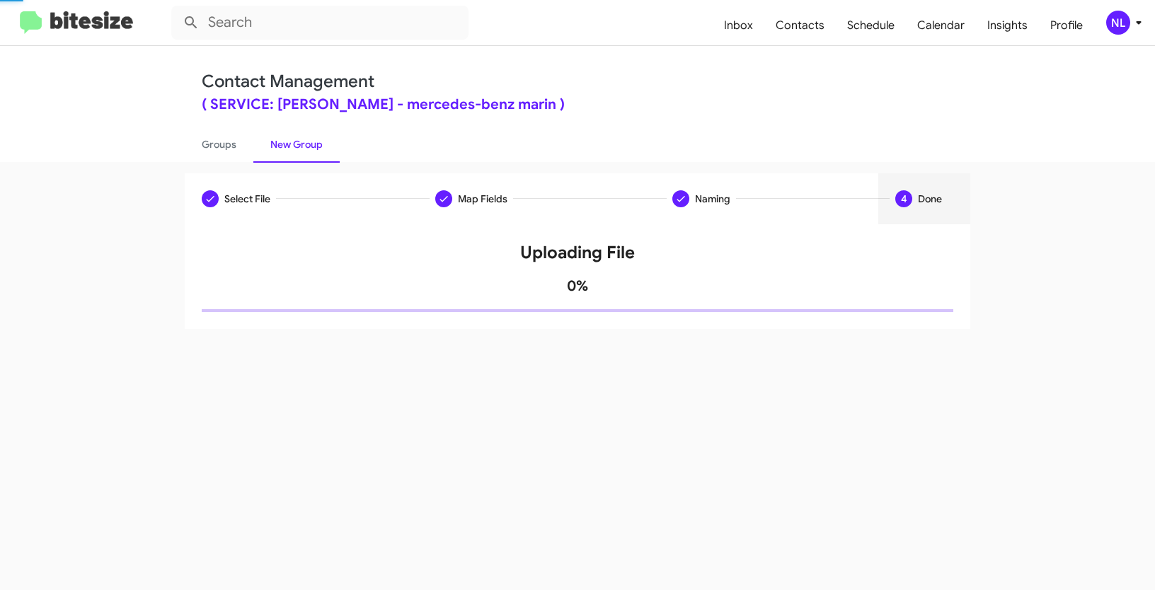
scroll to position [0, 0]
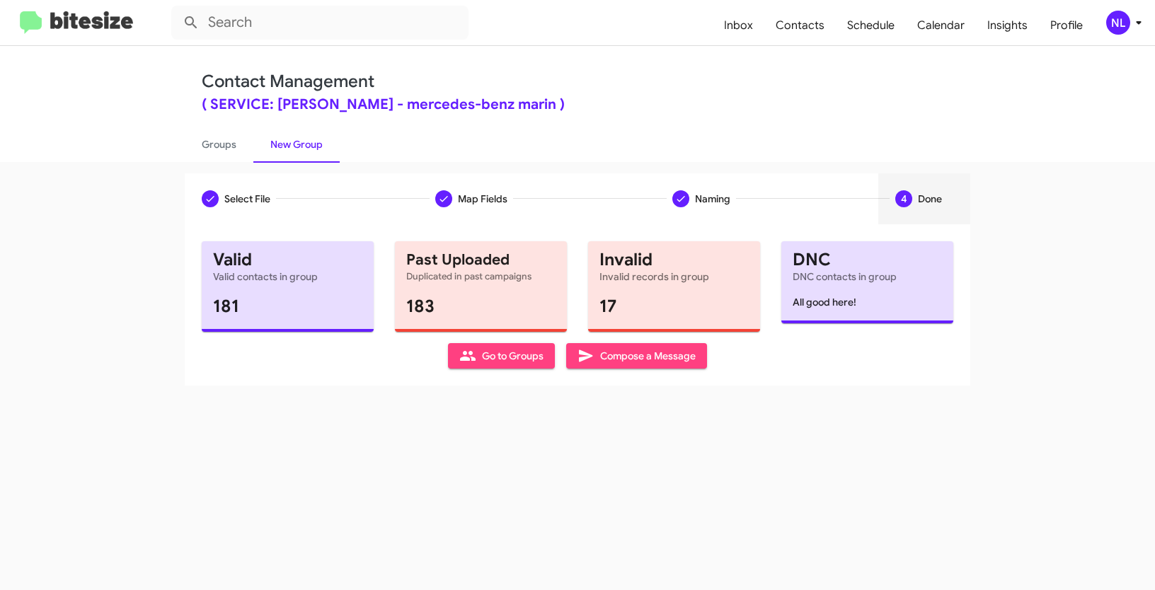
click at [516, 360] on span "Go to Groups" at bounding box center [501, 355] width 84 height 25
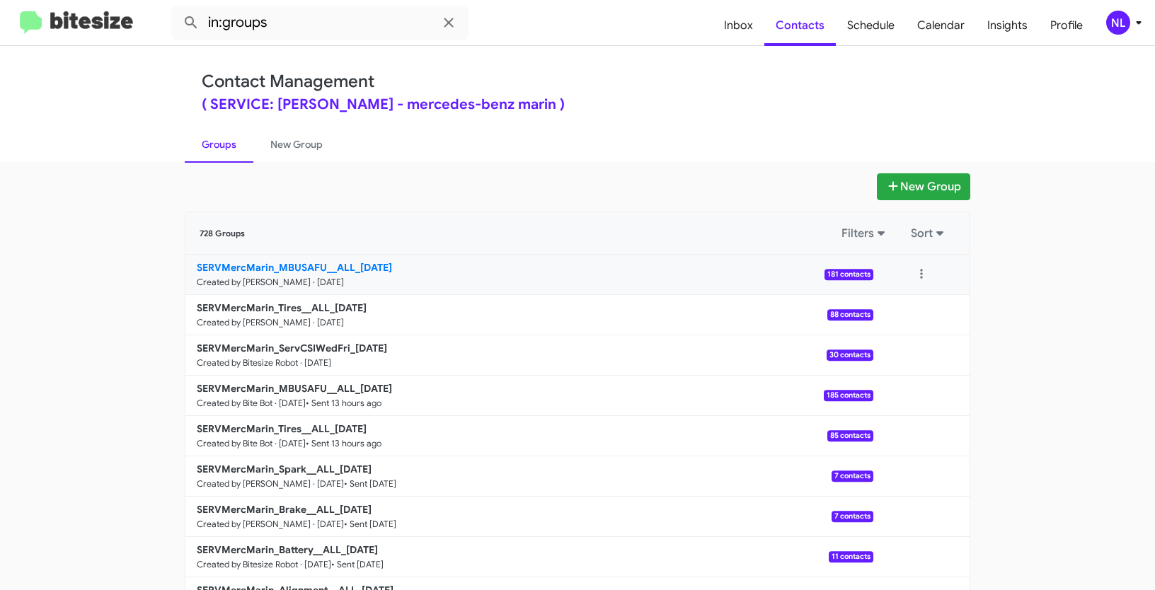
drag, startPoint x: 166, startPoint y: 272, endPoint x: 353, endPoint y: 272, distance: 186.8
click at [353, 272] on app-groups "New Group 728 Groups Filters Sort SERVMercMarin_MBUSAFU__ALL_09-05-25 Created b…" at bounding box center [577, 434] width 1155 height 522
copy b "SERVMercMarin_MBUSAFU__ALL_"
click at [290, 26] on input "in:groups" at bounding box center [319, 23] width 297 height 34
paste input "SERVMercMarin_MBUSAFU__ALL_"
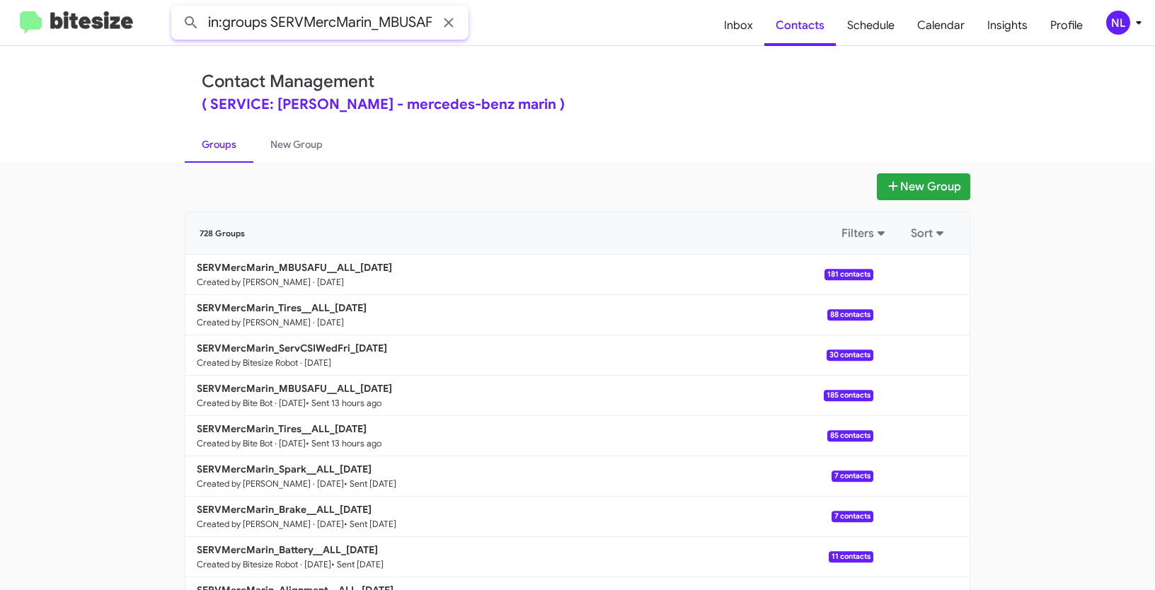
scroll to position [0, 55]
type input "in:groups SERVMercMarin_MBUSAFU__ALL_"
click at [177, 8] on button at bounding box center [191, 22] width 28 height 28
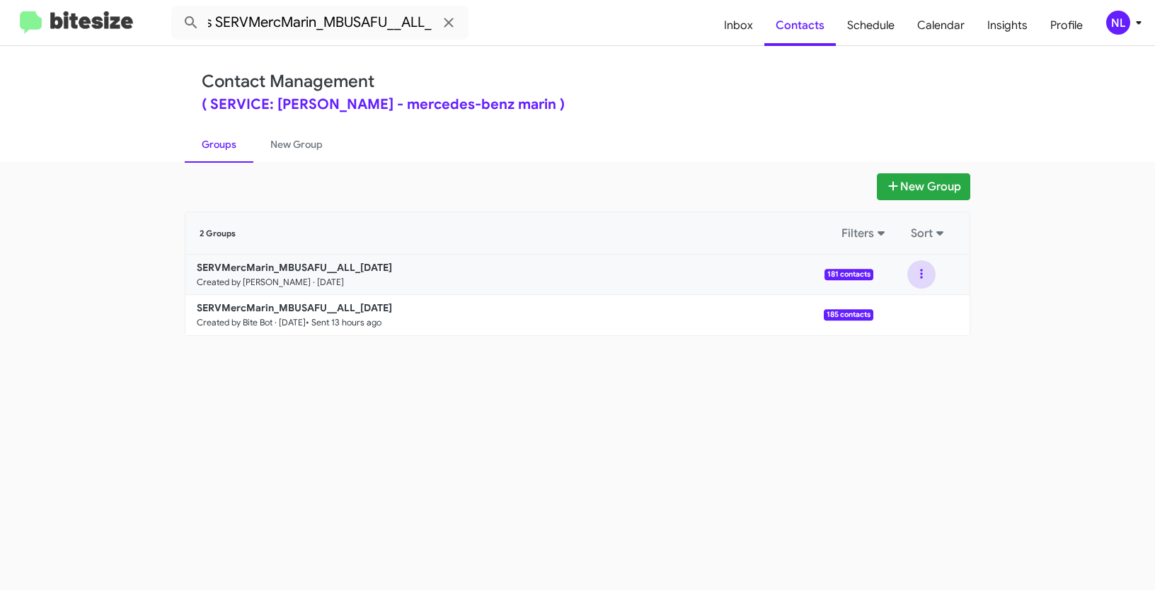
click at [925, 270] on button at bounding box center [921, 274] width 28 height 28
click at [894, 313] on button "View contacts" at bounding box center [878, 313] width 113 height 34
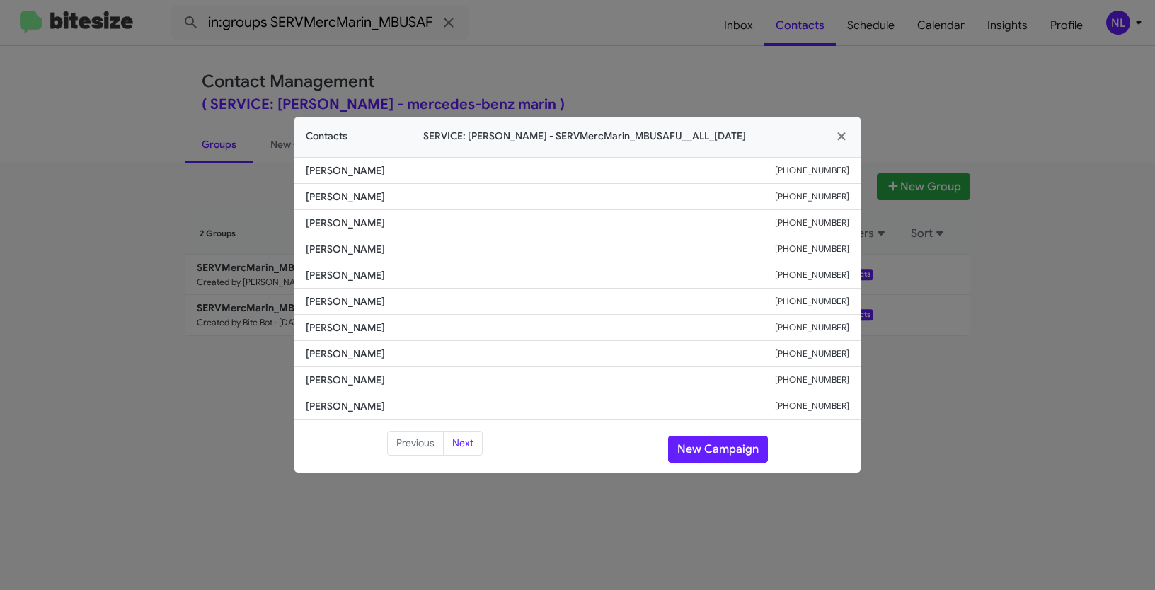
drag, startPoint x: 308, startPoint y: 202, endPoint x: 427, endPoint y: 202, distance: 119.6
click at [427, 202] on span "Ganesha Madavan" at bounding box center [540, 197] width 469 height 14
copy span "Ganesha Madavan"
click at [706, 449] on button "New Campaign" at bounding box center [718, 449] width 100 height 27
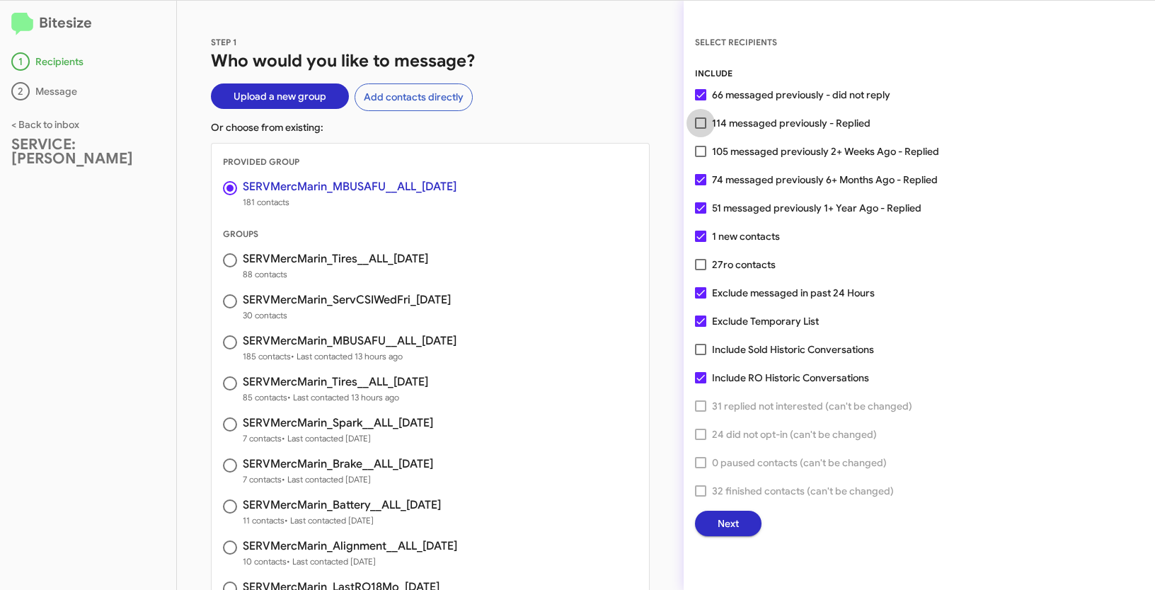
click at [699, 122] on span at bounding box center [700, 122] width 11 height 11
click at [700, 129] on input "114 messaged previously - Replied" at bounding box center [700, 129] width 1 height 1
checkbox input "true"
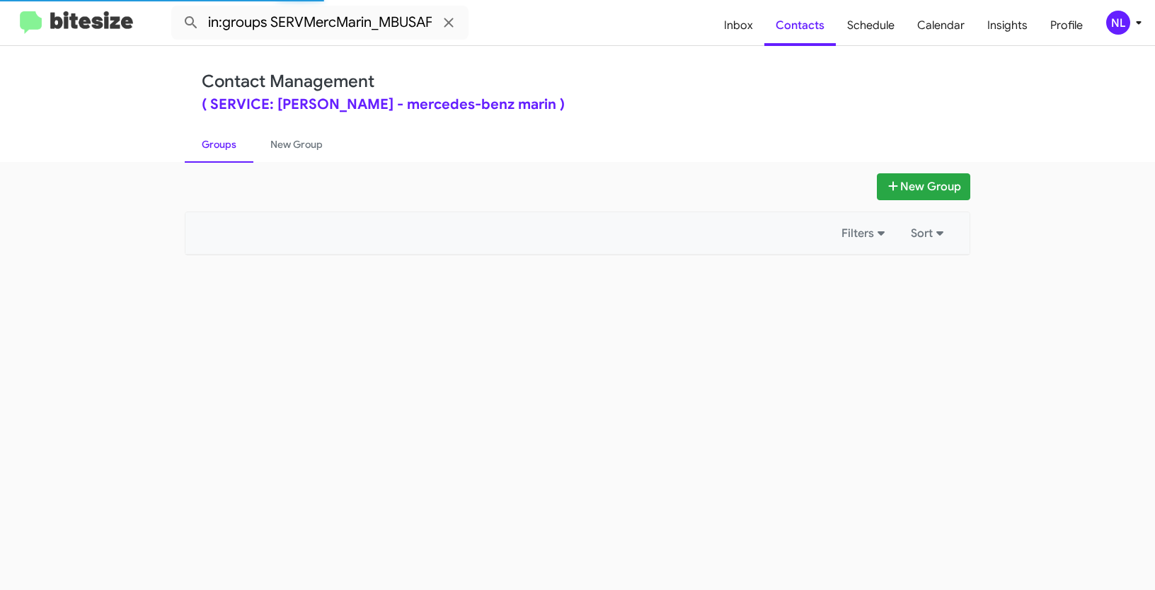
click at [1125, 16] on div "NL" at bounding box center [1118, 23] width 24 height 24
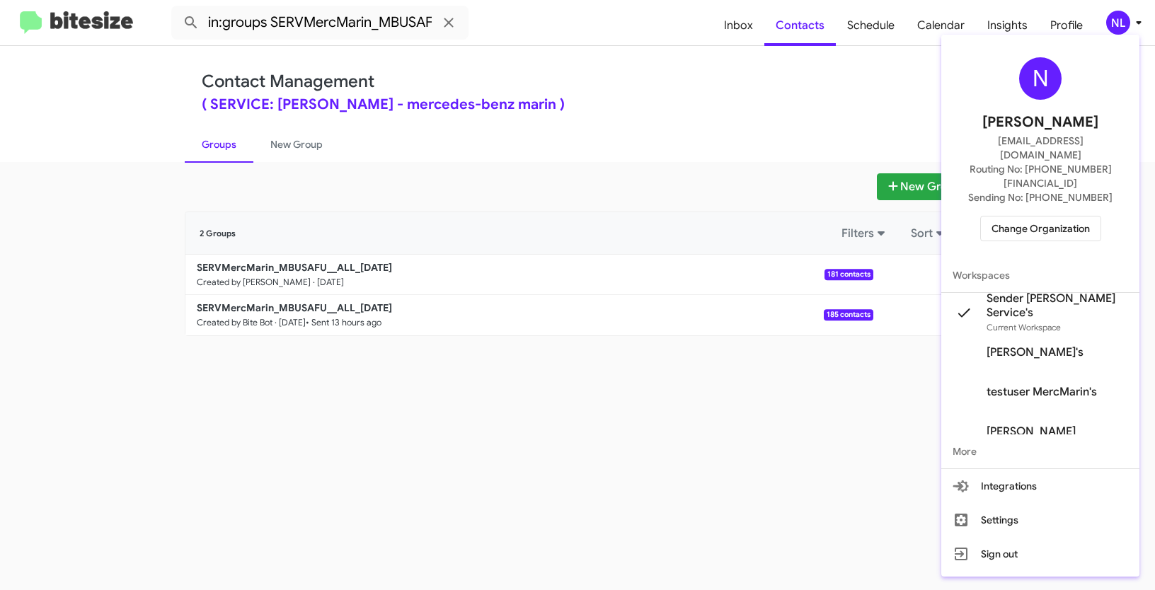
click at [1028, 217] on span "Change Organization" at bounding box center [1041, 229] width 98 height 24
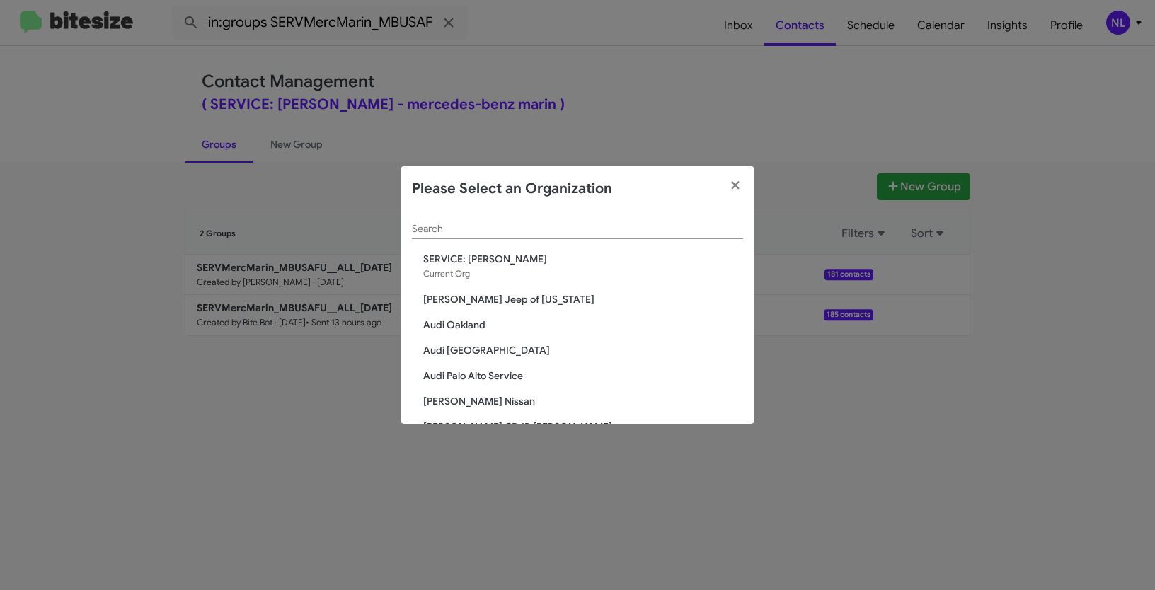
click at [570, 226] on input "Search" at bounding box center [577, 229] width 331 height 11
paste input "Ourisman Hyundai Genesis of [PERSON_NAME]"
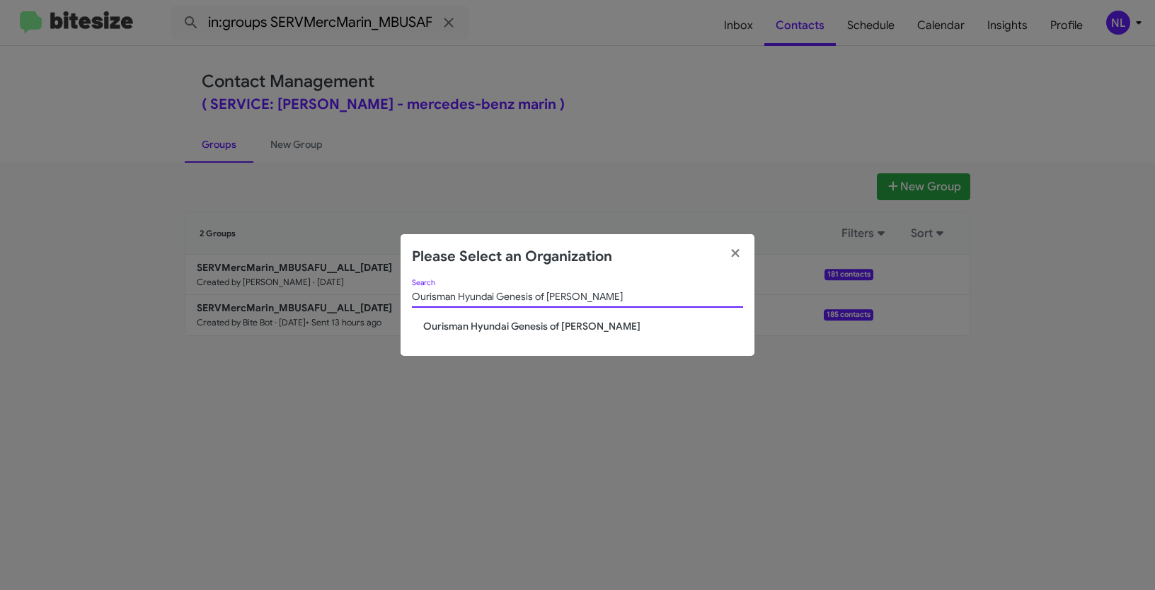
type input "Ourisman Hyundai Genesis of [PERSON_NAME]"
click at [480, 331] on span "Ourisman Hyundai Genesis of [PERSON_NAME]" at bounding box center [583, 326] width 320 height 14
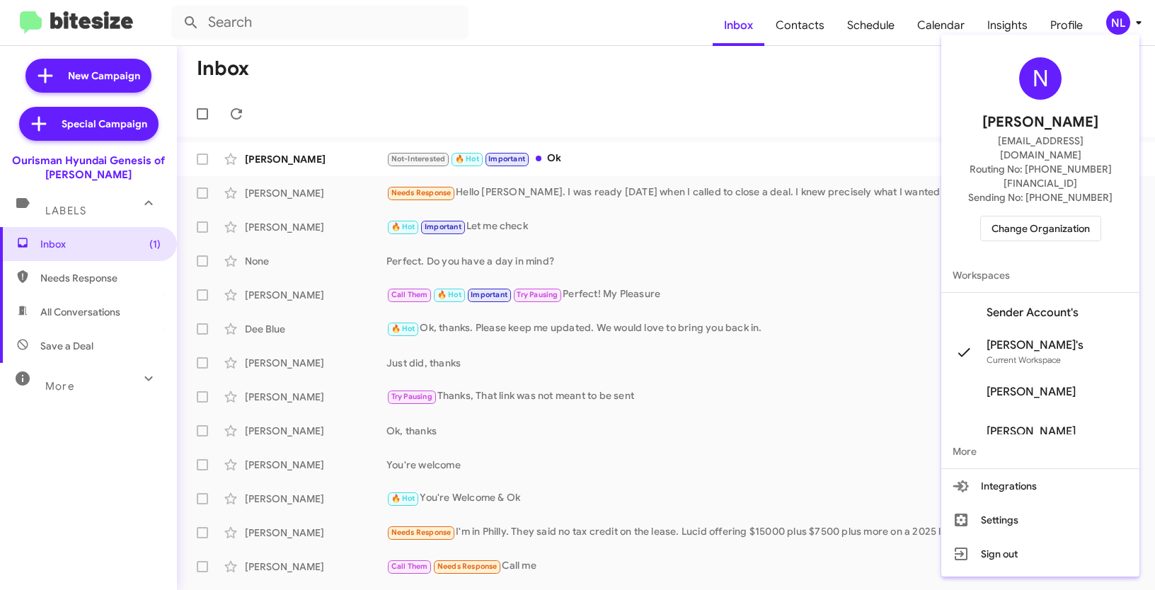
click at [1031, 306] on span "Sender Account's" at bounding box center [1033, 313] width 92 height 14
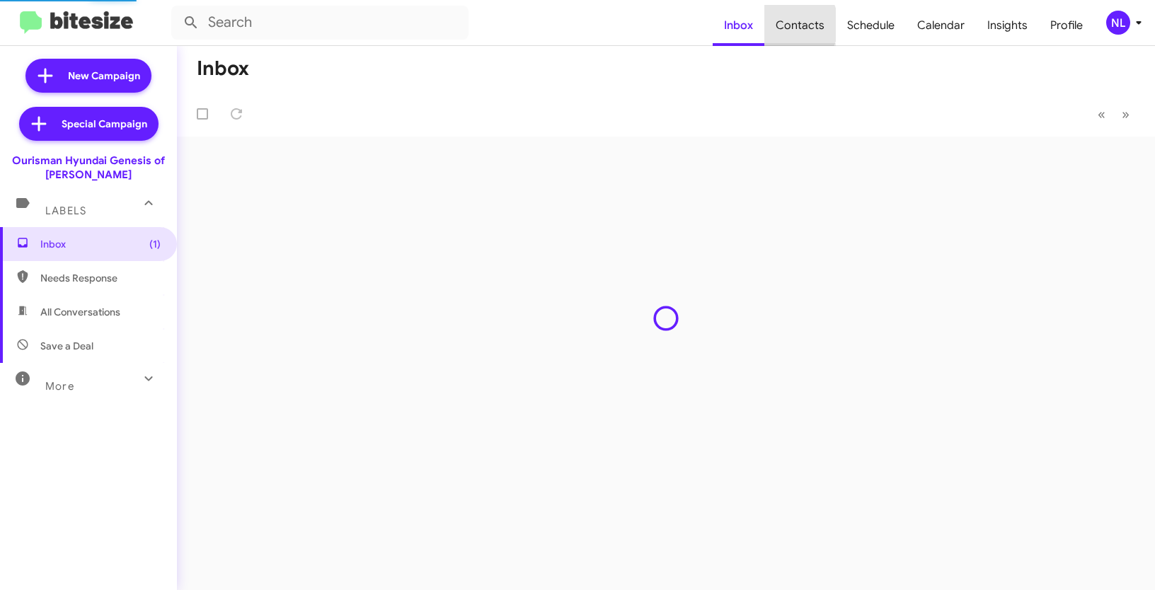
click at [793, 25] on span "Contacts" at bounding box center [799, 25] width 71 height 41
type input "in:groups"
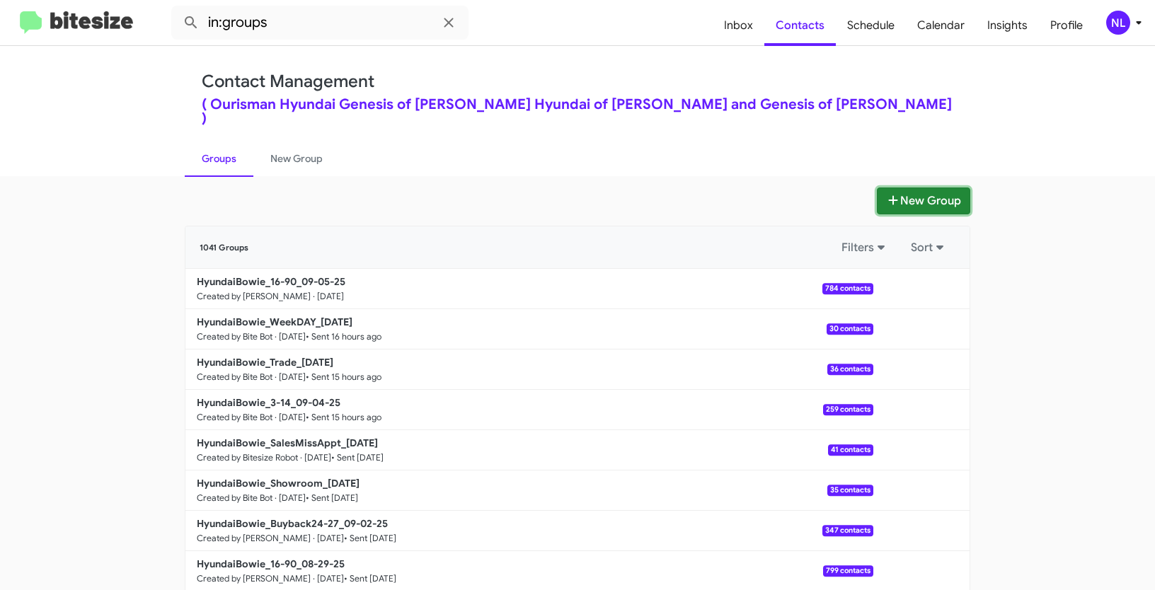
click at [905, 188] on button "New Group" at bounding box center [923, 201] width 93 height 27
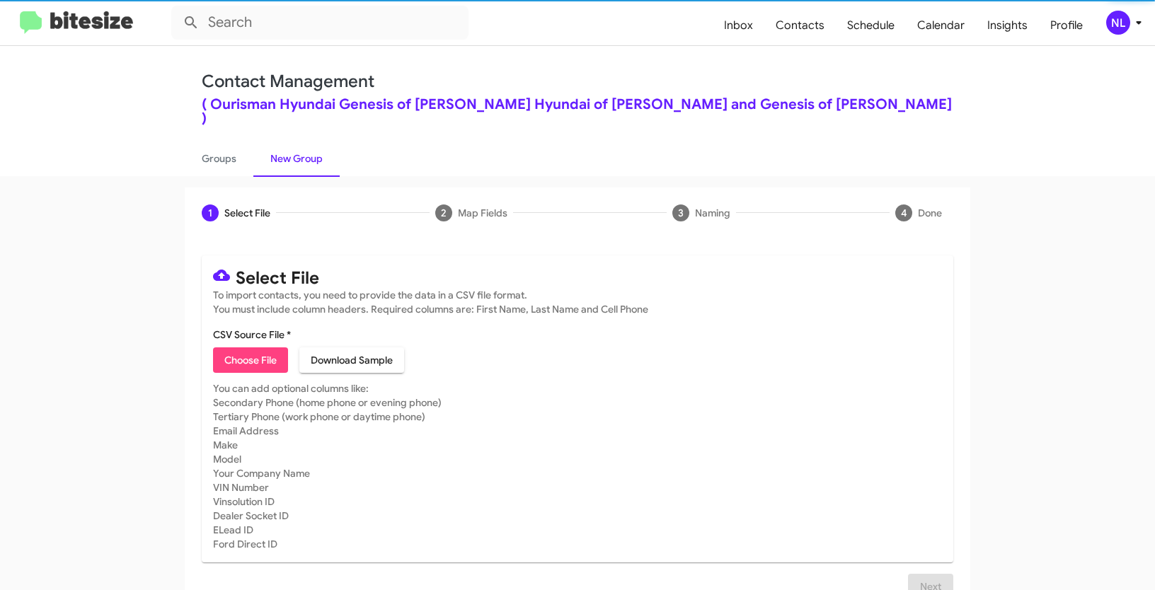
click at [255, 348] on span "Choose File" at bounding box center [250, 360] width 52 height 25
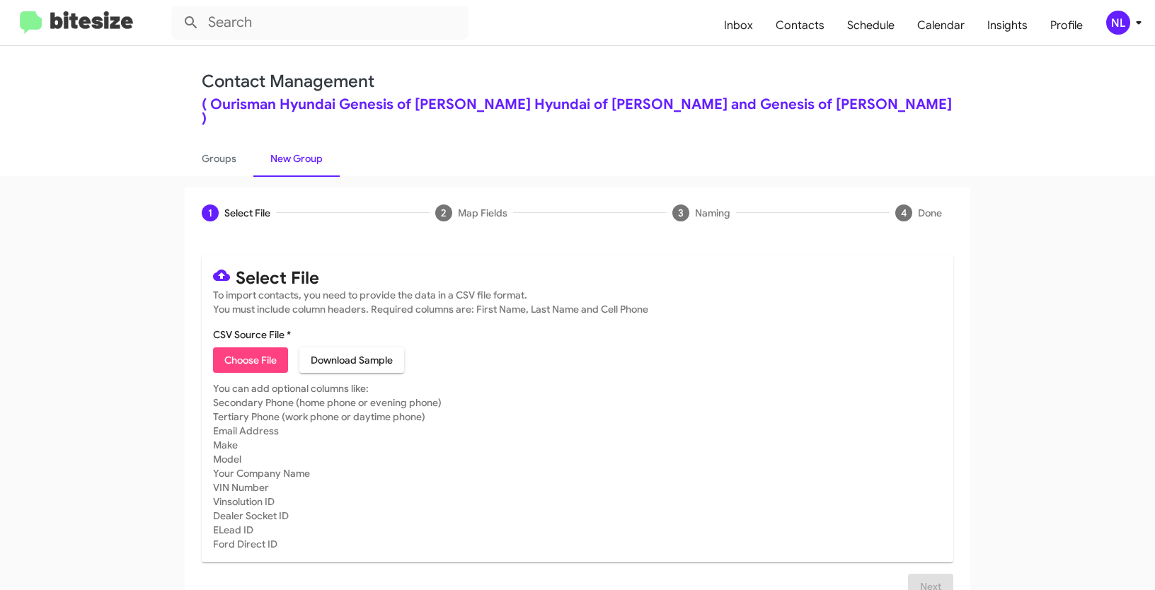
type input "HyundaiBowie_Deals_HYUNDAI_ELANTRA_09-05-25"
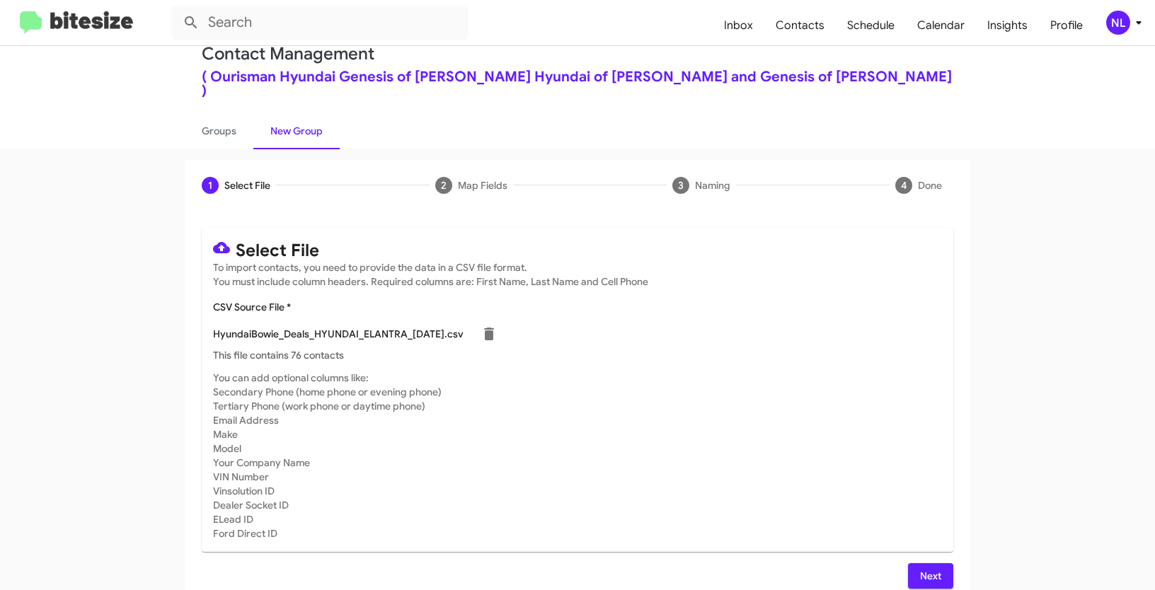
scroll to position [28, 0]
click at [908, 563] on button "Next" at bounding box center [930, 575] width 45 height 25
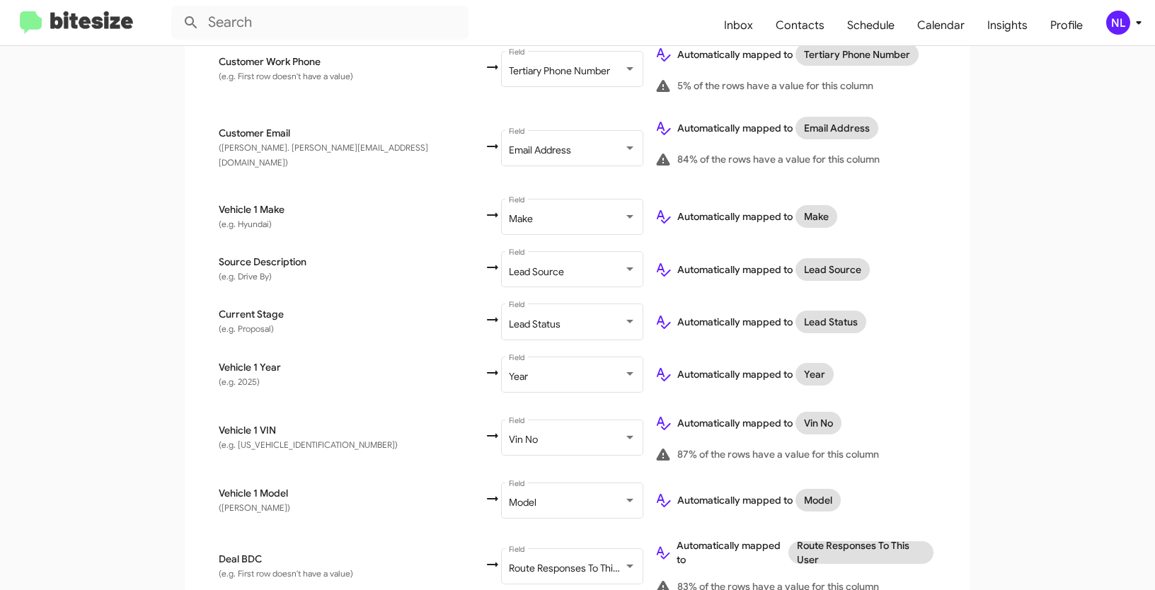
scroll to position [717, 0]
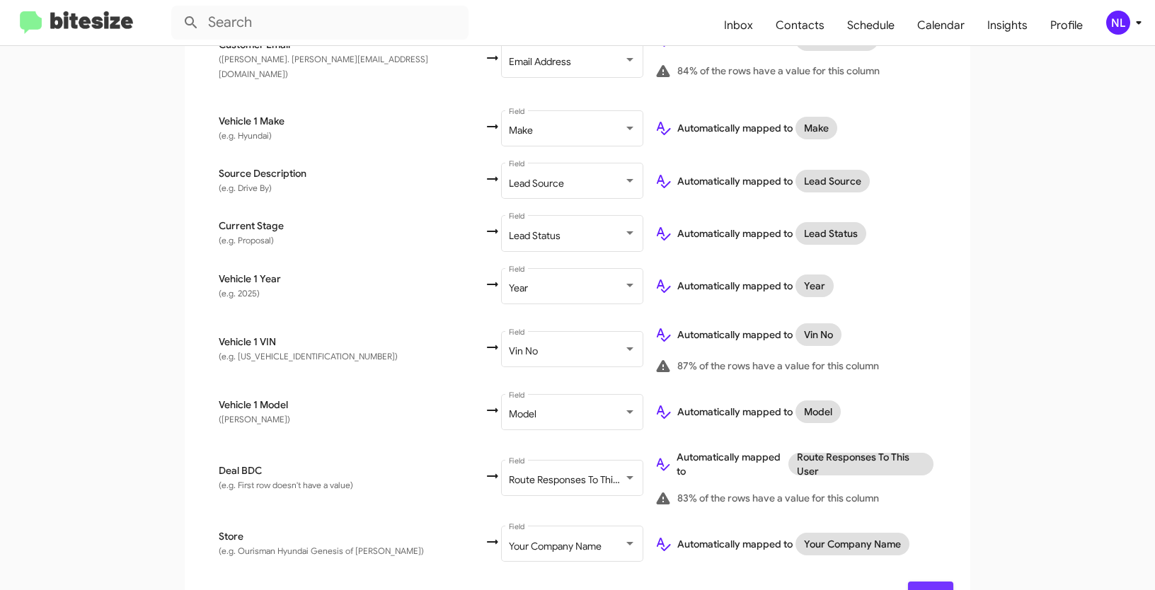
click at [922, 582] on span "Next" at bounding box center [930, 594] width 23 height 25
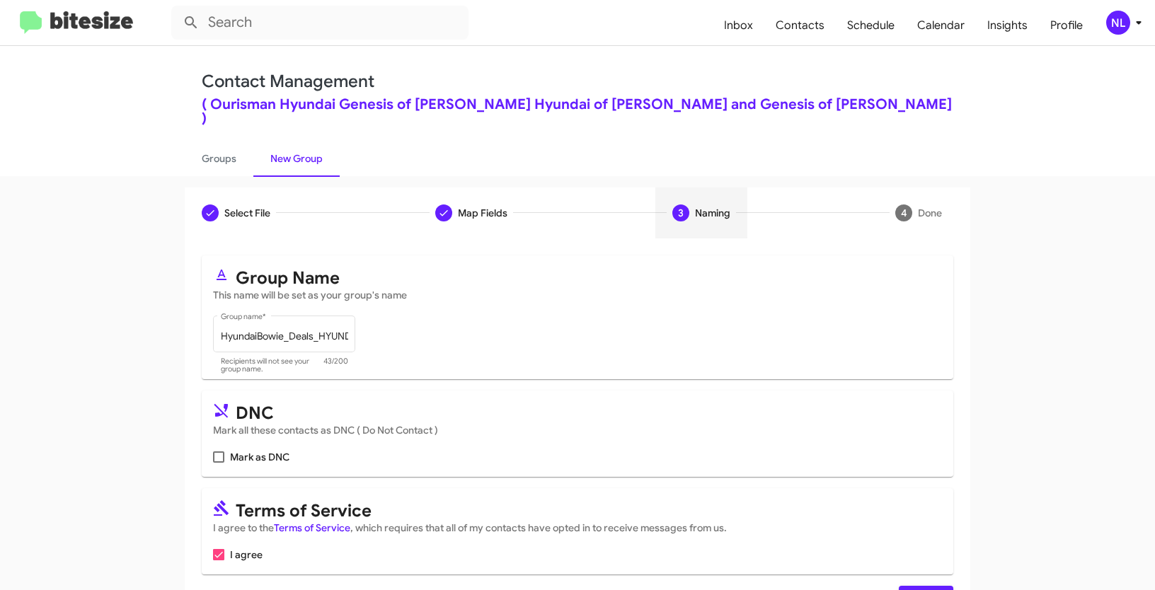
scroll to position [35, 0]
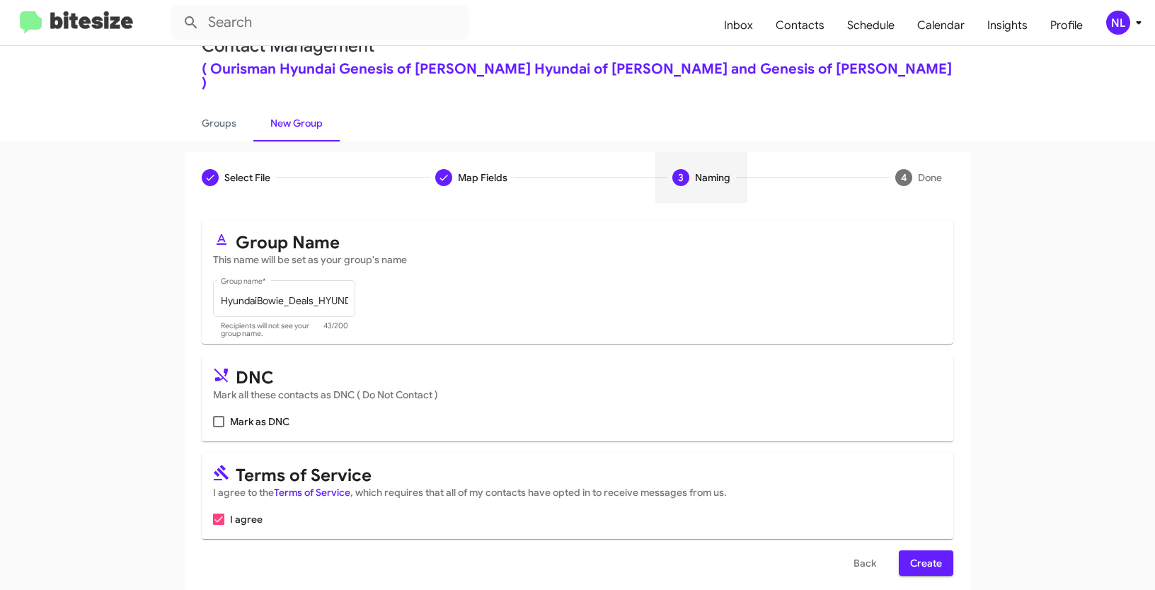
click at [922, 553] on span "Create" at bounding box center [926, 563] width 32 height 25
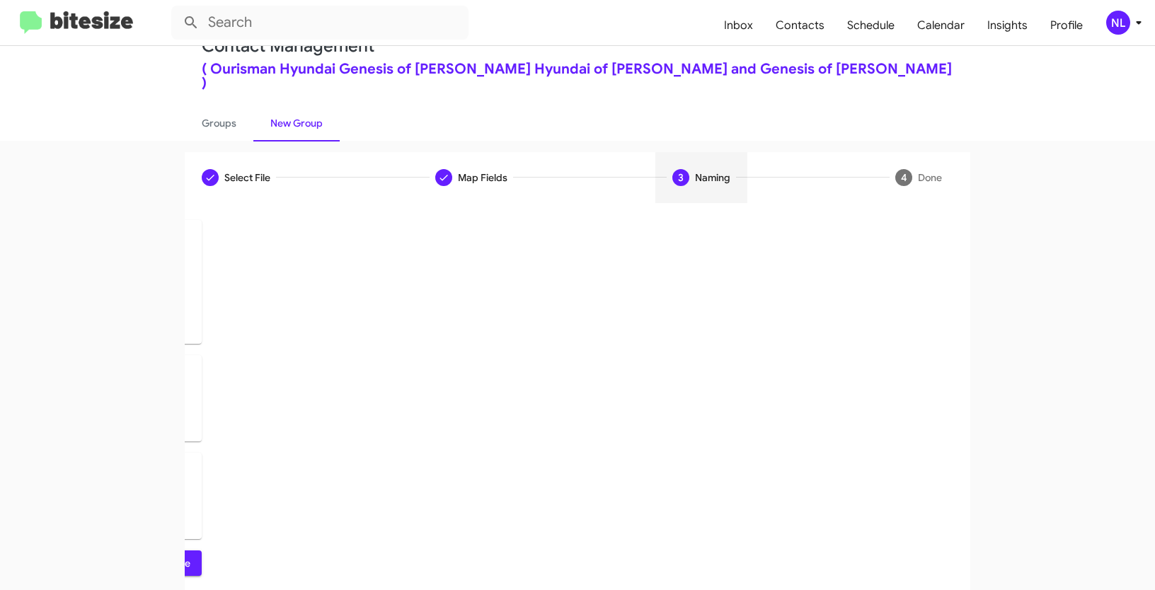
scroll to position [0, 0]
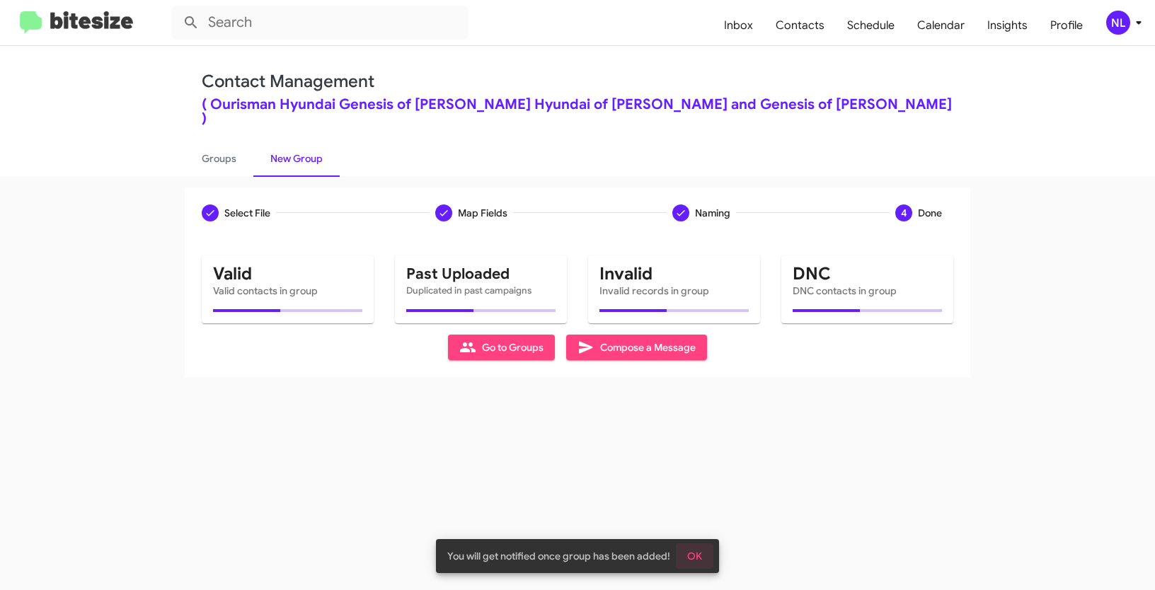
click at [704, 562] on button "OK" at bounding box center [695, 556] width 38 height 25
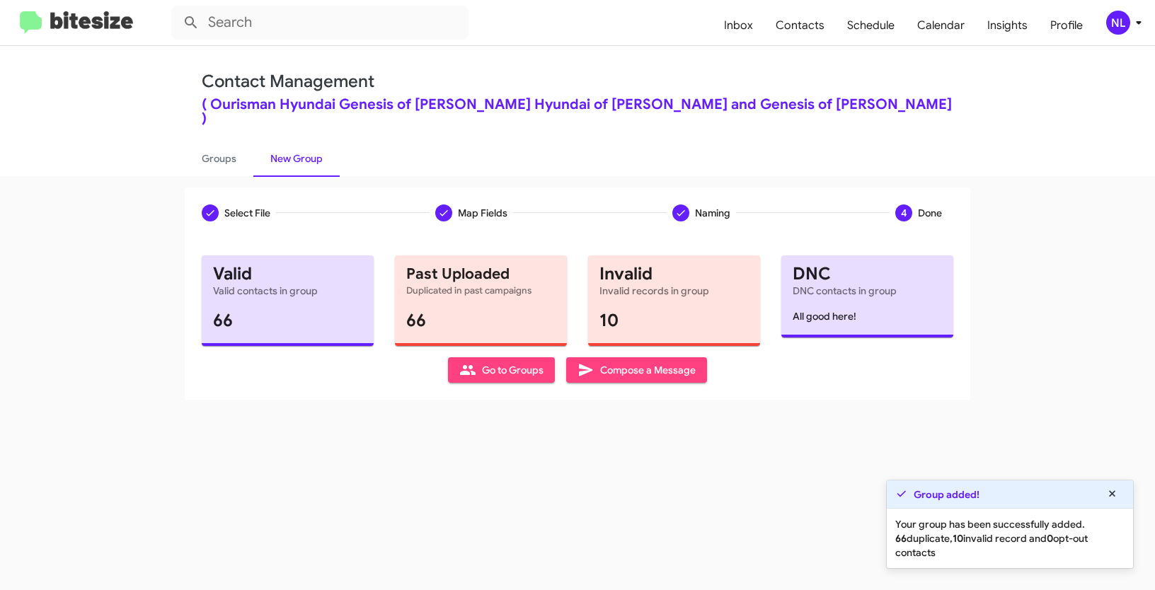
click at [483, 364] on span "Go to Groups" at bounding box center [501, 369] width 84 height 25
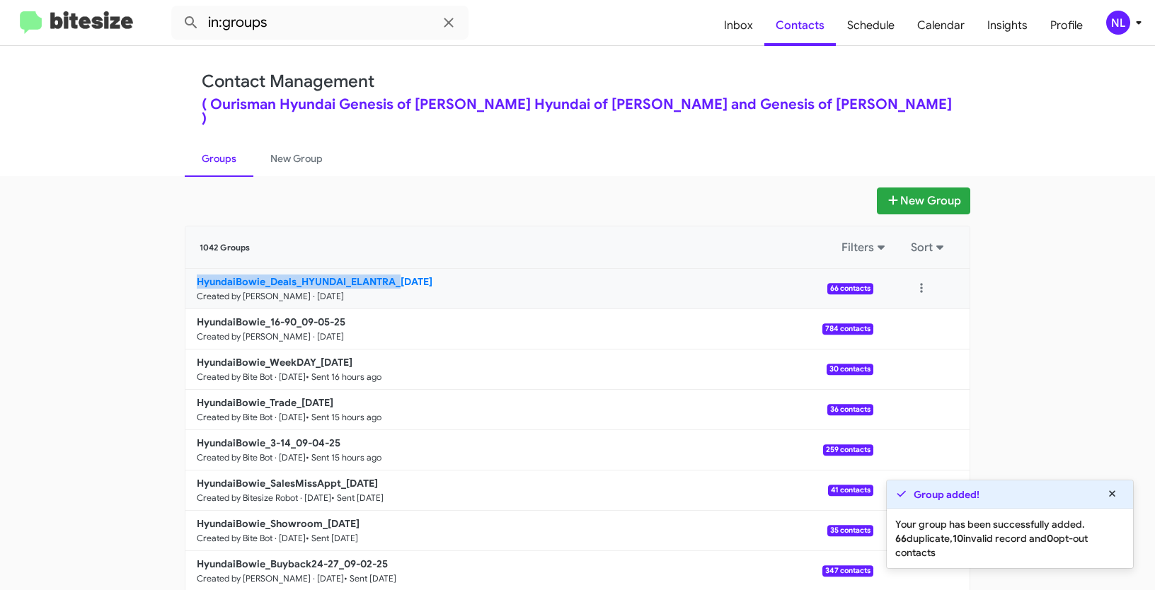
drag, startPoint x: 168, startPoint y: 268, endPoint x: 399, endPoint y: 265, distance: 231.5
click at [399, 265] on app-groups "New Group 1042 Groups Filters Sort HyundaiBowie_Deals_HYUNDAI_ELANTRA_09-05-25 …" at bounding box center [577, 449] width 1155 height 522
copy b "HyundaiBowie_Deals_HYUNDAI_ELANTRA_"
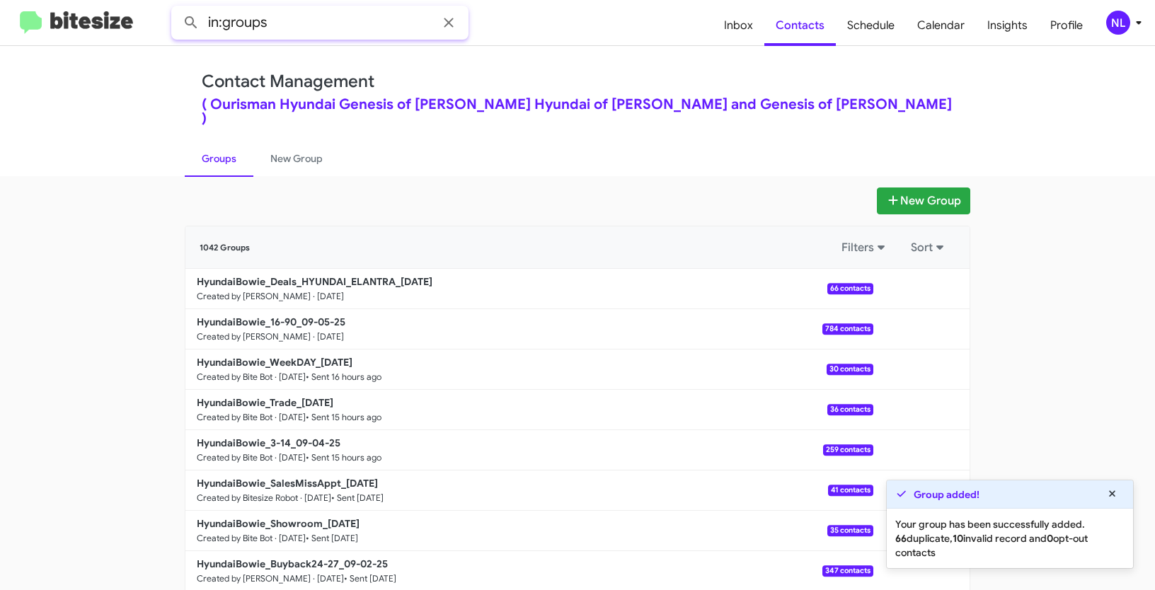
click at [338, 16] on input "in:groups" at bounding box center [319, 23] width 297 height 34
paste input "HyundaiBowie_Deals_HYUNDAI_ELANTRA_"
type input "in:groups HyundaiBowie_Deals_HYUNDAI_ELANTRA_"
click at [177, 8] on button at bounding box center [191, 22] width 28 height 28
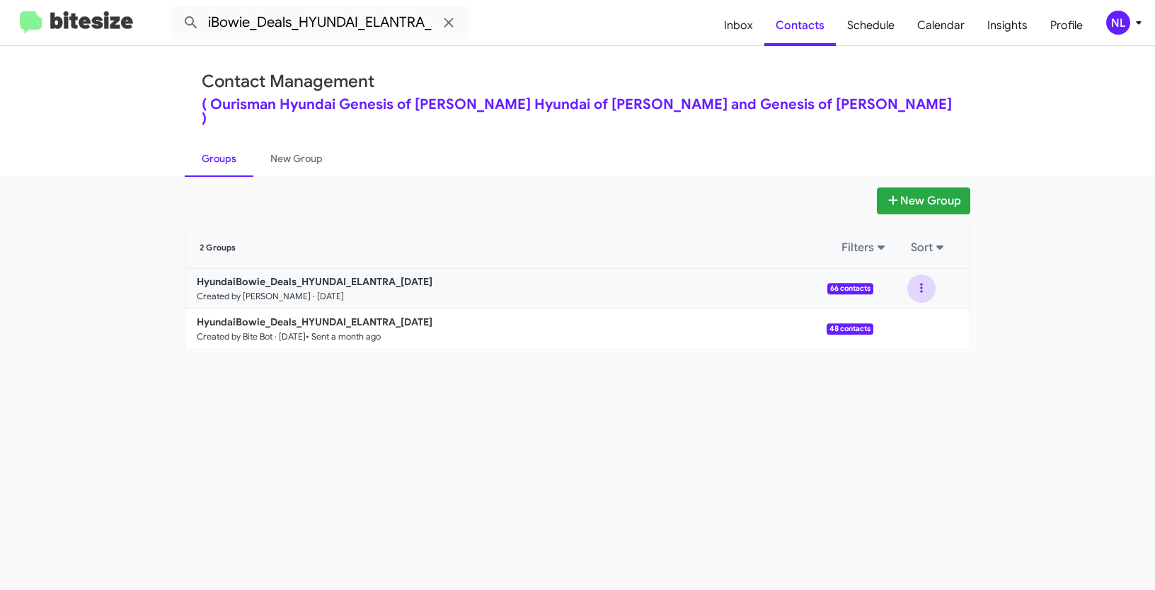
click at [925, 275] on button at bounding box center [921, 289] width 28 height 28
click at [908, 310] on button "View contacts" at bounding box center [878, 327] width 113 height 34
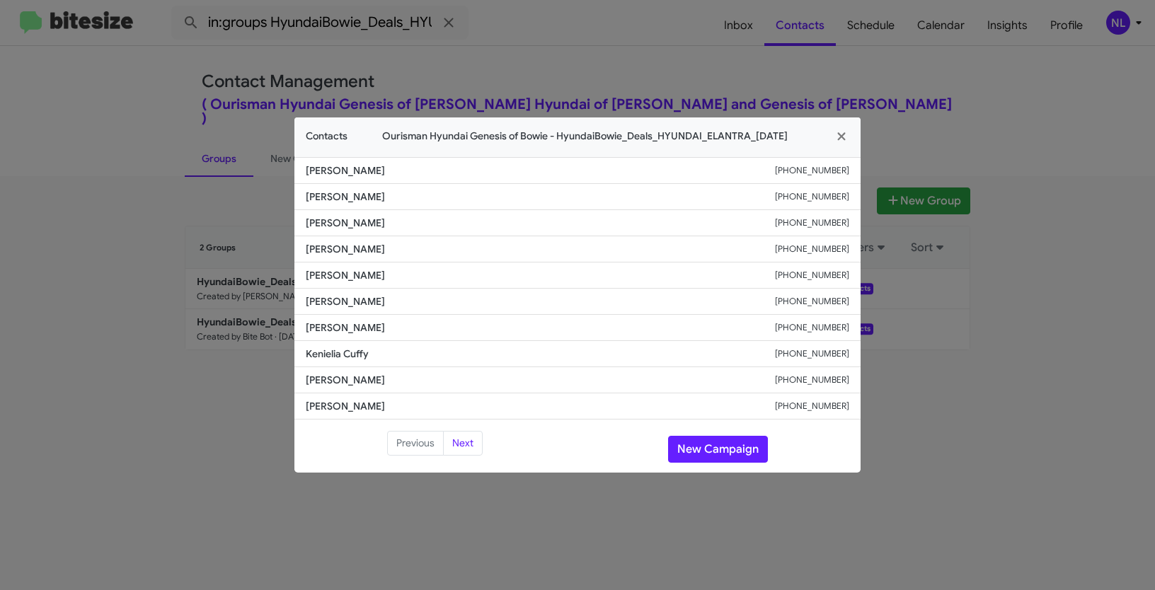
drag, startPoint x: 301, startPoint y: 277, endPoint x: 418, endPoint y: 273, distance: 116.9
click at [418, 273] on li "Juante Stephens +12408534416" at bounding box center [577, 276] width 566 height 26
copy span "Juante Stephens"
click at [704, 448] on button "New Campaign" at bounding box center [718, 449] width 100 height 27
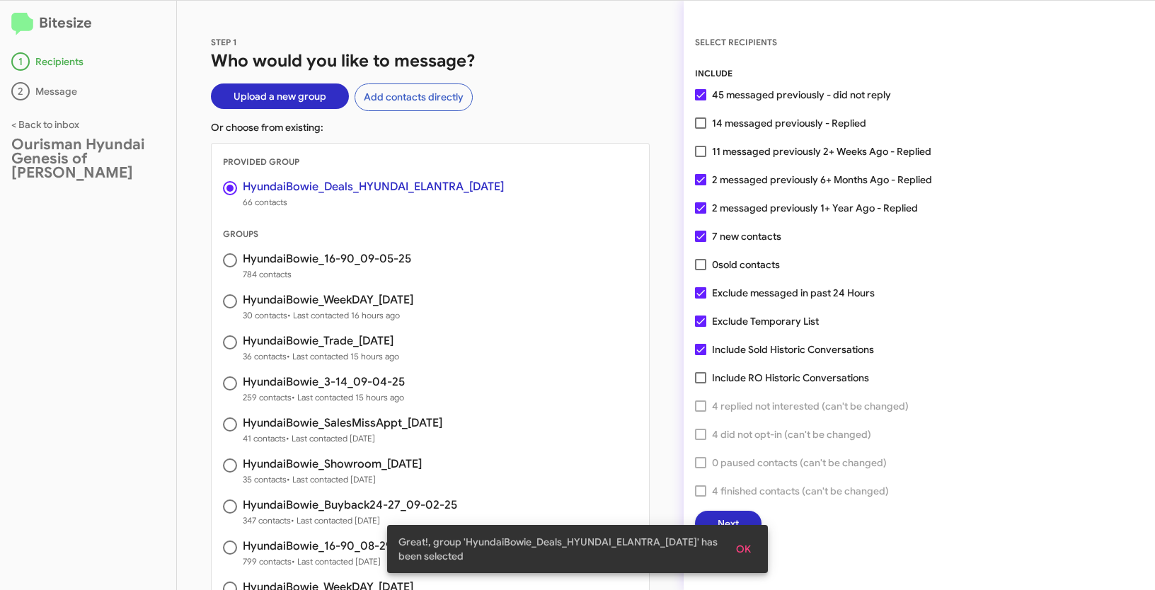
click at [703, 122] on span at bounding box center [700, 122] width 11 height 11
click at [701, 129] on input "14 messaged previously - Replied" at bounding box center [700, 129] width 1 height 1
checkbox input "true"
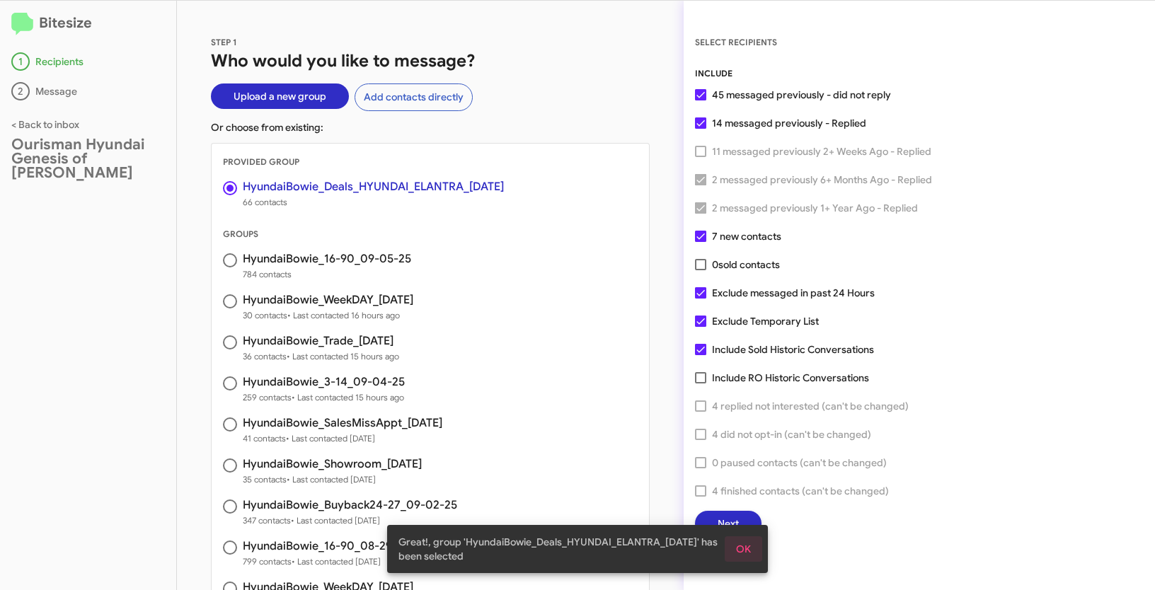
click at [752, 546] on button "OK" at bounding box center [744, 548] width 38 height 25
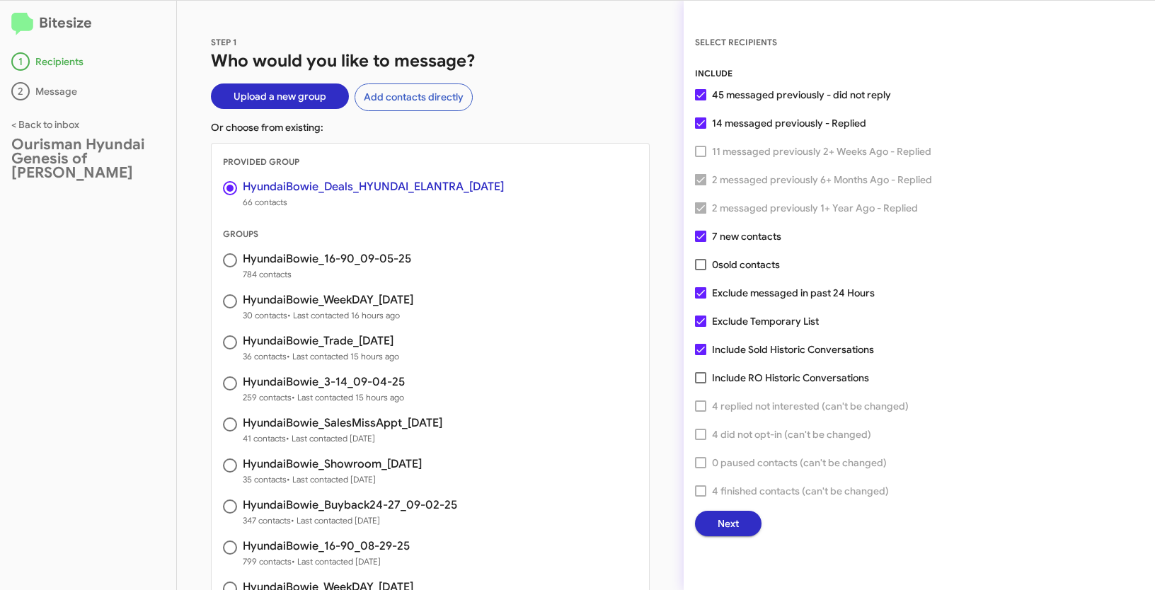
click at [716, 532] on button "Next" at bounding box center [728, 523] width 67 height 25
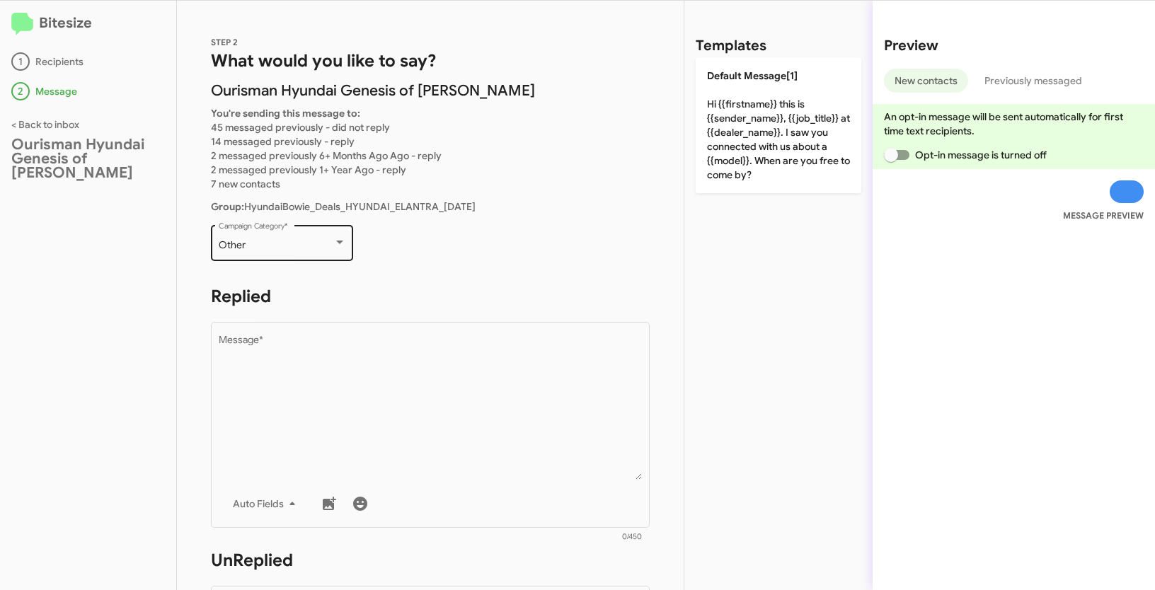
click at [282, 244] on div "Other" at bounding box center [276, 245] width 115 height 11
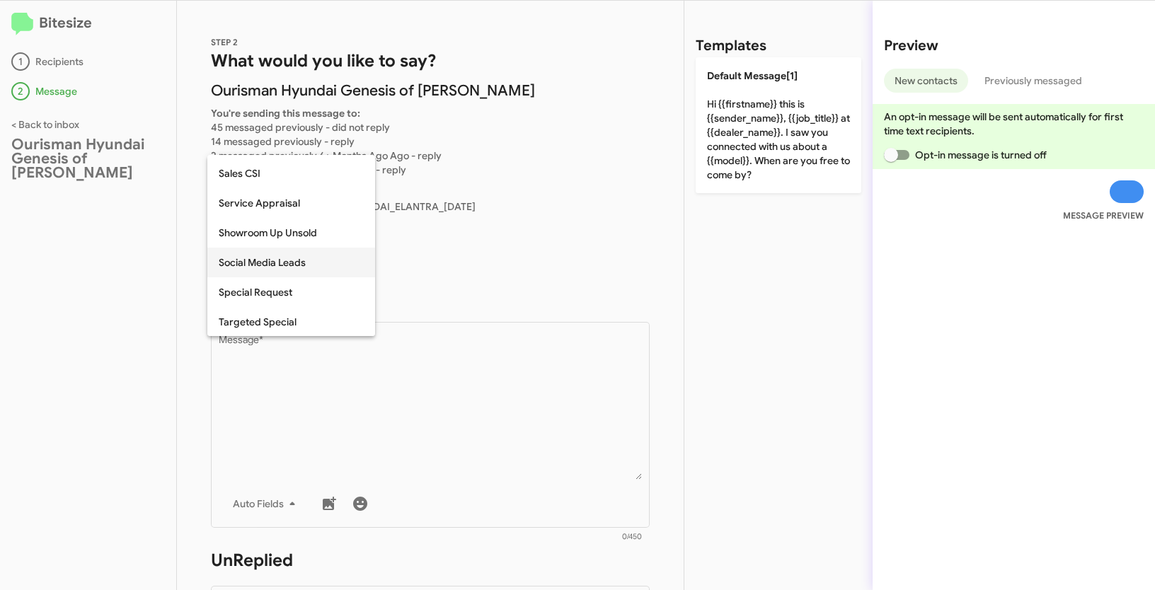
scroll to position [488, 0]
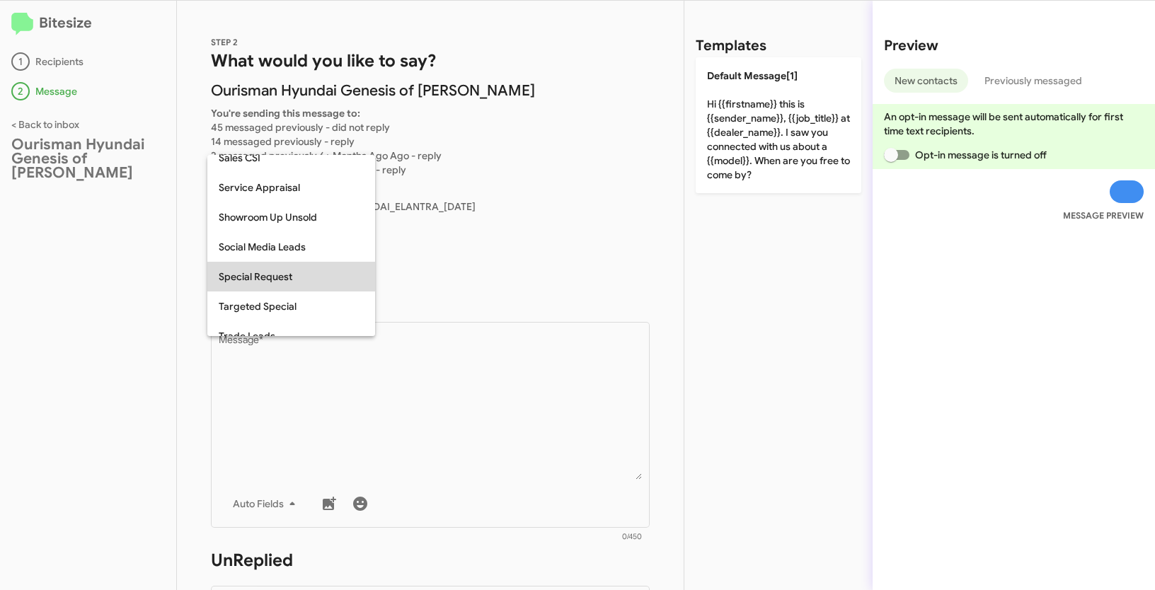
click at [264, 269] on span "Special Request" at bounding box center [291, 277] width 145 height 30
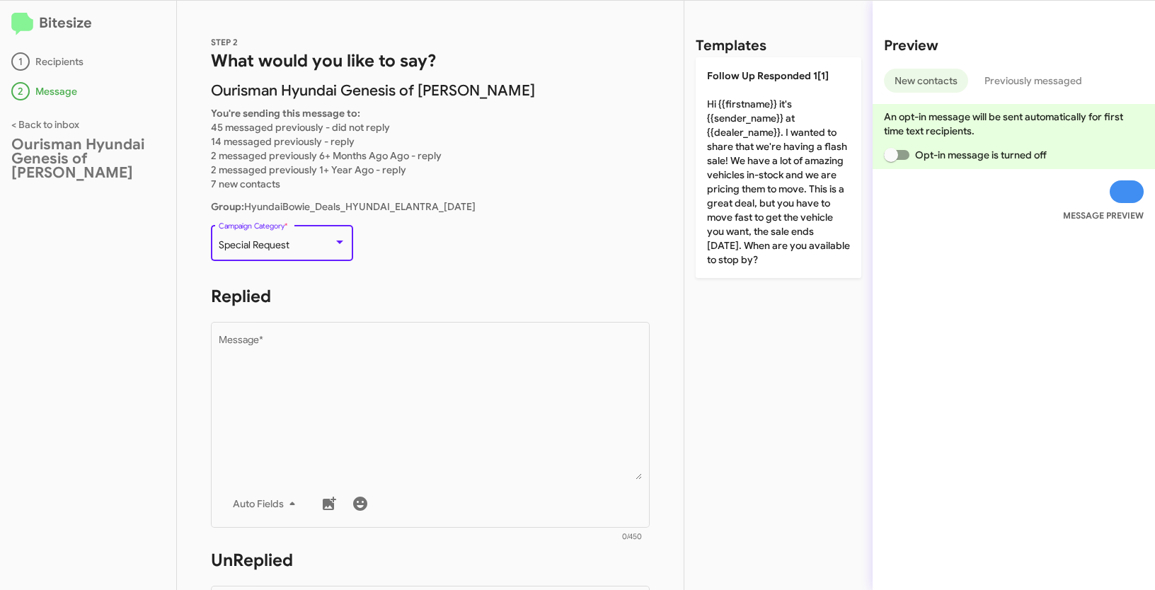
click at [289, 250] on div "Special Request" at bounding box center [276, 245] width 115 height 11
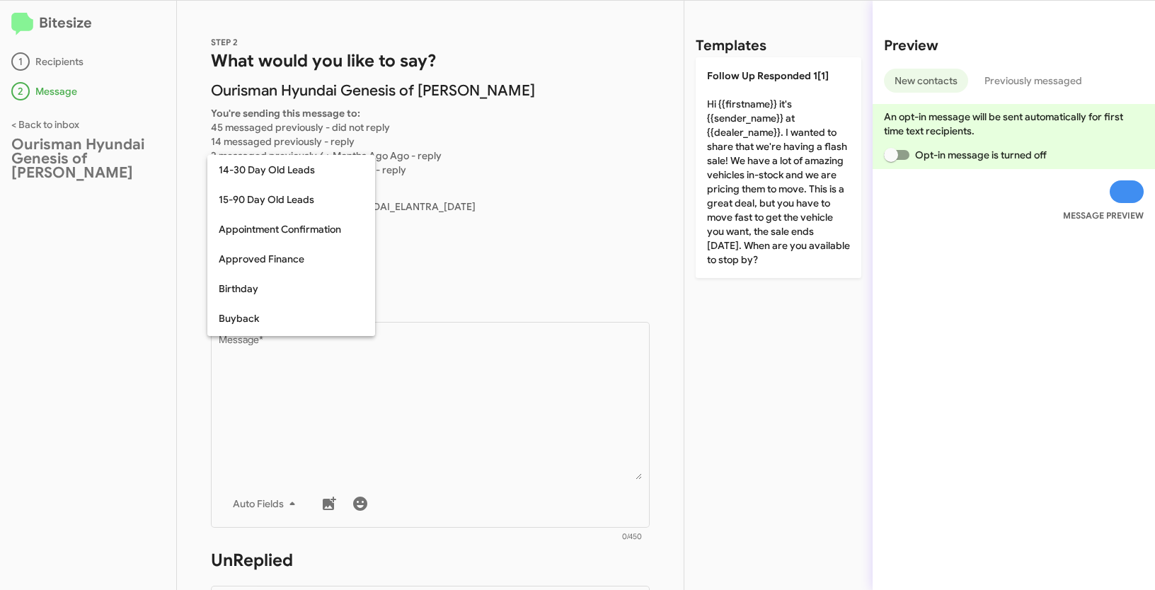
scroll to position [518, 0]
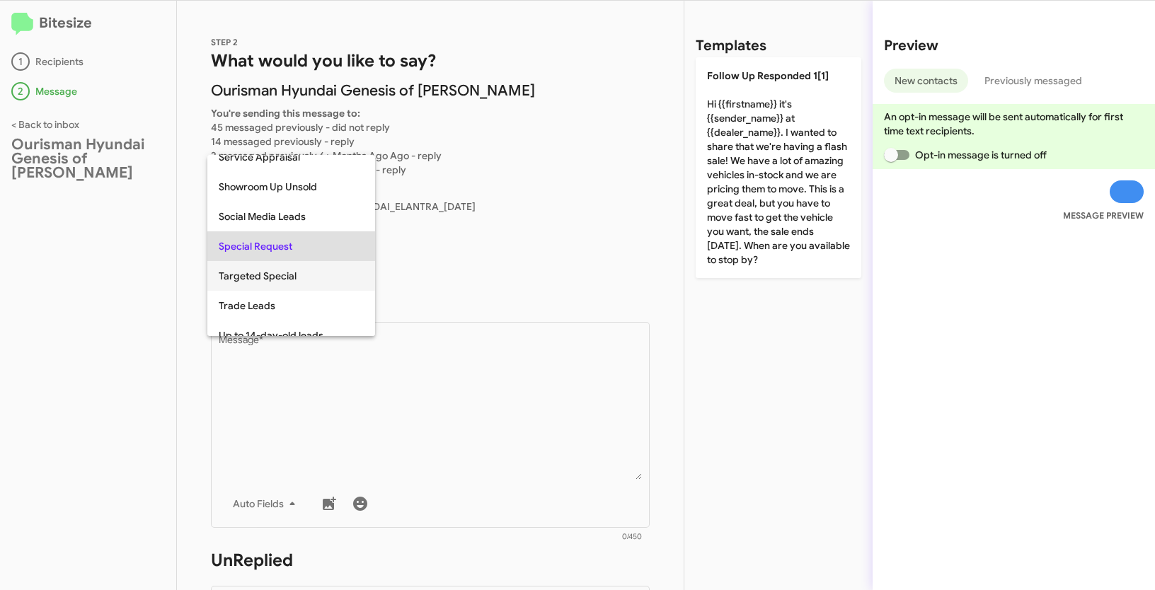
click at [268, 273] on span "Targeted Special" at bounding box center [291, 276] width 145 height 30
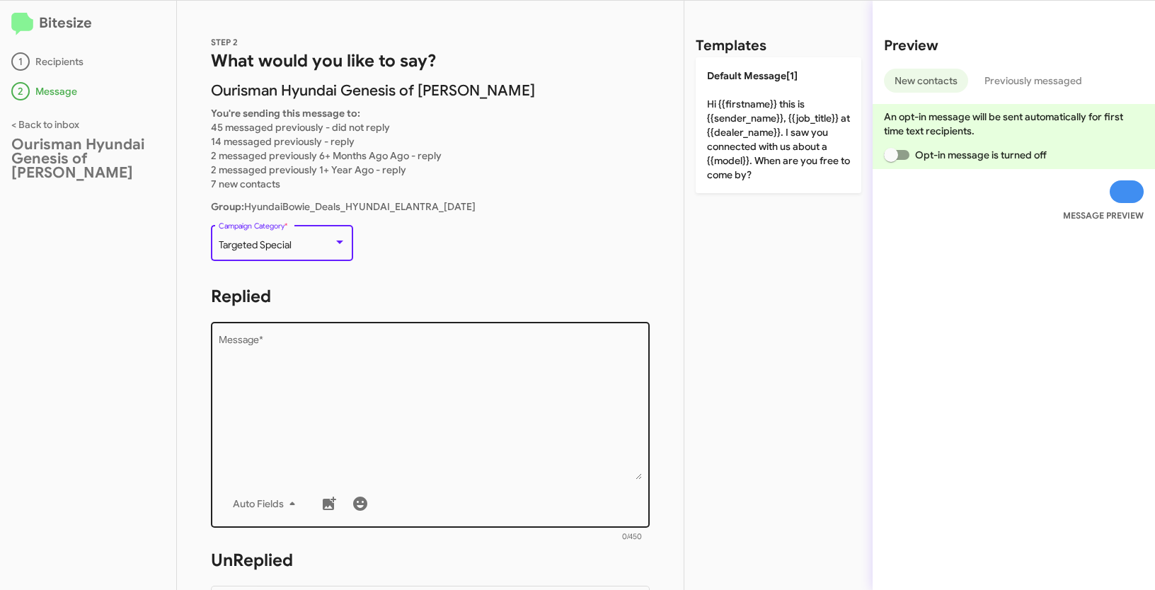
click at [303, 399] on textarea "Message *" at bounding box center [431, 407] width 424 height 144
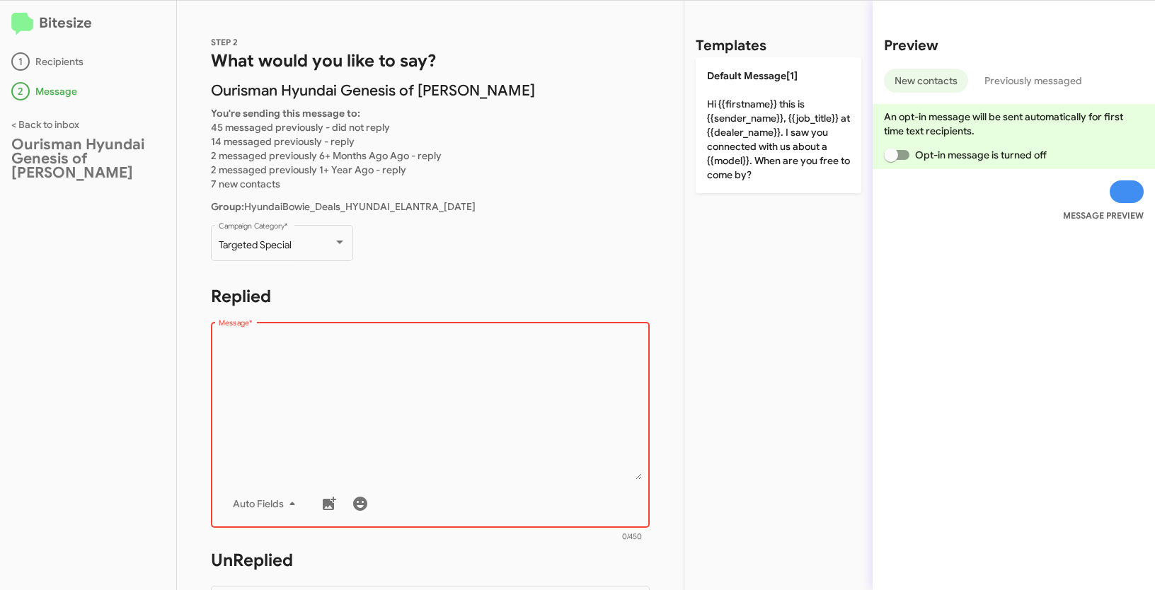
click at [427, 379] on textarea "Message *" at bounding box center [431, 407] width 424 height 144
paste textarea ""Hi {{firstname}} it's {{sender_name}} at {{dealer_name}}. We're kicking off th…"
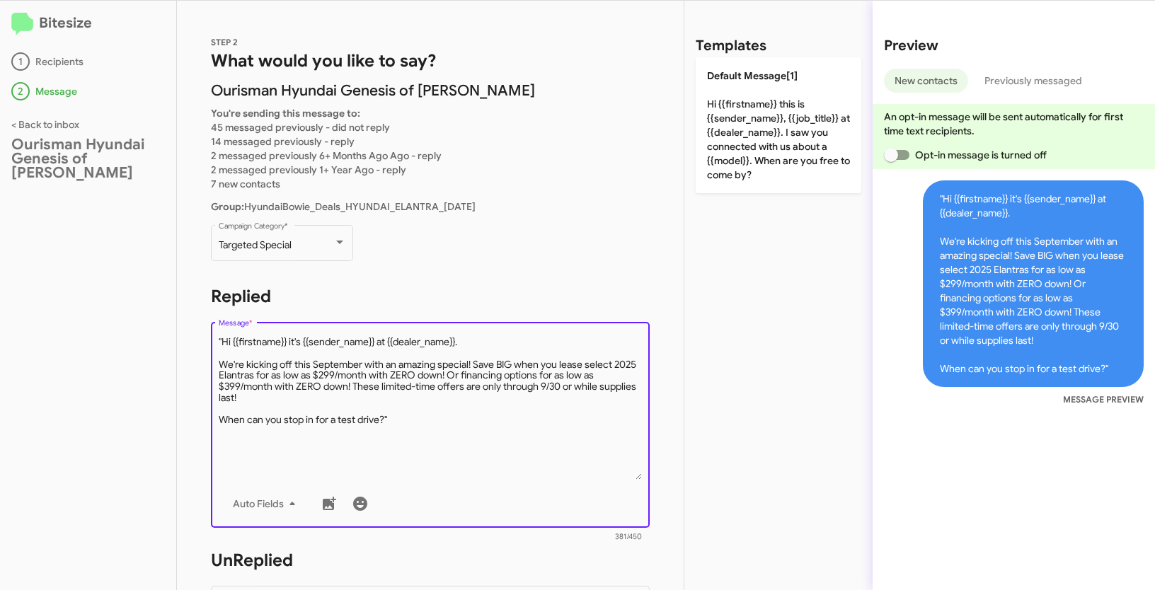
click at [223, 340] on textarea "Message *" at bounding box center [431, 407] width 424 height 144
click at [425, 418] on textarea "Message *" at bounding box center [431, 407] width 424 height 144
type textarea "Hi {{firstname}} it's {{sender_name}} at {{dealer_name}}. We're kicking off thi…"
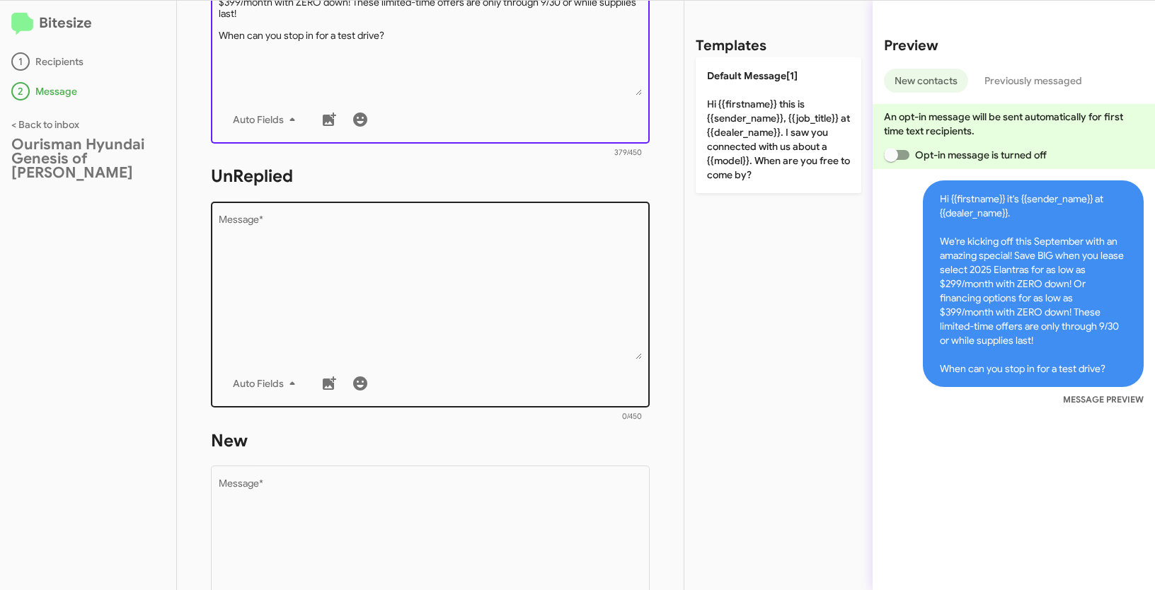
click at [396, 283] on textarea "Message *" at bounding box center [431, 287] width 424 height 144
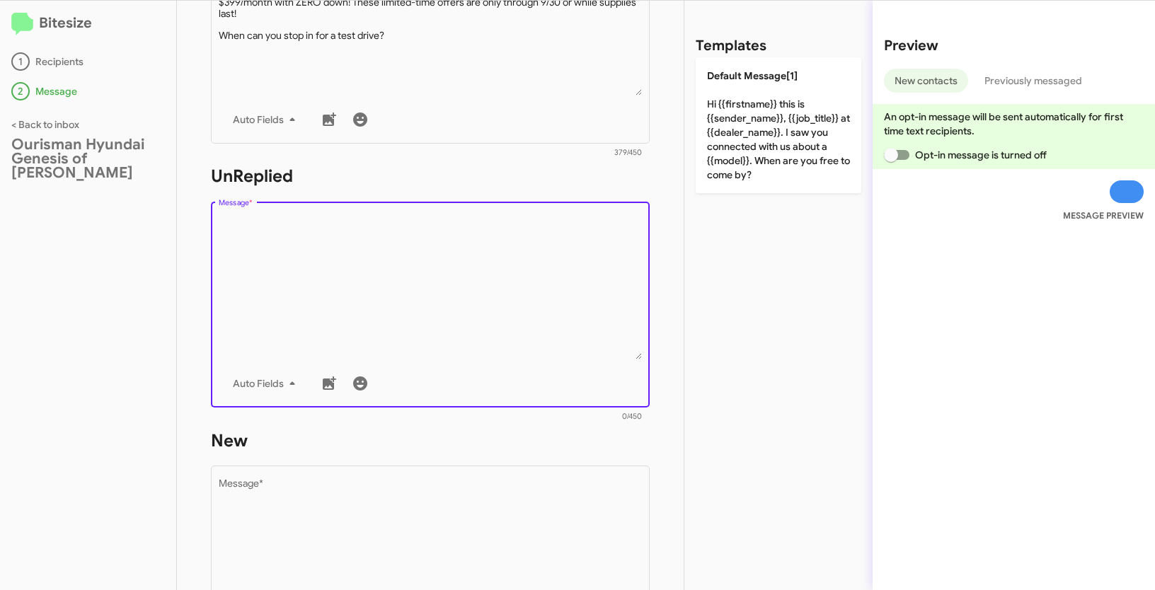
paste textarea ""Hi {{firstname}} it's {{sender_name}}, {{job_title}} at {{dealer_name}}. Thank…"
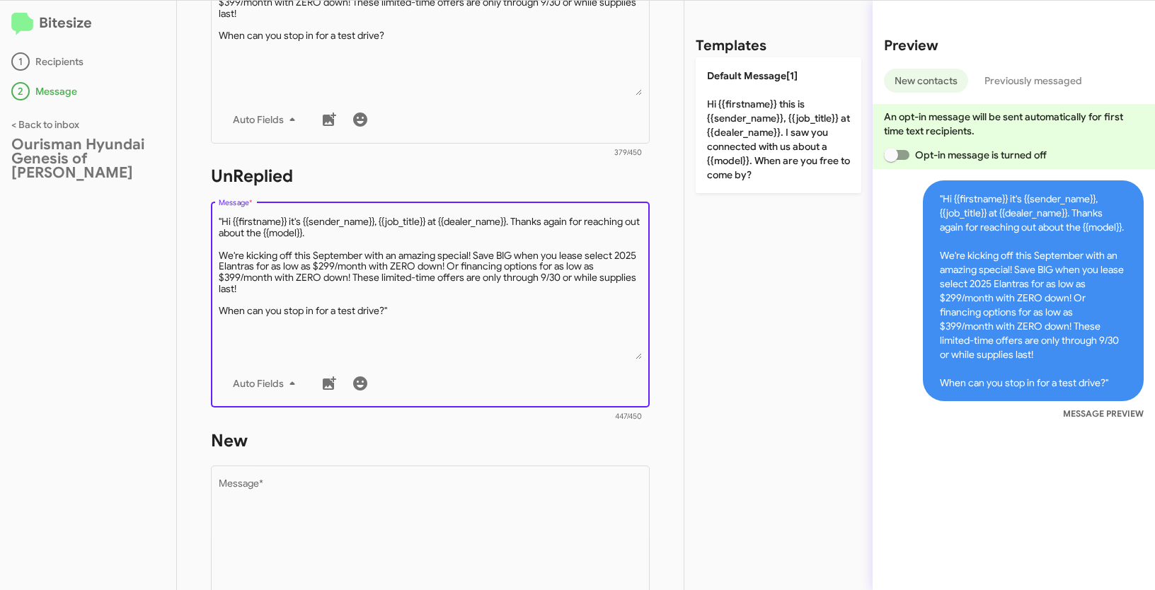
click at [222, 219] on textarea "Message *" at bounding box center [431, 287] width 424 height 144
click at [436, 306] on textarea "Message *" at bounding box center [431, 287] width 424 height 144
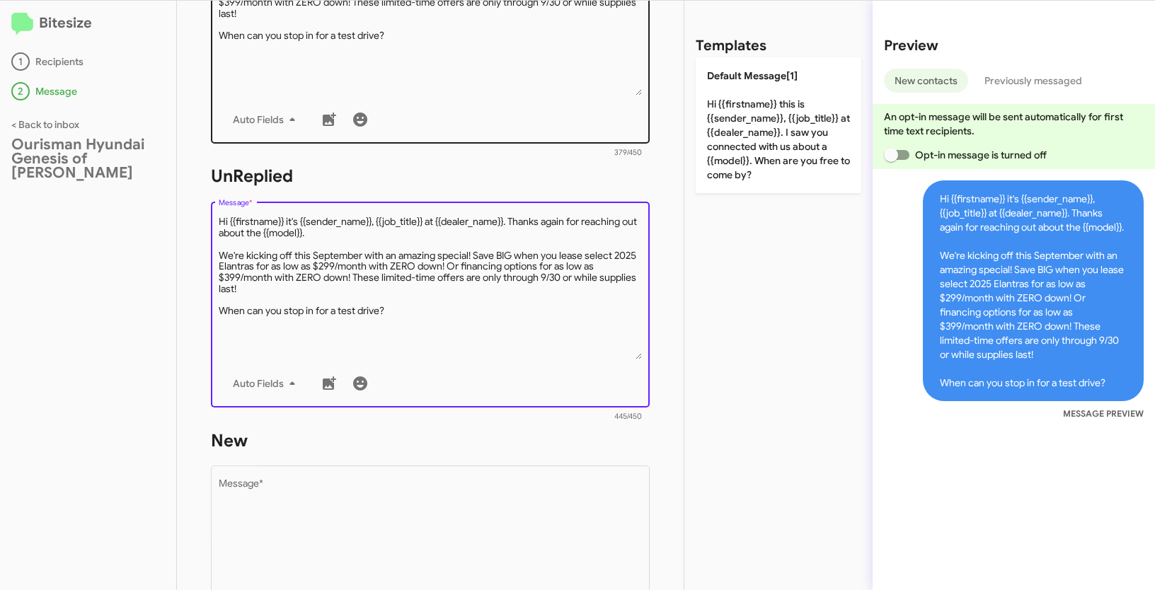
type textarea "Hi {{firstname}} it's {{sender_name}}, {{job_title}} at {{dealer_name}}. Thanks…"
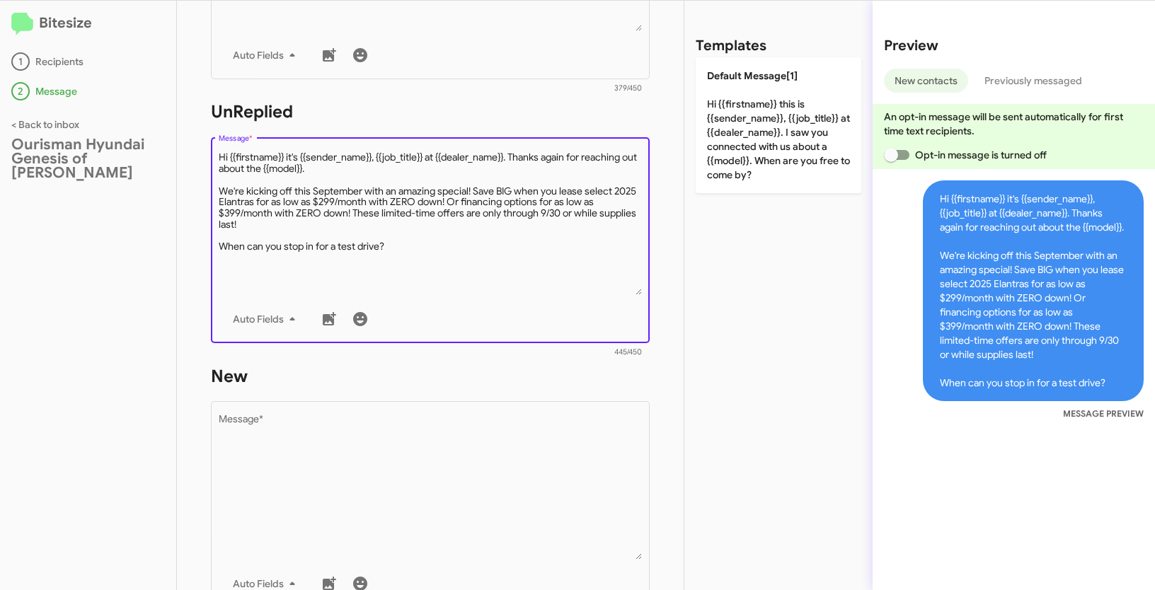
scroll to position [452, 0]
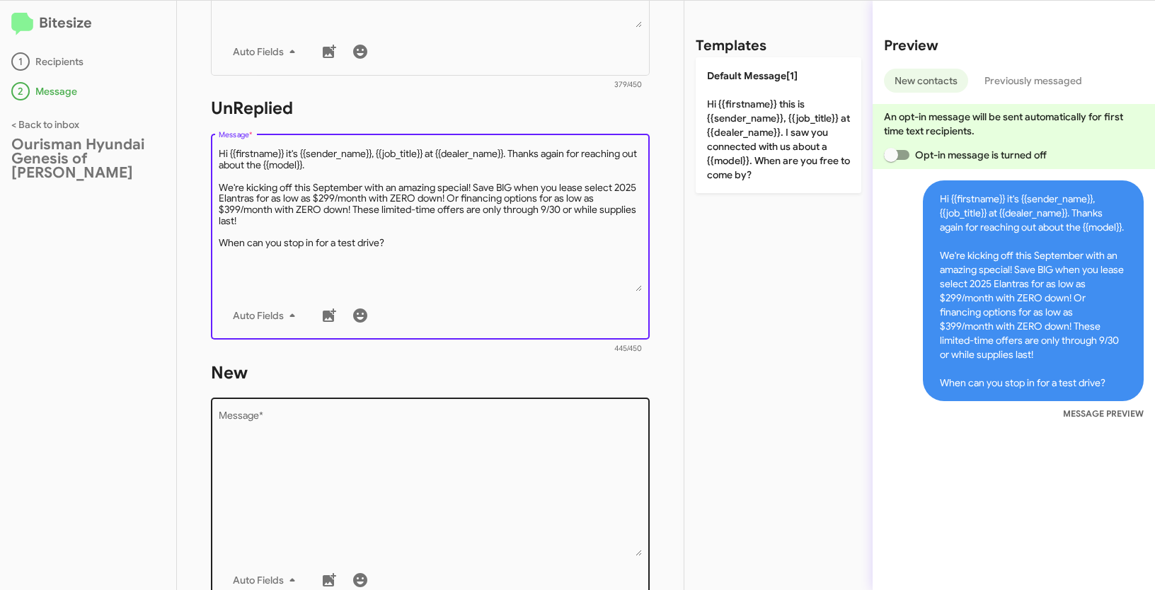
click at [413, 406] on div "Drop image here to insert Auto Fields Message *" at bounding box center [431, 500] width 424 height 209
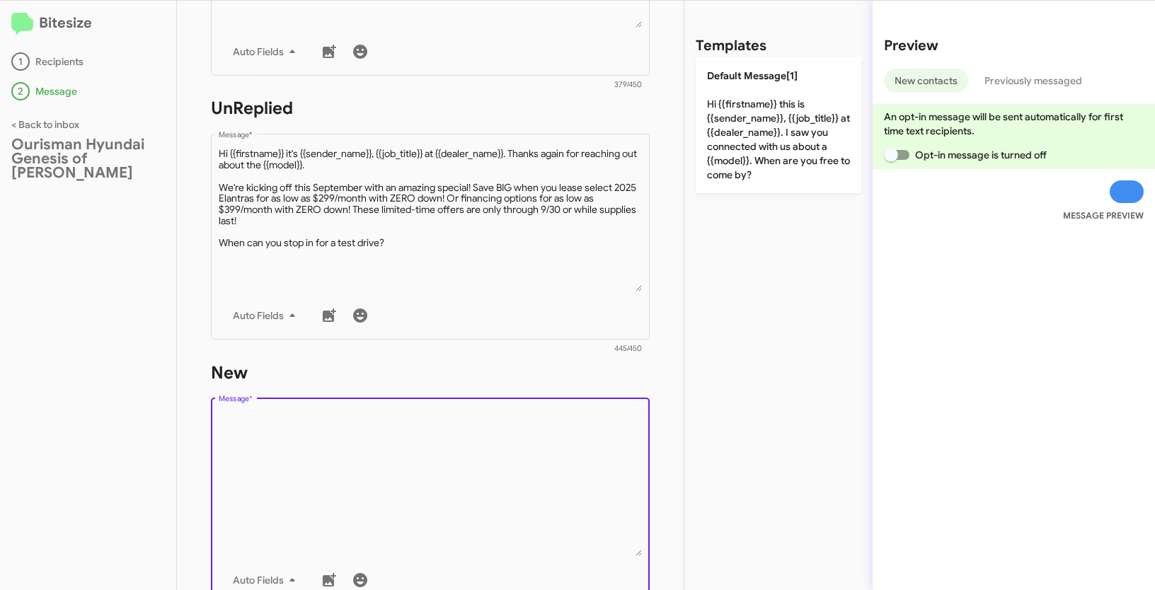
paste textarea ""Hi {{firstname}} it's {{sender_name}}, {{job_title}} at {{dealer_name}}. Thank…"
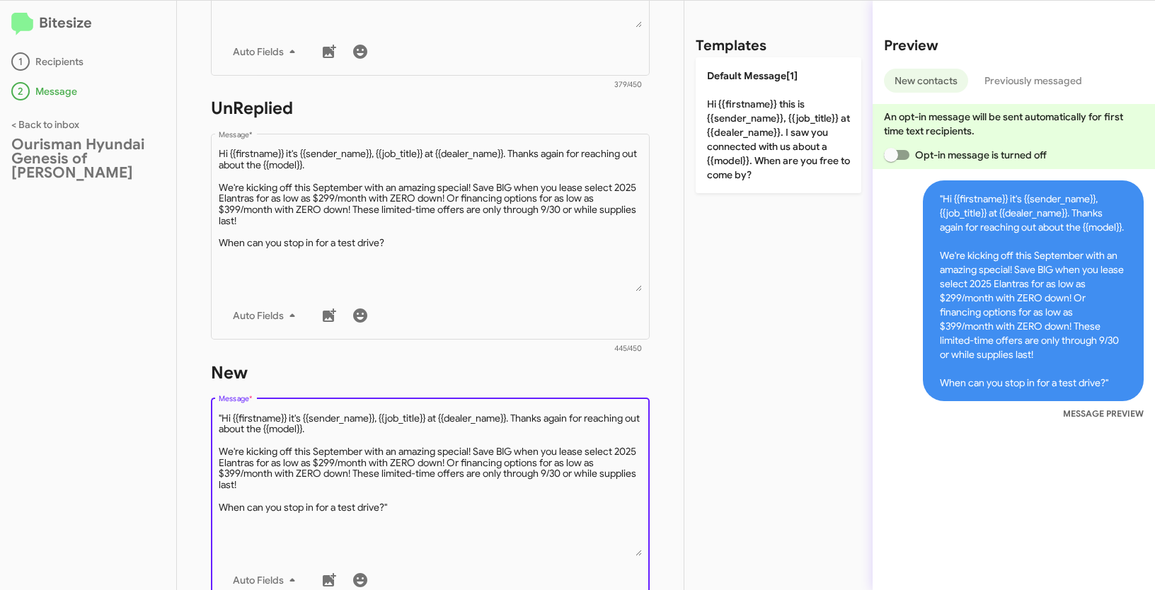
click at [223, 415] on textarea "Message *" at bounding box center [431, 484] width 424 height 144
click at [413, 505] on textarea "Message *" at bounding box center [431, 484] width 424 height 144
type textarea "Hi {{firstname}} it's {{sender_name}}, {{job_title}} at {{dealer_name}}. Thanks…"
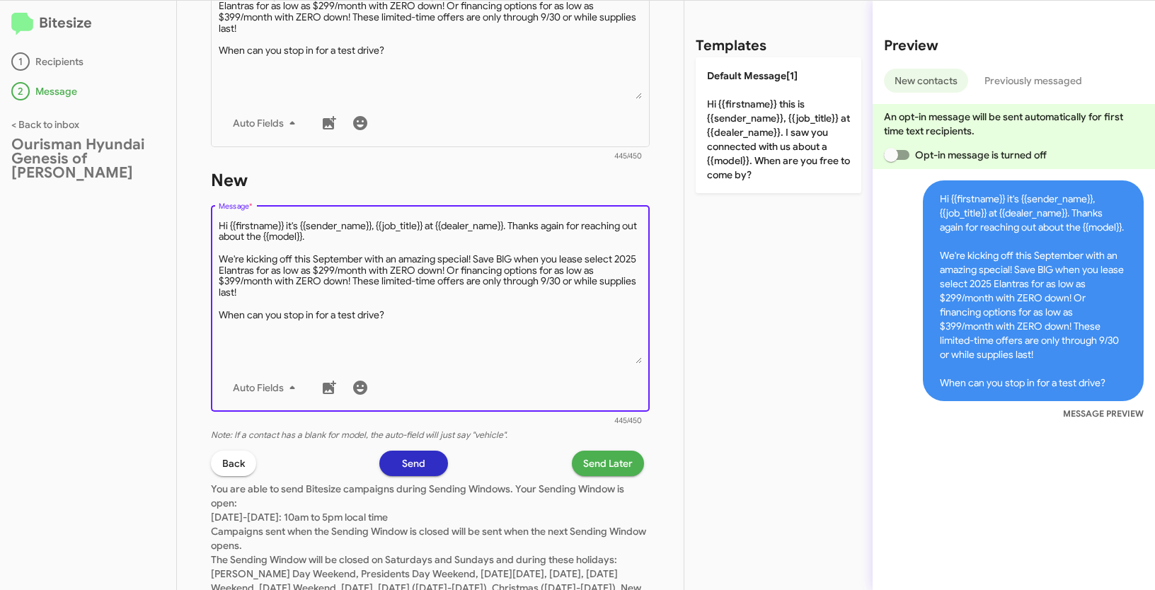
scroll to position [705, 0]
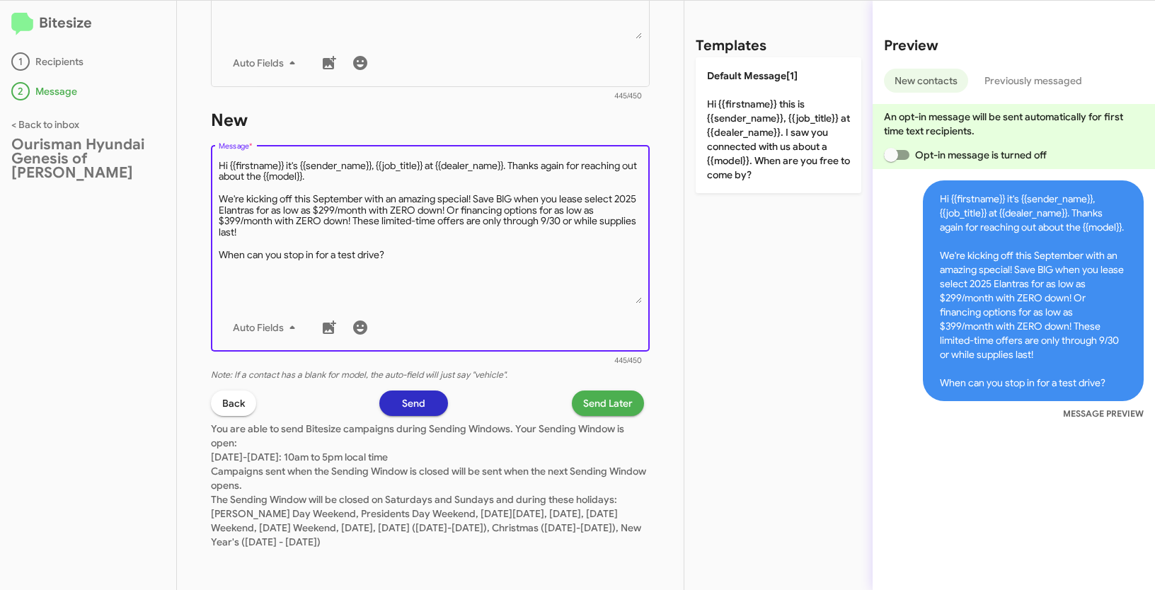
click at [583, 409] on span "Send Later" at bounding box center [608, 403] width 50 height 25
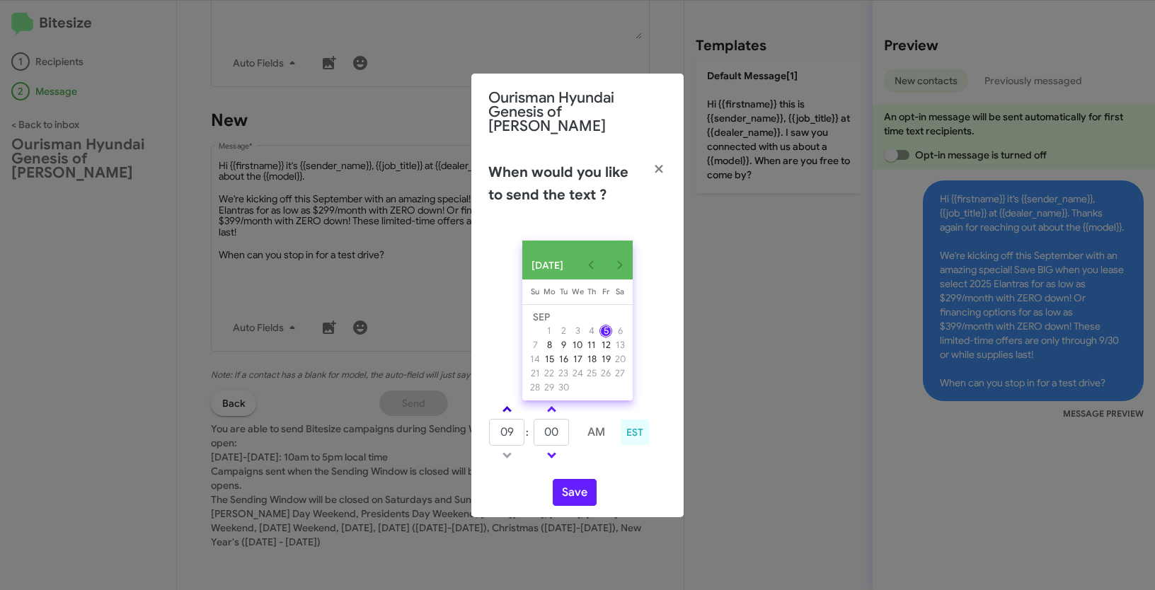
click at [513, 406] on link at bounding box center [507, 409] width 25 height 16
type input "10"
drag, startPoint x: 563, startPoint y: 432, endPoint x: 541, endPoint y: 427, distance: 22.5
click at [541, 427] on input "00" at bounding box center [551, 432] width 35 height 27
type input "08"
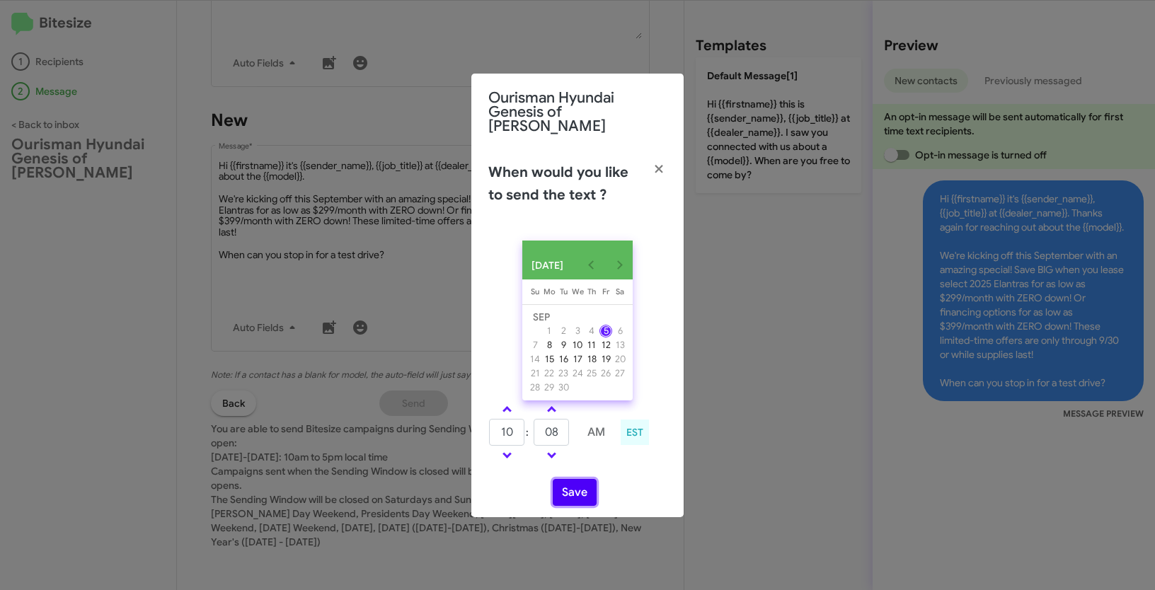
click at [578, 489] on button "Save" at bounding box center [575, 492] width 44 height 27
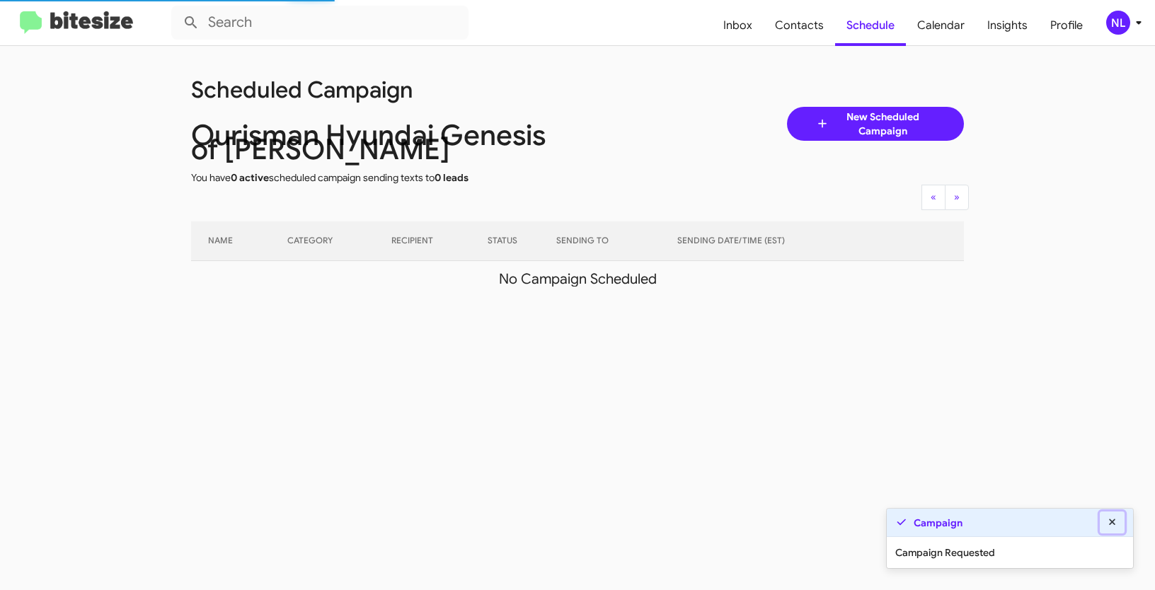
click at [1115, 521] on icon at bounding box center [1112, 522] width 13 height 10
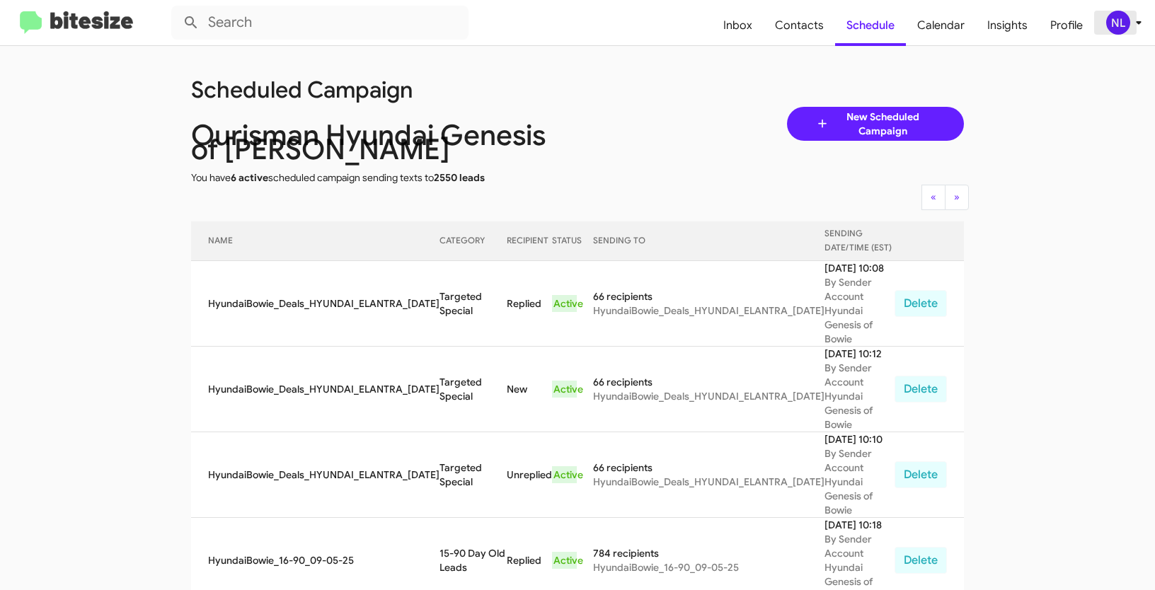
click at [1117, 24] on div "NL" at bounding box center [1118, 23] width 24 height 24
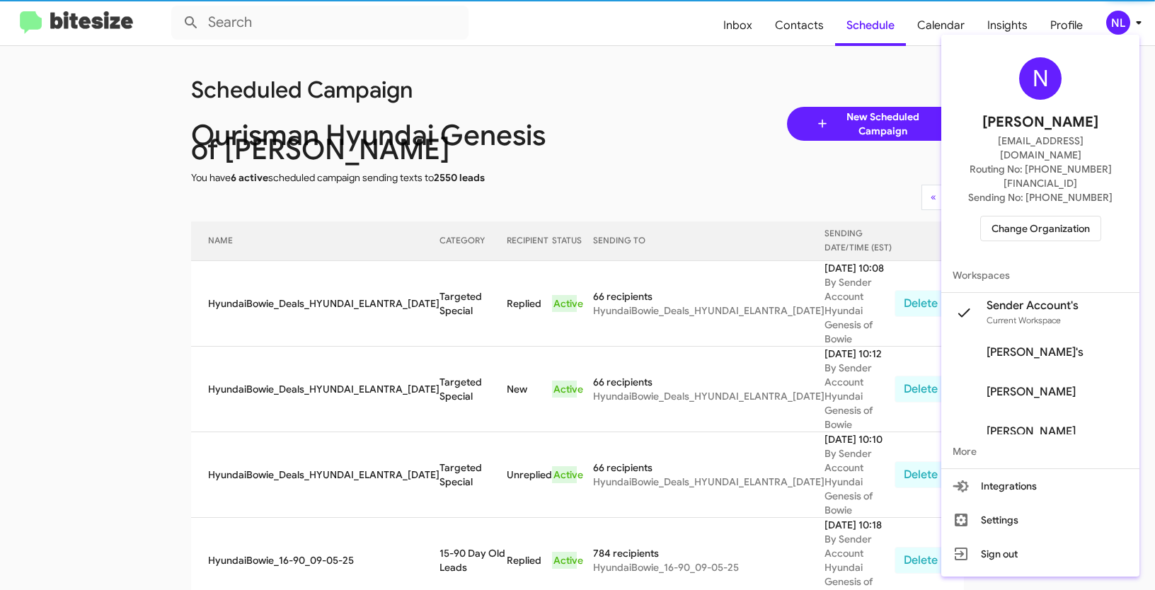
click at [1051, 217] on span "Change Organization" at bounding box center [1041, 229] width 98 height 24
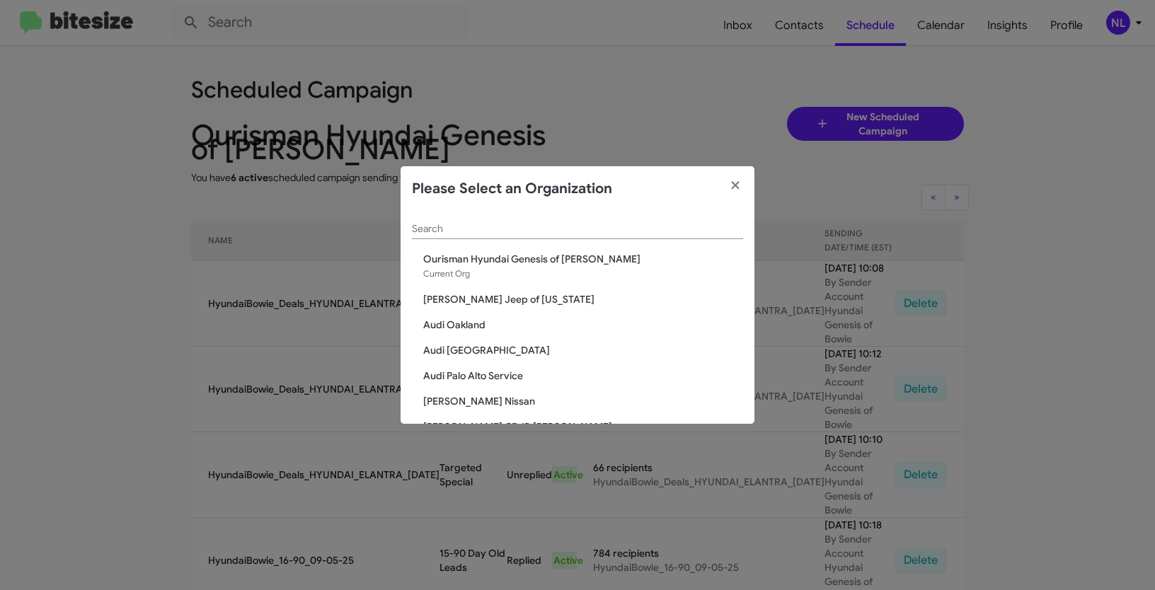
click at [558, 239] on div "Search" at bounding box center [577, 226] width 331 height 28
paste input "Ed Hicks Imports"
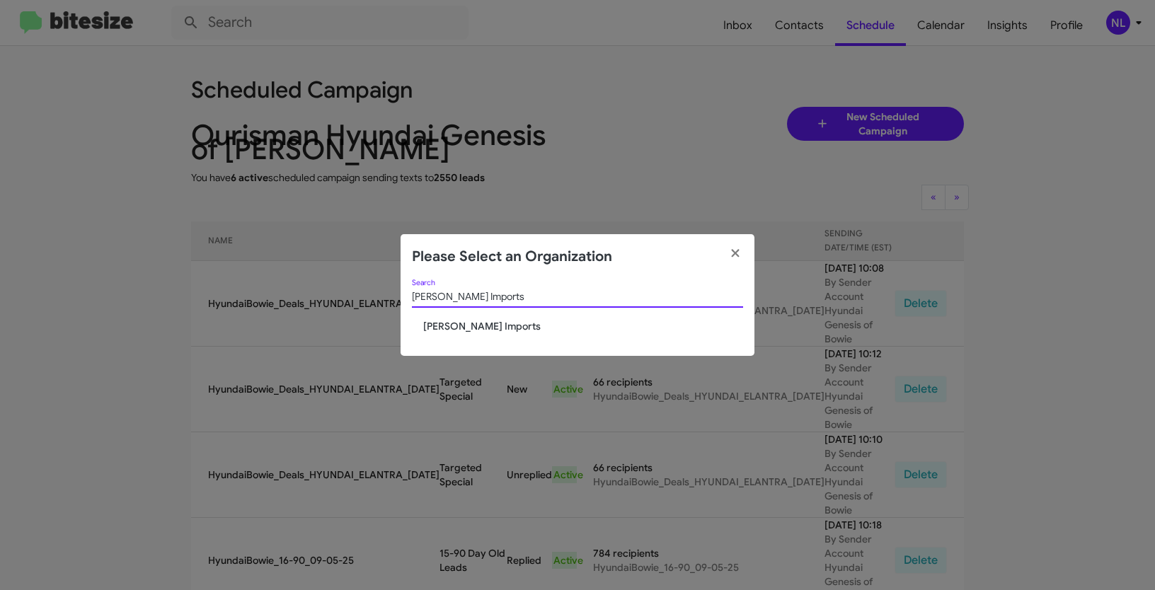
type input "Ed Hicks Imports"
click at [471, 324] on span "Ed Hicks Imports" at bounding box center [583, 326] width 320 height 14
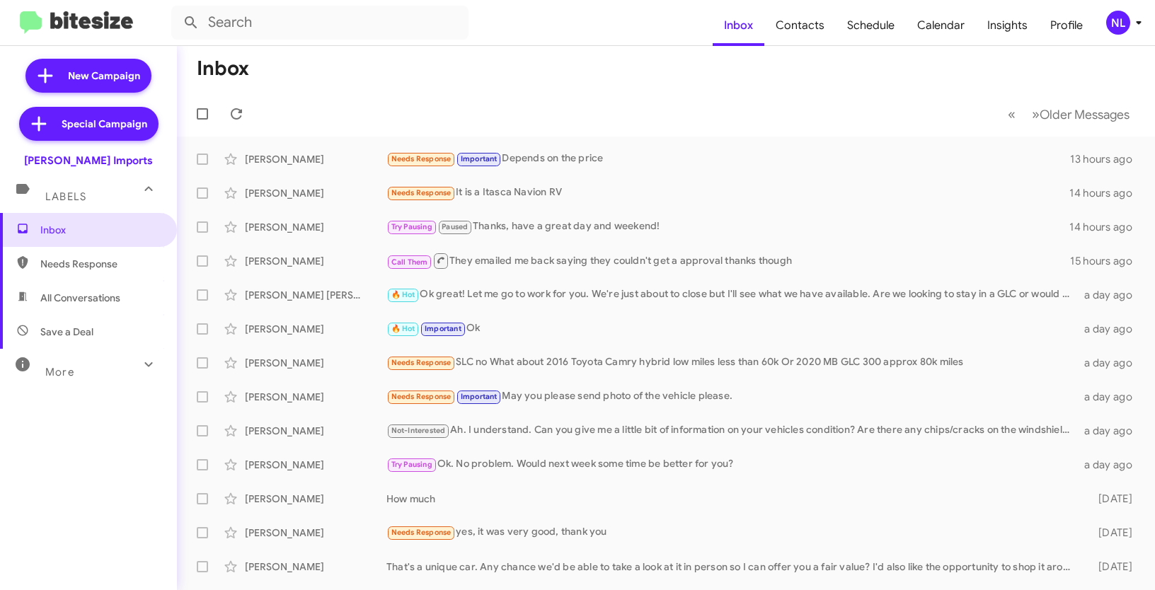
click at [1125, 24] on div "NL" at bounding box center [1118, 23] width 24 height 24
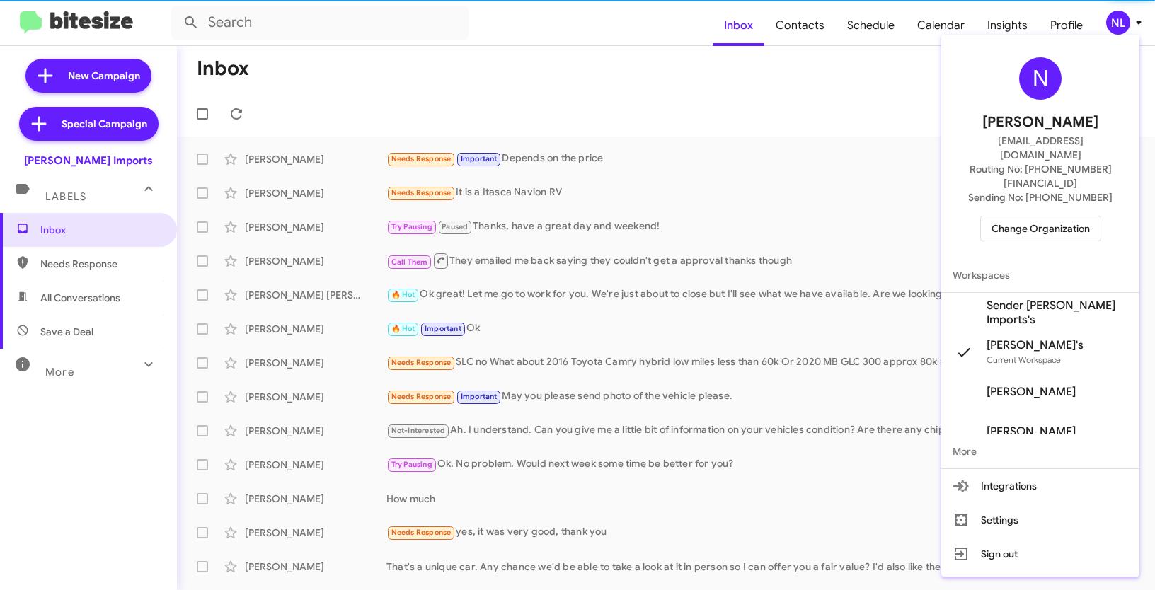
click at [1038, 299] on span "Sender Ed Hicks Imports's" at bounding box center [1058, 313] width 142 height 28
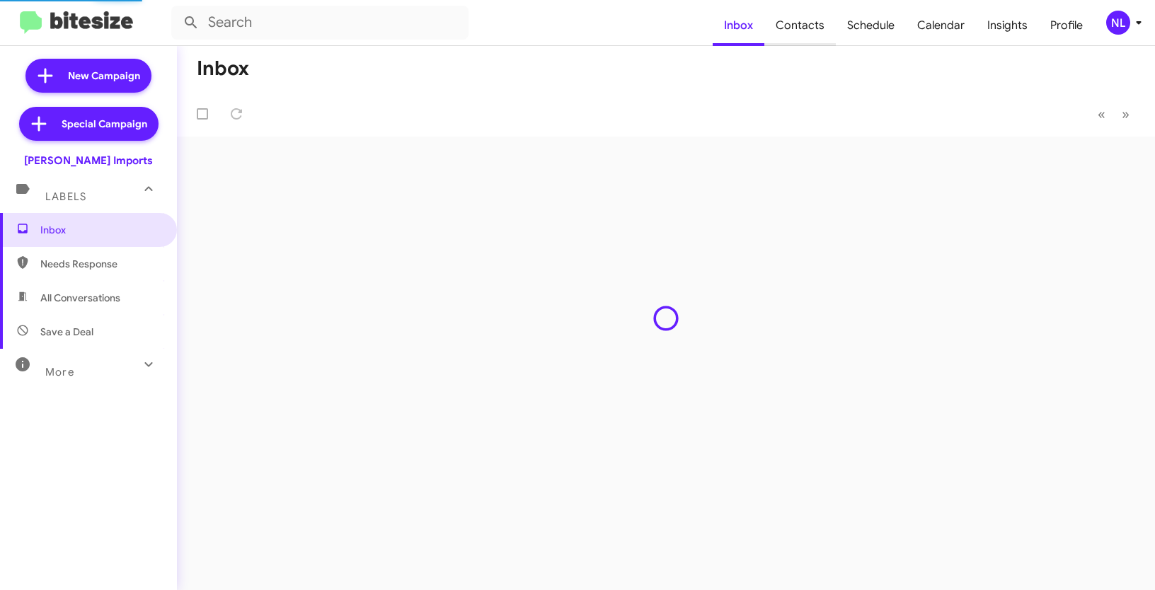
click at [798, 24] on span "Contacts" at bounding box center [799, 25] width 71 height 41
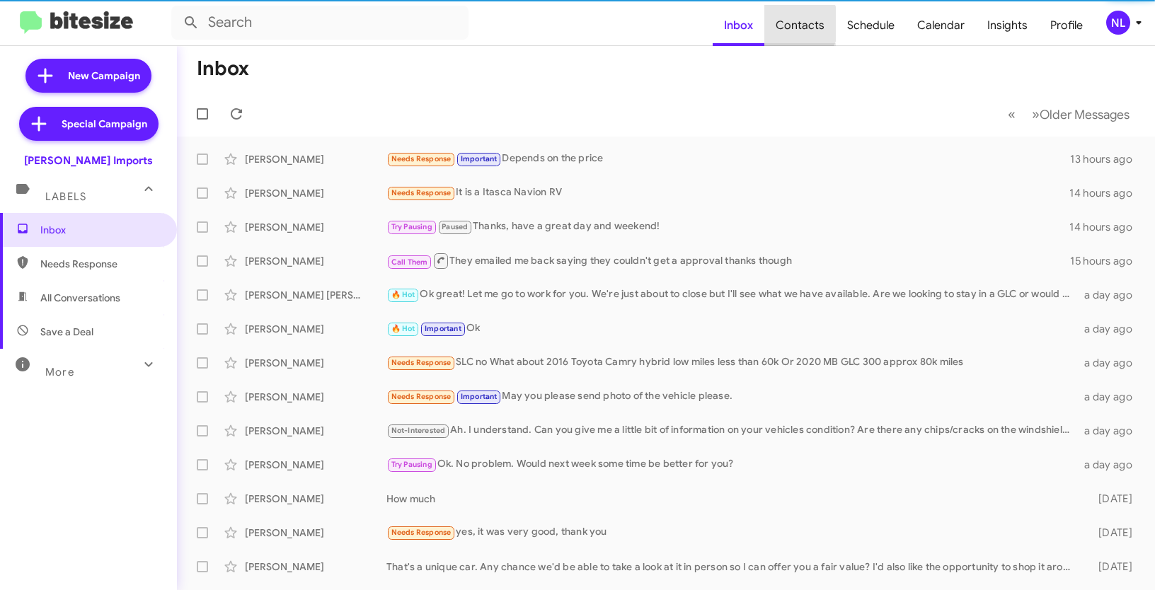
type input "in:groups"
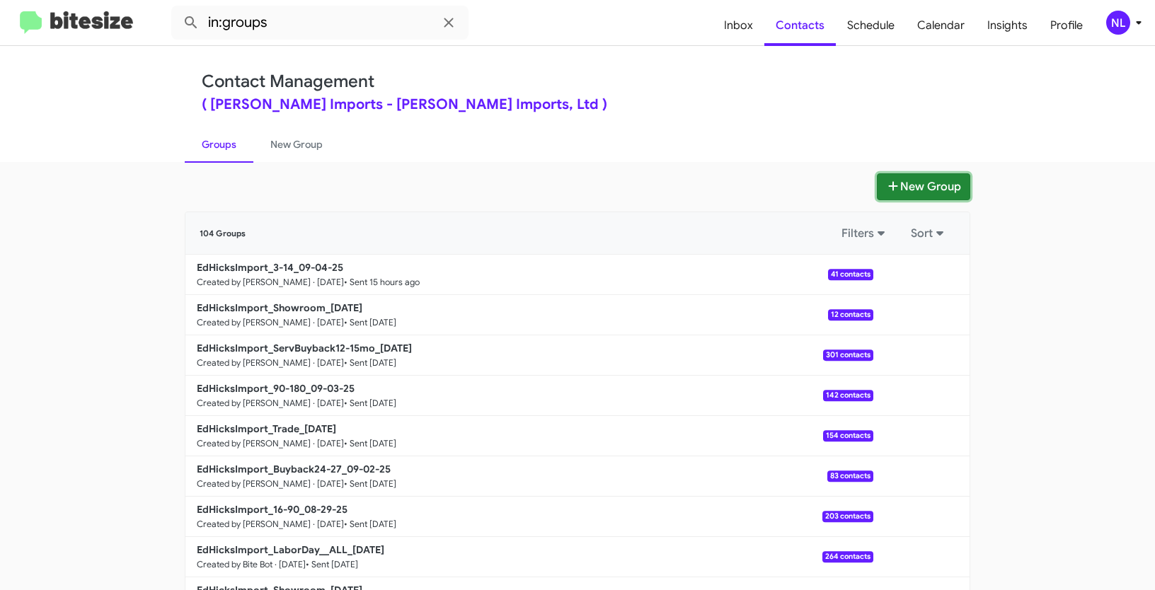
click at [904, 175] on button "New Group" at bounding box center [923, 186] width 93 height 27
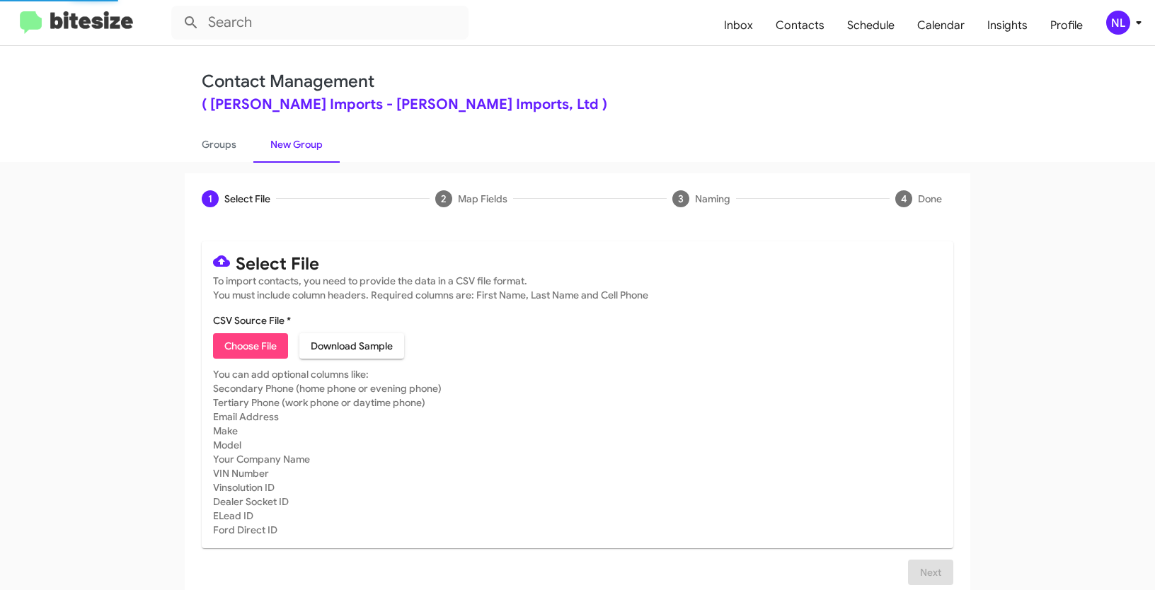
click at [236, 351] on span "Choose File" at bounding box center [250, 345] width 52 height 25
type input "EdHicksImport_Deals__ALL_[DATE]"
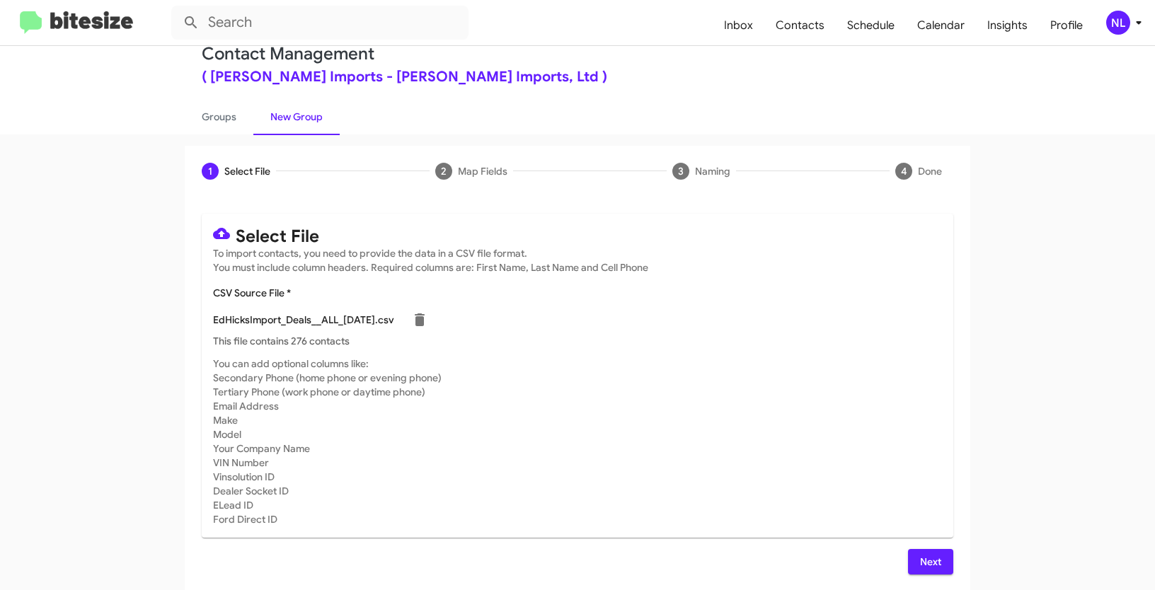
scroll to position [28, 0]
click at [930, 558] on span "Next" at bounding box center [930, 561] width 23 height 25
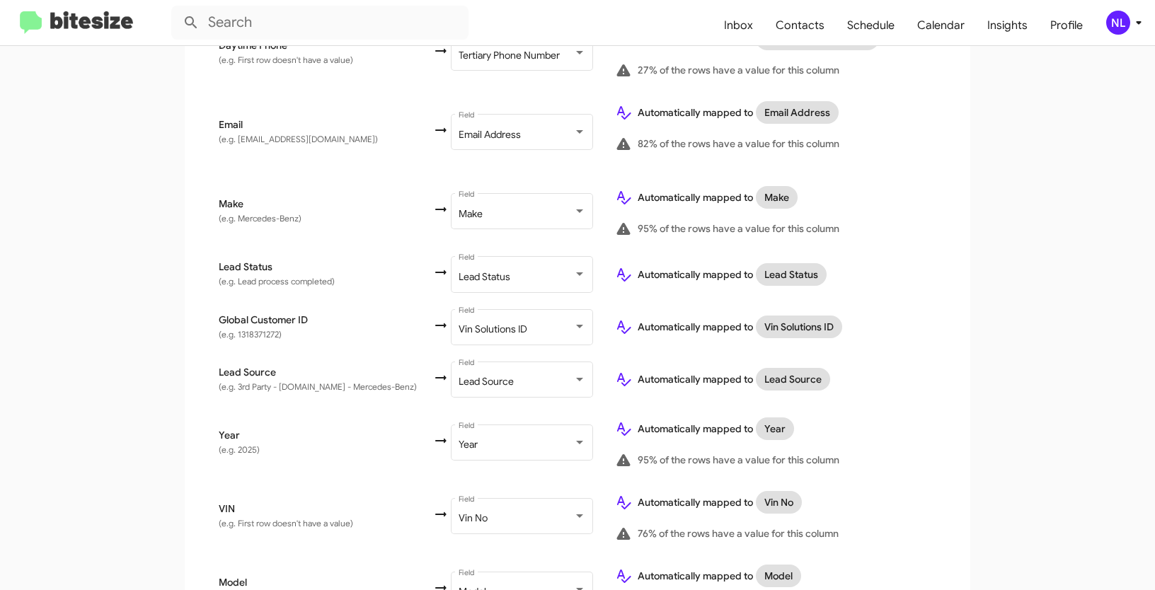
scroll to position [770, 0]
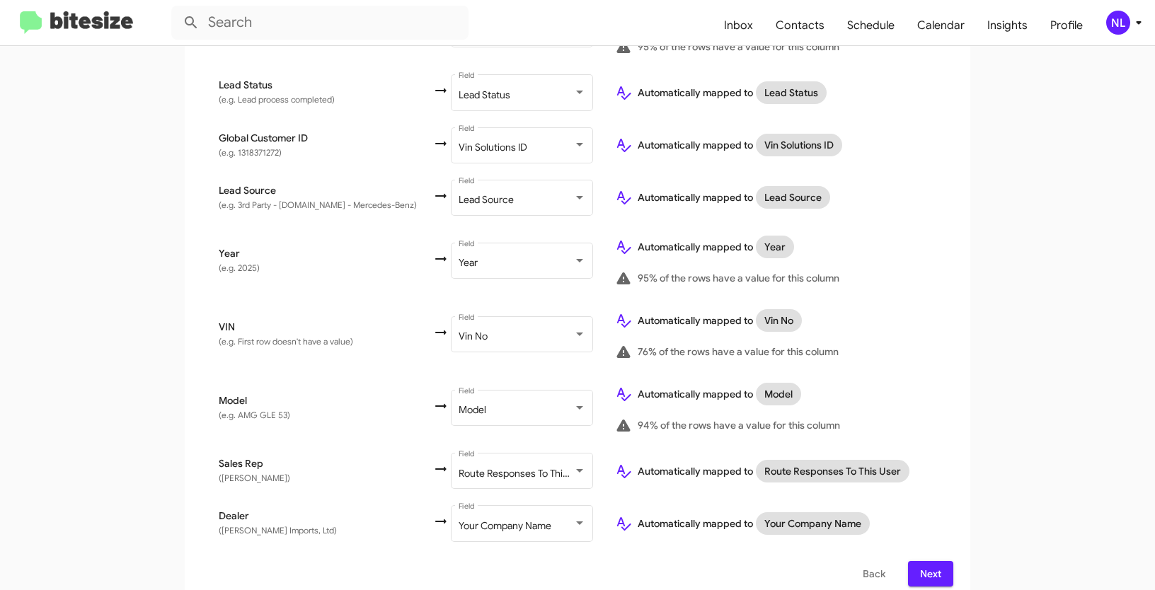
click at [919, 563] on span "Next" at bounding box center [930, 573] width 23 height 25
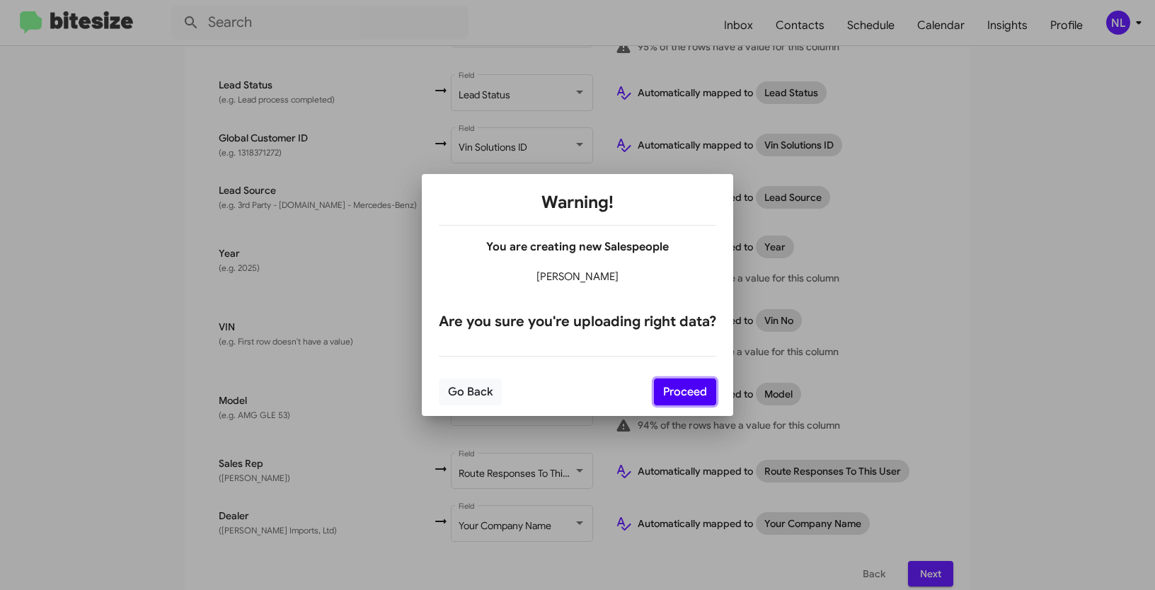
click at [674, 394] on button "Proceed" at bounding box center [685, 392] width 62 height 27
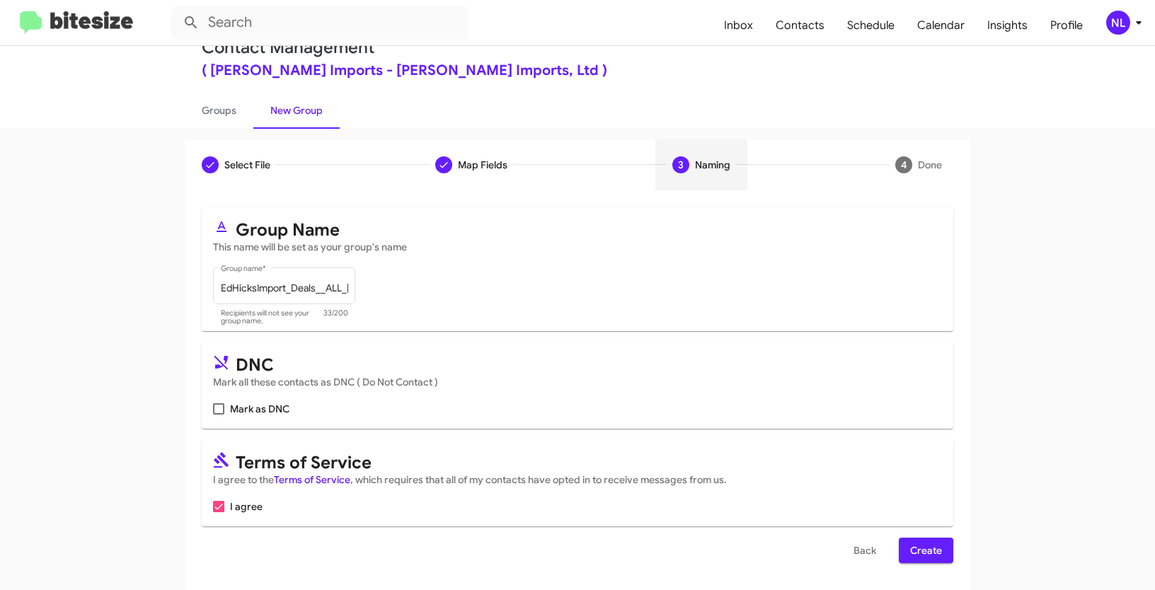
scroll to position [35, 0]
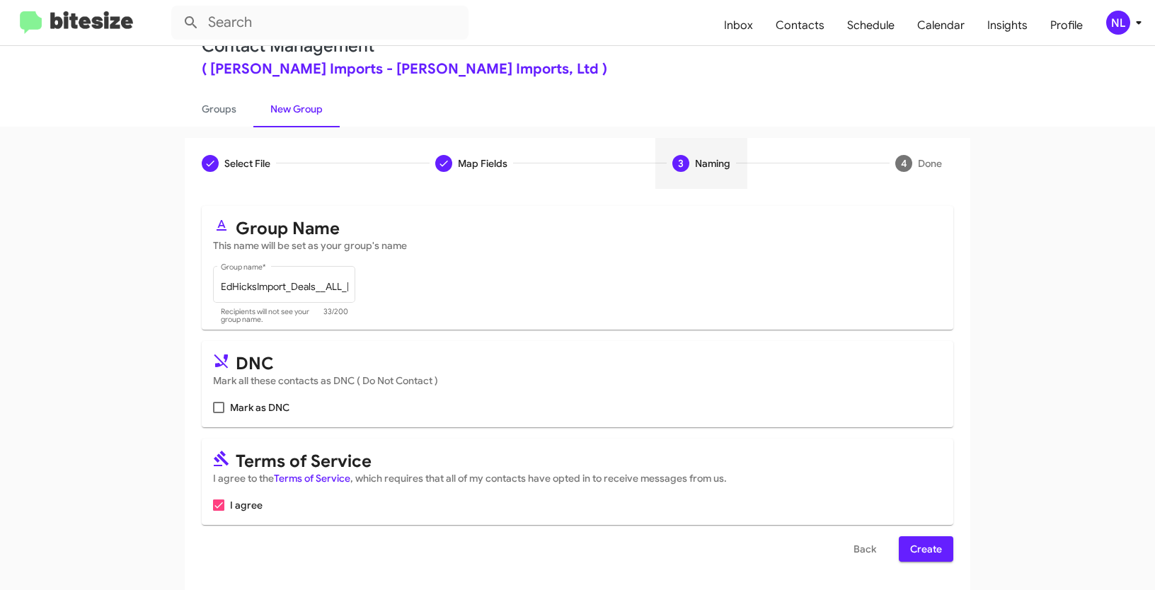
click at [918, 541] on span "Create" at bounding box center [926, 548] width 32 height 25
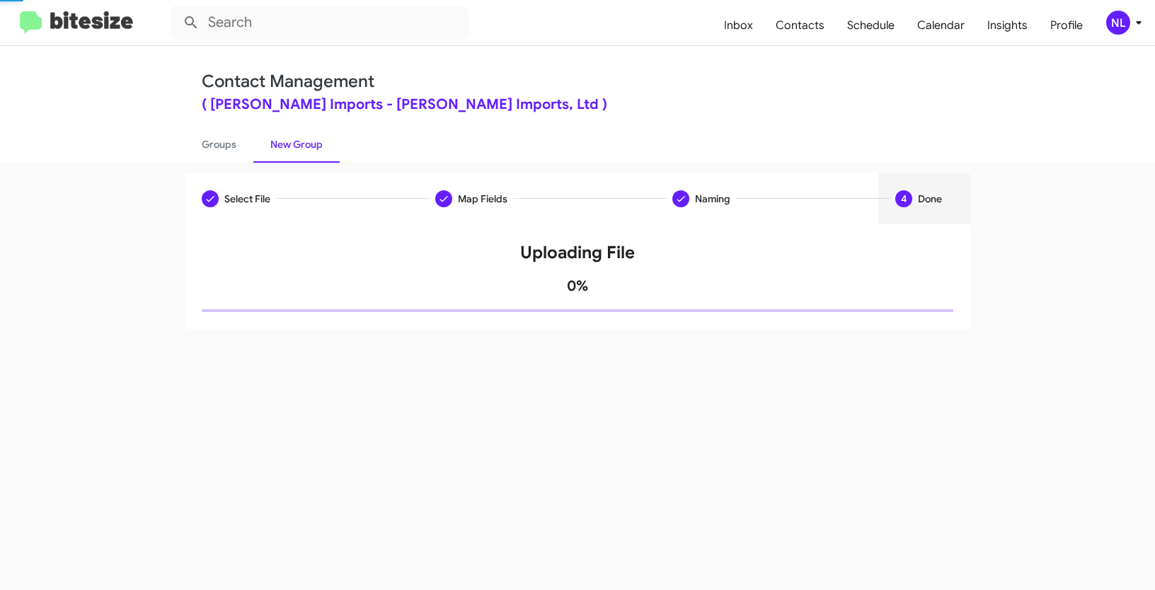
scroll to position [0, 0]
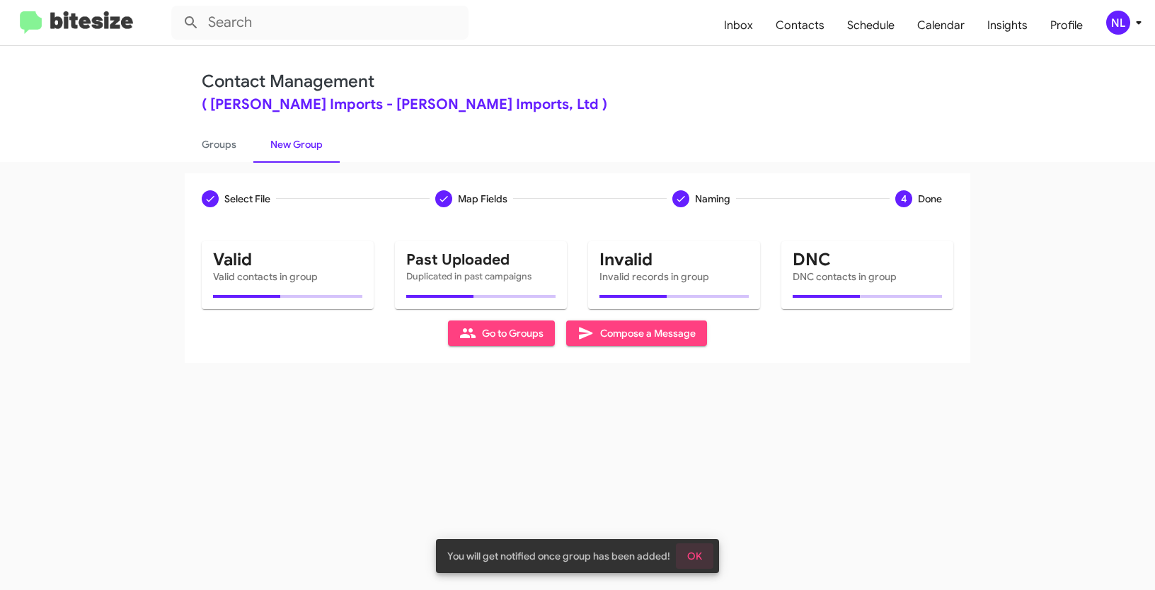
click at [693, 547] on span "OK" at bounding box center [694, 556] width 15 height 25
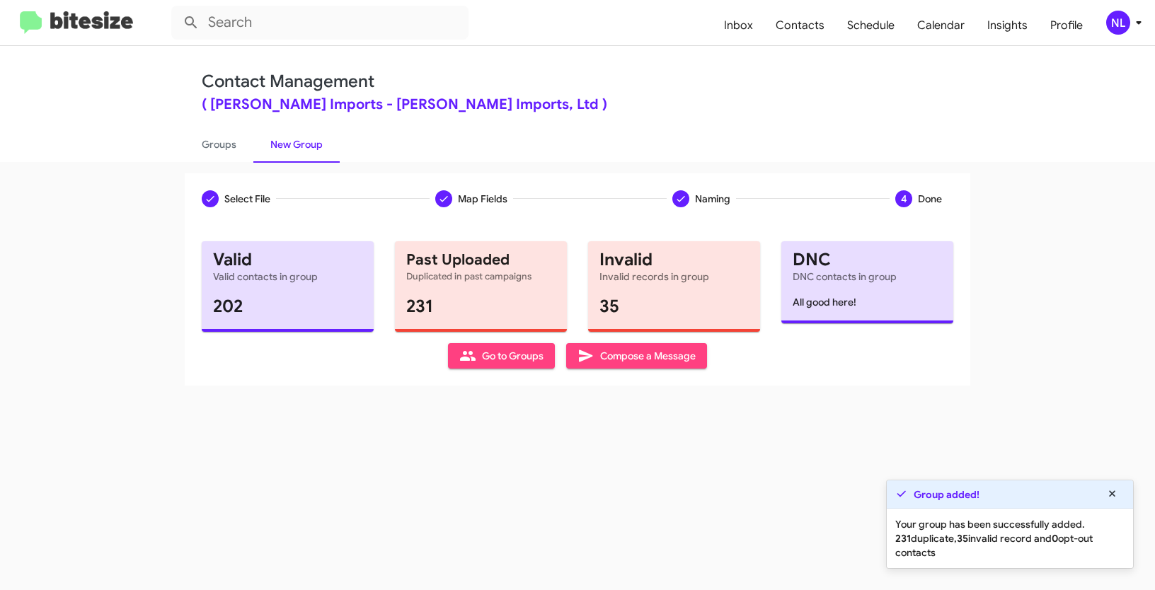
click at [504, 362] on span "Go to Groups" at bounding box center [501, 355] width 84 height 25
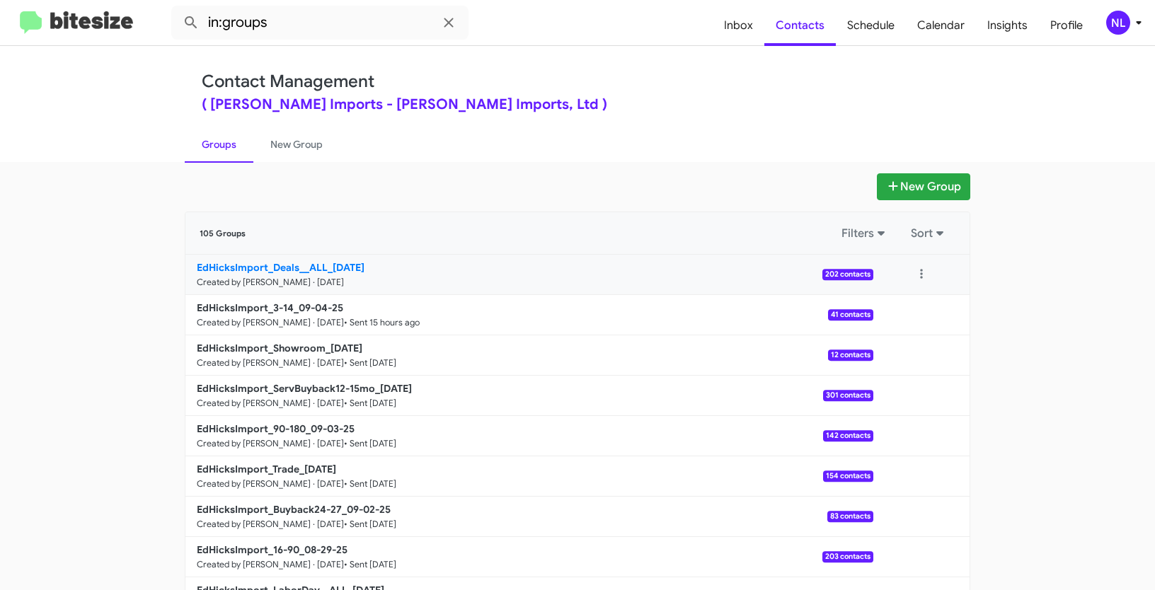
drag, startPoint x: 137, startPoint y: 263, endPoint x: 328, endPoint y: 271, distance: 192.0
click at [328, 271] on app-groups "New Group 105 Groups Filters Sort EdHicksImport_Deals__ALL_[DATE] Created by [P…" at bounding box center [577, 434] width 1155 height 522
copy div "Filters Sort EdHicksImport_Deals__ALL_"
click at [304, 27] on input "in:groups" at bounding box center [319, 23] width 297 height 34
paste input "EdHicksImport_Deals__ALL_"
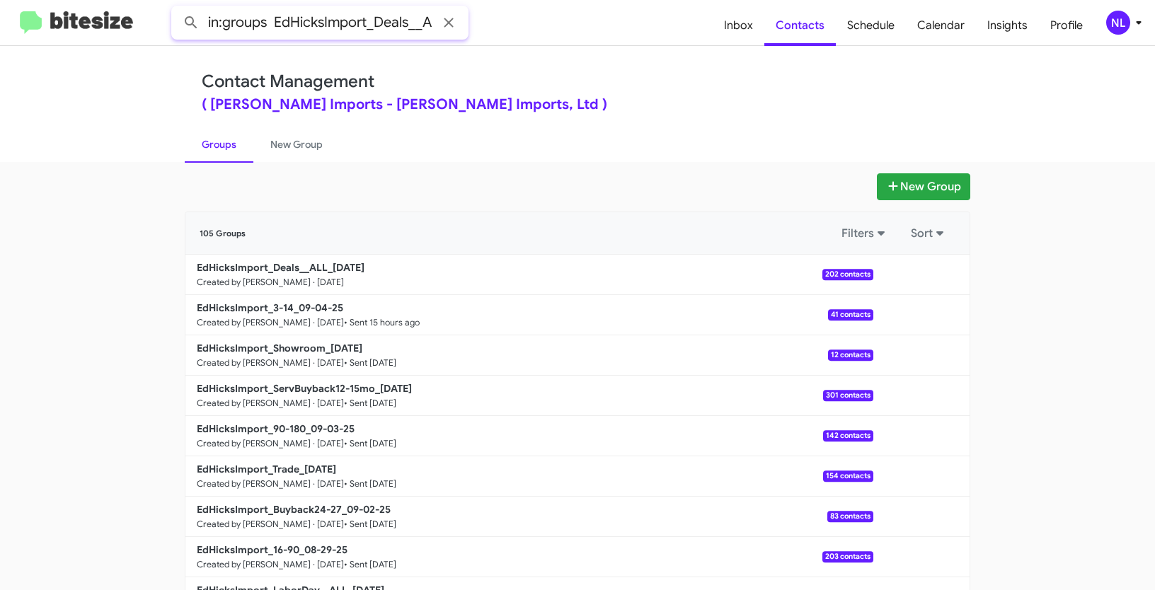
scroll to position [0, 21]
type input "in:groups EdHicksImport_Deals__ALL_"
click at [177, 8] on button at bounding box center [191, 22] width 28 height 28
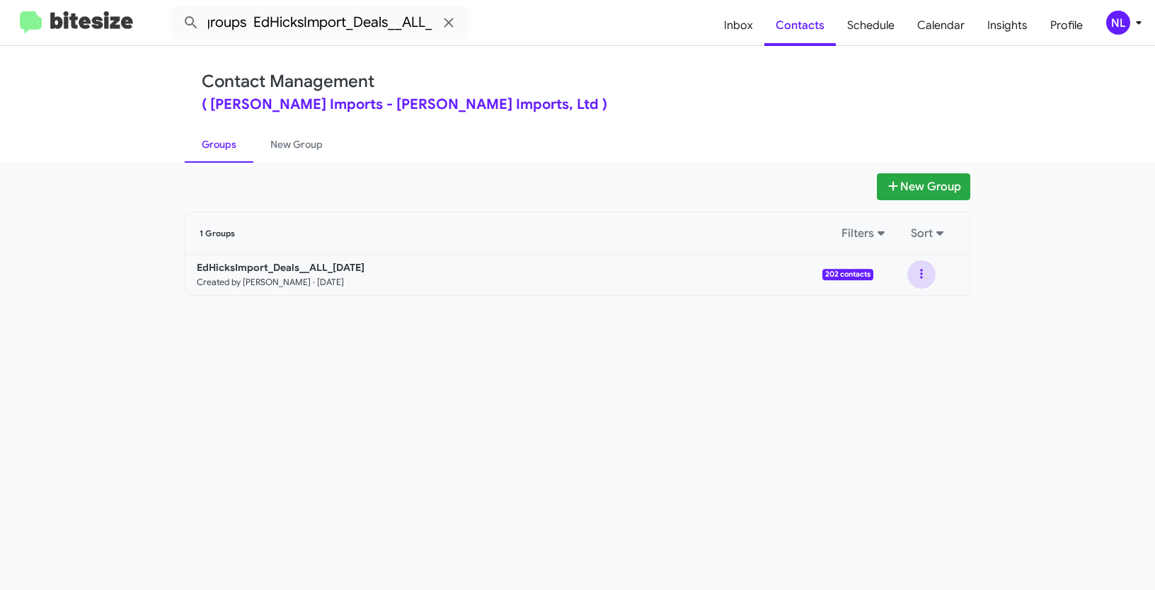
click at [916, 268] on button at bounding box center [921, 274] width 28 height 28
click at [910, 298] on button "View contacts" at bounding box center [878, 313] width 113 height 34
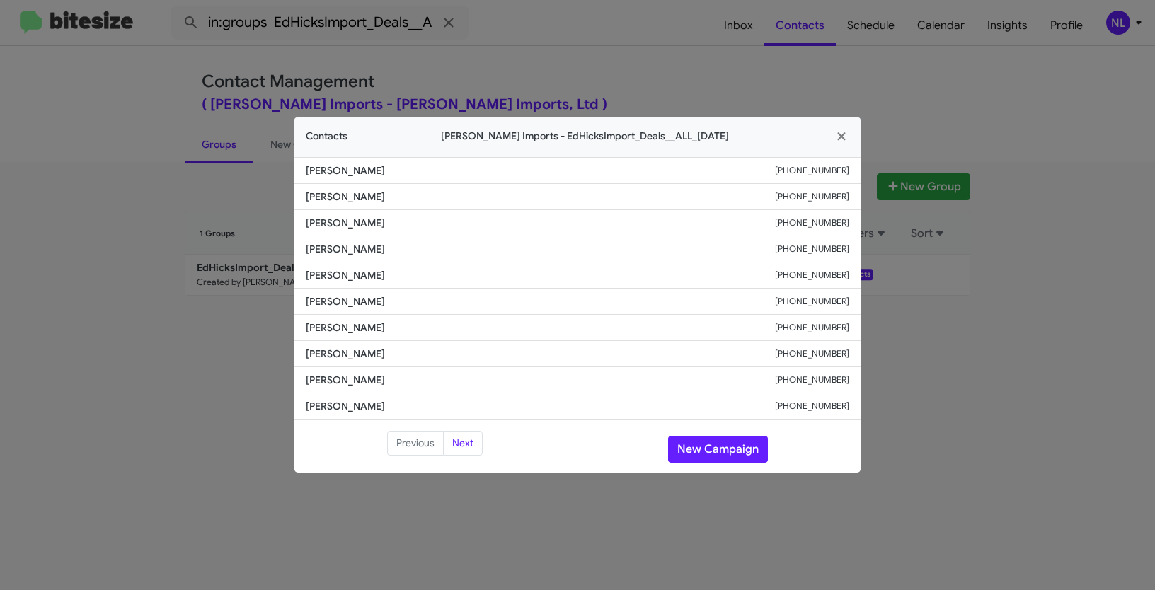
drag, startPoint x: 300, startPoint y: 297, endPoint x: 425, endPoint y: 299, distance: 125.3
click at [425, 299] on li "[PERSON_NAME] [PHONE_NUMBER]" at bounding box center [577, 302] width 566 height 26
copy span "[PERSON_NAME]"
click at [706, 445] on button "New Campaign" at bounding box center [718, 449] width 100 height 27
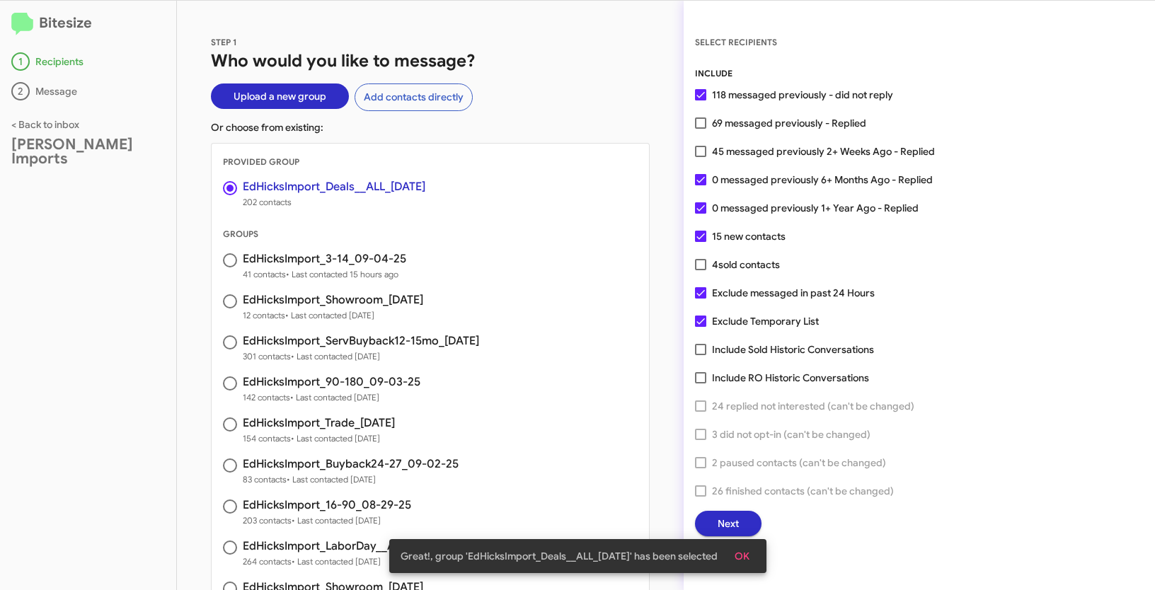
click at [742, 549] on span "OK" at bounding box center [742, 556] width 15 height 25
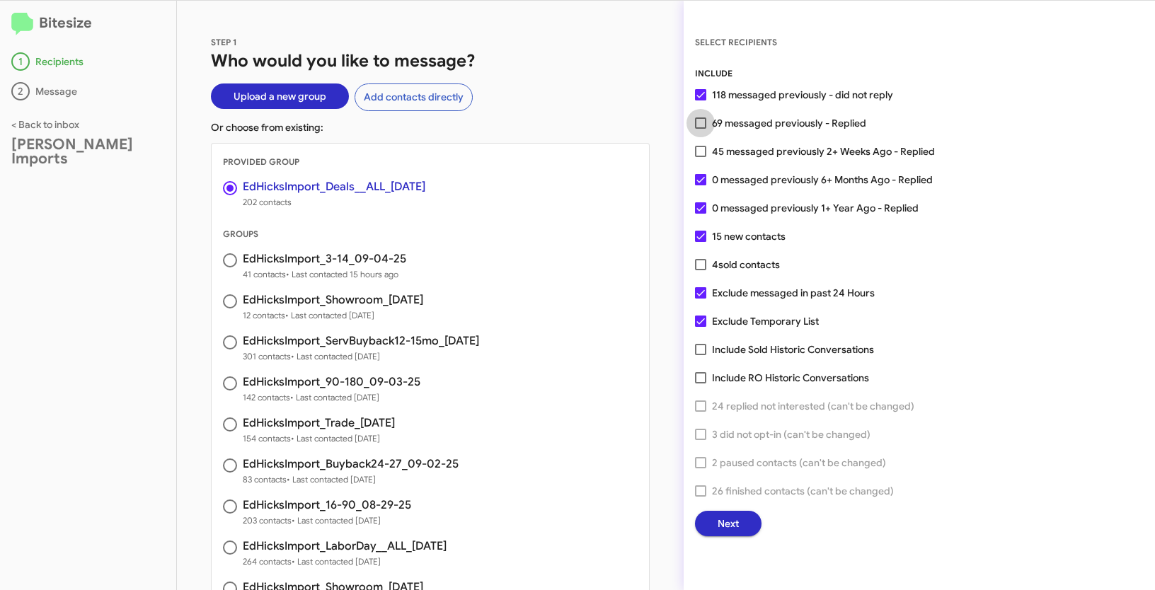
click at [704, 123] on span at bounding box center [700, 122] width 11 height 11
click at [701, 129] on input "69 messaged previously - Replied" at bounding box center [700, 129] width 1 height 1
checkbox input "true"
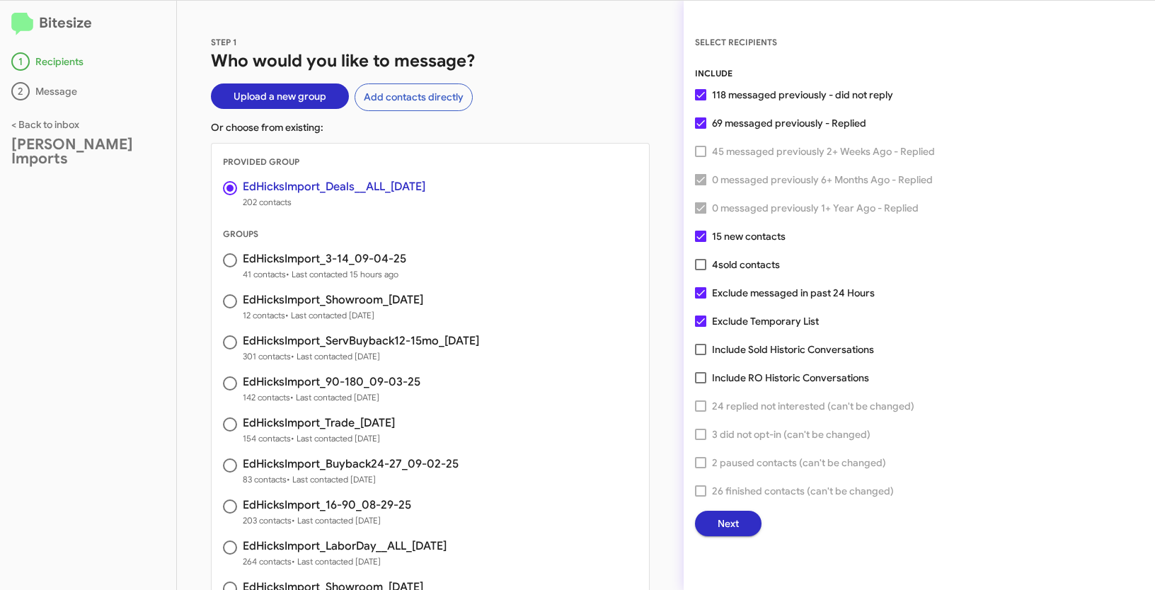
click at [741, 524] on button "Next" at bounding box center [728, 523] width 67 height 25
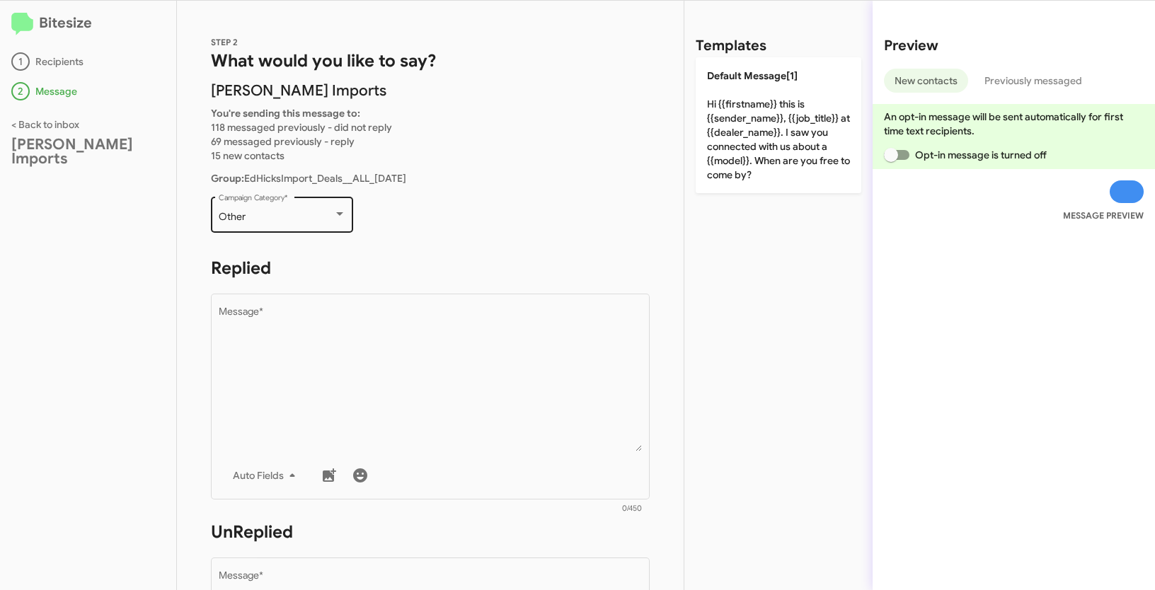
click at [279, 222] on div "Other" at bounding box center [276, 217] width 115 height 11
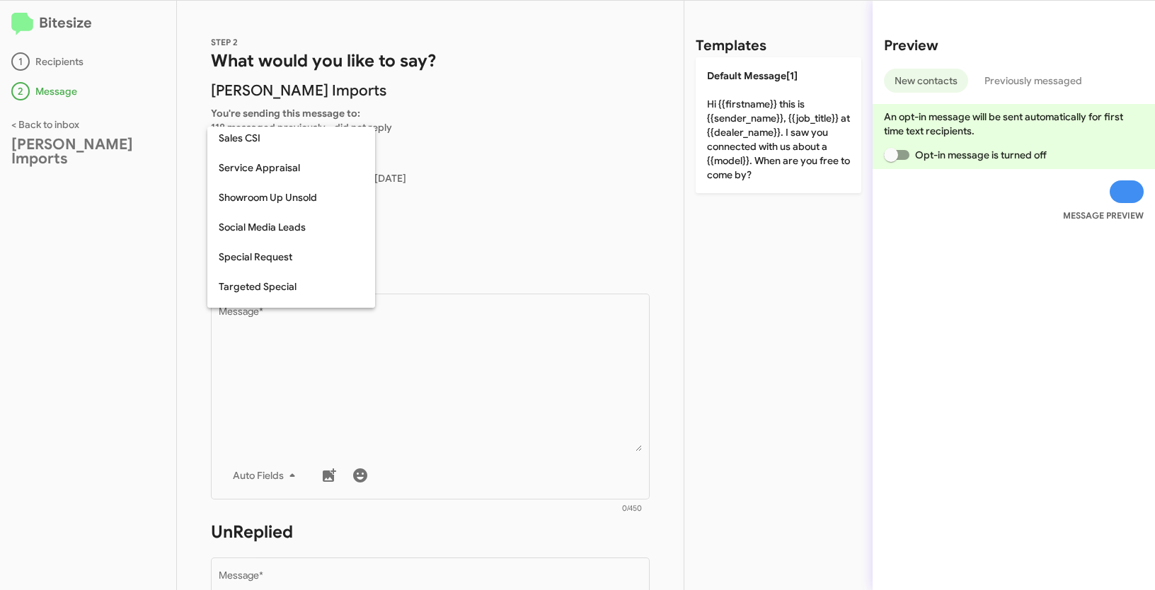
scroll to position [481, 0]
click at [292, 256] on span "Special Request" at bounding box center [291, 255] width 145 height 30
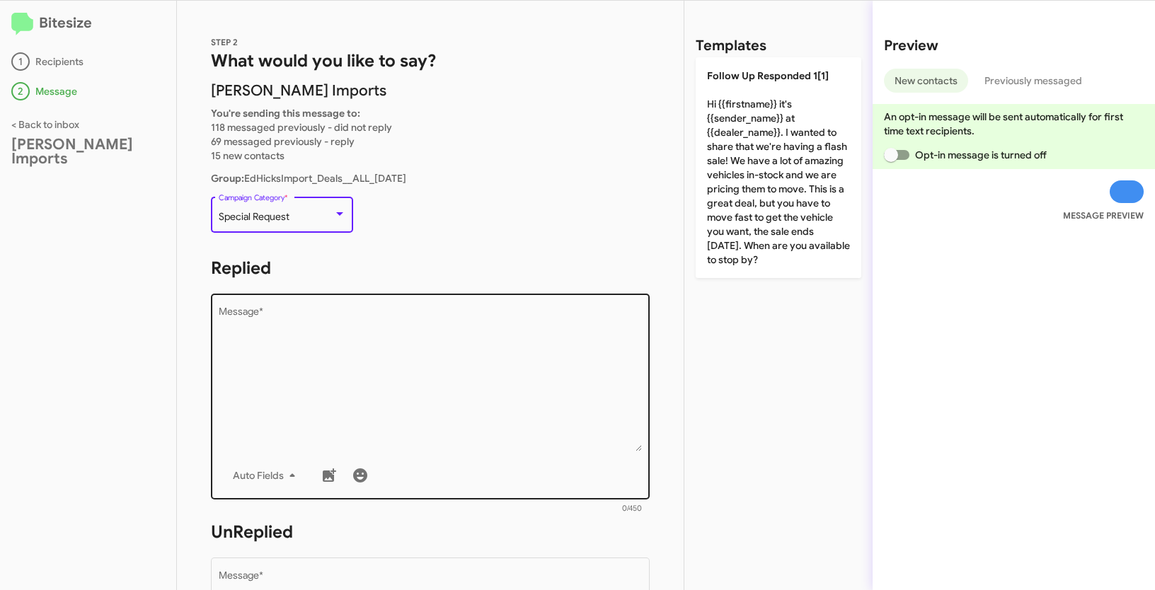
click at [342, 368] on textarea "Message *" at bounding box center [431, 379] width 424 height 144
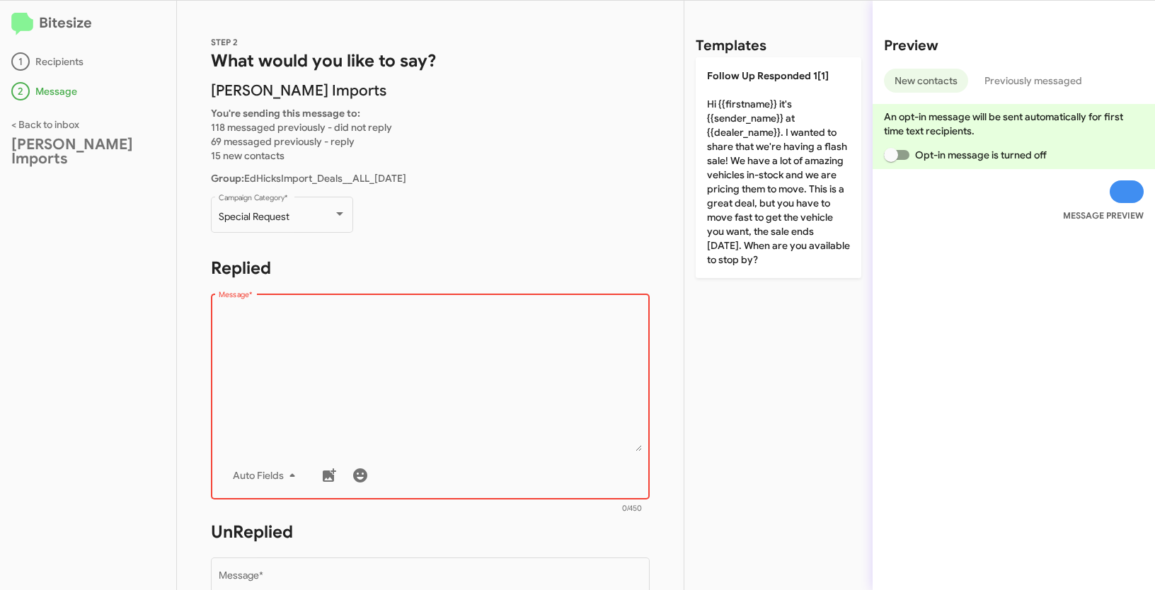
click at [327, 337] on textarea "Message *" at bounding box center [431, 379] width 424 height 144
paste textarea ""Hi {{firstname}} it's {{sender_name}} at {{dealer_name}}. Big news! Right now,…"
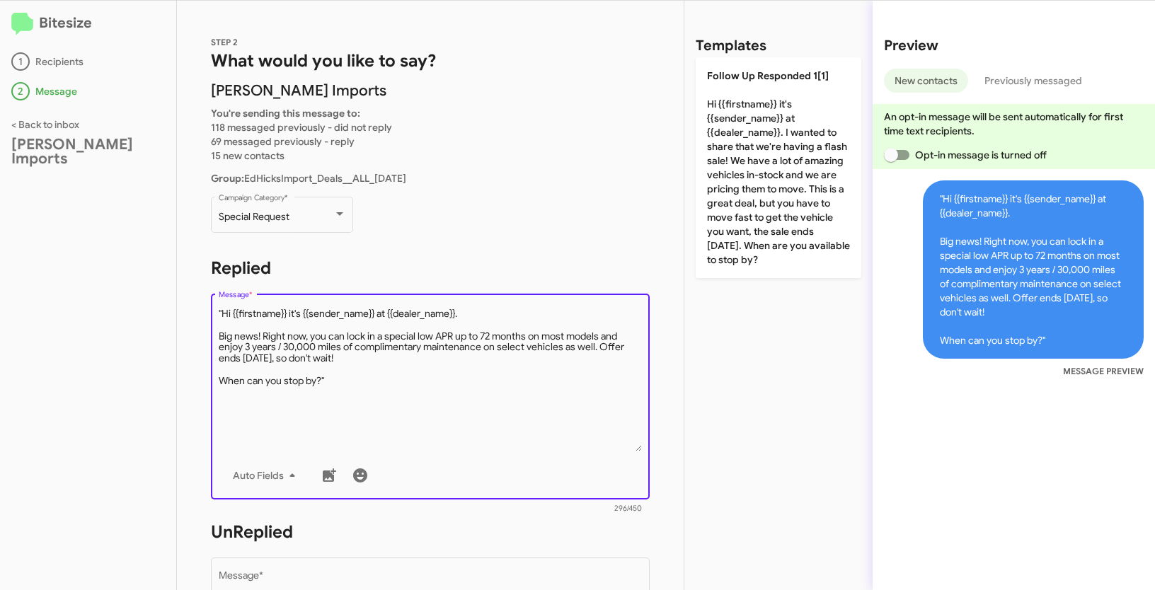
click at [224, 310] on textarea "Message *" at bounding box center [431, 379] width 424 height 144
click at [381, 386] on textarea "Message *" at bounding box center [431, 379] width 424 height 144
type textarea "Hi {{firstname}} it's {{sender_name}} at {{dealer_name}}. Big news! Right now, …"
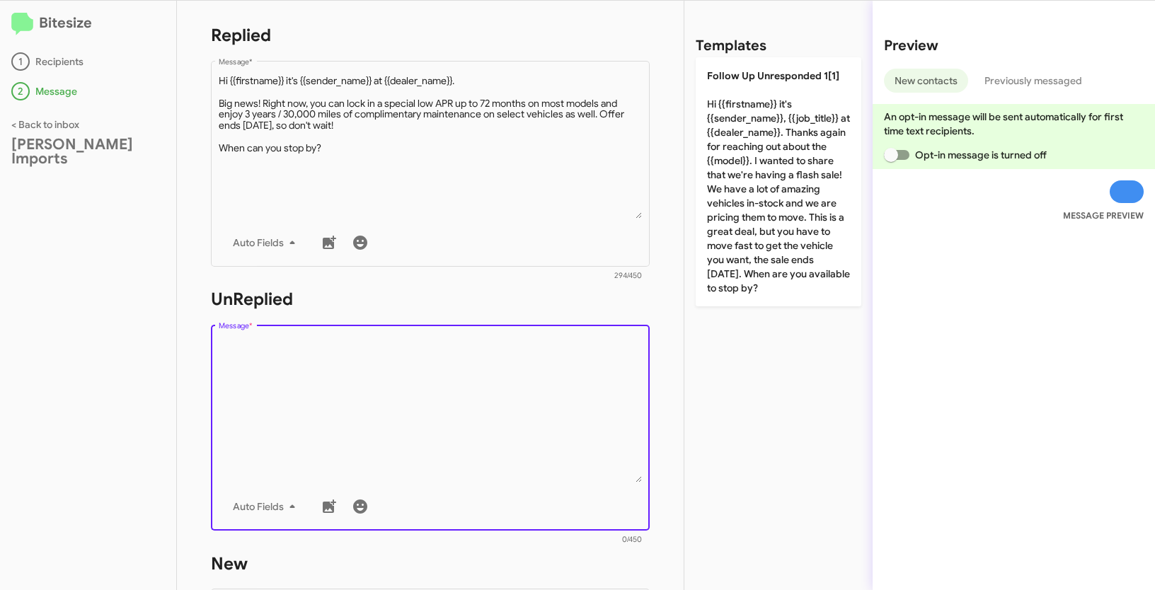
click at [413, 402] on textarea "Message *" at bounding box center [431, 410] width 424 height 144
paste textarea ""Hi {{firstname}} it's {{sender_name}}, {{job_title}} at {{dealer_name}}. Thank…"
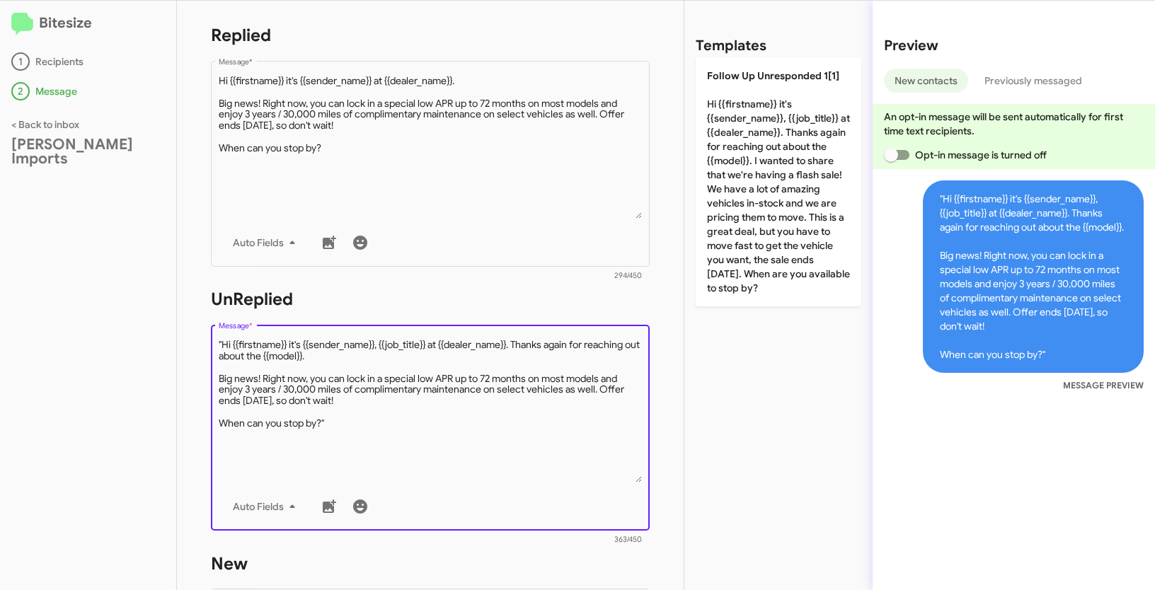
click at [223, 343] on textarea "Message *" at bounding box center [431, 410] width 424 height 144
click at [348, 428] on textarea "Message *" at bounding box center [431, 410] width 424 height 144
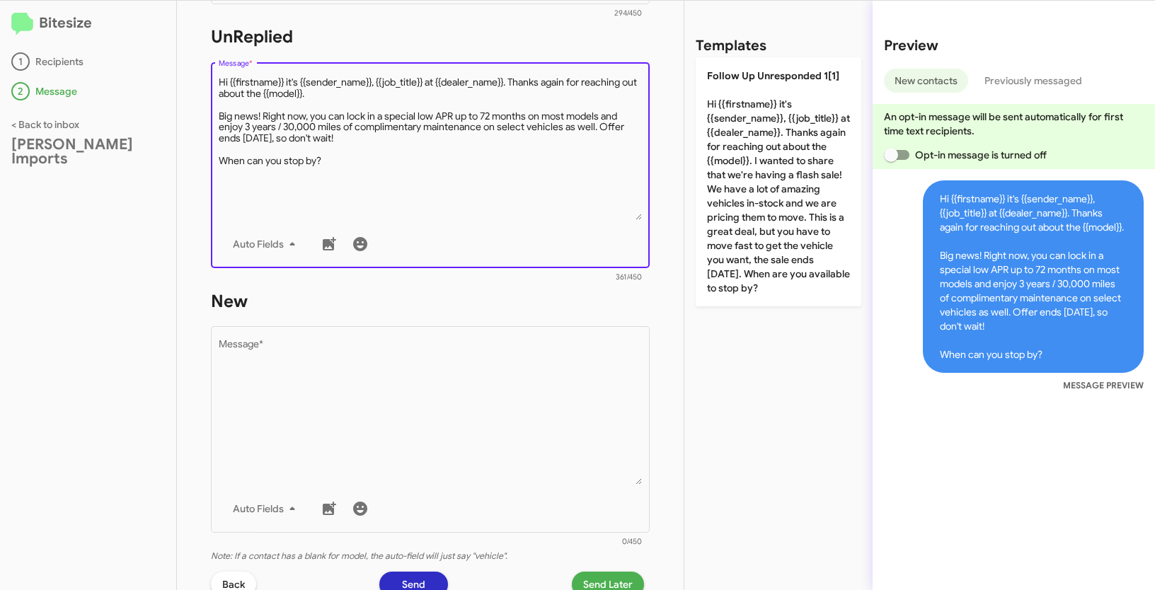
scroll to position [497, 0]
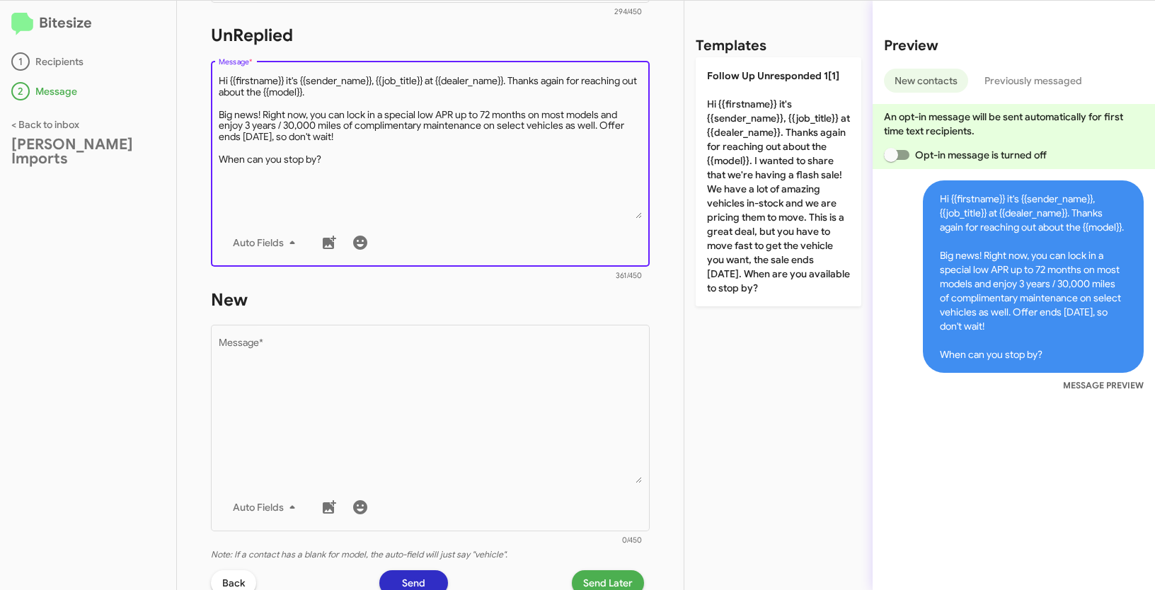
type textarea "Hi {{firstname}} it's {{sender_name}}, {{job_title}} at {{dealer_name}}. Thanks…"
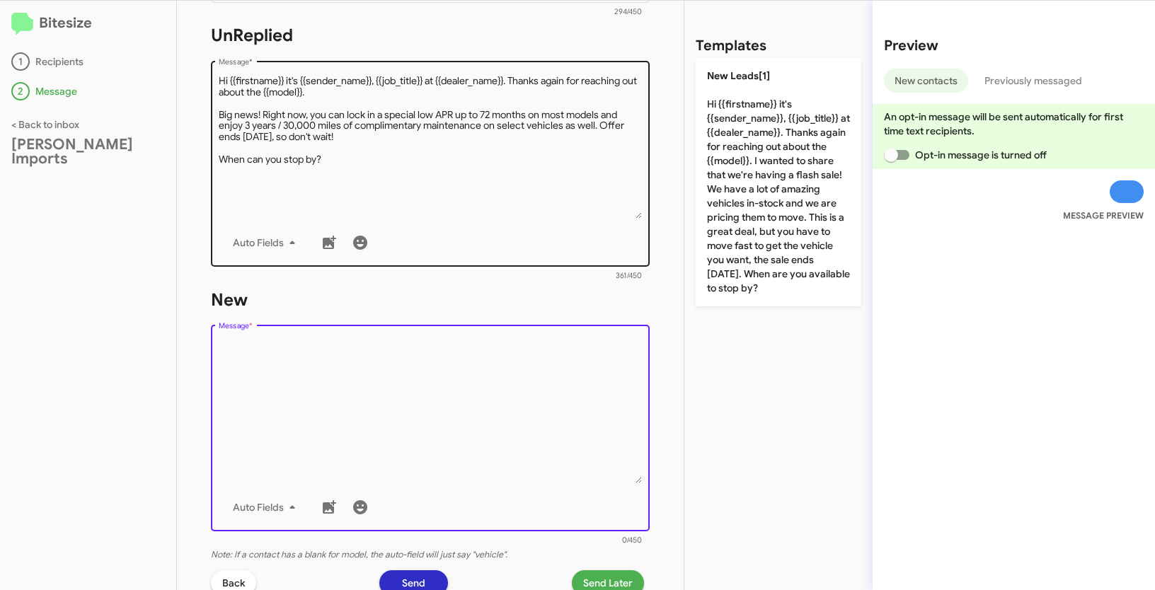
click at [415, 456] on textarea "Message *" at bounding box center [431, 411] width 424 height 144
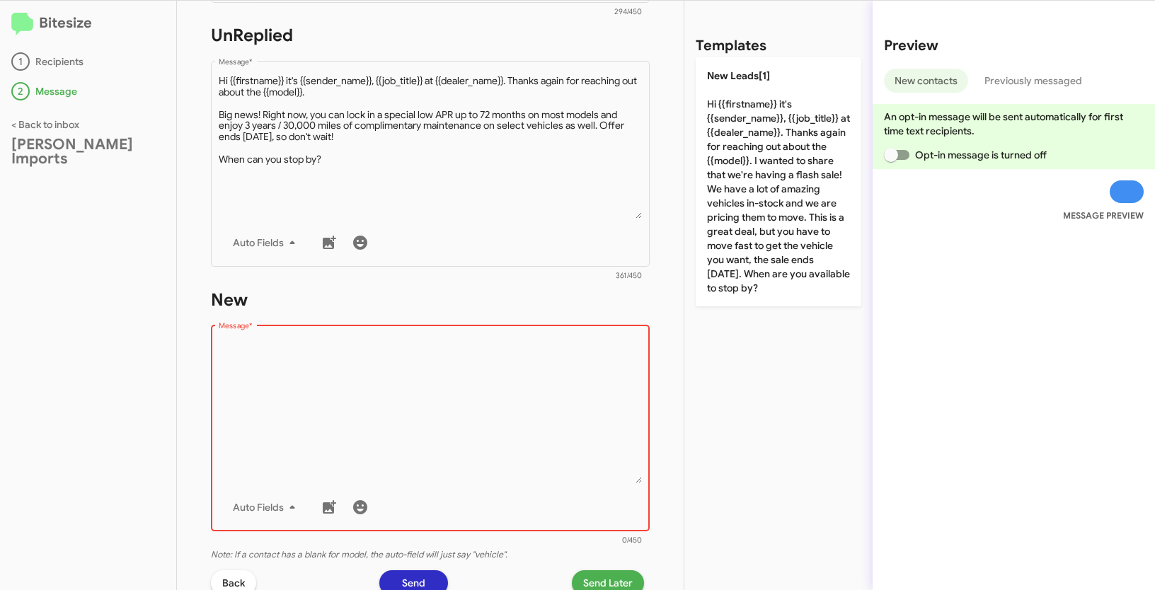
click at [384, 373] on textarea "Message *" at bounding box center [431, 411] width 424 height 144
paste textarea ""Hi {{firstname}} it's {{sender_name}}, {{job_title}} at {{dealer_name}}. Thank…"
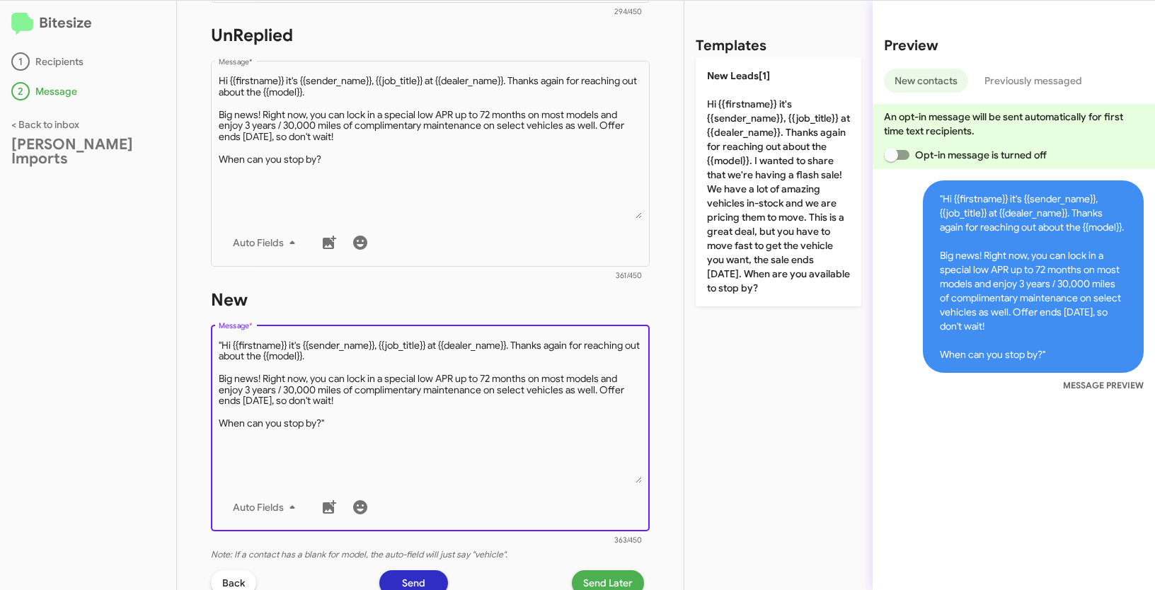
click at [224, 341] on textarea "Message *" at bounding box center [431, 411] width 424 height 144
click at [349, 418] on textarea "Message *" at bounding box center [431, 411] width 424 height 144
click at [342, 420] on textarea "Message *" at bounding box center [431, 411] width 424 height 144
type textarea "Hi {{firstname}} it's {{sender_name}}, {{job_title}} at {{dealer_name}}. Thanks…"
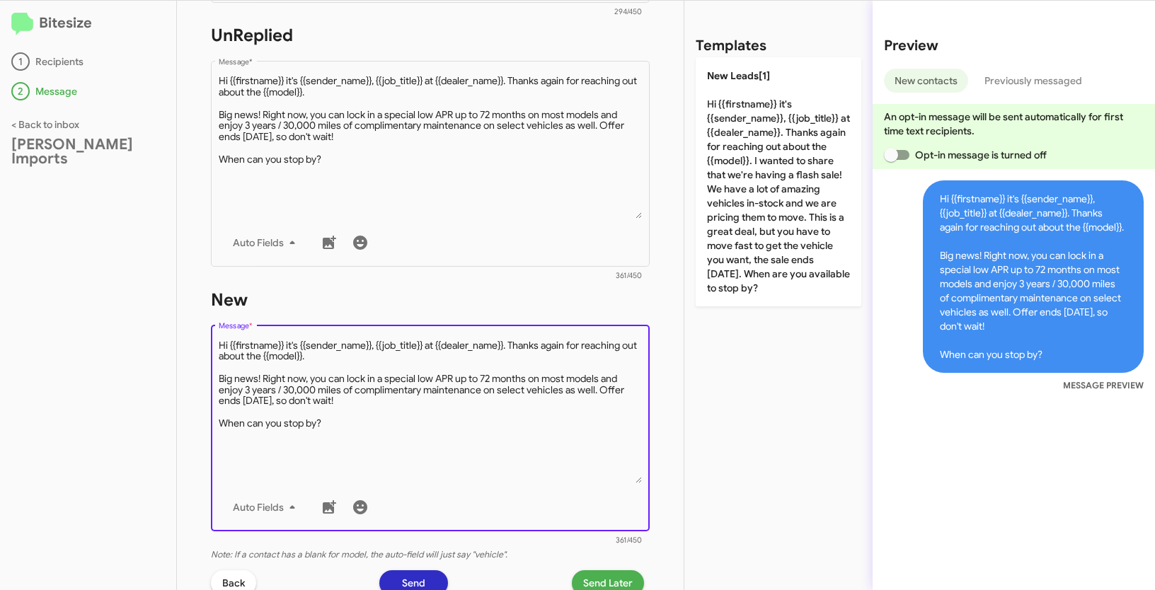
scroll to position [677, 0]
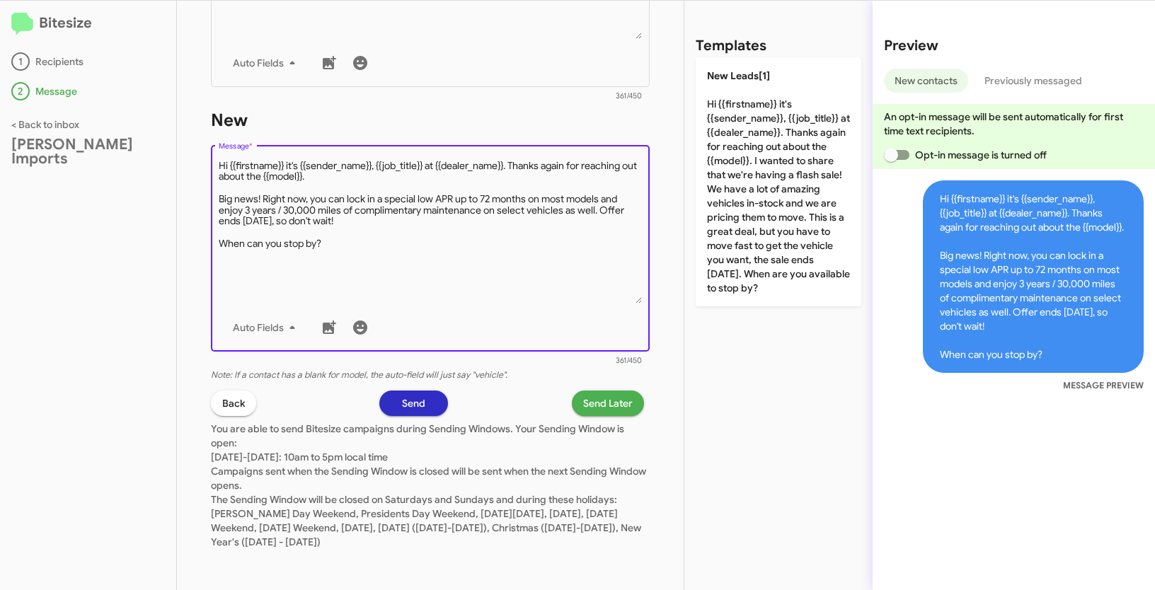
click at [600, 406] on span "Send Later" at bounding box center [608, 403] width 50 height 25
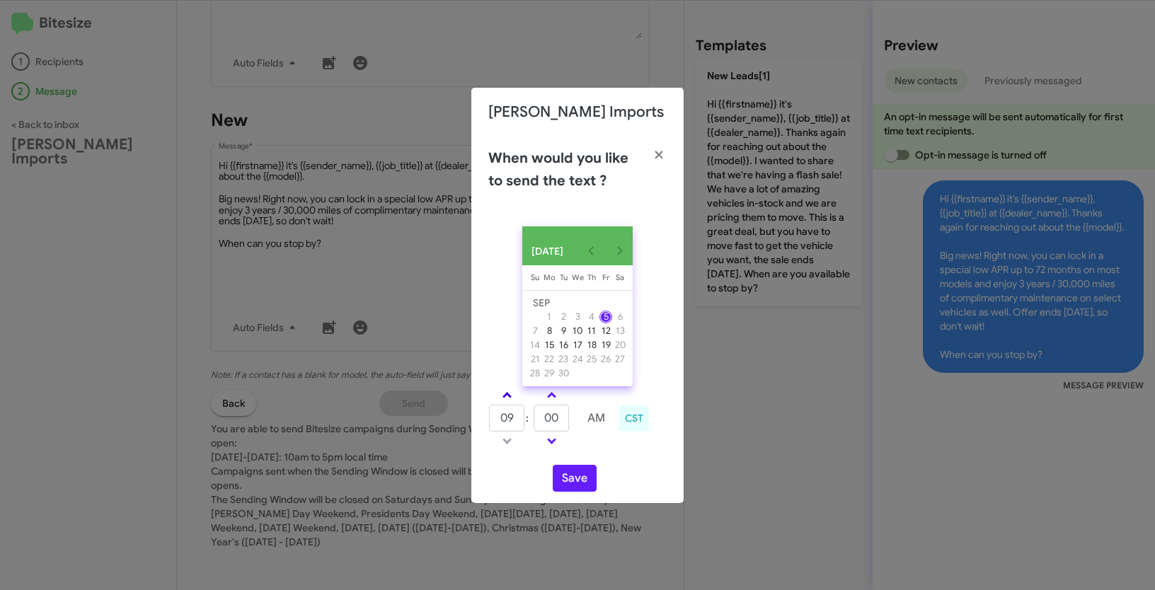
click at [510, 403] on link at bounding box center [507, 395] width 25 height 16
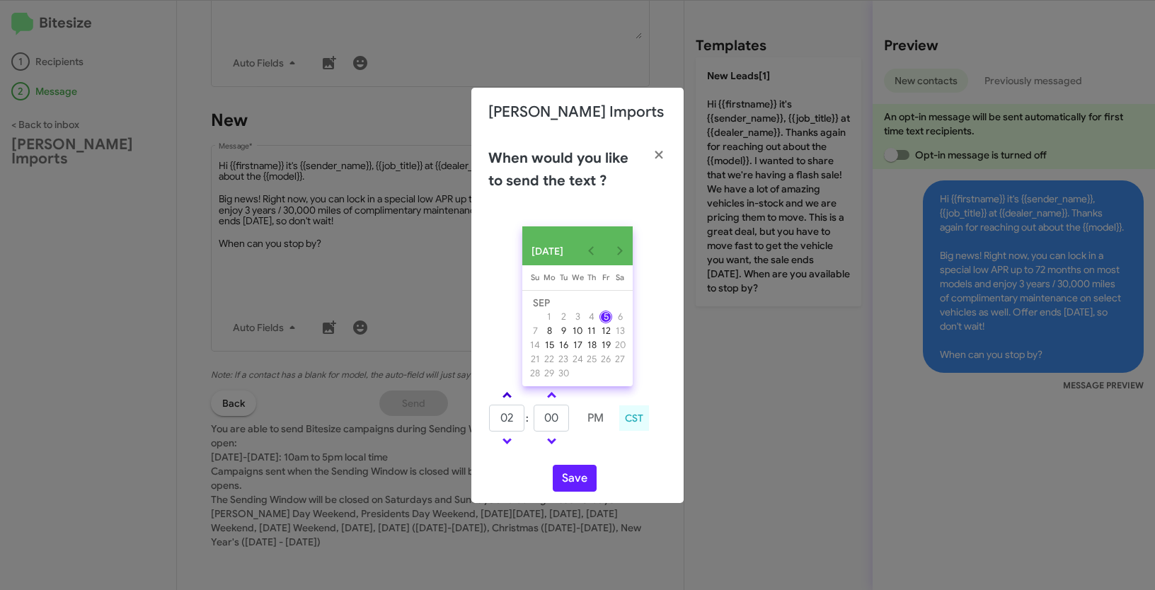
click at [510, 403] on link at bounding box center [507, 395] width 25 height 16
type input "05"
drag, startPoint x: 563, startPoint y: 422, endPoint x: 537, endPoint y: 420, distance: 25.6
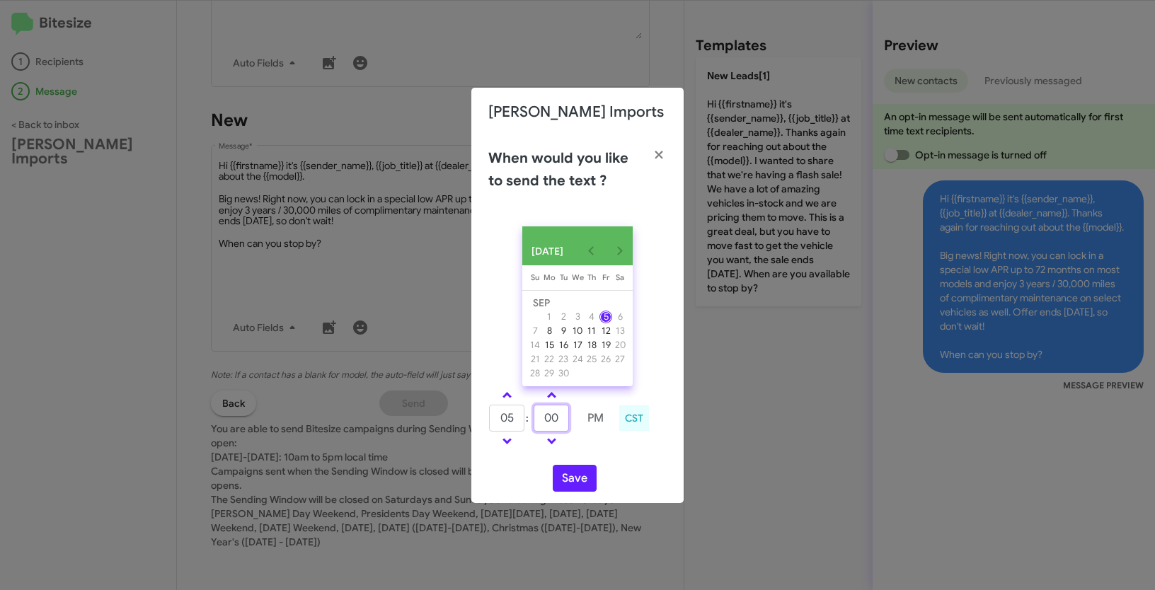
click at [537, 420] on input "00" at bounding box center [551, 418] width 35 height 27
type input "29"
click at [570, 482] on button "Save" at bounding box center [575, 478] width 44 height 27
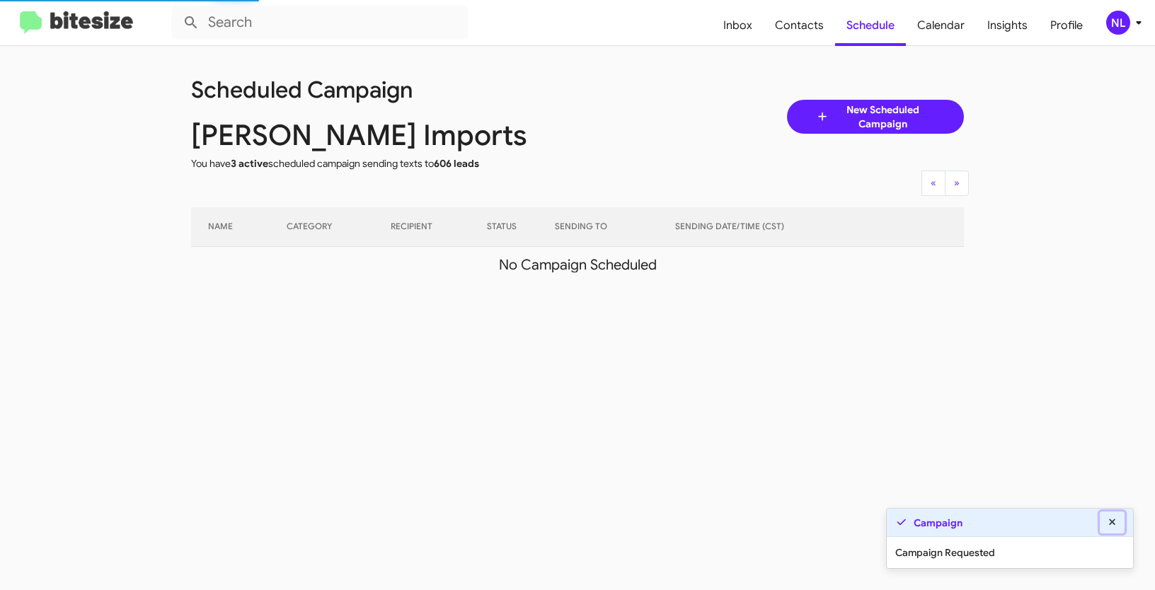
click at [1113, 525] on icon at bounding box center [1112, 522] width 13 height 10
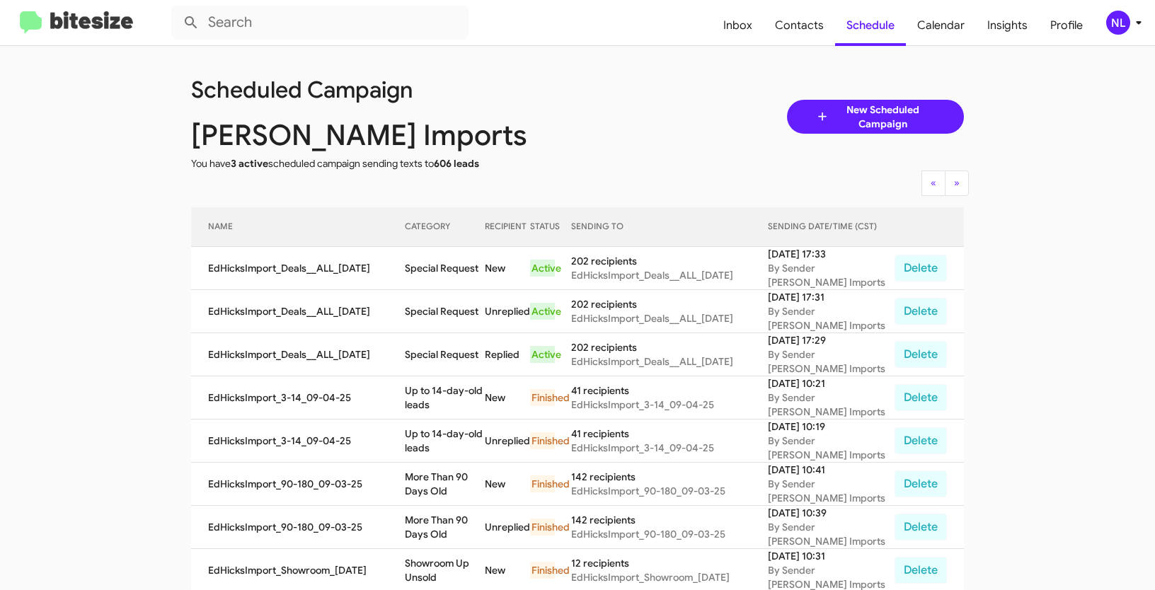
click at [1115, 24] on div "NL" at bounding box center [1118, 23] width 24 height 24
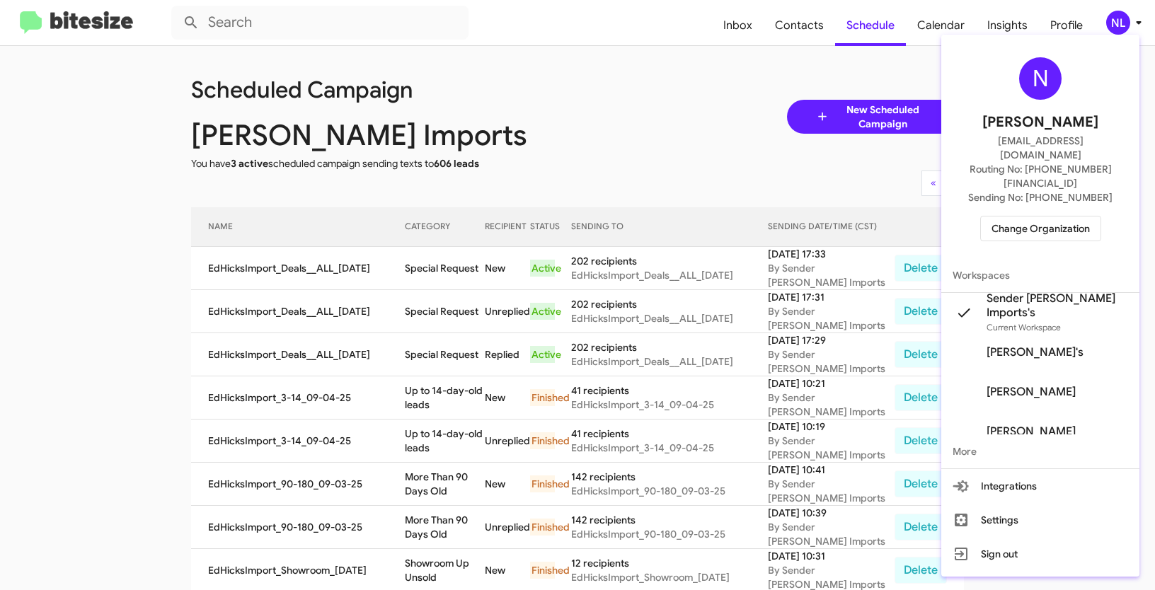
click at [1034, 217] on span "Change Organization" at bounding box center [1041, 229] width 98 height 24
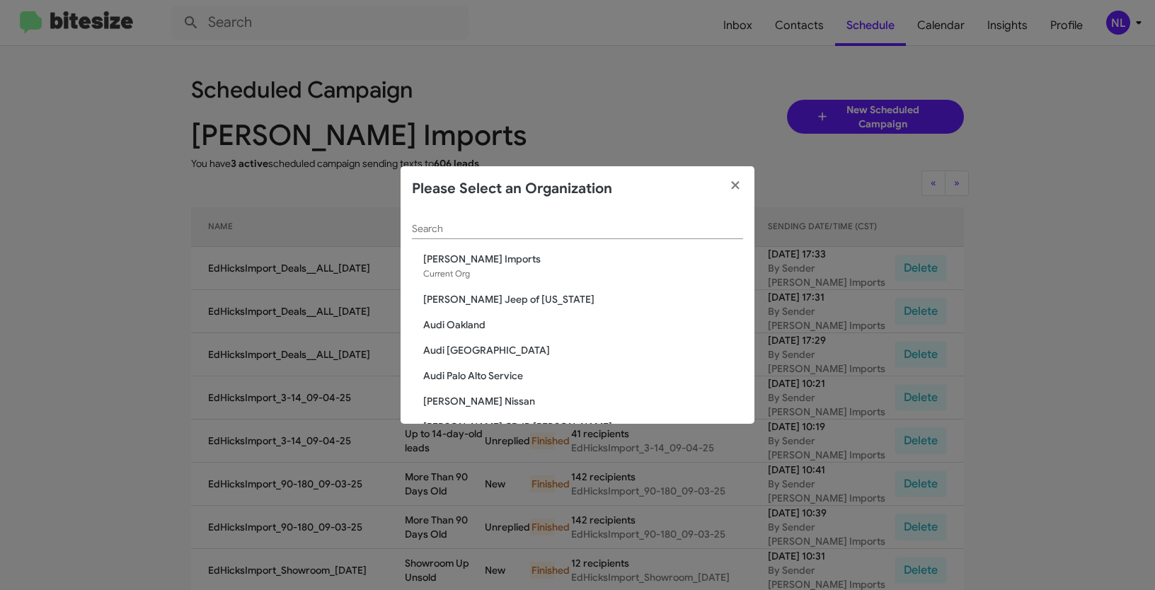
click at [540, 226] on input "Search" at bounding box center [577, 229] width 331 height 11
paste input "[PERSON_NAME] Family Nissan"
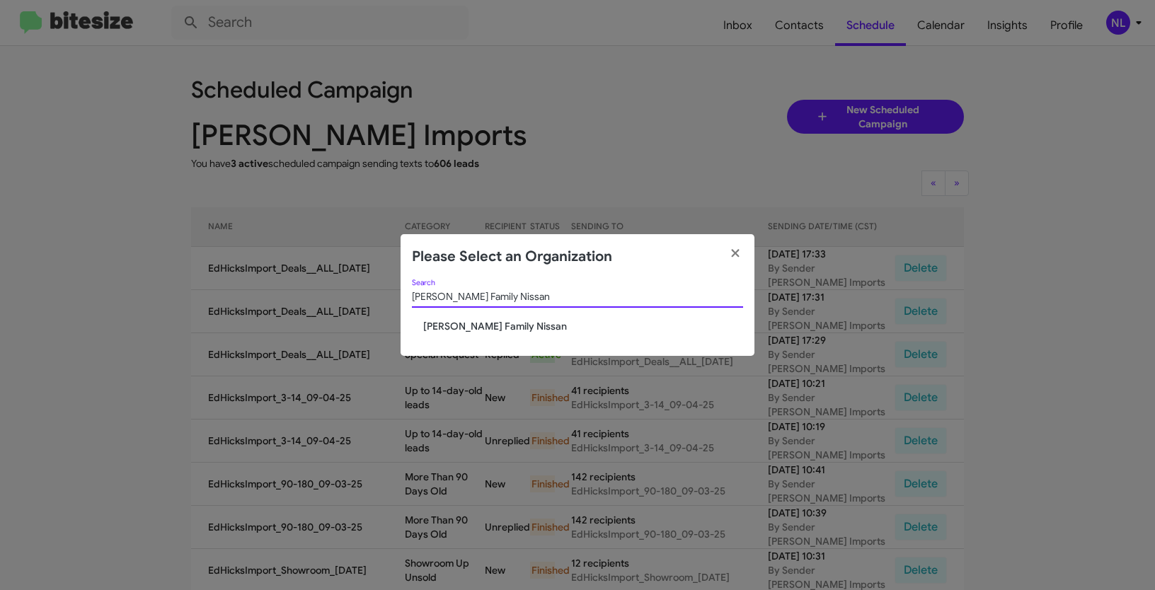
type input "[PERSON_NAME] Family Nissan"
click at [449, 328] on span "[PERSON_NAME] Family Nissan" at bounding box center [583, 326] width 320 height 14
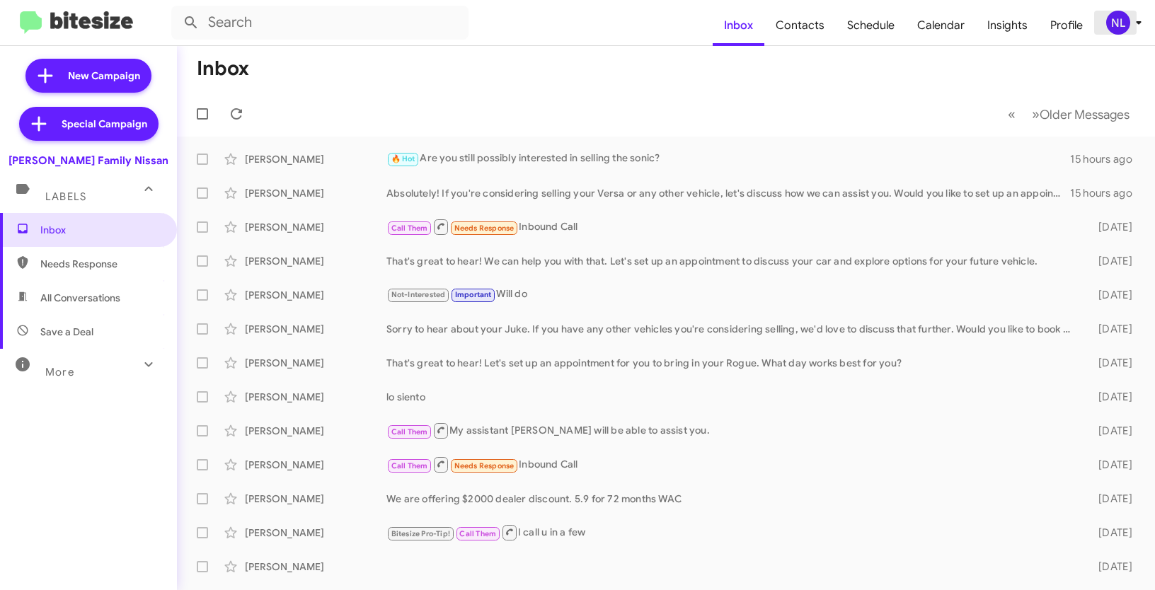
click at [1113, 27] on div "NL" at bounding box center [1118, 23] width 24 height 24
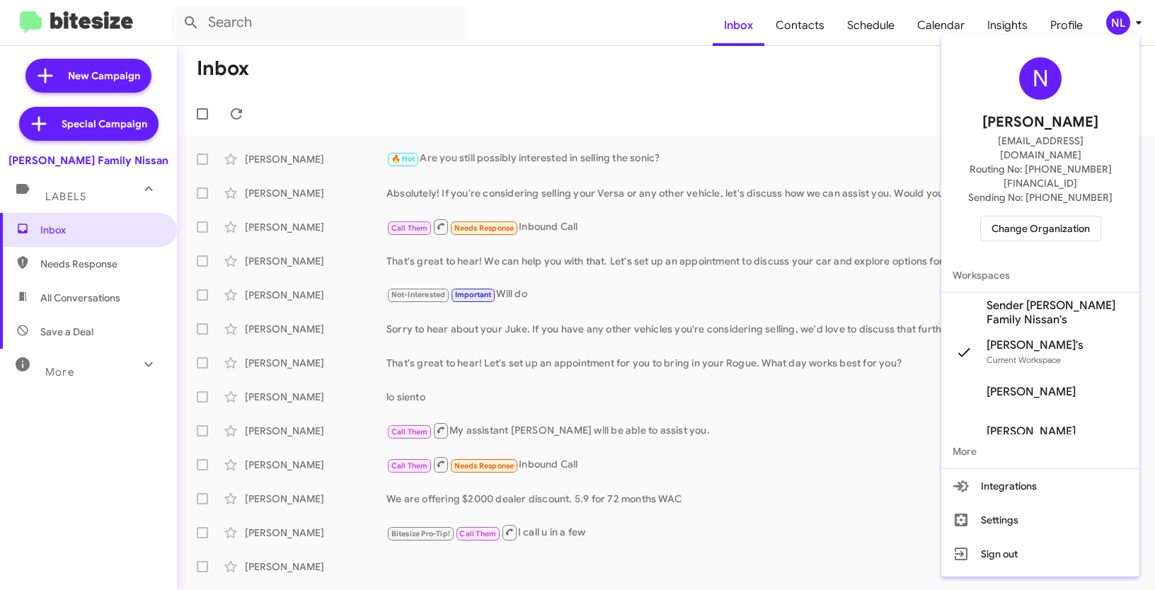
click at [1016, 299] on span "Sender [PERSON_NAME] Family Nissan's" at bounding box center [1058, 313] width 142 height 28
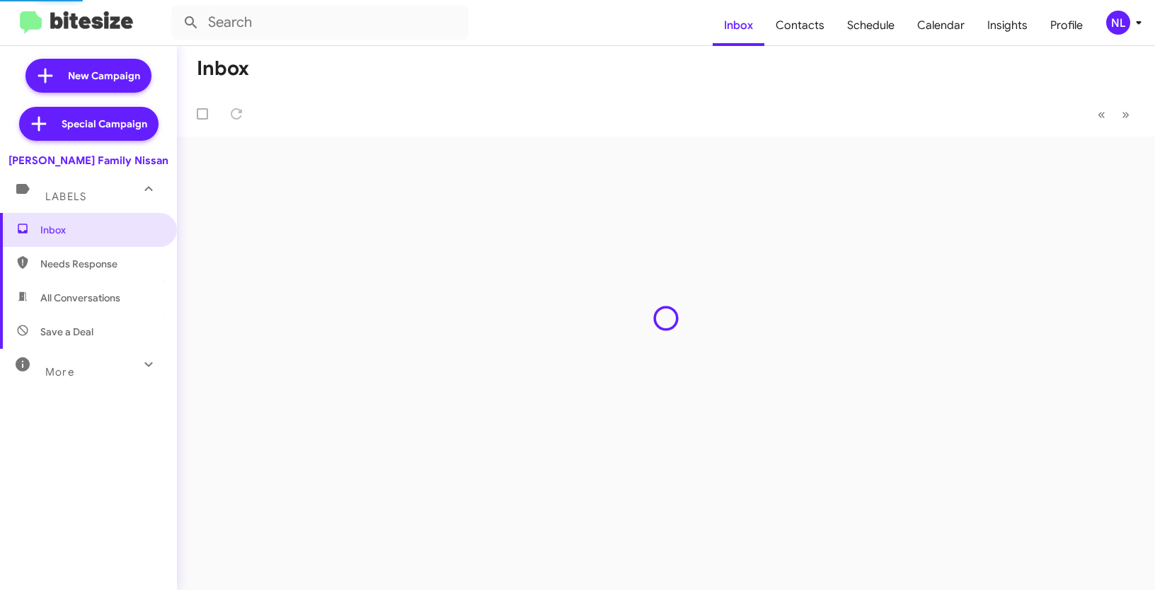
click at [798, 27] on span "Contacts" at bounding box center [799, 25] width 71 height 41
type input "in:groups"
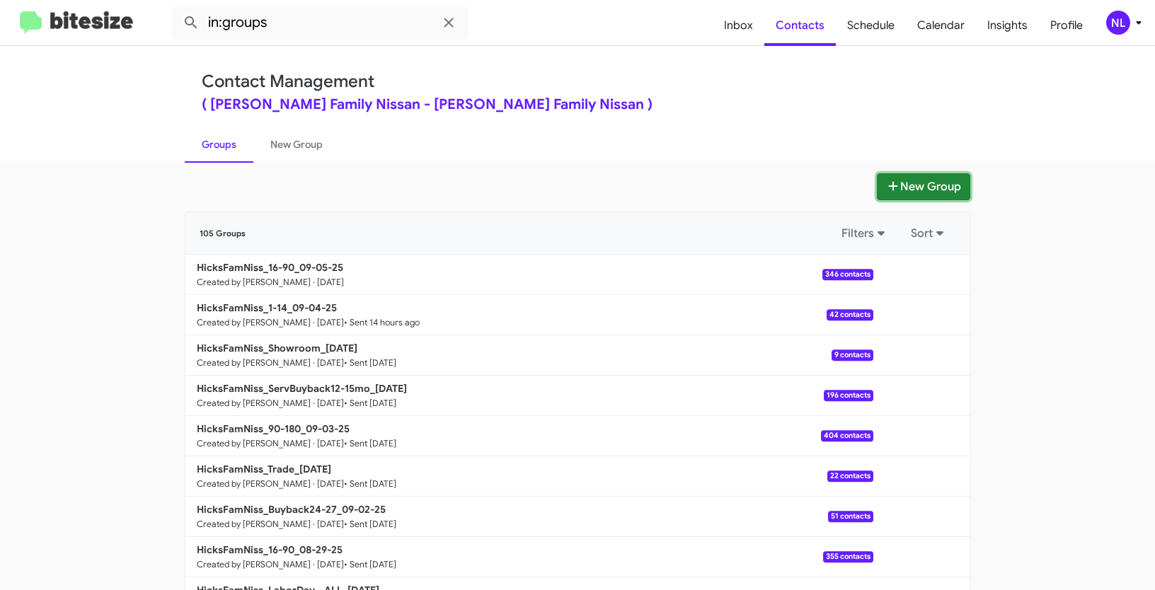
click at [909, 183] on button "New Group" at bounding box center [923, 186] width 93 height 27
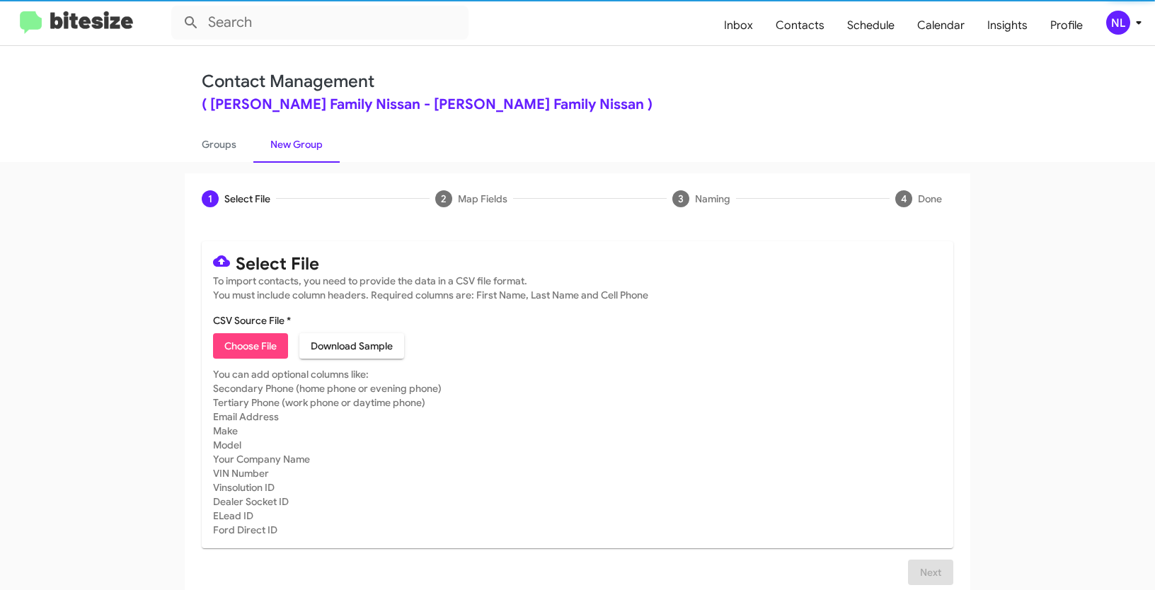
click at [248, 336] on span "Choose File" at bounding box center [250, 345] width 52 height 25
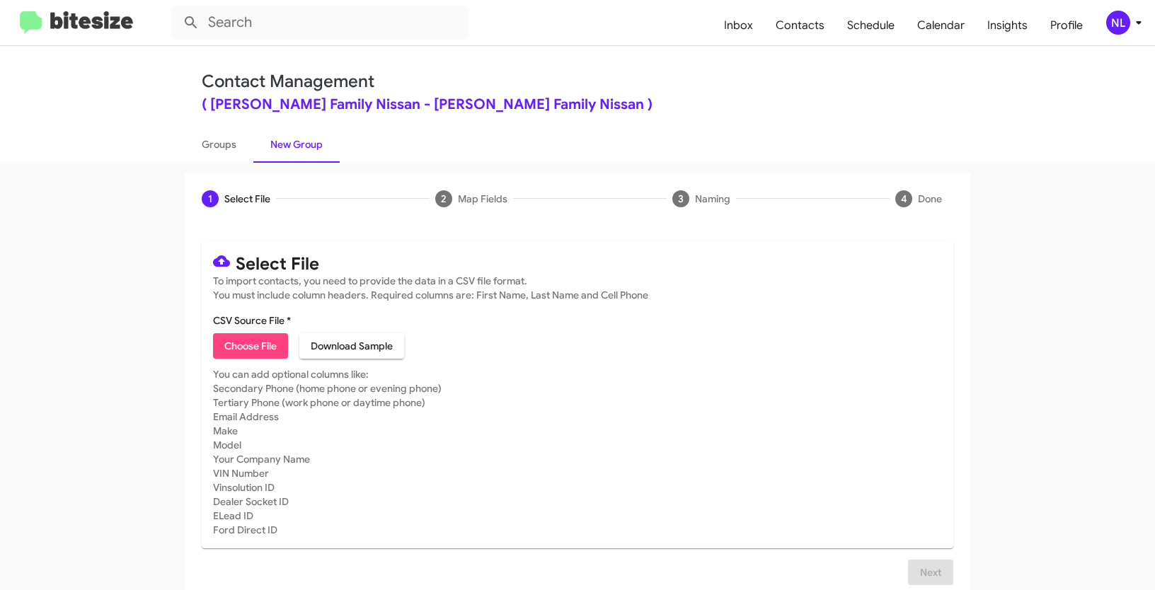
type input "HicksFamNiss_BigGame_NISSAN_ManyModels_[DATE]"
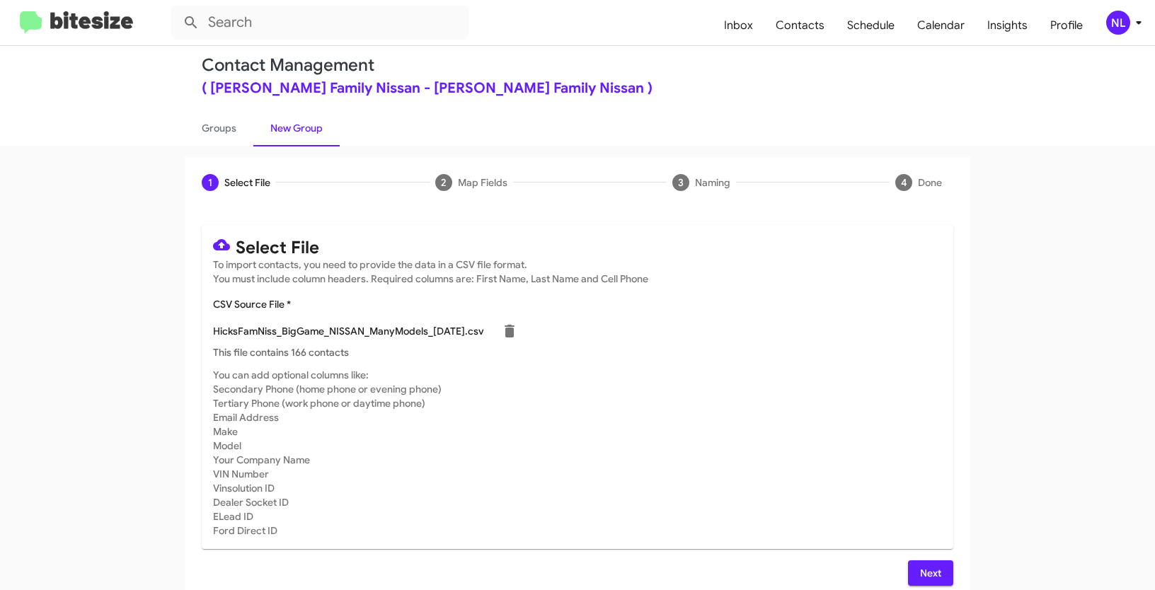
scroll to position [28, 0]
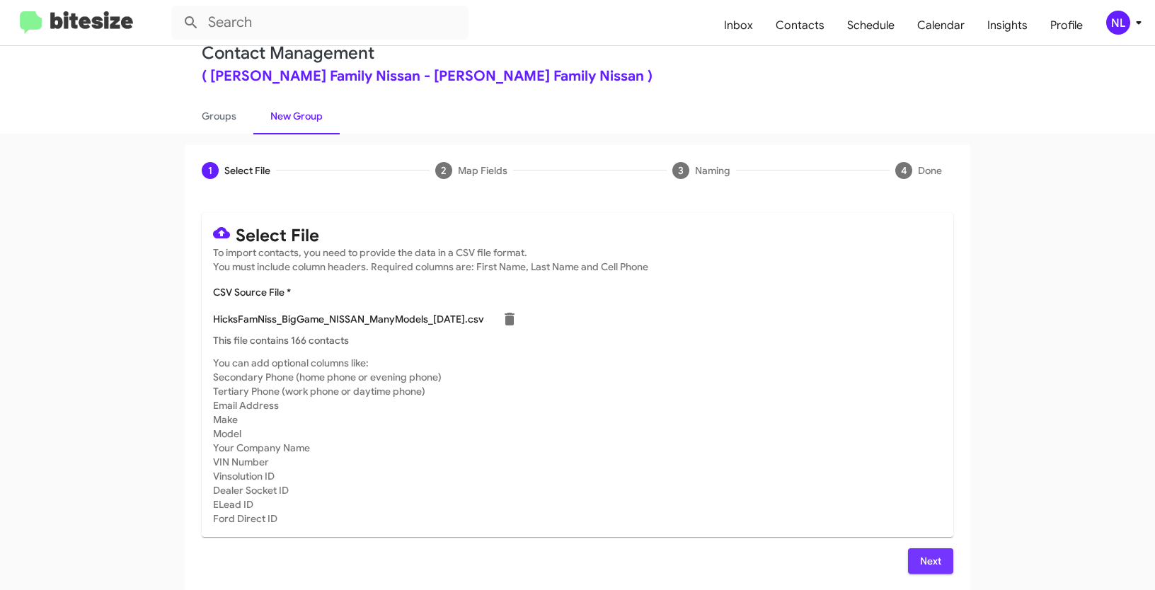
click at [908, 560] on button "Next" at bounding box center [930, 561] width 45 height 25
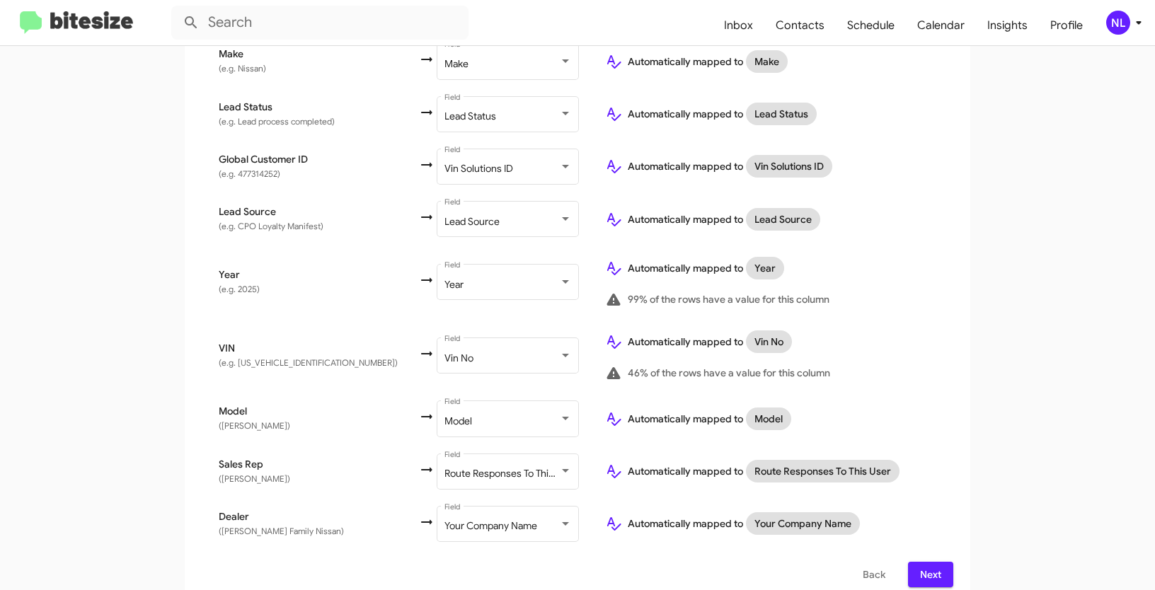
scroll to position [728, 0]
click at [926, 562] on span "Next" at bounding box center [930, 574] width 23 height 25
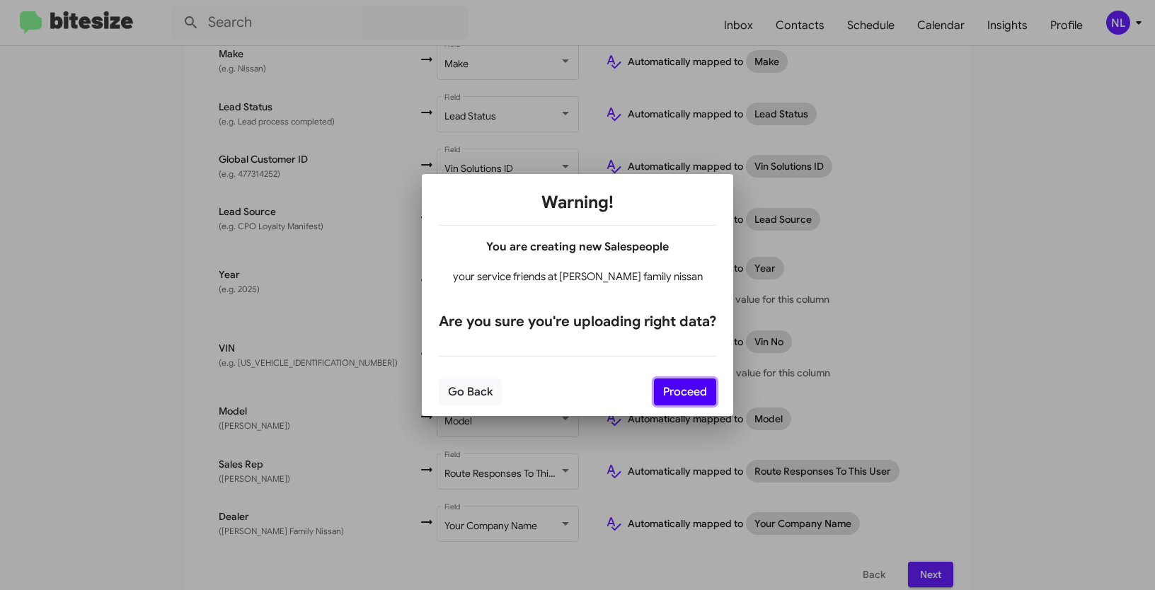
click at [689, 394] on button "Proceed" at bounding box center [685, 392] width 62 height 27
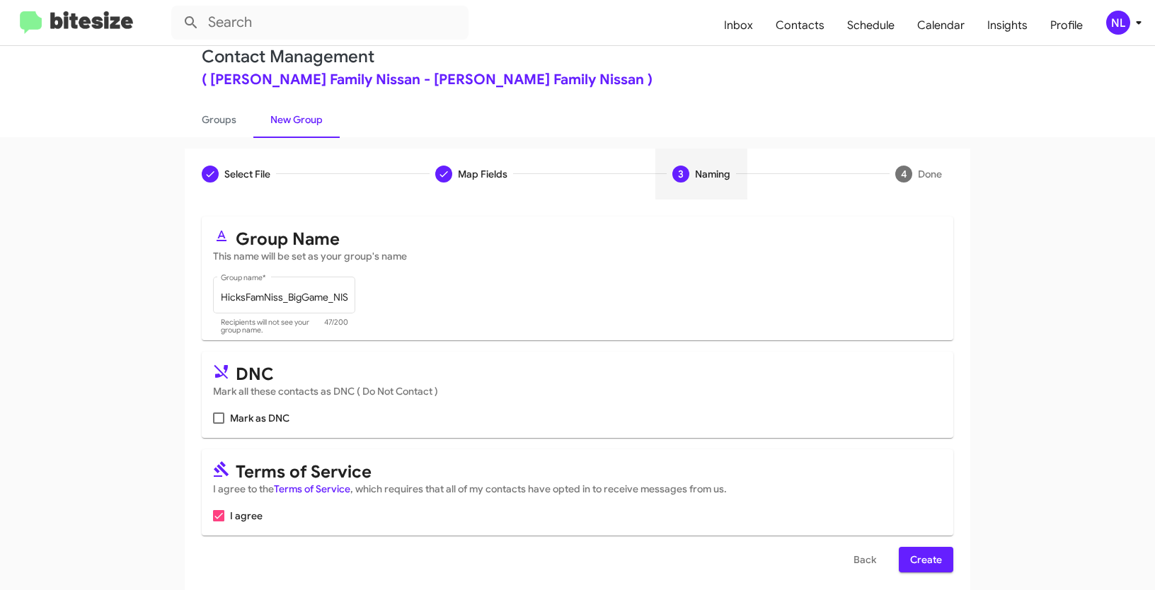
scroll to position [35, 0]
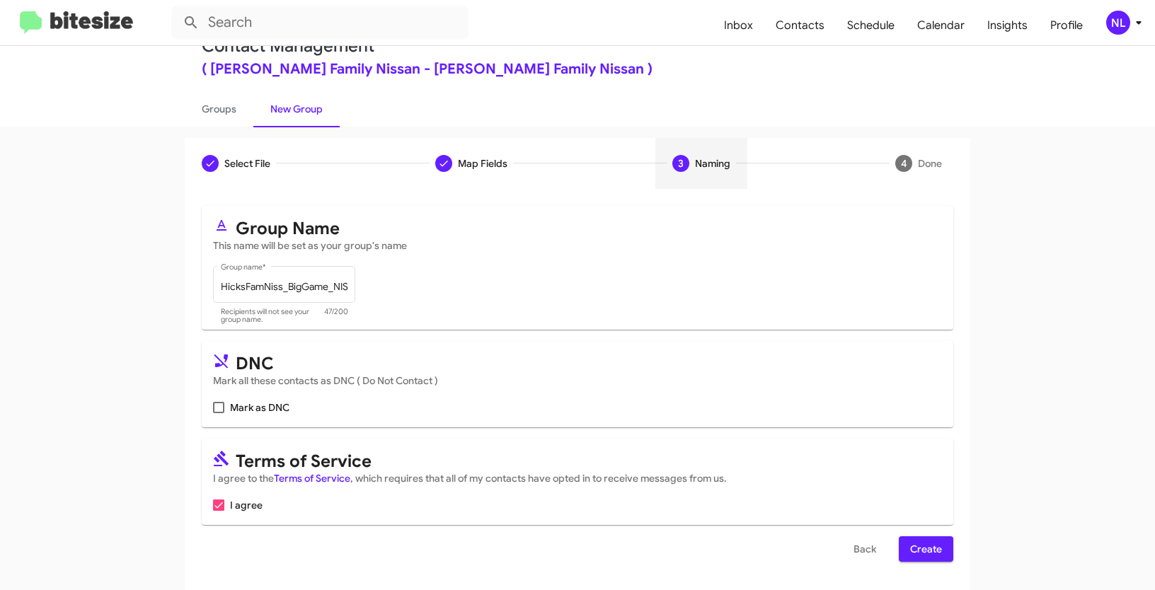
click at [933, 541] on span "Create" at bounding box center [926, 548] width 32 height 25
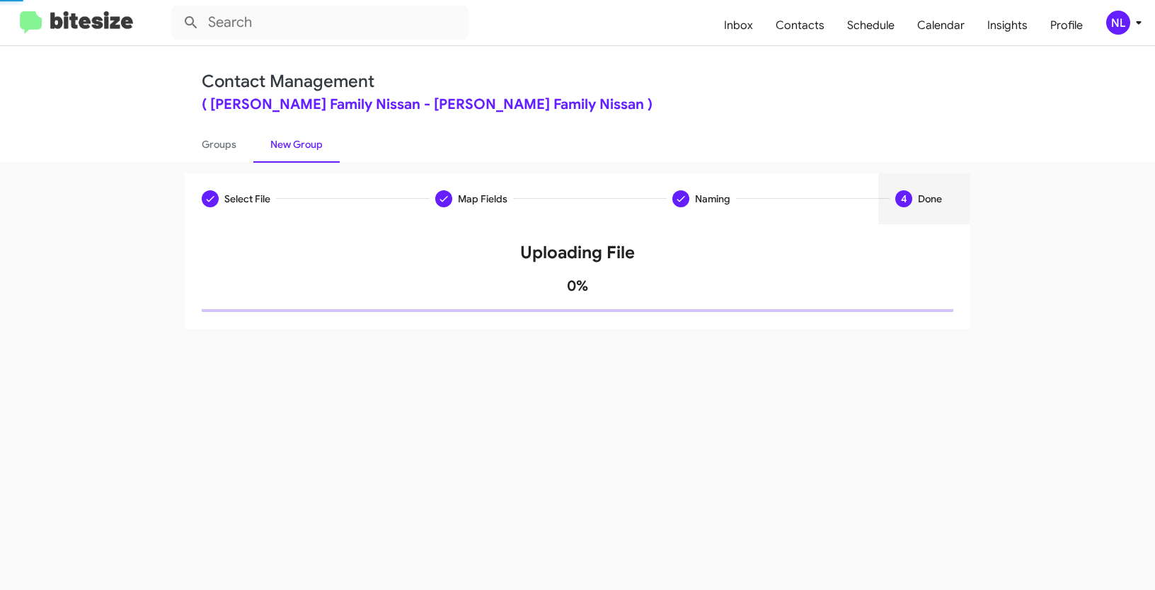
scroll to position [0, 0]
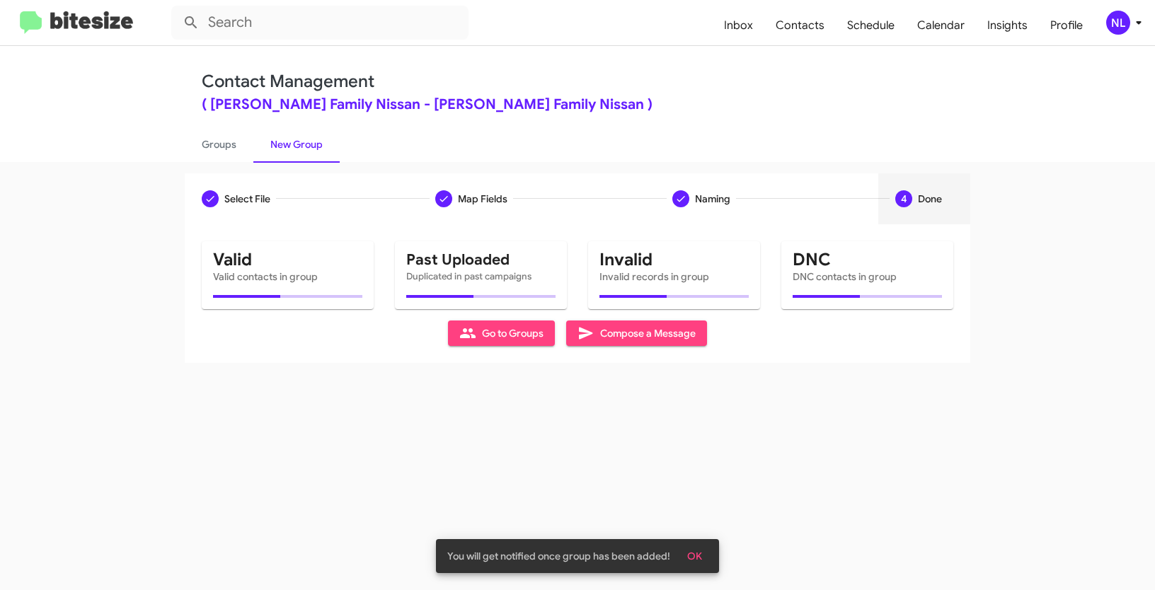
click at [705, 556] on button "OK" at bounding box center [695, 556] width 38 height 25
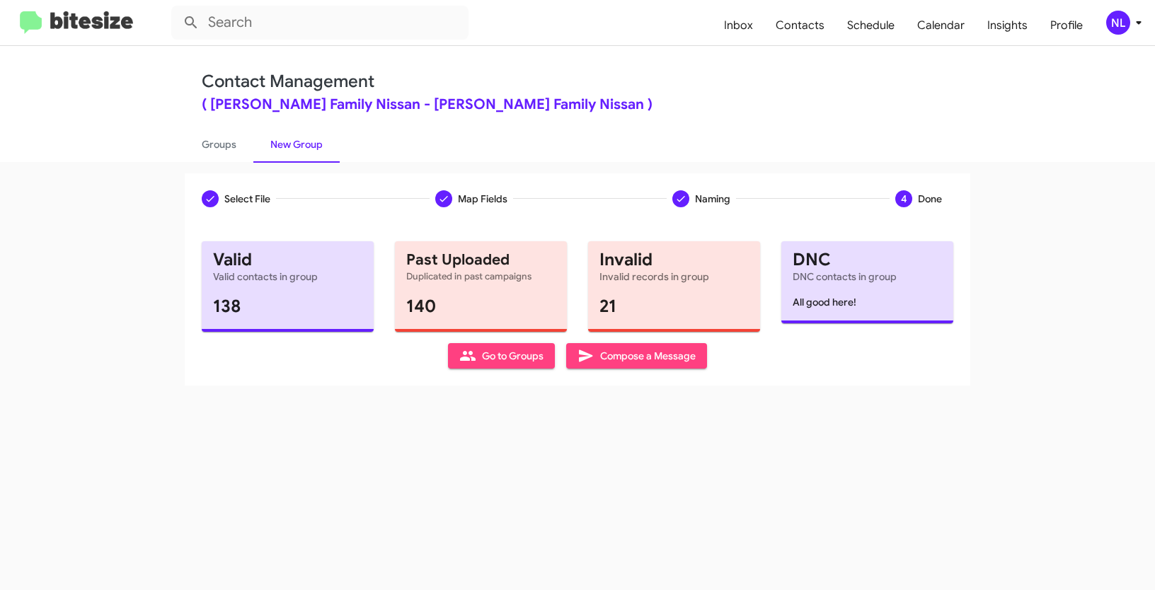
click at [493, 360] on span "Go to Groups" at bounding box center [501, 355] width 84 height 25
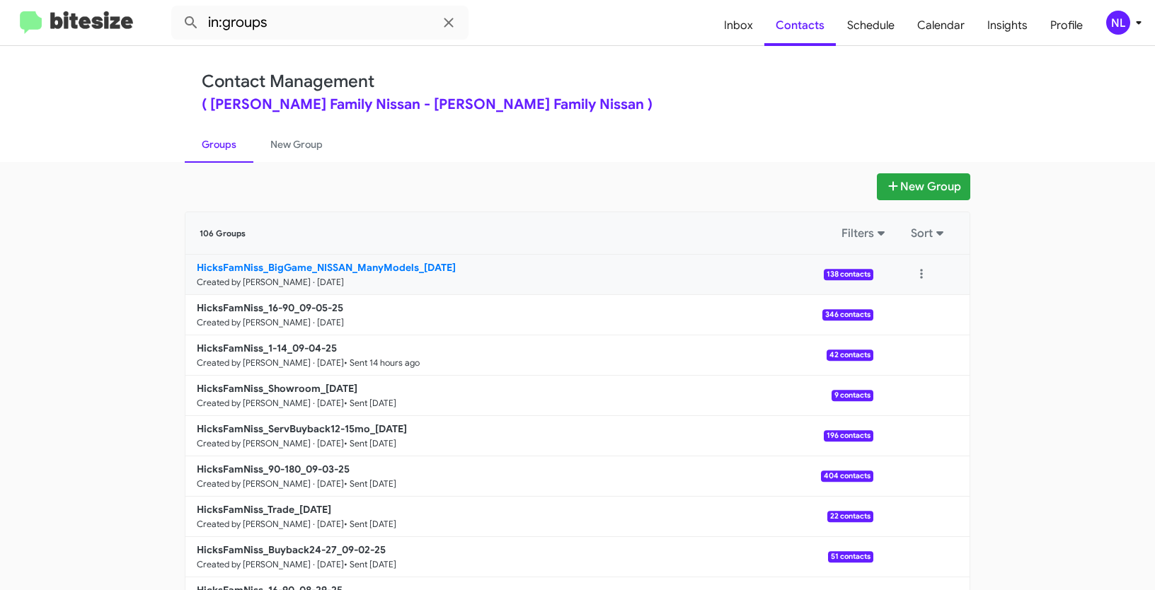
drag, startPoint x: 157, startPoint y: 265, endPoint x: 409, endPoint y: 263, distance: 252.0
click at [409, 263] on app-groups "New Group 106 Groups Filters Sort HicksFamNiss_BigGame_NISSAN_ManyModels_[DATE]…" at bounding box center [577, 434] width 1155 height 522
click at [116, 251] on app-groups "New Group 106 Groups Filters Sort HicksFamNiss_BigGame_NISSAN_ManyModels_[DATE]…" at bounding box center [577, 434] width 1155 height 522
drag, startPoint x: 139, startPoint y: 263, endPoint x: 417, endPoint y: 264, distance: 277.4
click at [417, 264] on app-groups "New Group 106 Groups Filters Sort HicksFamNiss_BigGame_NISSAN_ManyModels_[DATE]…" at bounding box center [577, 434] width 1155 height 522
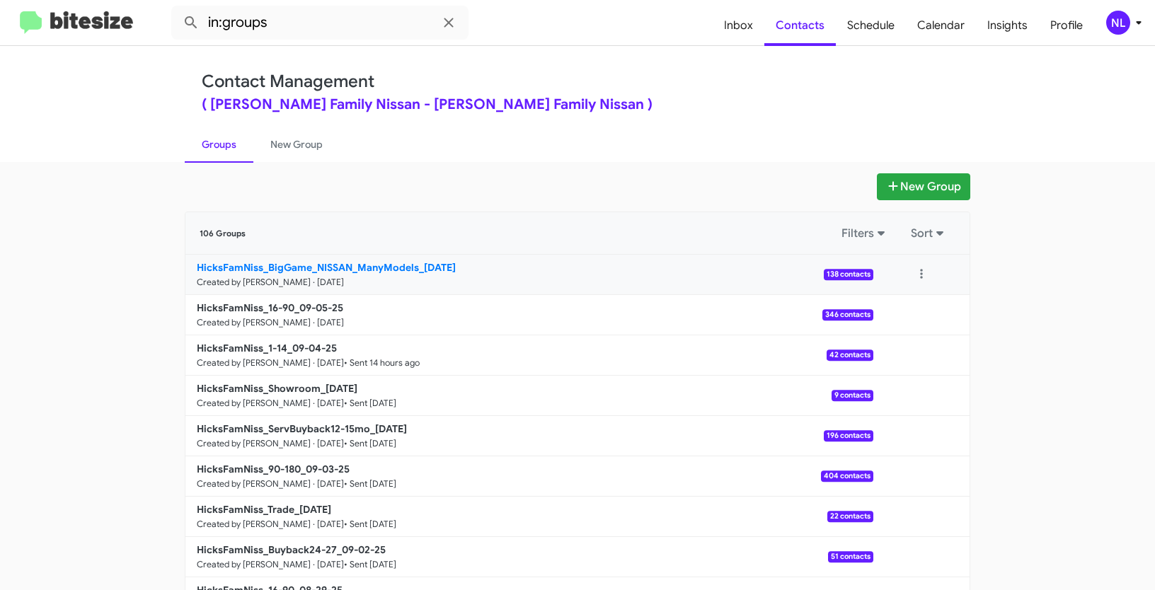
copy div "Filters Sort HicksFamNiss_BigGame_NISSAN_ManyModels_"
click at [303, 22] on input "in:groups" at bounding box center [319, 23] width 297 height 34
paste input "HicksFamNiss_BigGame_NISSAN_ManyModels_"
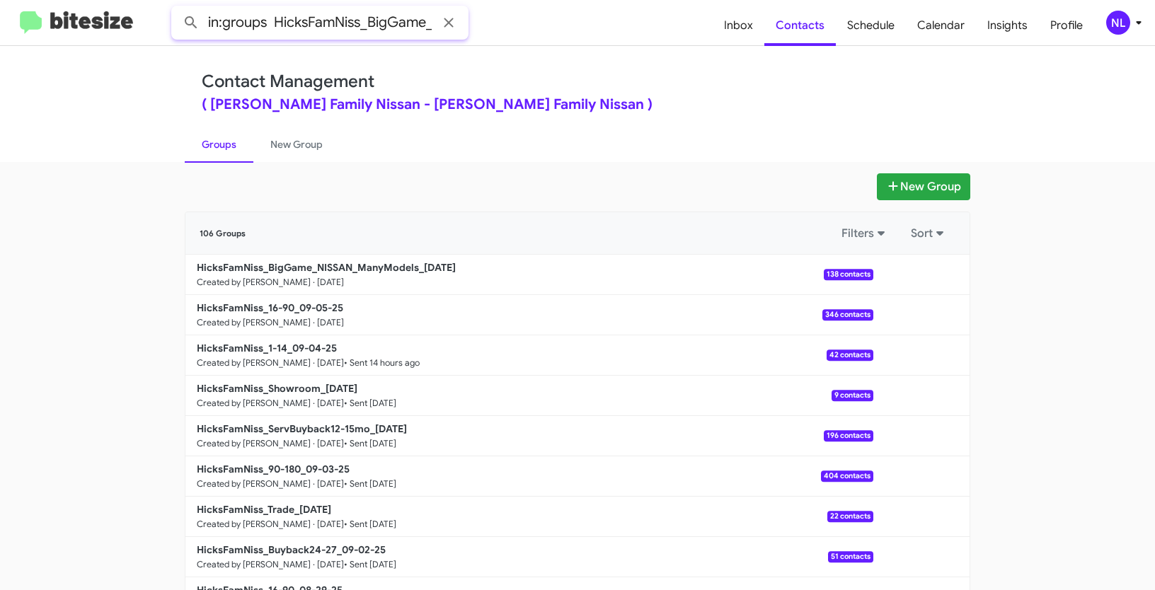
scroll to position [0, 145]
type input "in:groups HicksFamNiss_BigGame_NISSAN_ManyModels_"
click at [177, 8] on button at bounding box center [191, 22] width 28 height 28
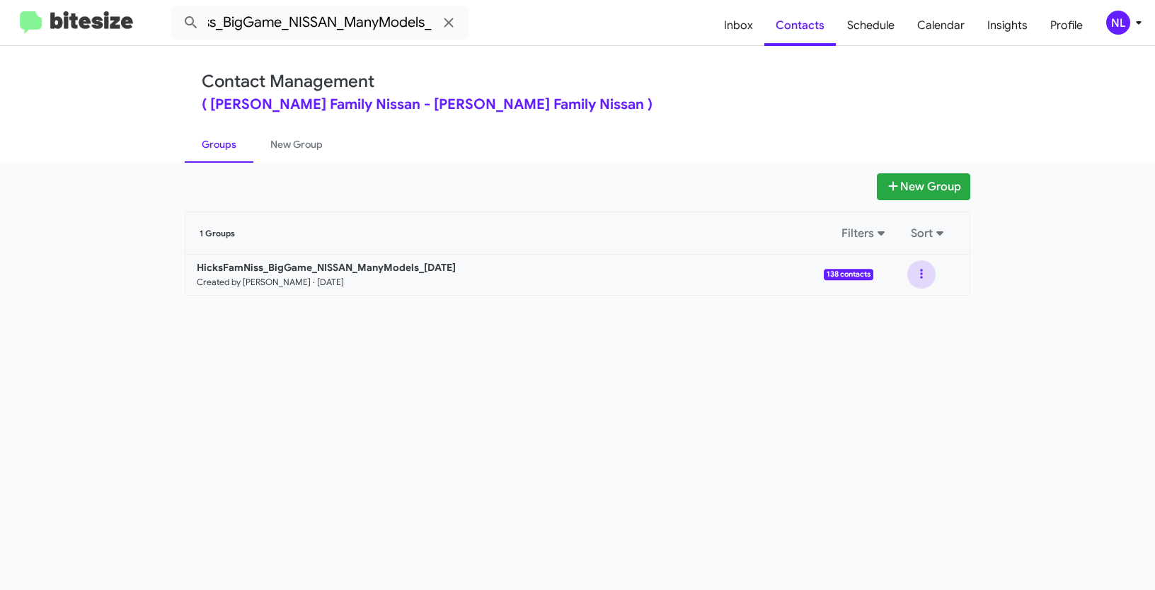
click at [923, 268] on button at bounding box center [921, 274] width 28 height 28
click at [903, 314] on button "View contacts" at bounding box center [878, 313] width 113 height 34
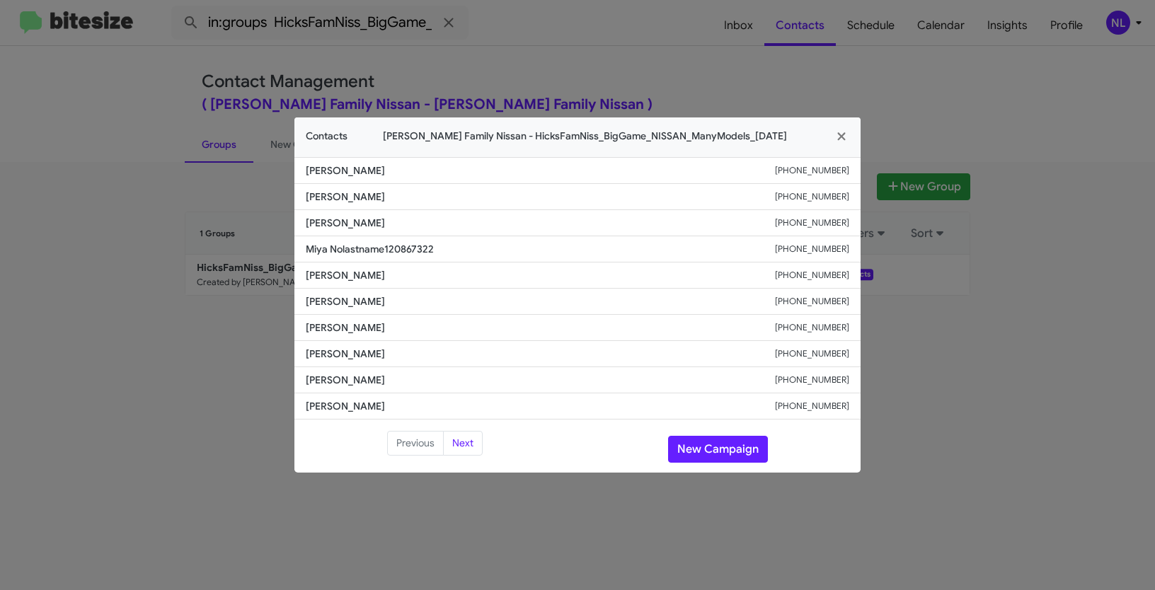
drag, startPoint x: 304, startPoint y: 199, endPoint x: 456, endPoint y: 199, distance: 152.2
click at [456, 199] on li "[PERSON_NAME] [PHONE_NUMBER]" at bounding box center [577, 197] width 566 height 26
copy span "[PERSON_NAME]"
click at [709, 447] on button "New Campaign" at bounding box center [718, 449] width 100 height 27
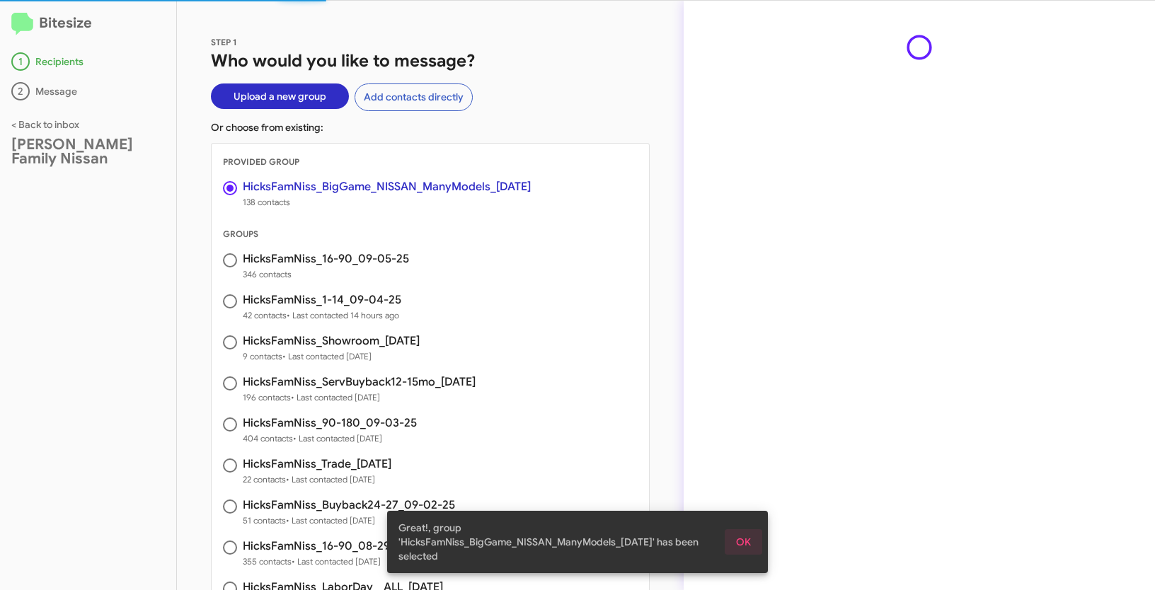
click at [750, 550] on span "OK" at bounding box center [743, 541] width 15 height 25
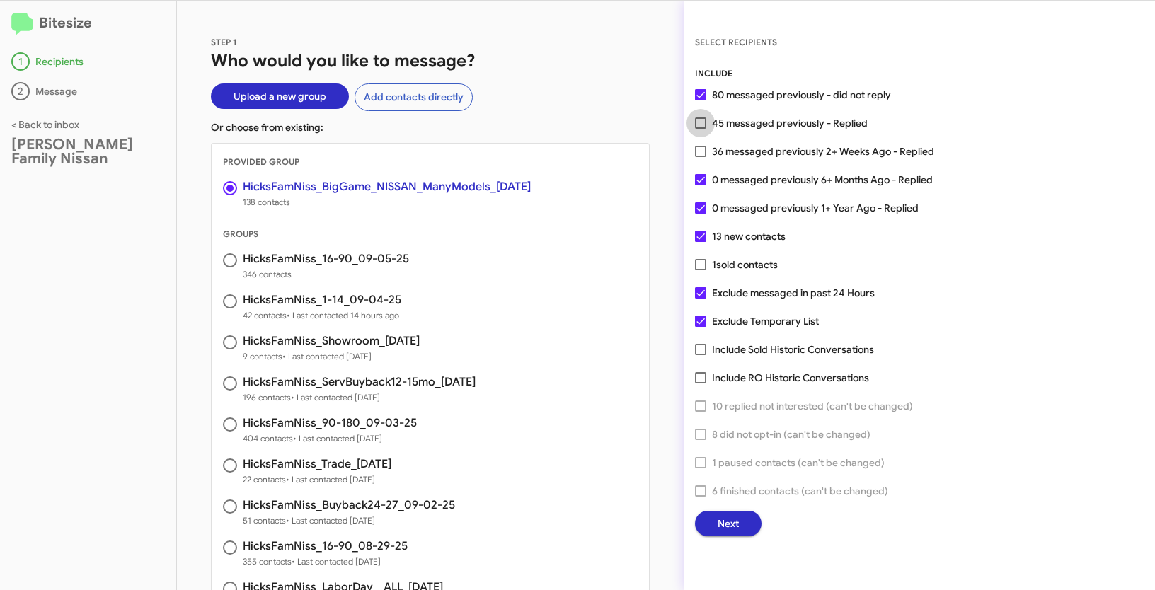
click at [699, 121] on span at bounding box center [700, 122] width 11 height 11
click at [700, 129] on input "45 messaged previously - Replied" at bounding box center [700, 129] width 1 height 1
checkbox input "true"
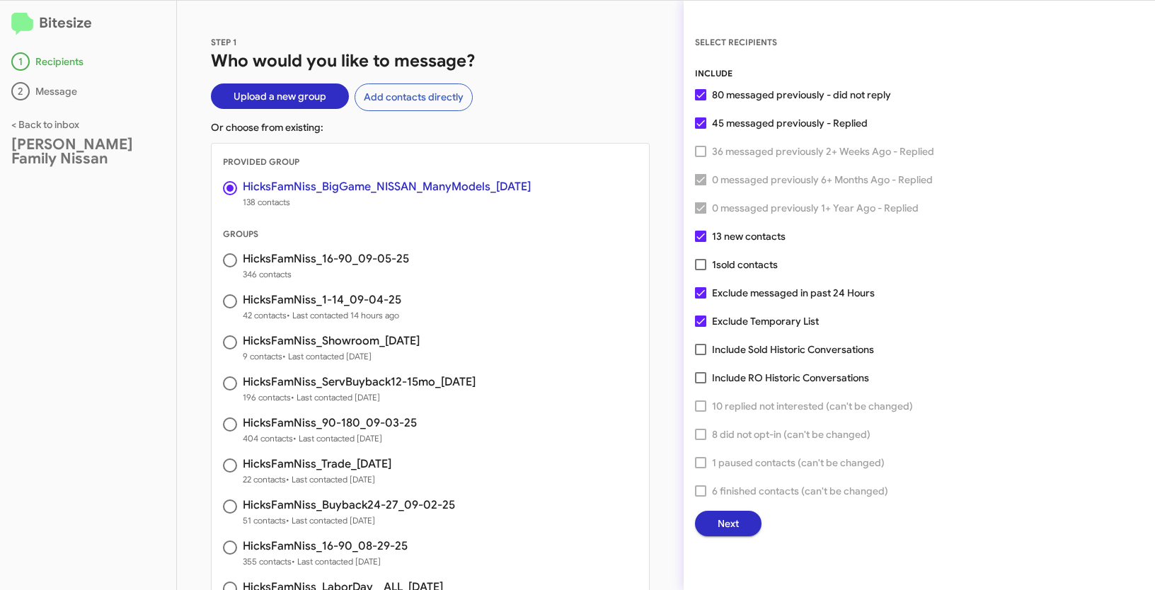
click at [731, 519] on span "Next" at bounding box center [728, 523] width 21 height 25
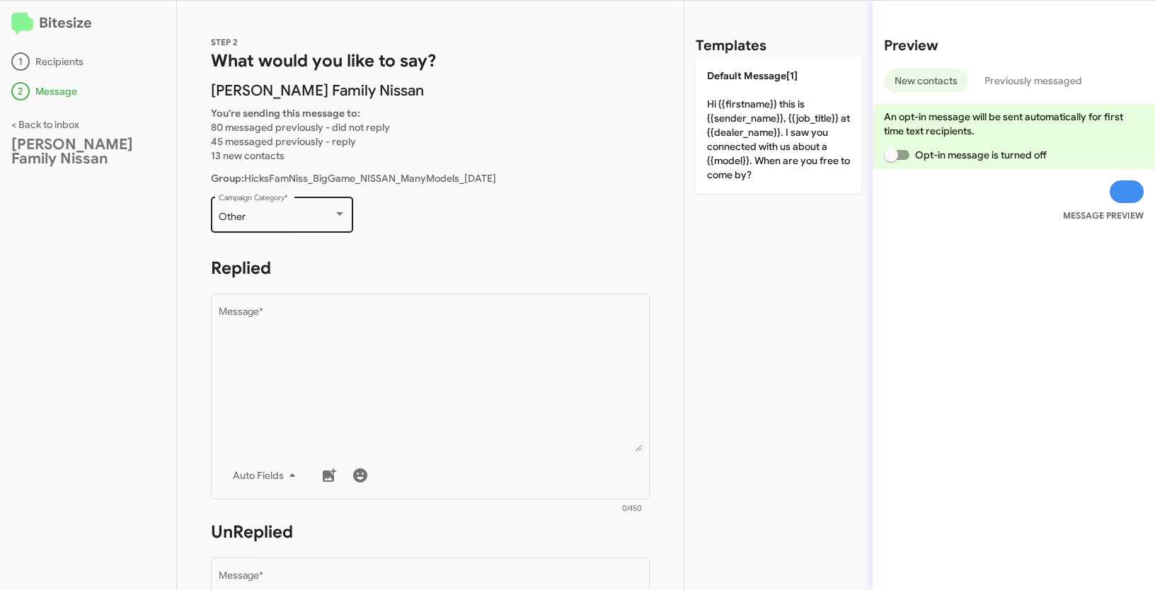
click at [300, 222] on div "Other" at bounding box center [276, 217] width 115 height 11
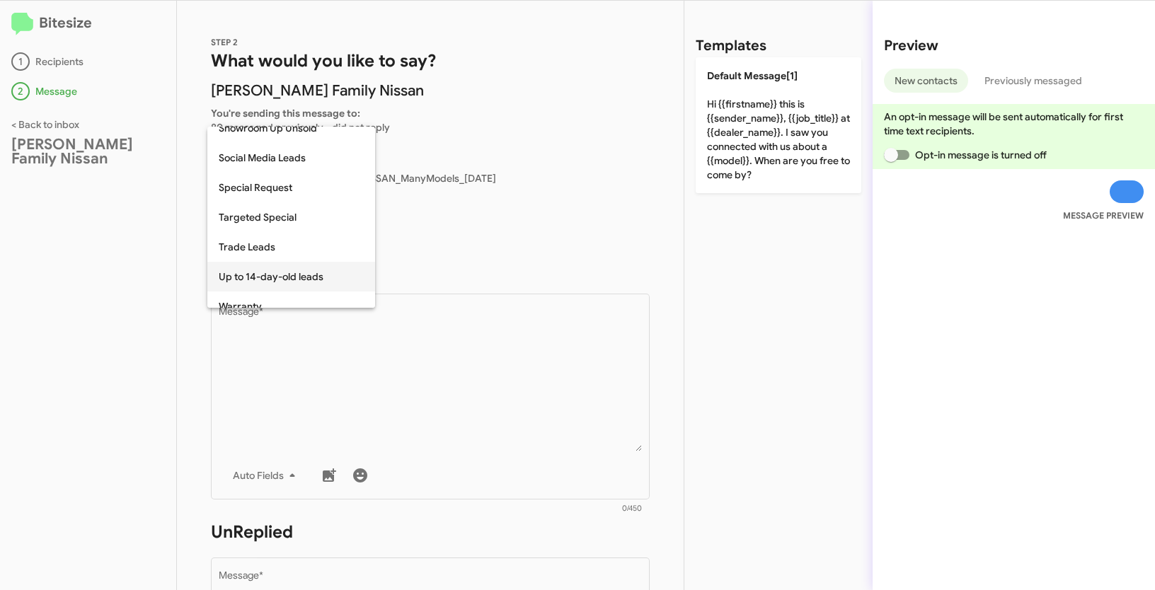
scroll to position [551, 0]
click at [267, 207] on span "Targeted Special" at bounding box center [291, 215] width 145 height 30
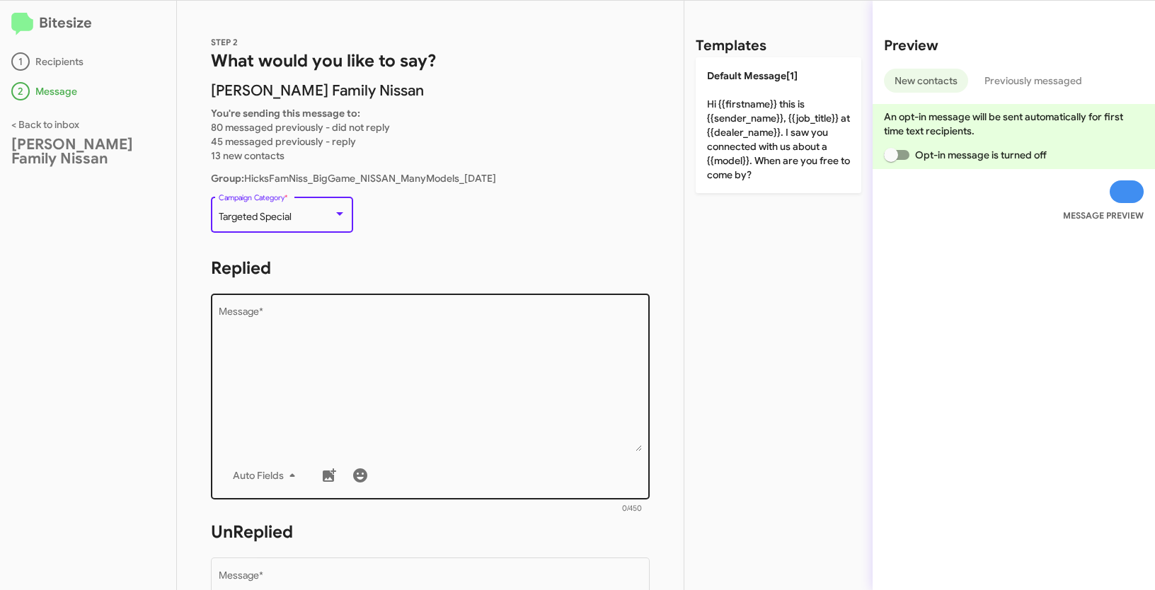
click at [380, 364] on textarea "Message *" at bounding box center [431, 379] width 424 height 144
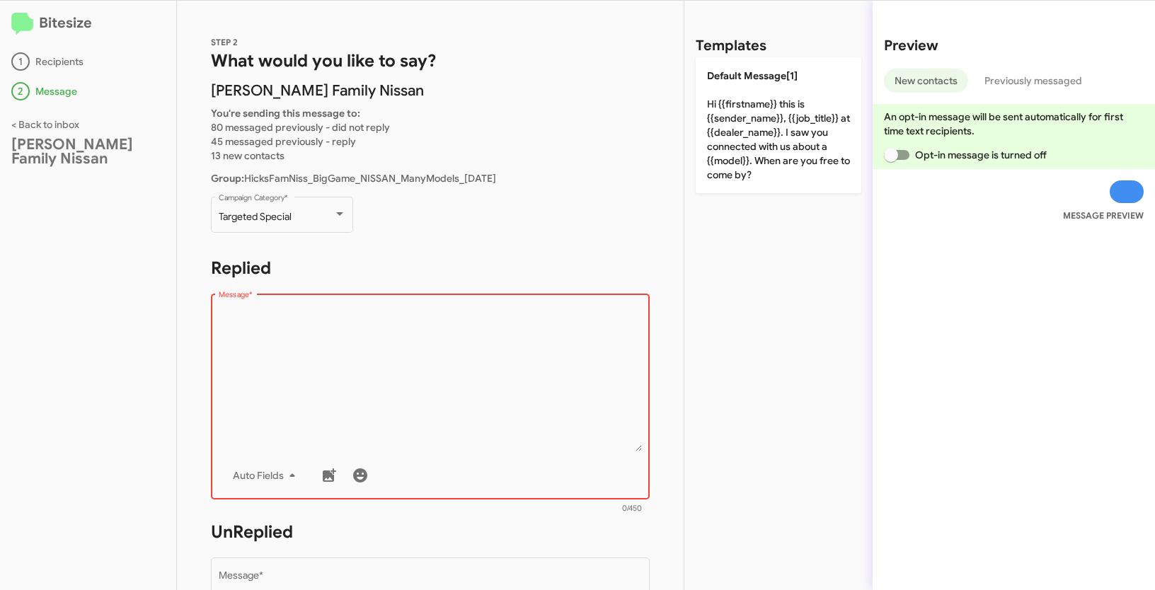
click at [383, 372] on textarea "Message *" at bounding box center [431, 379] width 424 height 144
paste textarea ""Hi {{firstname}} it's {{sender_name}} at {{dealer_name}}. Big news! Our Big Ga…"
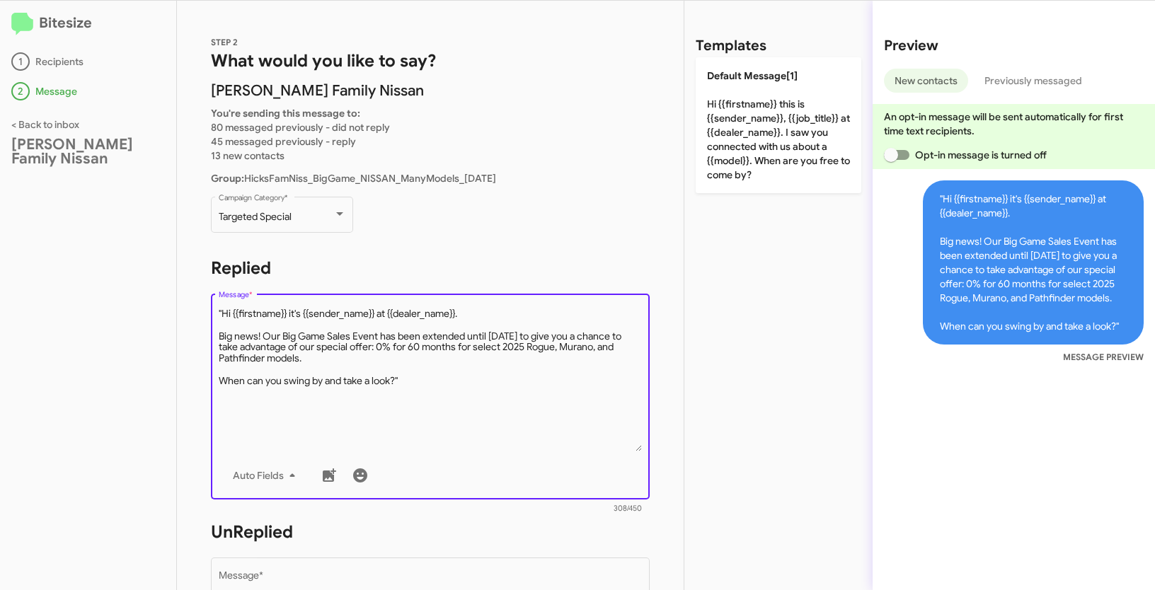
click at [224, 310] on textarea "Message *" at bounding box center [431, 379] width 424 height 144
click at [223, 311] on textarea "Message *" at bounding box center [431, 379] width 424 height 144
click at [420, 379] on textarea "Message *" at bounding box center [431, 379] width 424 height 144
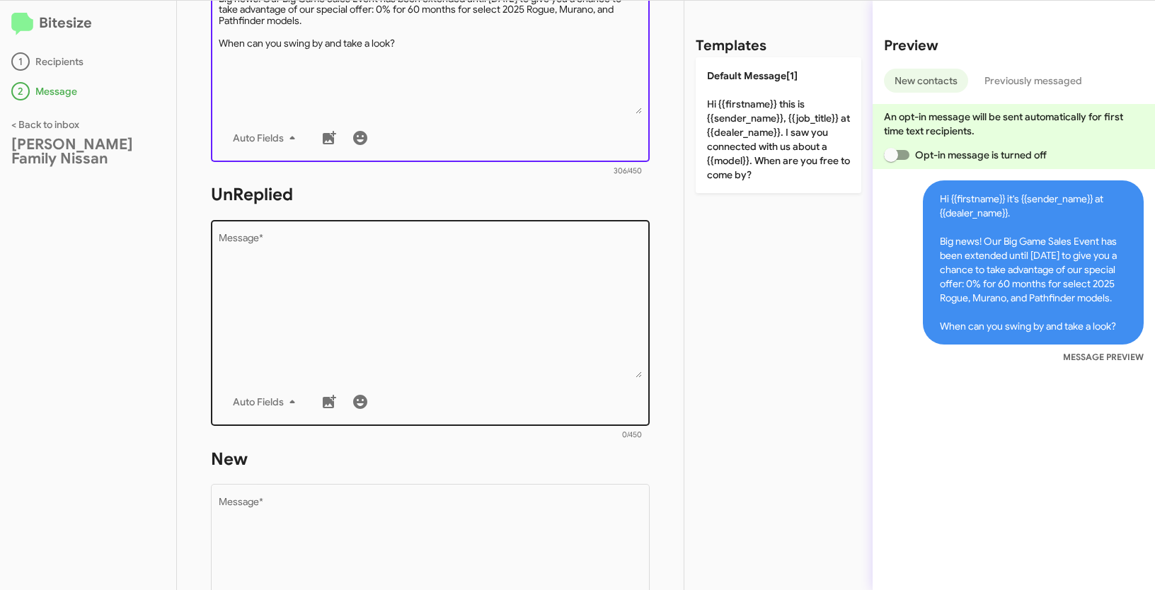
type textarea "Hi {{firstname}} it's {{sender_name}} at {{dealer_name}}. Big news! Our Big Gam…"
click at [440, 295] on textarea "Message *" at bounding box center [431, 306] width 424 height 144
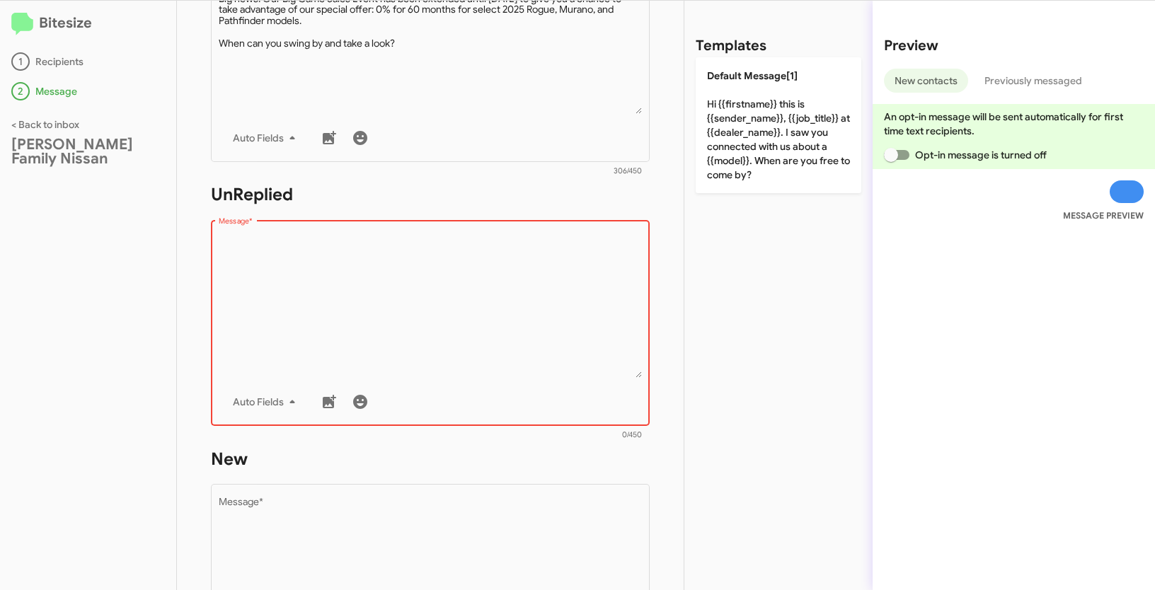
click at [323, 256] on textarea "Message *" at bounding box center [431, 306] width 424 height 144
paste textarea ""Hi {{firstname}} it's {{sender_name}}, {{job_title}} at {{dealer_name}}. Thank…"
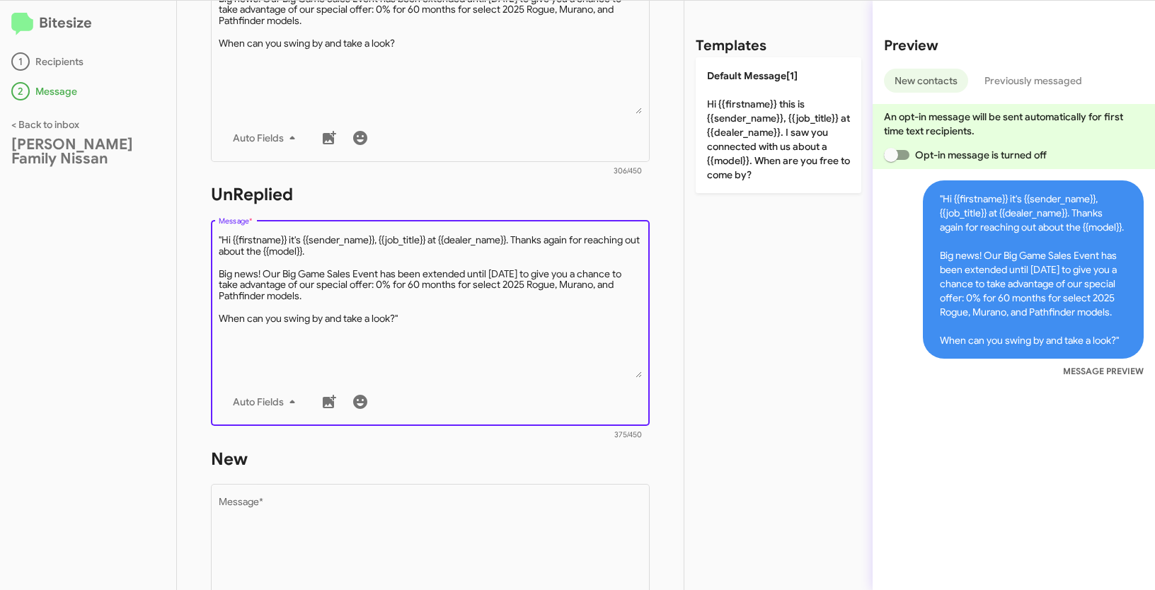
click at [223, 240] on textarea "Message *" at bounding box center [431, 306] width 424 height 144
click at [426, 318] on textarea "Message *" at bounding box center [431, 306] width 424 height 144
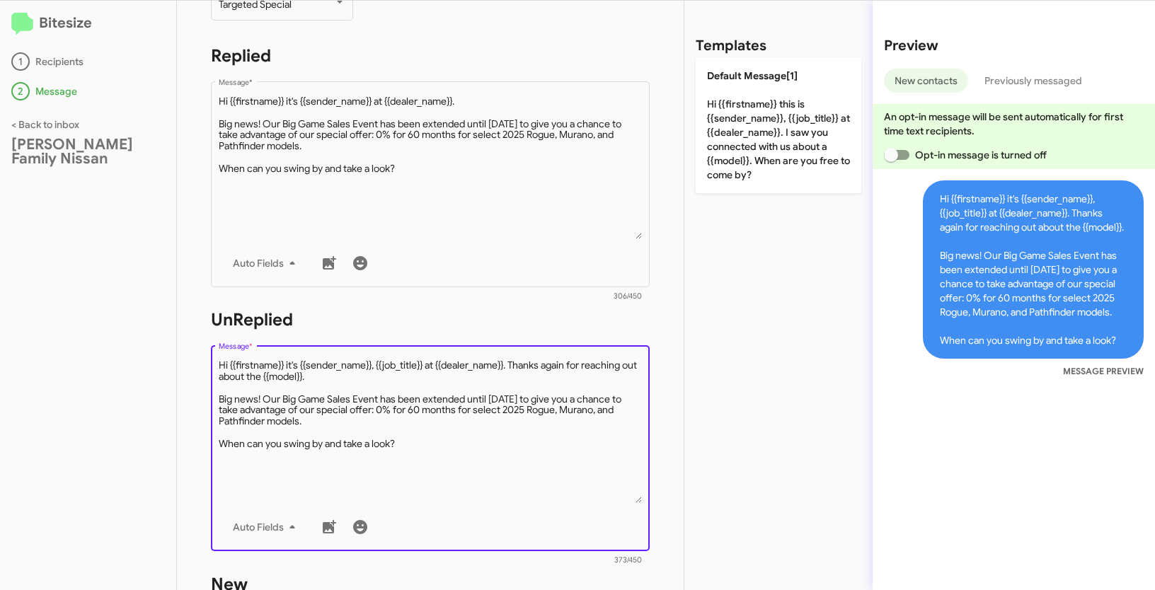
scroll to position [430, 0]
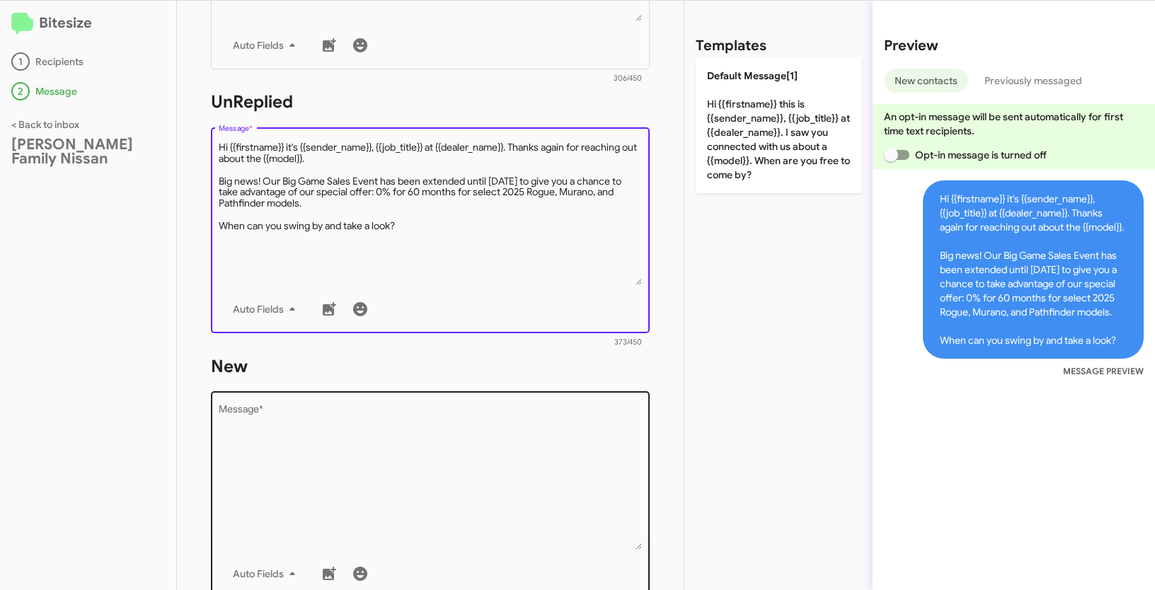
type textarea "Hi {{firstname}} it's {{sender_name}}, {{job_title}} at {{dealer_name}}. Thanks…"
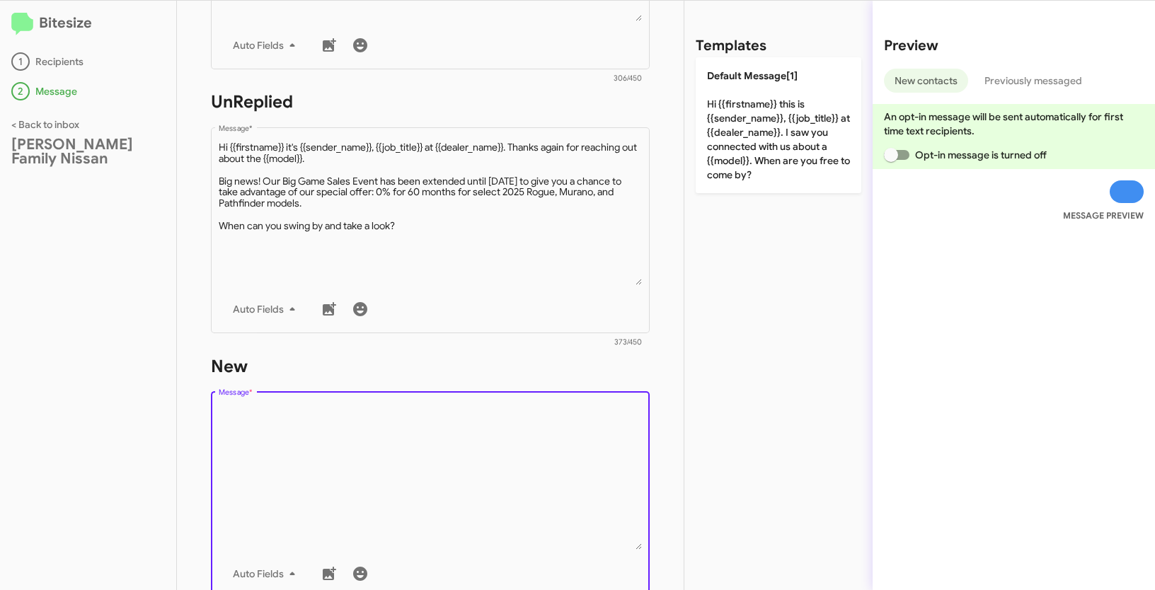
click at [331, 451] on textarea "Message *" at bounding box center [431, 478] width 424 height 144
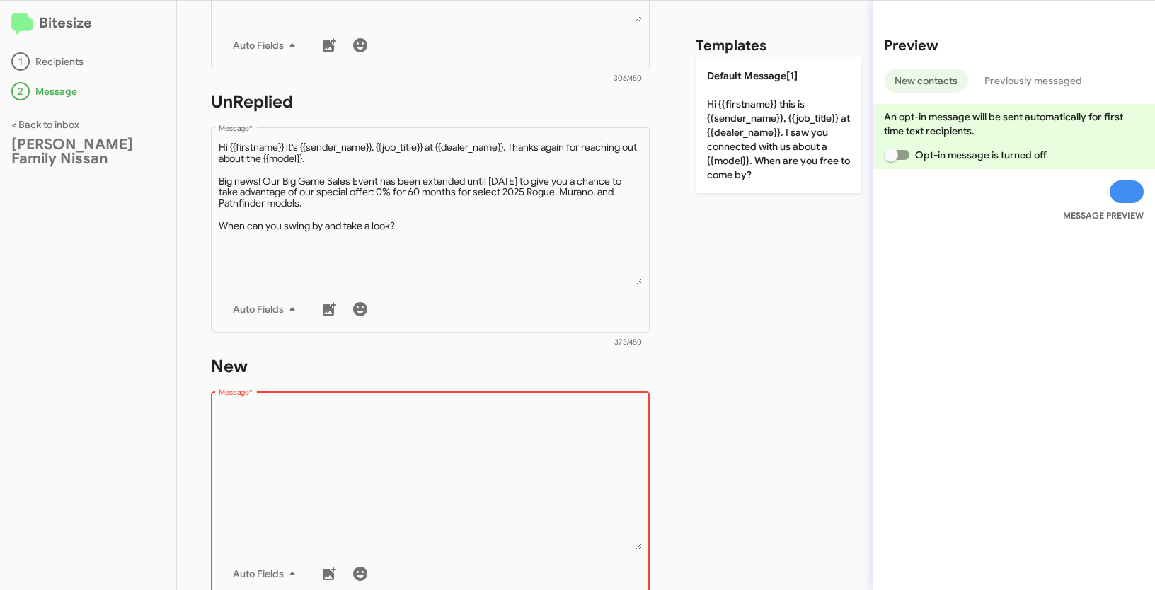
click at [340, 451] on textarea "Message *" at bounding box center [431, 478] width 424 height 144
paste textarea ""Hi {{firstname}} it's {{sender_name}}, {{job_title}} at {{dealer_name}}. Thank…"
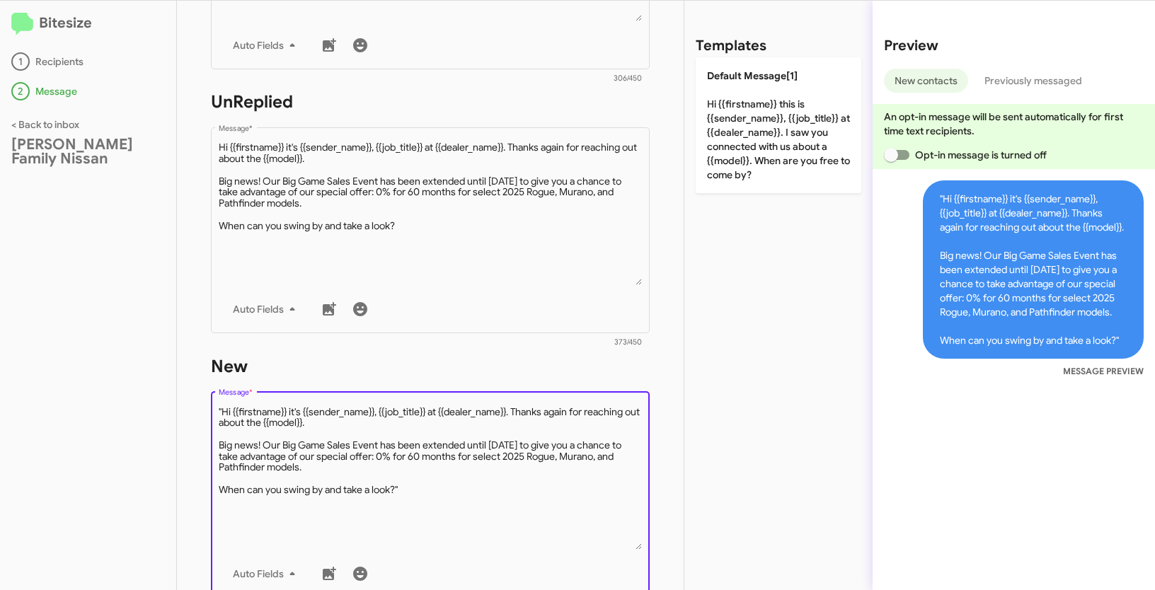
click at [223, 410] on textarea "Message *" at bounding box center [431, 478] width 424 height 144
click at [442, 497] on textarea "Message *" at bounding box center [431, 478] width 424 height 144
click at [438, 492] on textarea "Message *" at bounding box center [431, 478] width 424 height 144
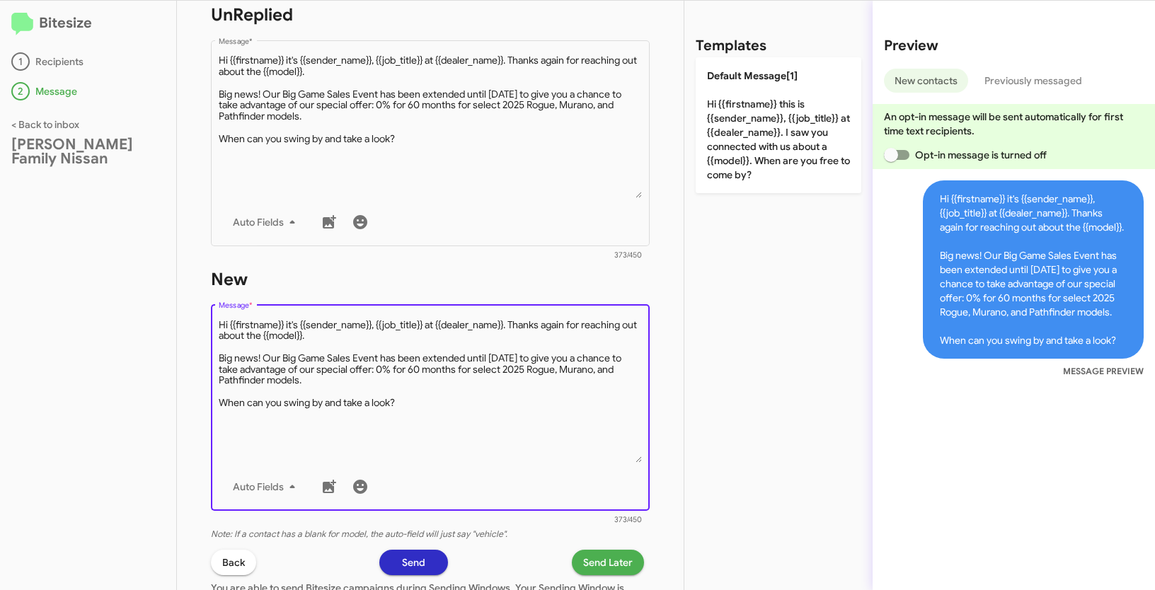
scroll to position [677, 0]
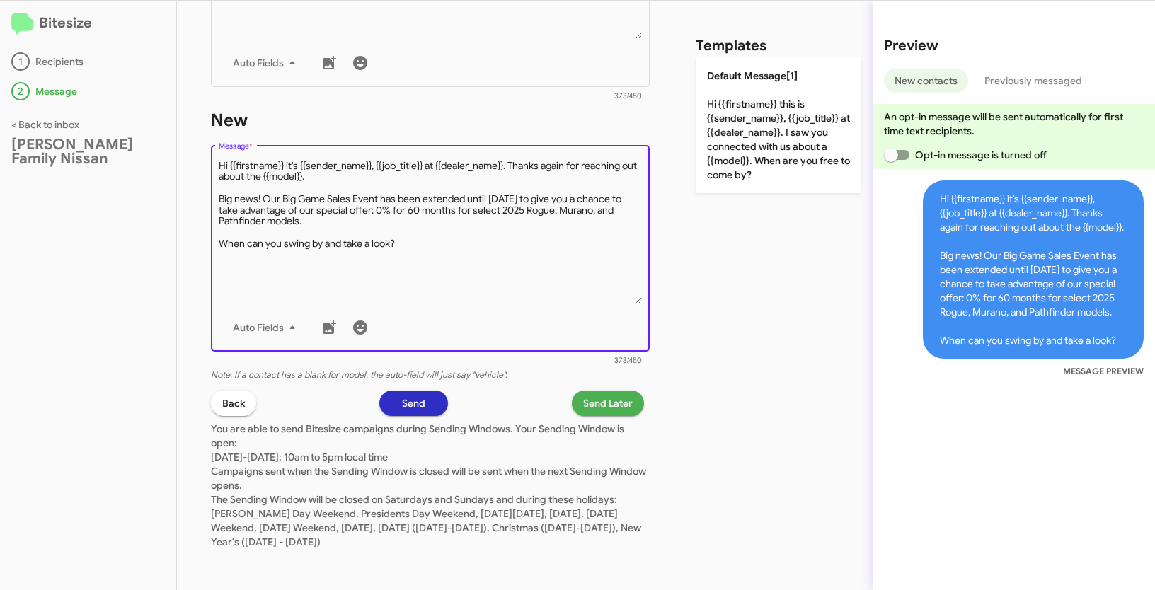
type textarea "Hi {{firstname}} it's {{sender_name}}, {{job_title}} at {{dealer_name}}. Thanks…"
click at [612, 405] on span "Send Later" at bounding box center [608, 403] width 50 height 25
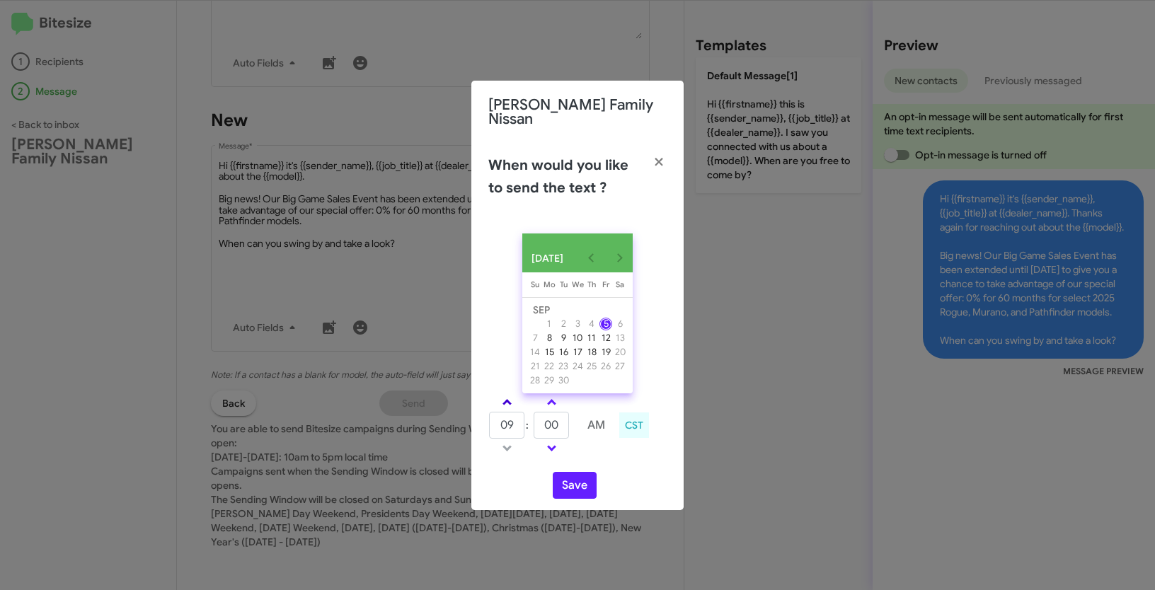
click at [507, 394] on link at bounding box center [507, 402] width 25 height 16
type input "01"
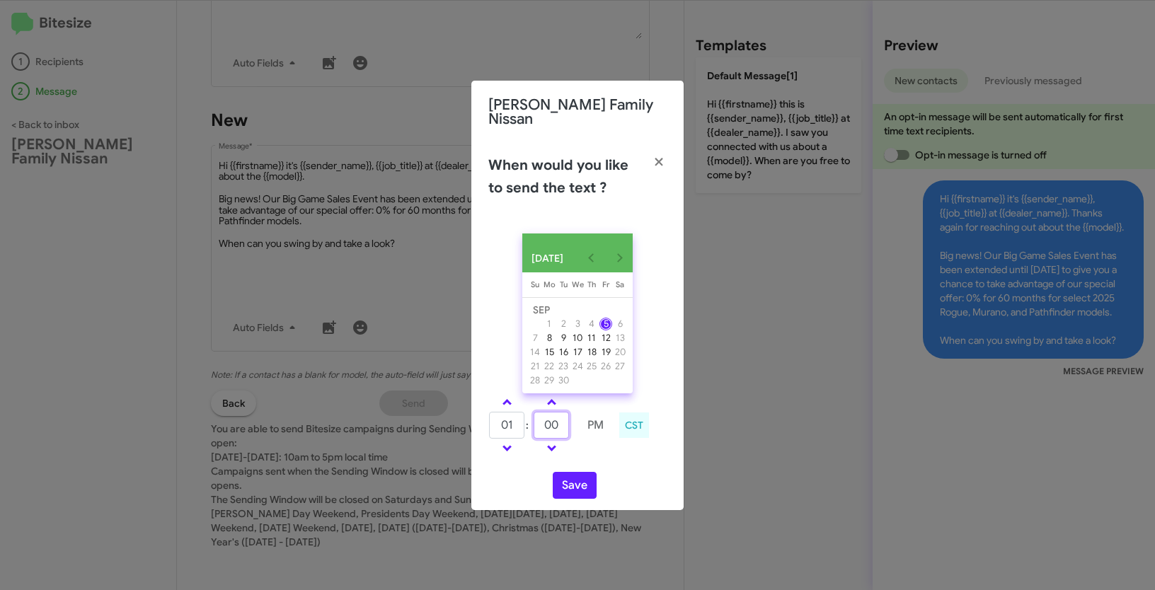
drag, startPoint x: 563, startPoint y: 424, endPoint x: 525, endPoint y: 425, distance: 37.5
click at [525, 425] on tr "01 : 00 PM" at bounding box center [550, 425] width 125 height 28
type input "42"
click at [568, 481] on button "Save" at bounding box center [575, 485] width 44 height 27
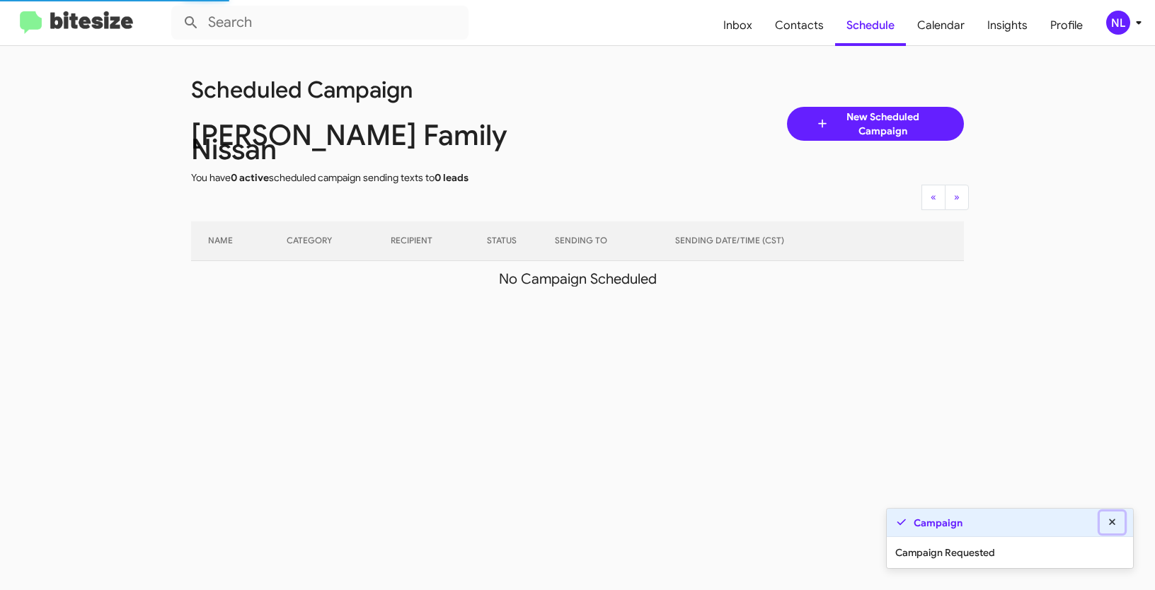
click at [1110, 523] on icon at bounding box center [1112, 522] width 13 height 10
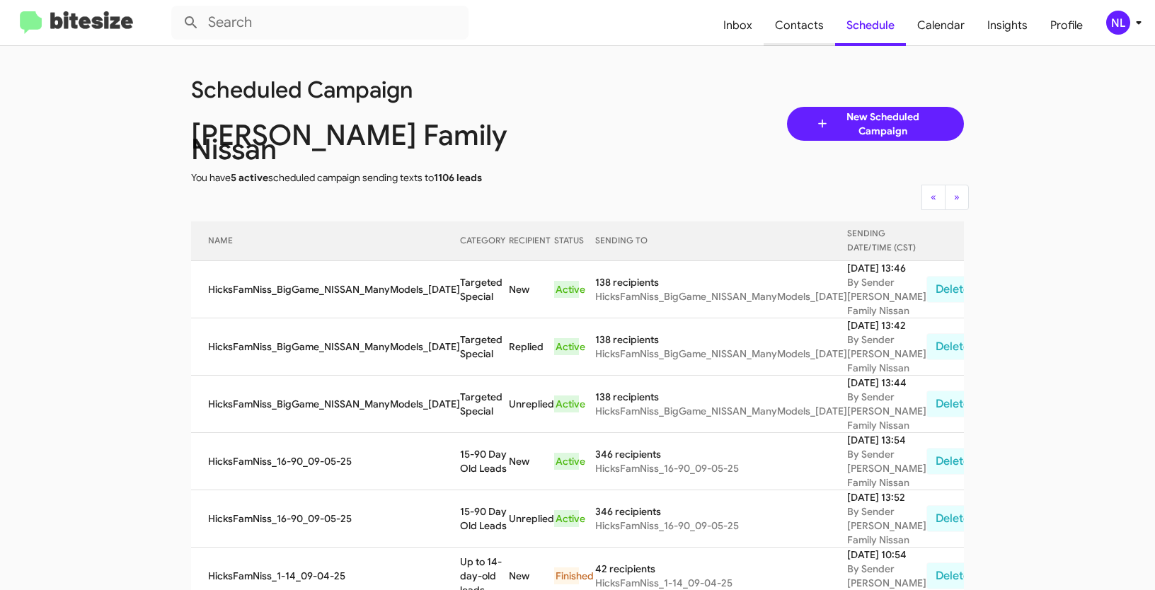
click at [788, 25] on span "Contacts" at bounding box center [799, 25] width 71 height 41
type input "in:groups"
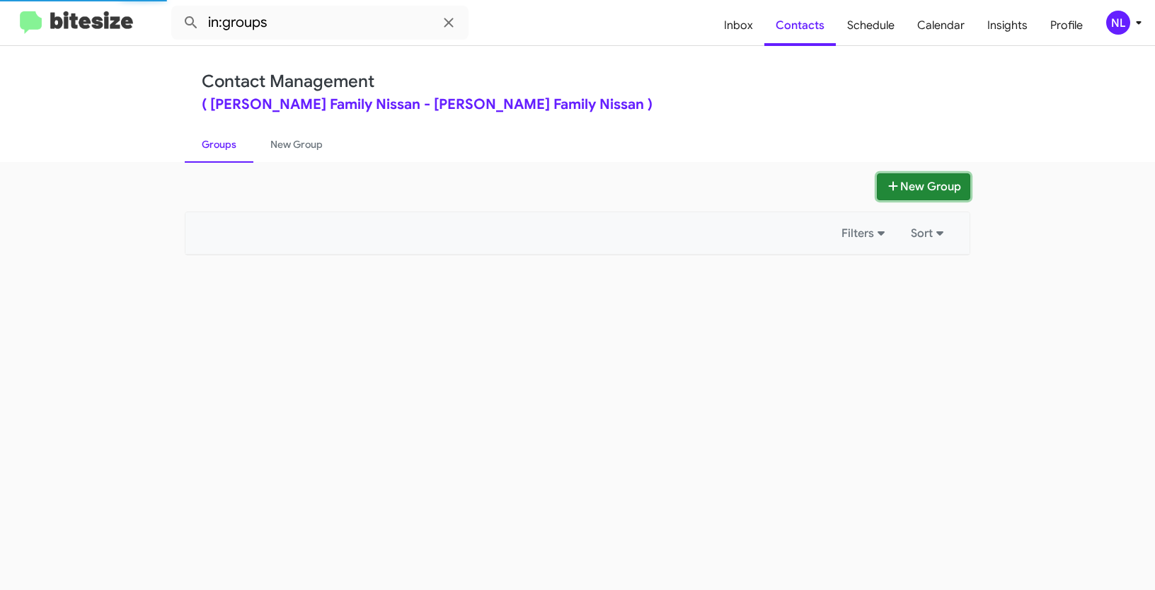
click at [910, 190] on button "New Group" at bounding box center [923, 186] width 93 height 27
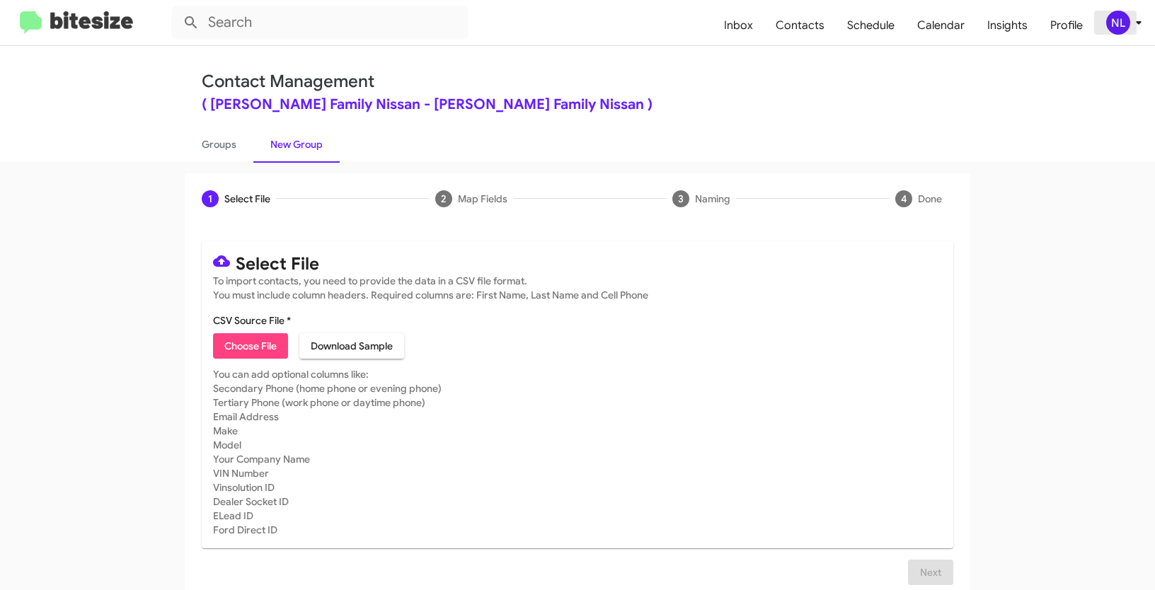
click at [1126, 32] on span "NL" at bounding box center [1127, 23] width 42 height 24
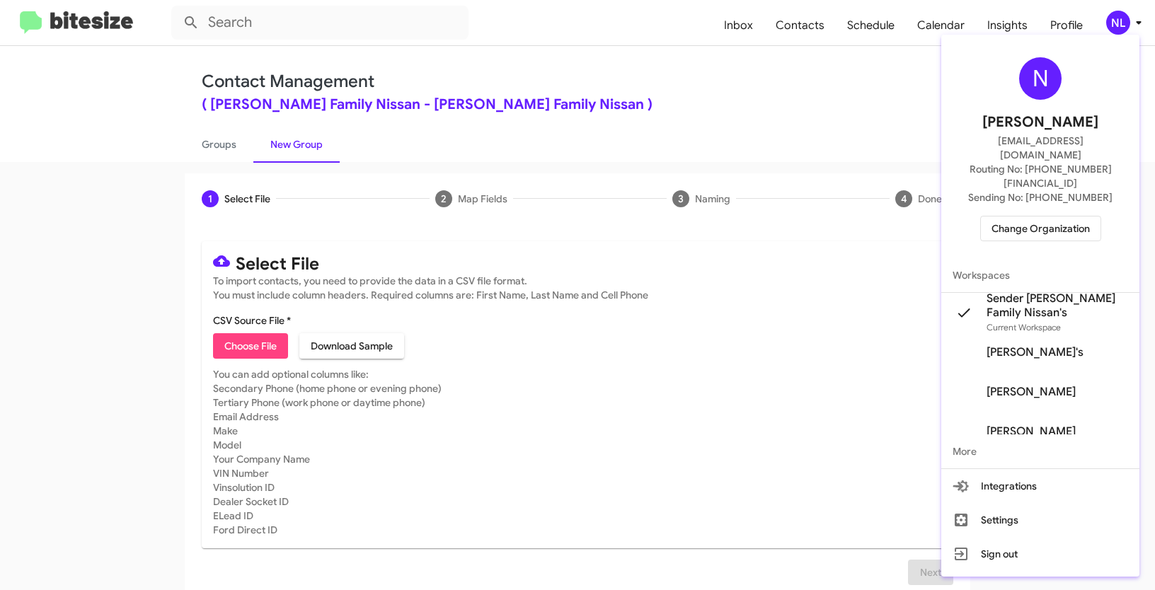
click at [1021, 217] on span "Change Organization" at bounding box center [1041, 229] width 98 height 24
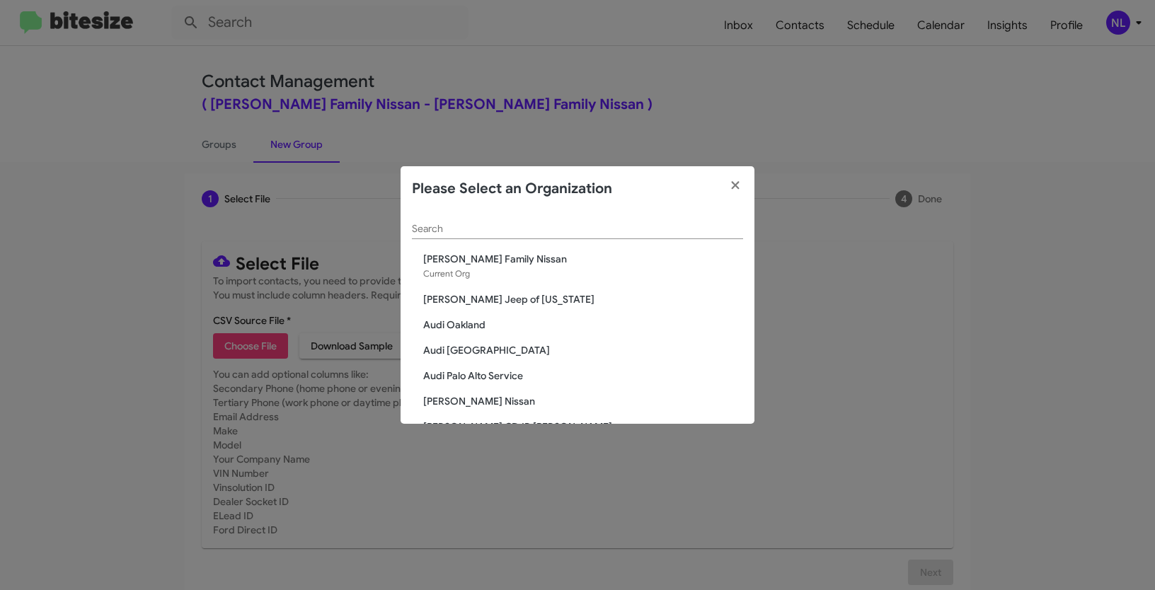
click at [561, 234] on input "Search" at bounding box center [577, 229] width 331 height 11
paste input "SERVICE: [PERSON_NAME]"
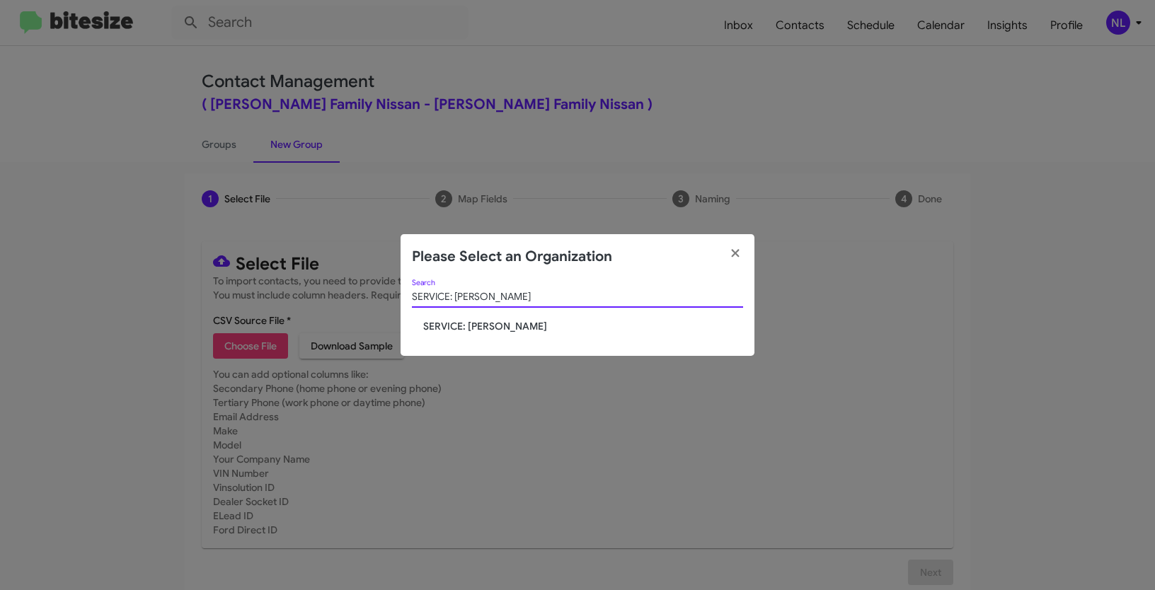
type input "SERVICE: [PERSON_NAME]"
click at [469, 319] on span "SERVICE: [PERSON_NAME]" at bounding box center [583, 326] width 320 height 14
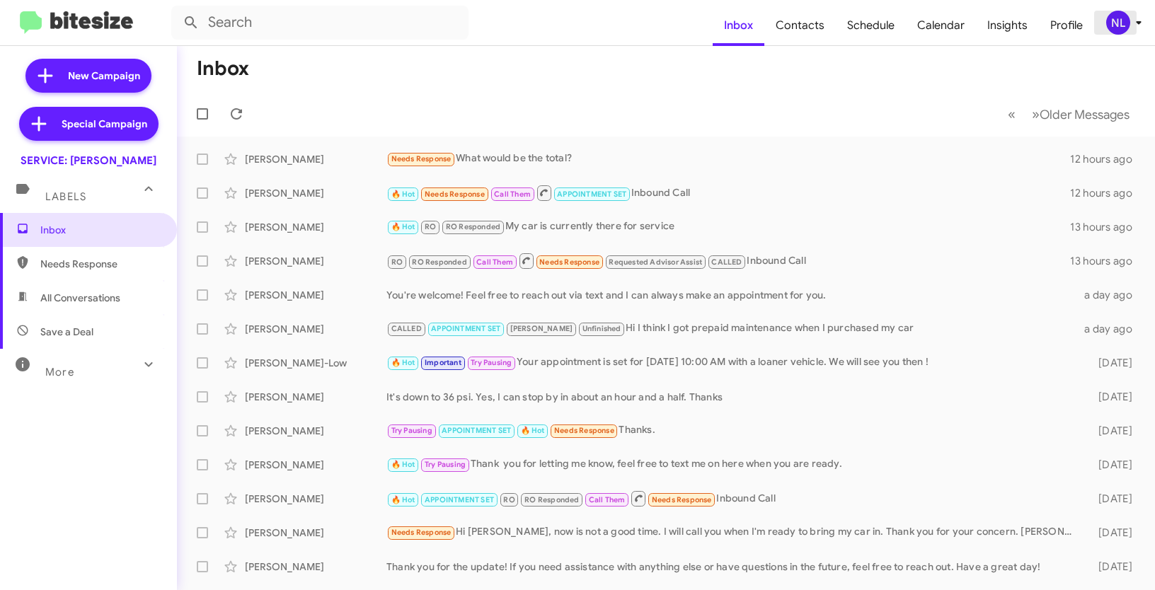
click at [1113, 17] on div "NL" at bounding box center [1118, 23] width 24 height 24
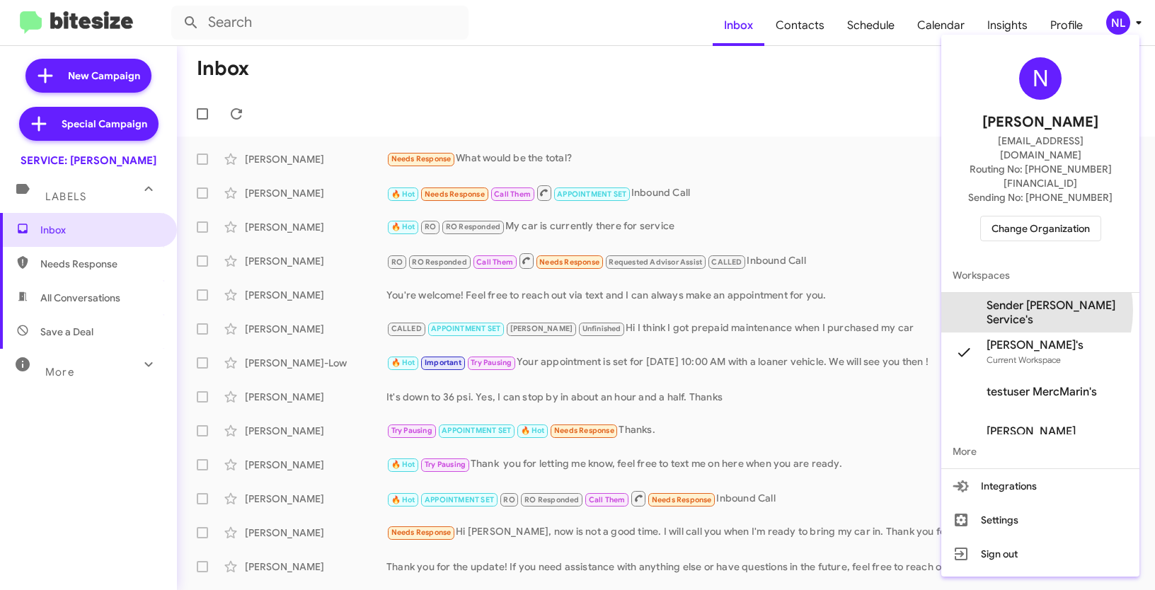
click at [1016, 299] on span "Sender [PERSON_NAME] Service's" at bounding box center [1058, 313] width 142 height 28
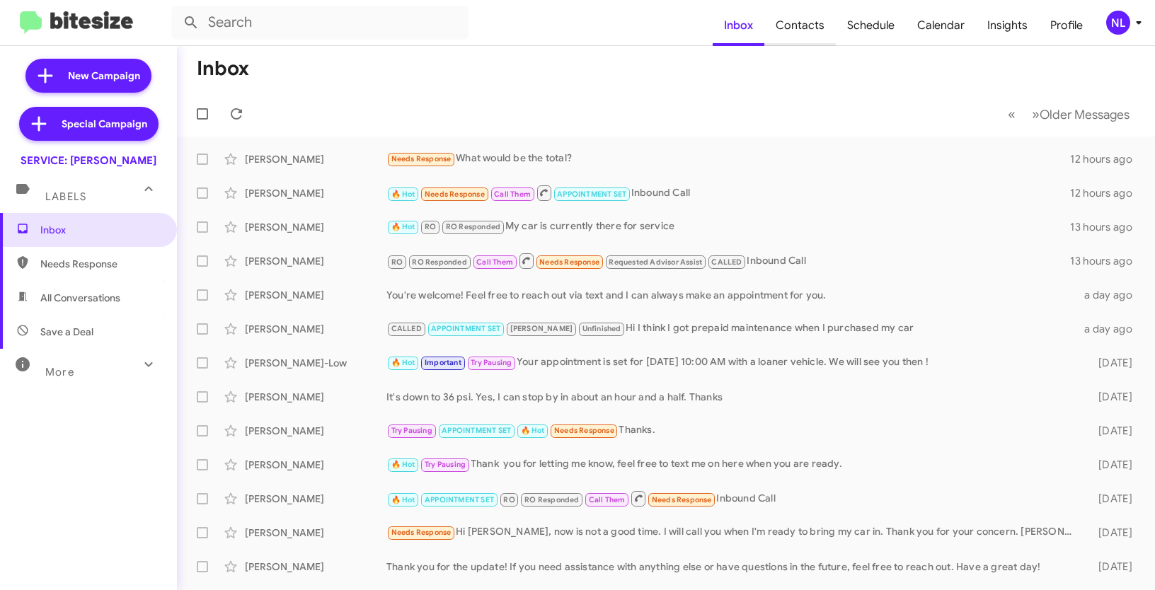
click at [815, 31] on span "Contacts" at bounding box center [799, 25] width 71 height 41
type input "in:groups"
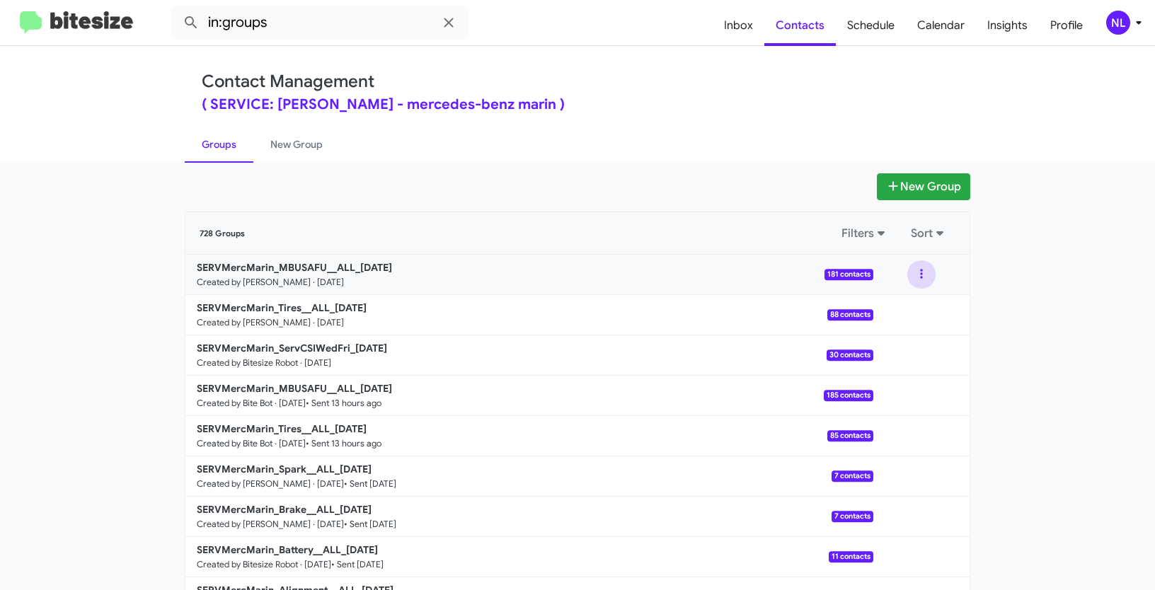
click at [914, 272] on button at bounding box center [921, 274] width 28 height 28
click at [900, 318] on button "View contacts" at bounding box center [878, 313] width 113 height 34
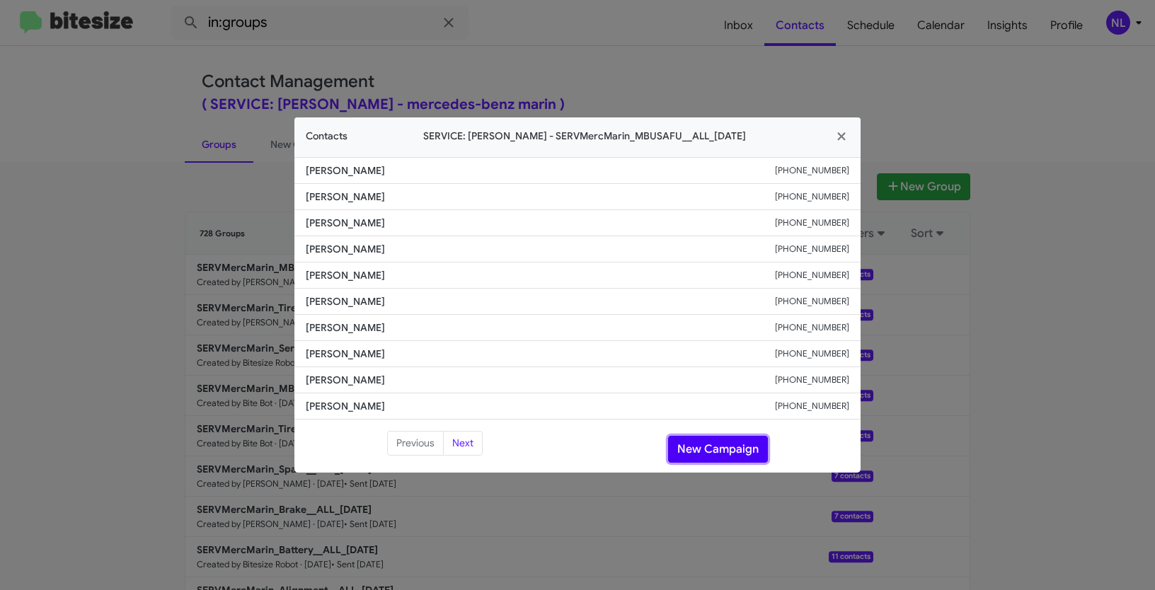
click at [699, 456] on button "New Campaign" at bounding box center [718, 449] width 100 height 27
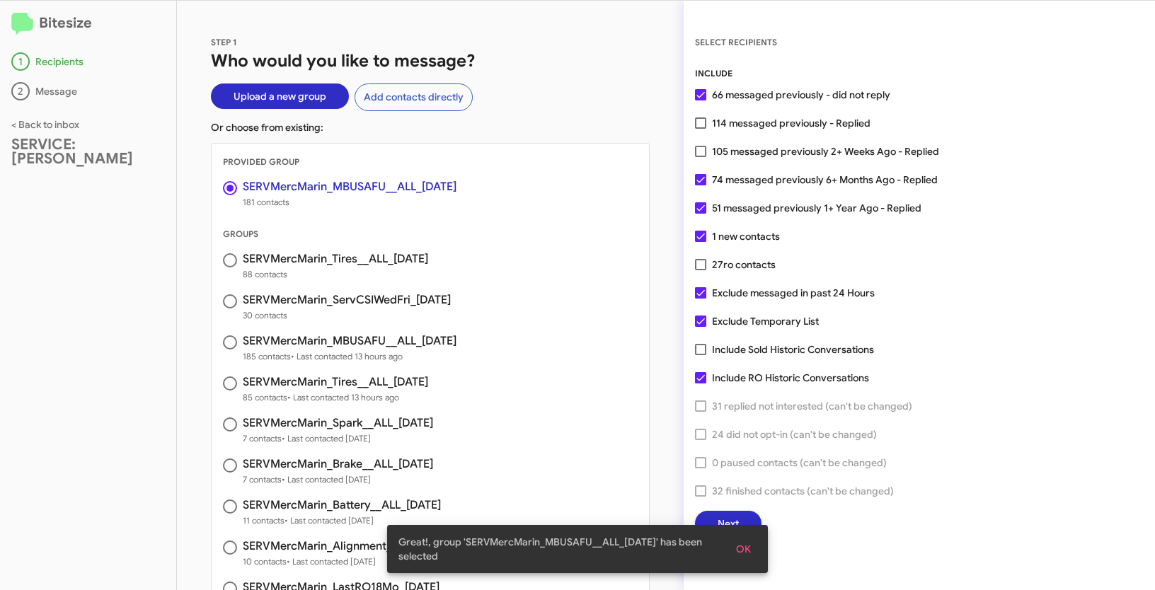
click at [749, 550] on span "OK" at bounding box center [743, 548] width 15 height 25
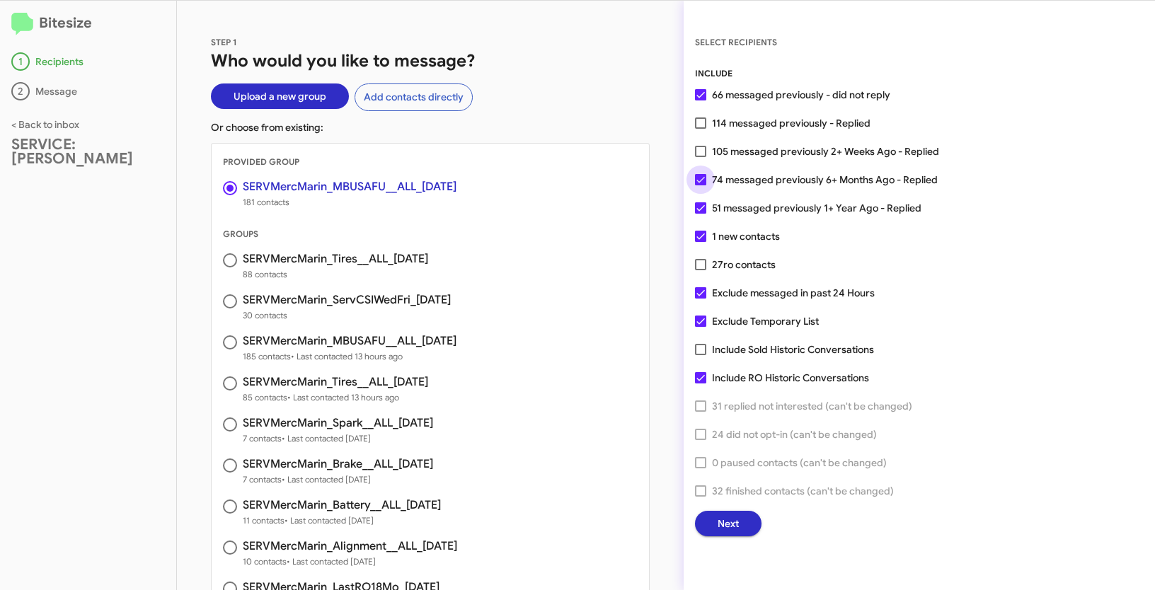
click at [704, 180] on span at bounding box center [700, 179] width 11 height 11
click at [701, 185] on input "74 messaged previously 6+ Months Ago - Replied" at bounding box center [700, 185] width 1 height 1
checkbox input "false"
click at [705, 208] on span at bounding box center [700, 207] width 11 height 11
click at [701, 214] on input "51 messaged previously 1+ Year Ago - Replied" at bounding box center [700, 214] width 1 height 1
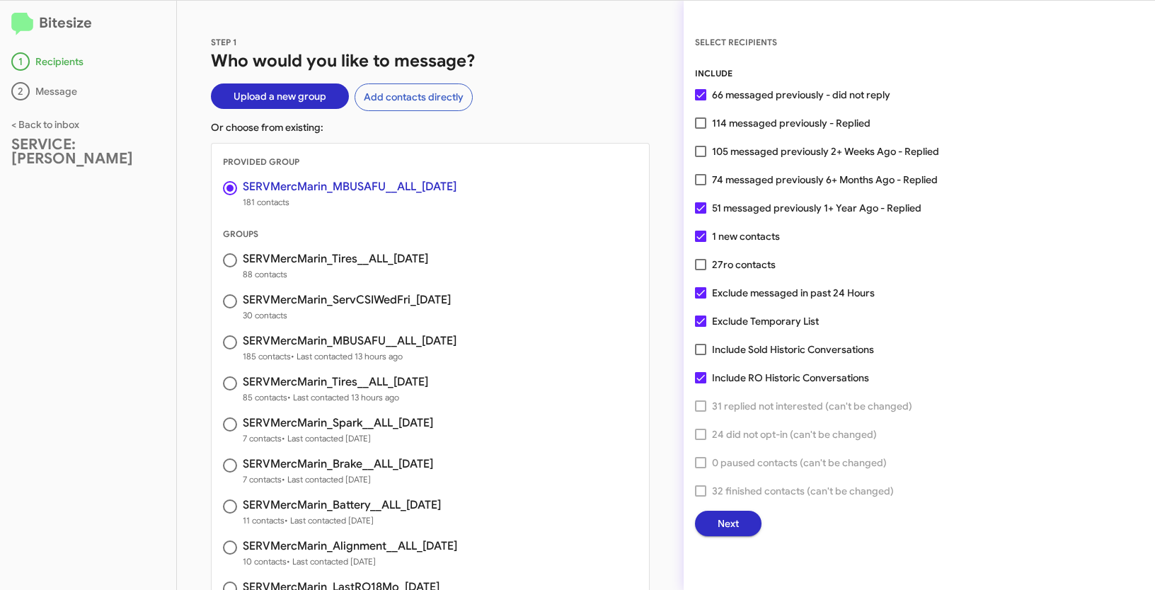
checkbox input "false"
click at [730, 524] on span "Next" at bounding box center [728, 523] width 21 height 25
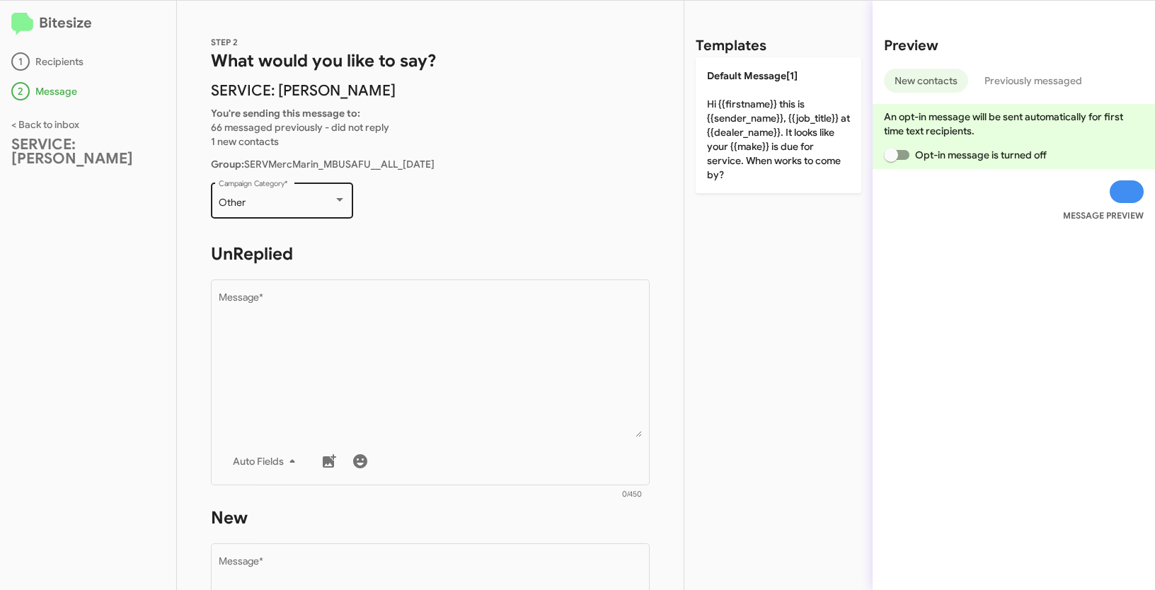
click at [268, 202] on div "Other" at bounding box center [276, 202] width 115 height 11
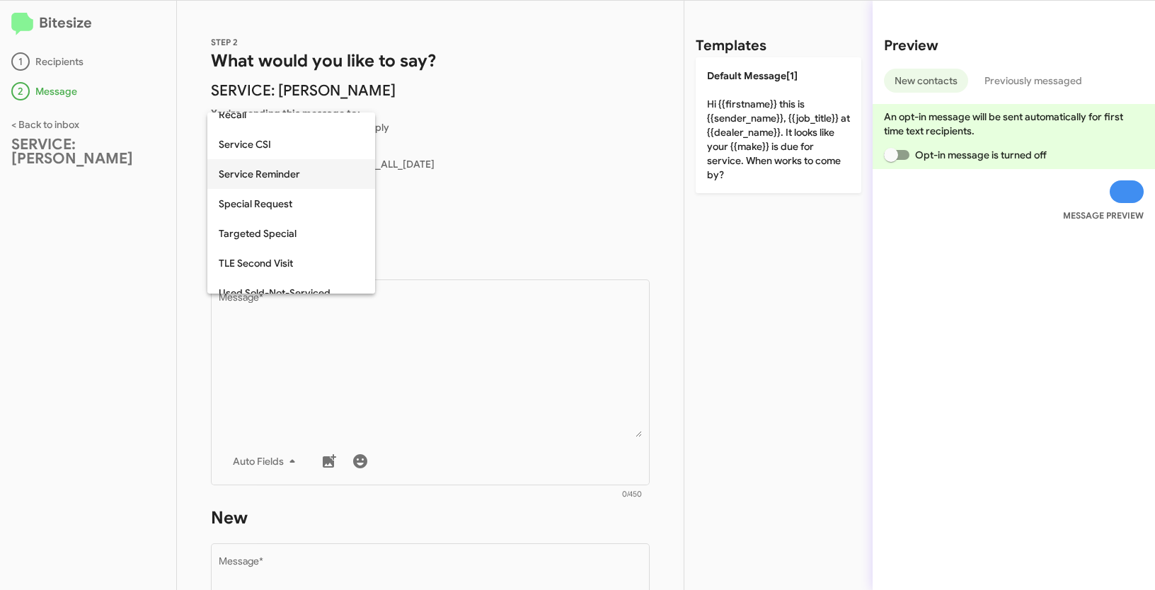
scroll to position [430, 0]
click at [262, 205] on span "Special Request" at bounding box center [291, 203] width 145 height 30
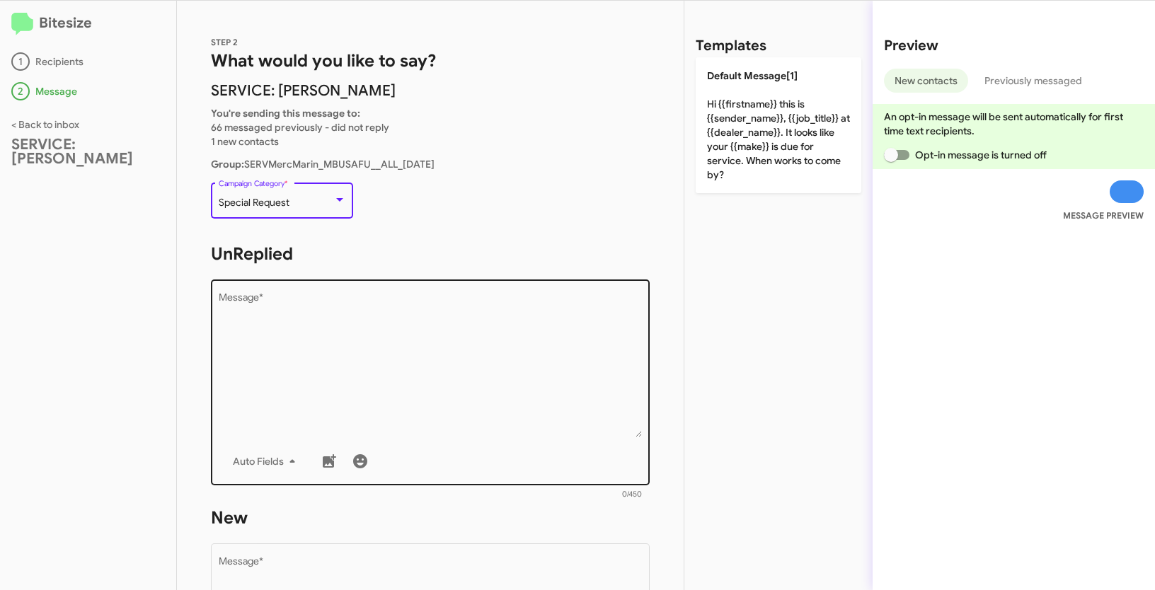
click at [347, 372] on textarea "Message *" at bounding box center [431, 365] width 424 height 144
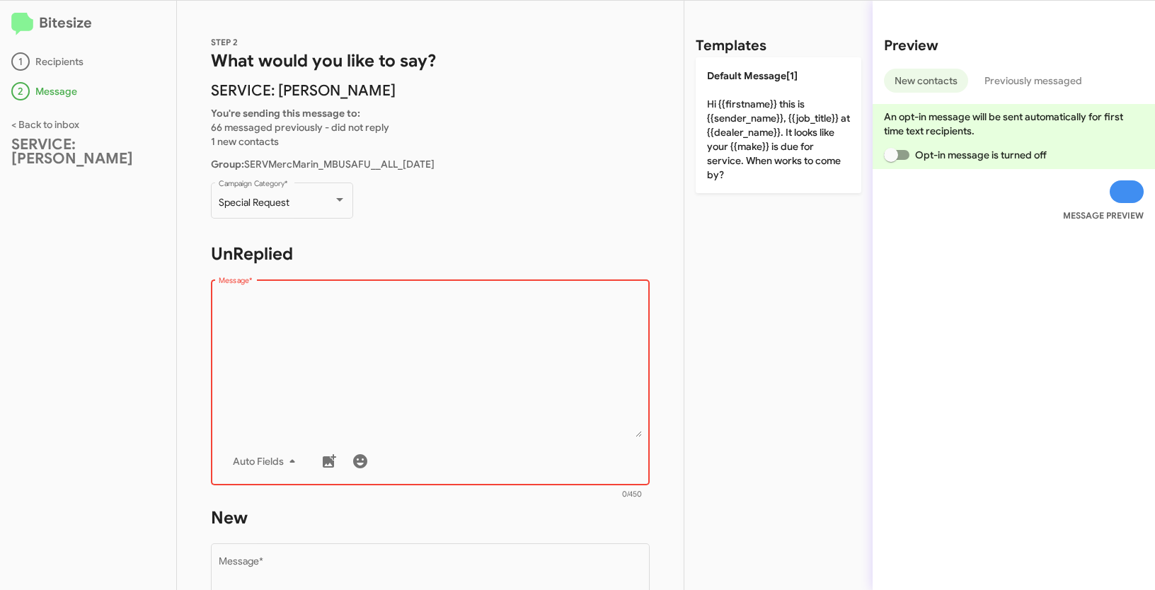
click at [294, 352] on textarea "Message *" at bounding box center [431, 365] width 424 height 144
paste textarea ""Hi {{firstname}} it's {{sender_name}}, {{job_title}} at {{dealer_name}}. Just …"
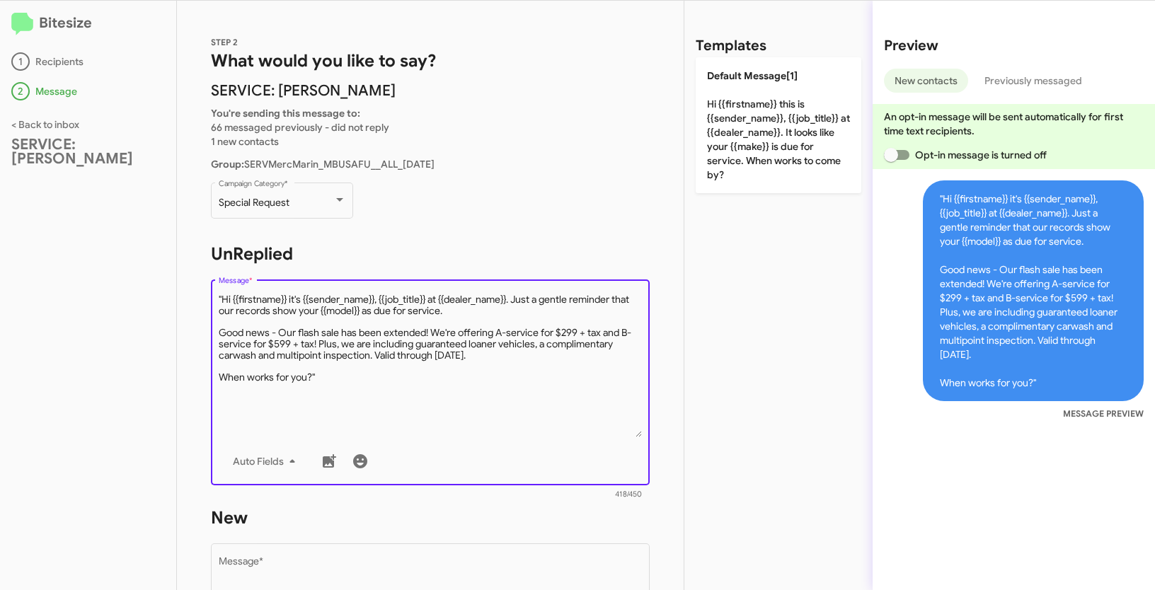
click at [223, 297] on textarea "Message *" at bounding box center [431, 365] width 424 height 144
click at [345, 374] on textarea "Message *" at bounding box center [431, 365] width 424 height 144
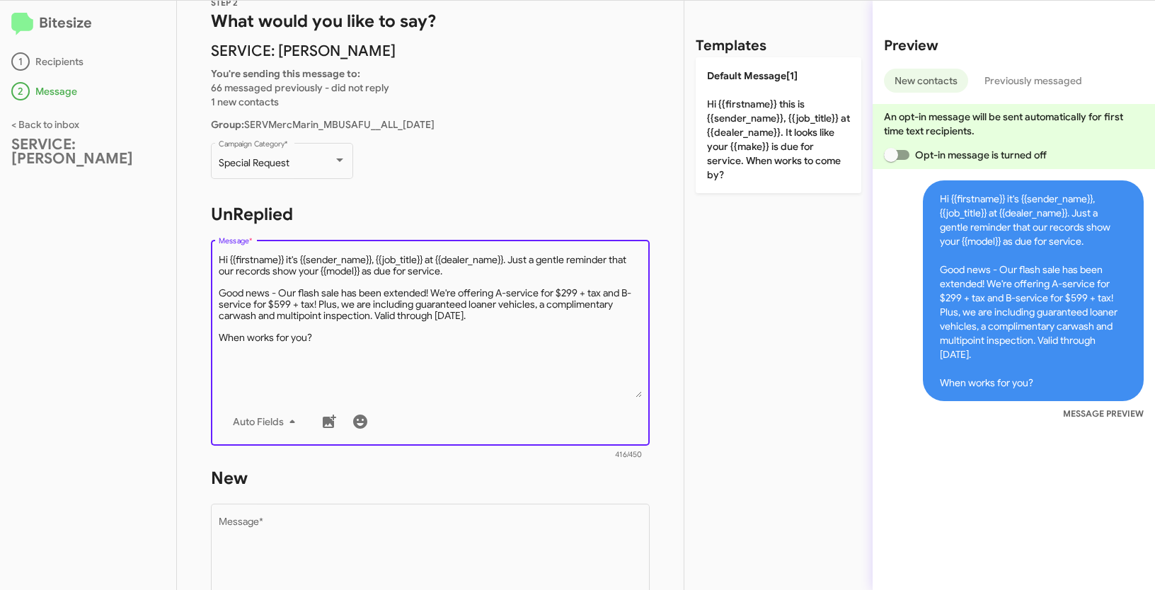
scroll to position [204, 0]
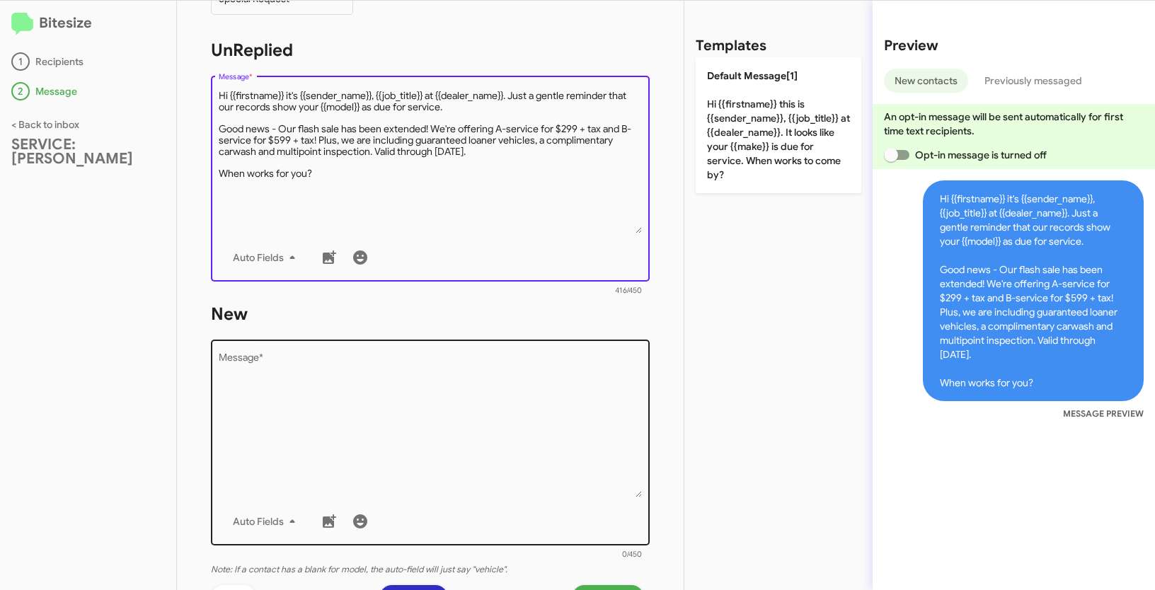
type textarea "Hi {{firstname}} it's {{sender_name}}, {{job_title}} at {{dealer_name}}. Just a…"
click at [327, 406] on textarea "Message *" at bounding box center [431, 425] width 424 height 144
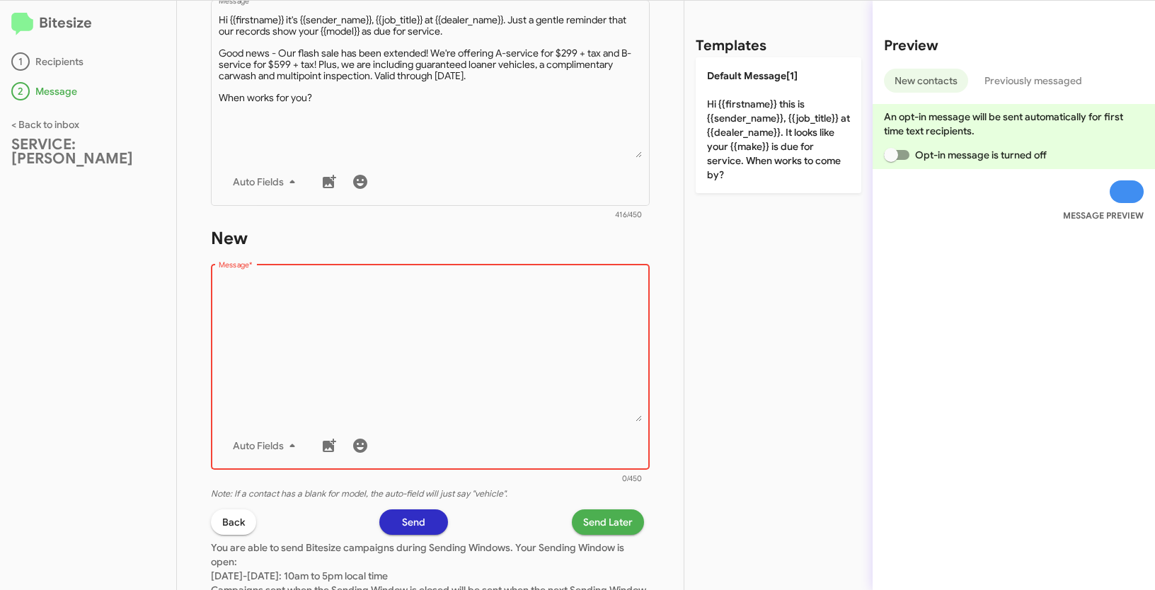
scroll to position [331, 0]
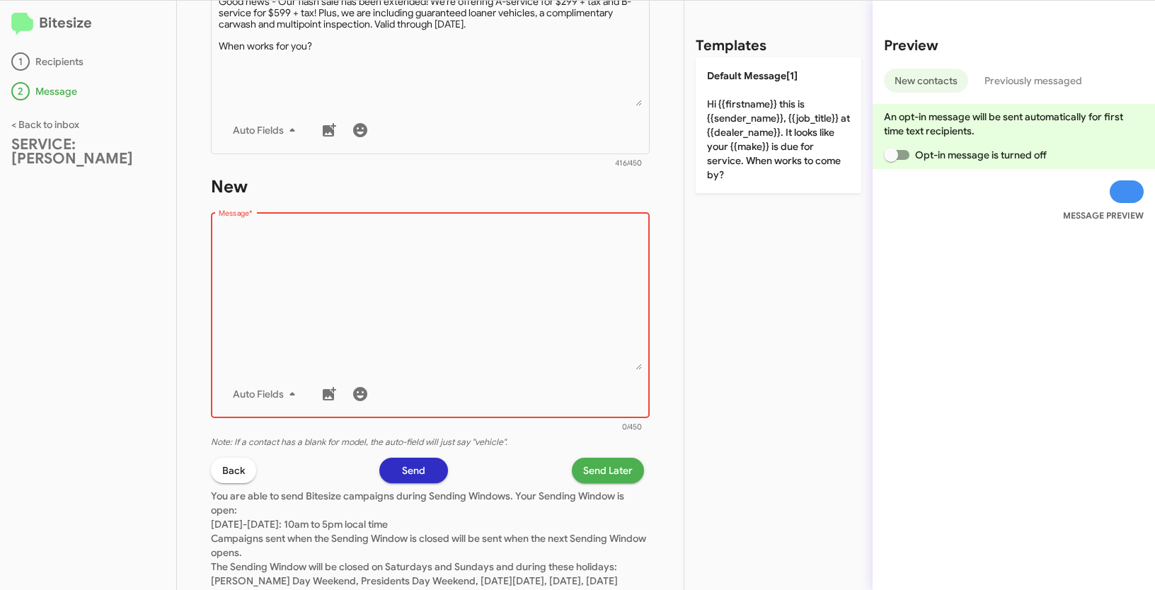
click at [587, 465] on span "Send Later" at bounding box center [608, 470] width 50 height 25
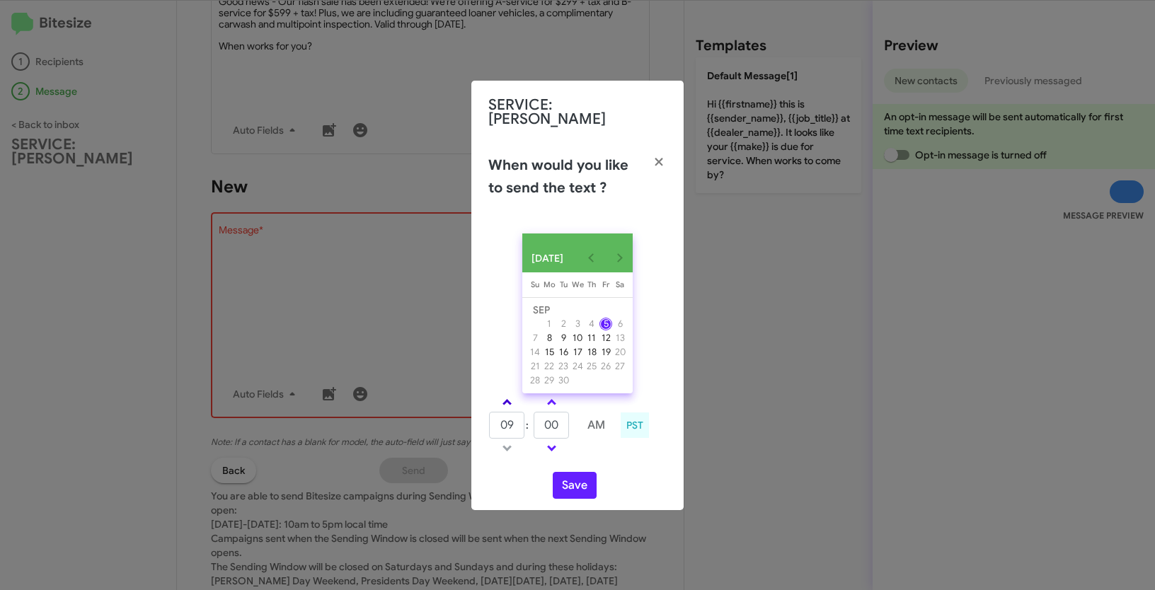
click at [510, 404] on link at bounding box center [507, 402] width 25 height 16
type input "10"
click at [551, 402] on span at bounding box center [551, 403] width 9 height 9
click at [556, 397] on link at bounding box center [551, 402] width 25 height 16
type input "10"
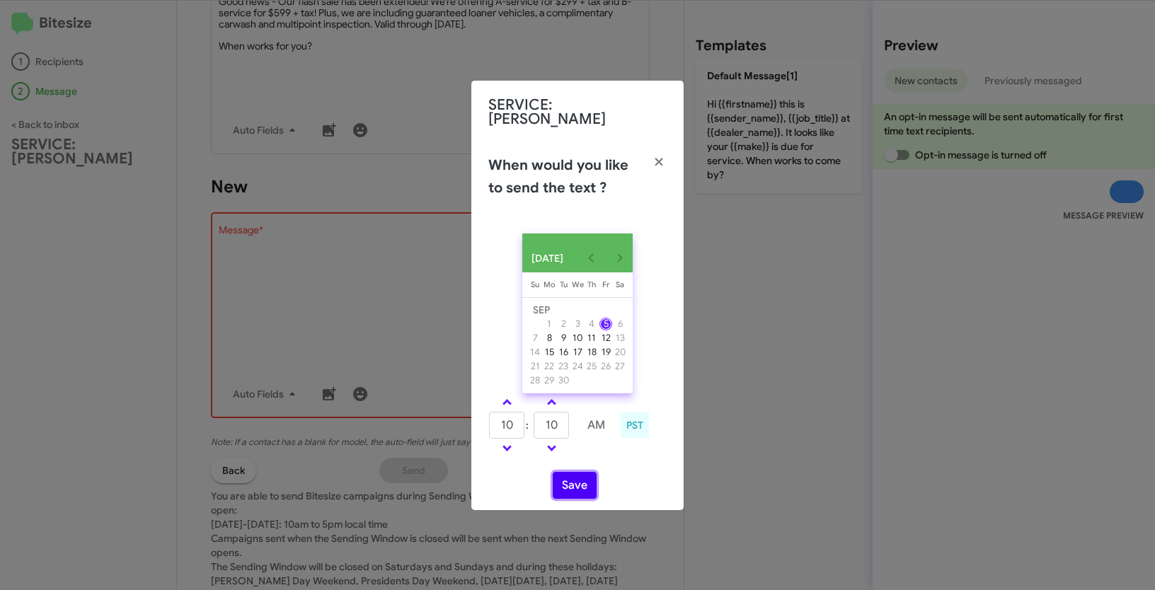
click at [580, 483] on button "Save" at bounding box center [575, 485] width 44 height 27
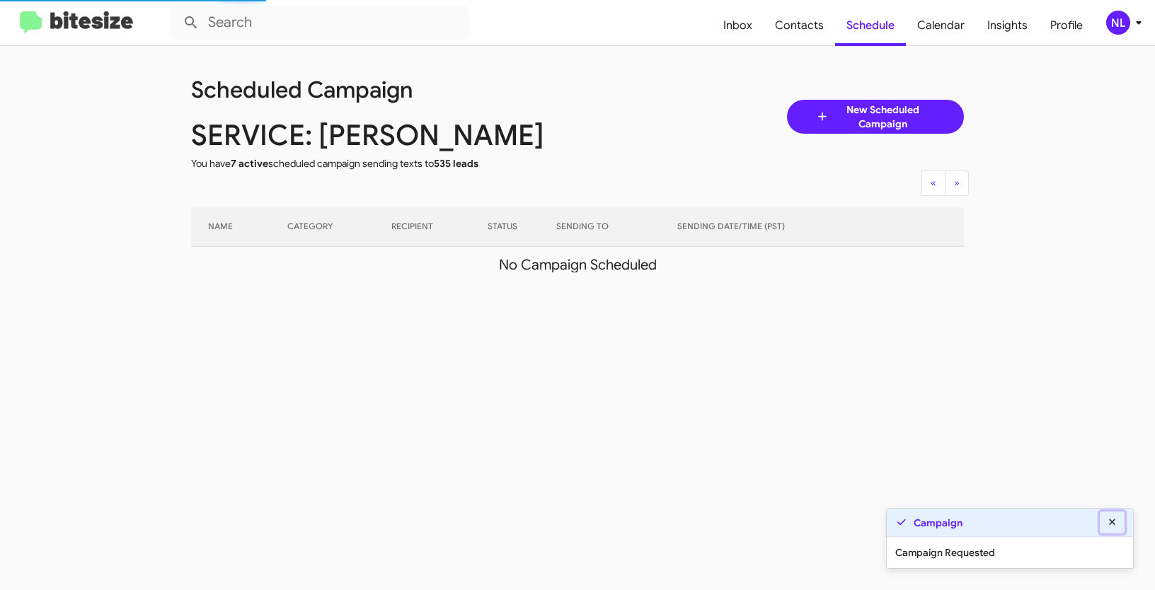
click at [1113, 520] on icon at bounding box center [1112, 522] width 13 height 10
